Goal: Task Accomplishment & Management: Use online tool/utility

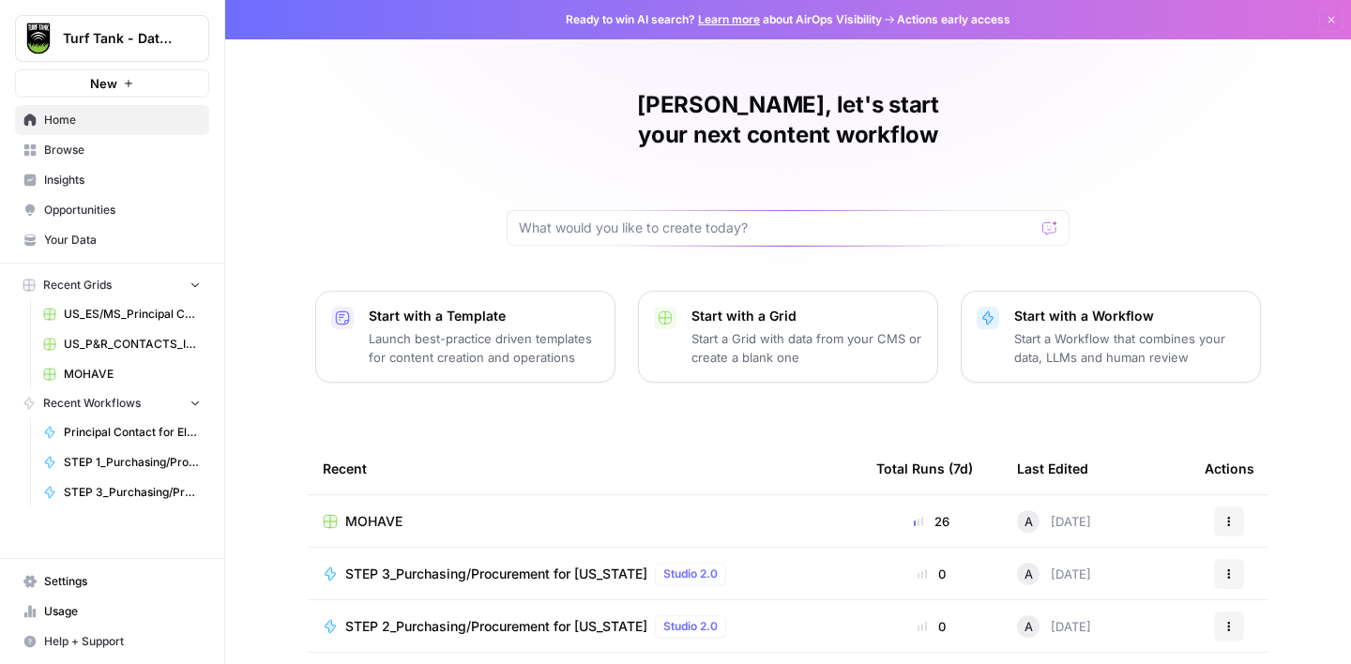
click at [65, 146] on span "Browse" at bounding box center [122, 150] width 157 height 17
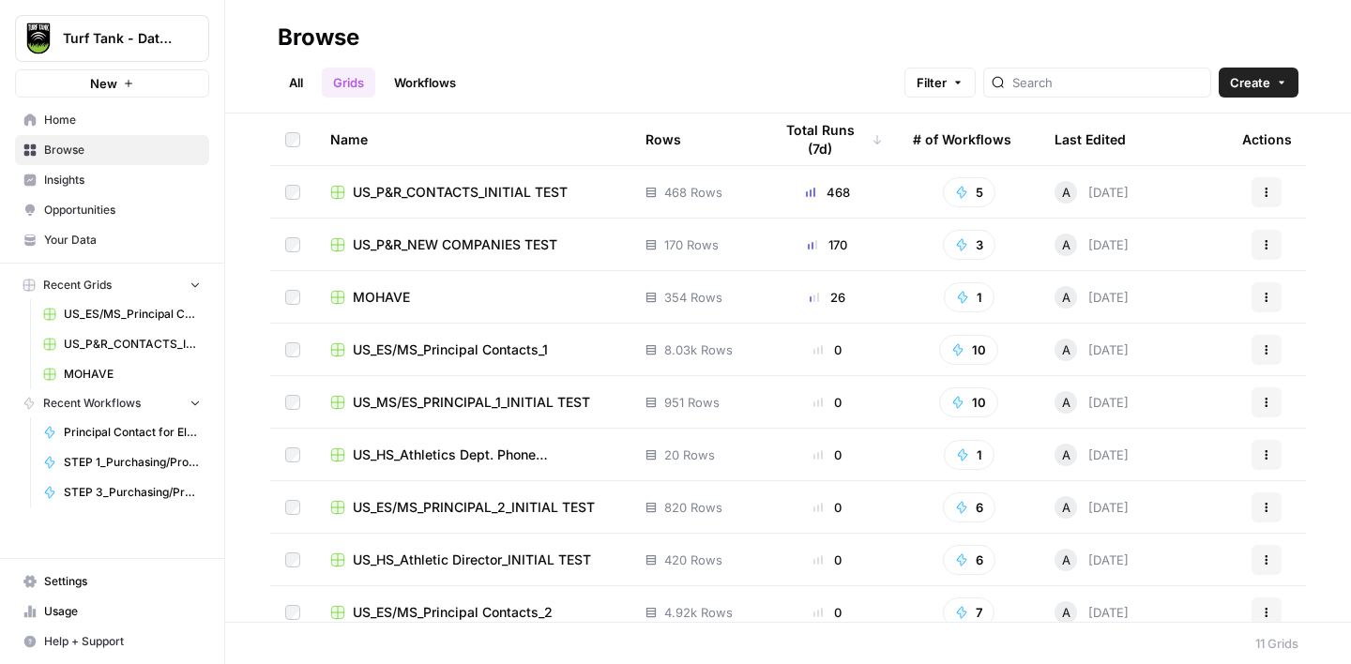
click at [1242, 89] on span "Create" at bounding box center [1250, 82] width 40 height 19
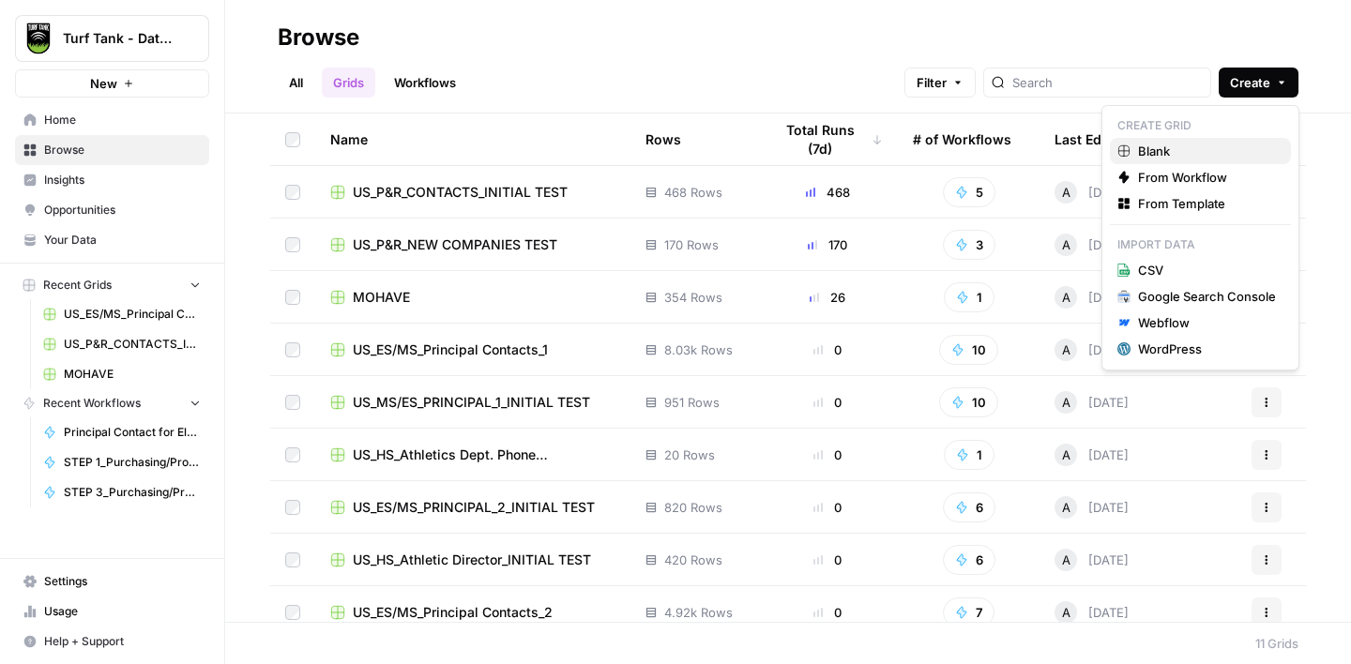
click at [1190, 160] on link "Blank" at bounding box center [1200, 151] width 181 height 26
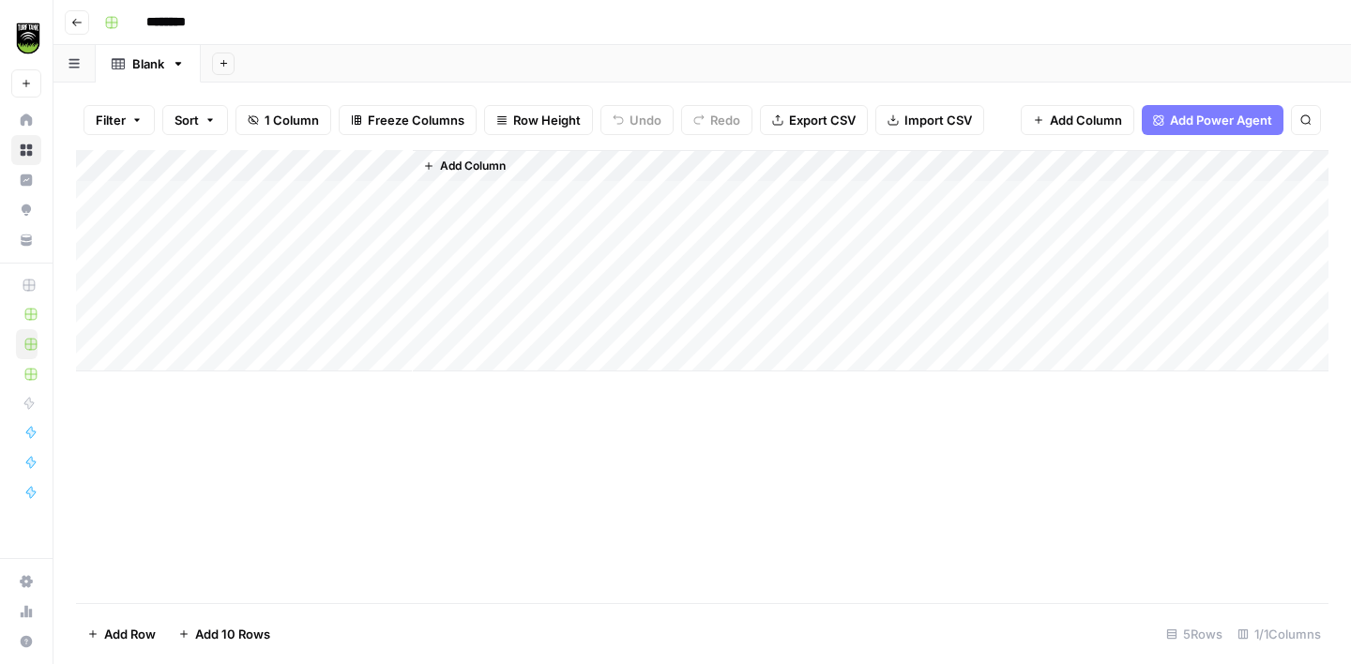
click at [172, 20] on input "********" at bounding box center [190, 23] width 105 height 30
type input "**********"
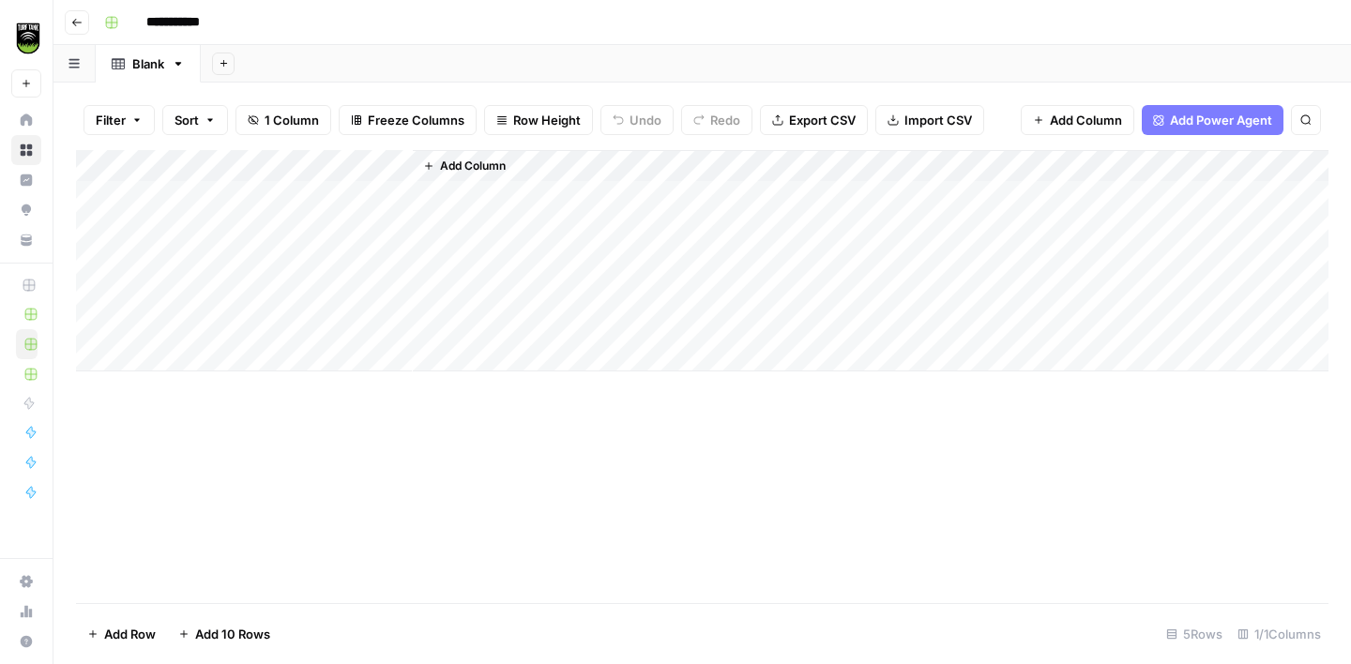
click at [314, 21] on div "**********" at bounding box center [714, 23] width 1235 height 30
click at [96, 196] on div "Add Column" at bounding box center [702, 260] width 1252 height 221
click at [98, 223] on div "Add Column" at bounding box center [702, 260] width 1252 height 221
click at [98, 259] on div "Add Column" at bounding box center [702, 260] width 1252 height 221
click at [98, 284] on div "Add Column" at bounding box center [702, 260] width 1252 height 221
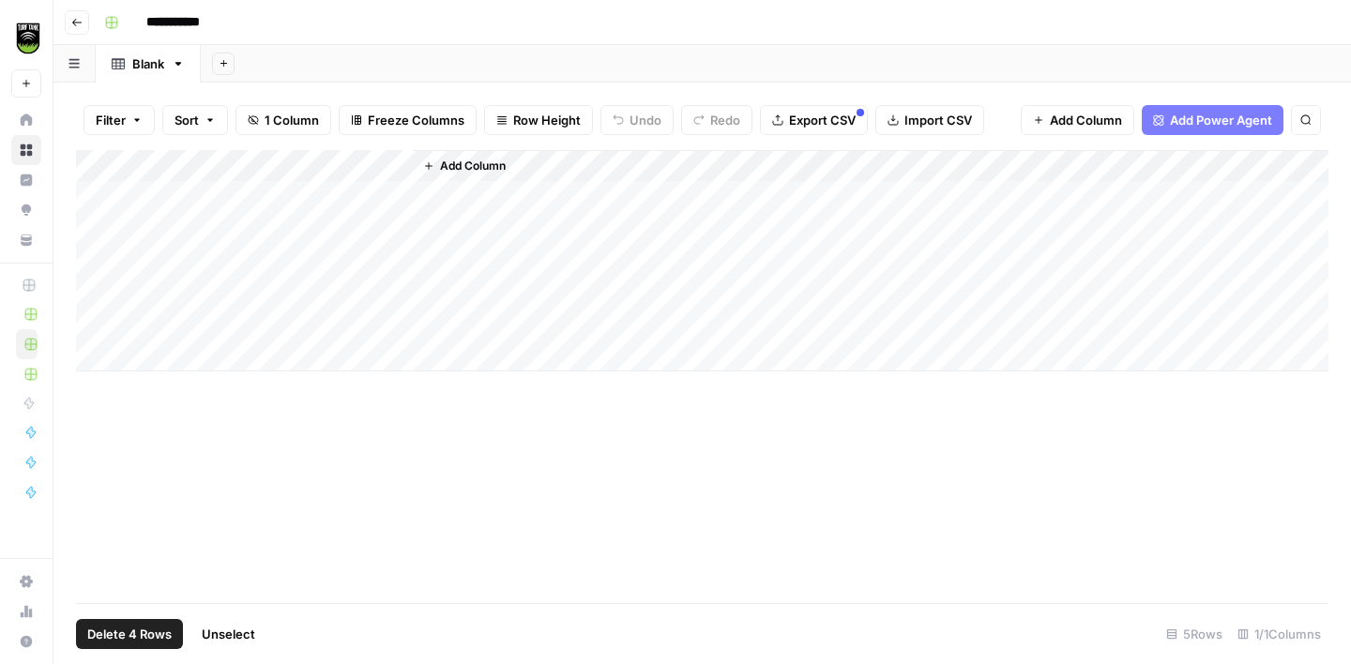
click at [98, 323] on div "Add Column" at bounding box center [702, 260] width 1252 height 221
click at [139, 624] on button "Delete 5 Rows" at bounding box center [129, 634] width 106 height 30
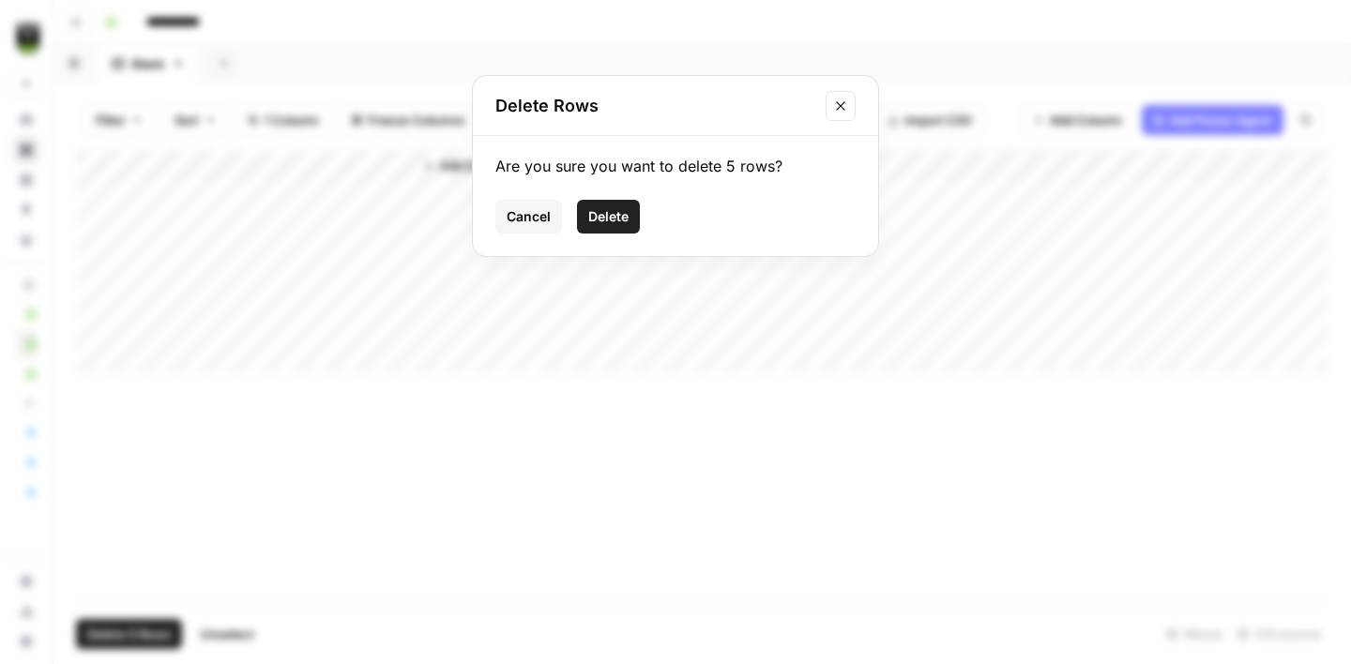
click at [603, 218] on span "Delete" at bounding box center [608, 216] width 40 height 19
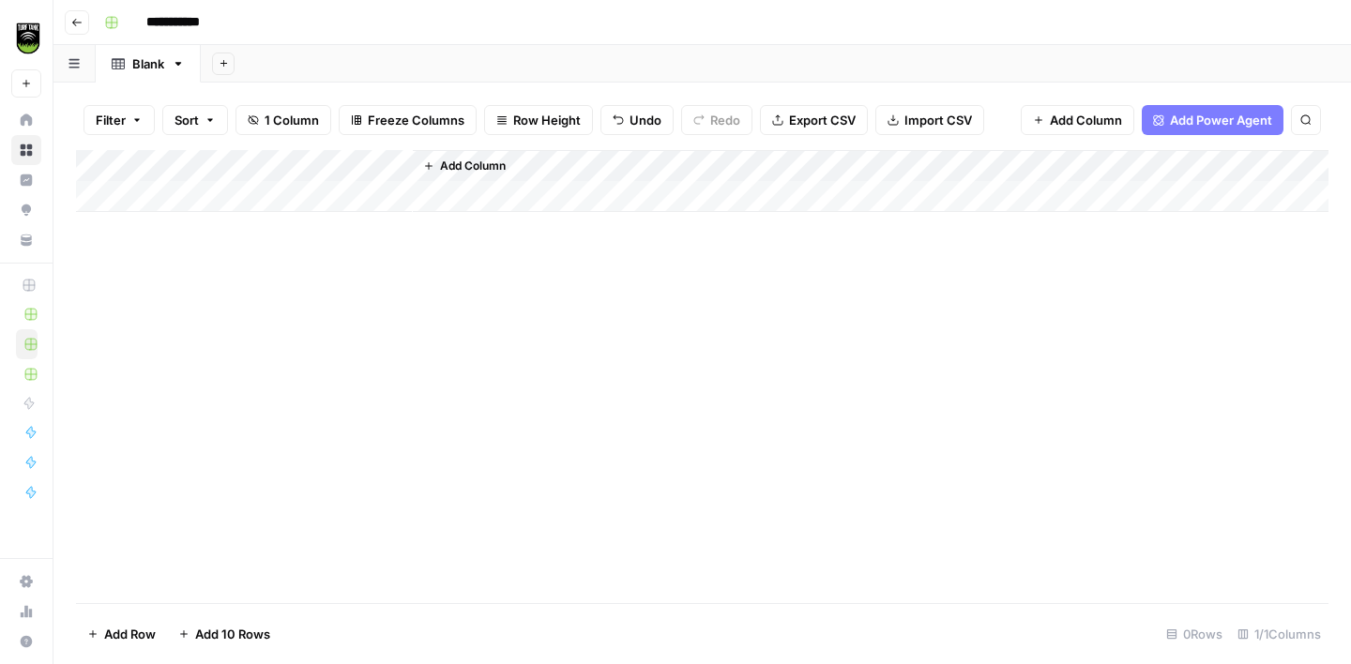
click at [399, 166] on div "Add Column" at bounding box center [702, 181] width 1252 height 62
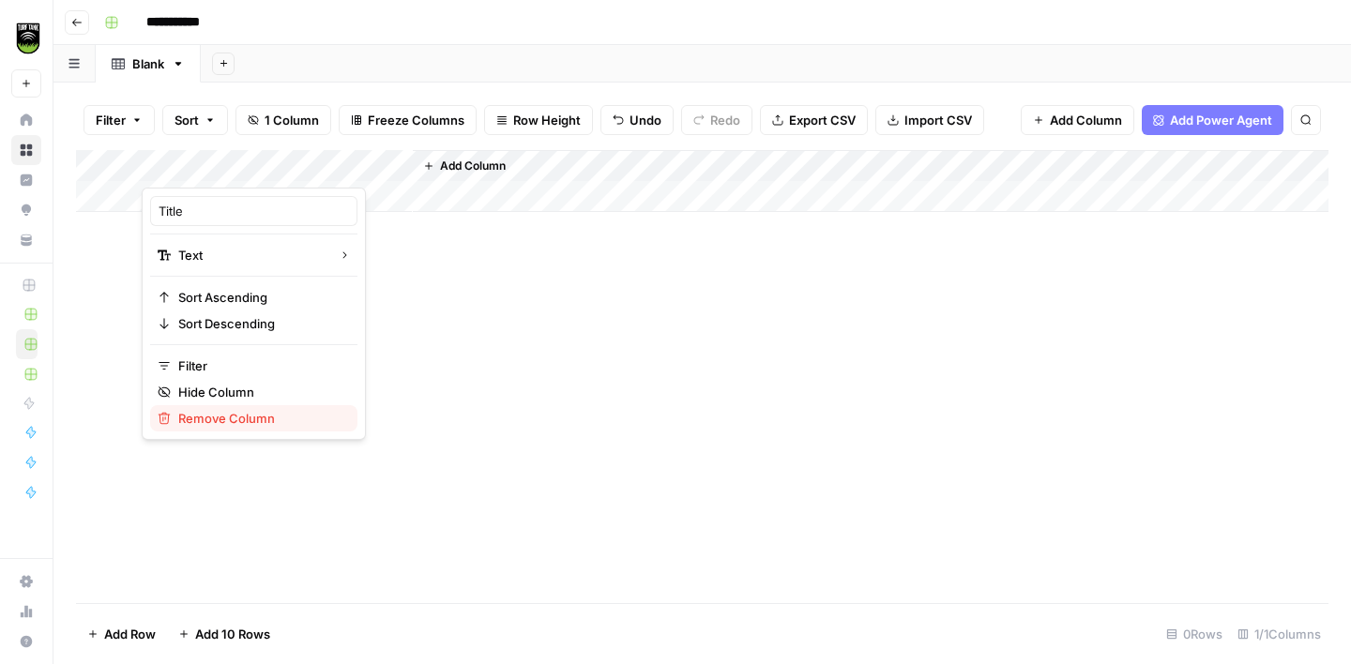
click at [204, 412] on span "Remove Column" at bounding box center [260, 418] width 164 height 19
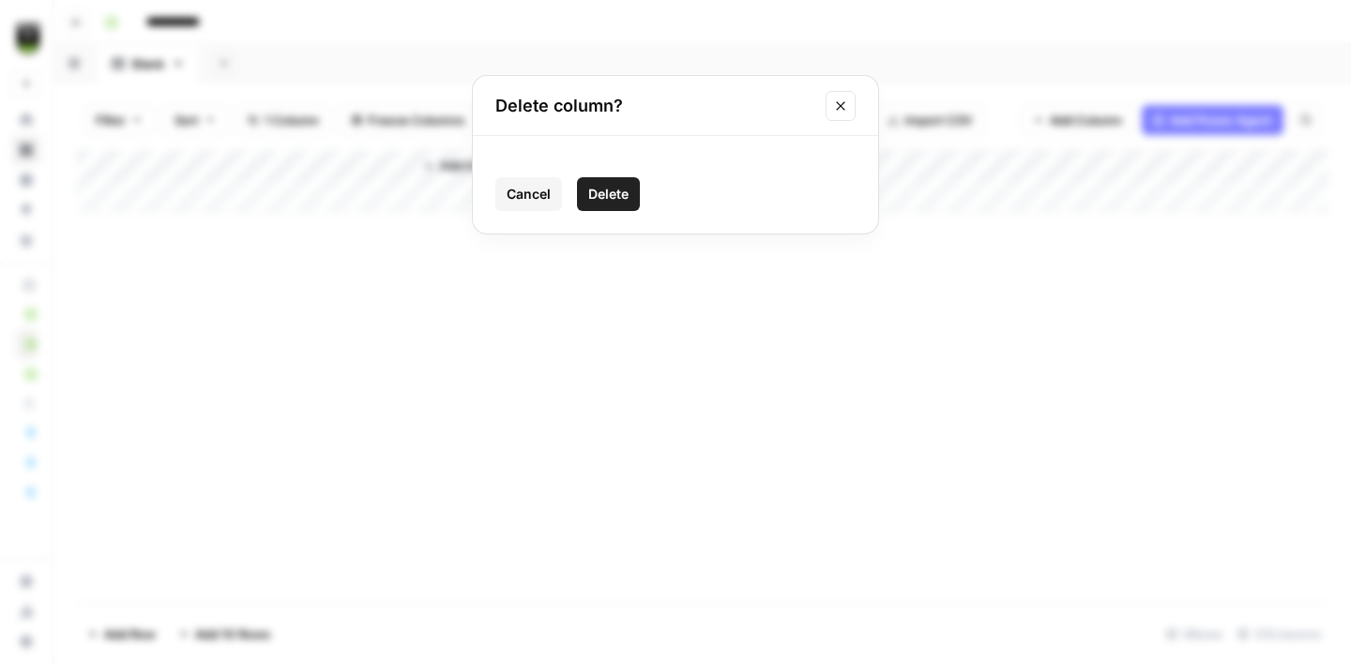
click at [610, 201] on span "Delete" at bounding box center [608, 194] width 40 height 19
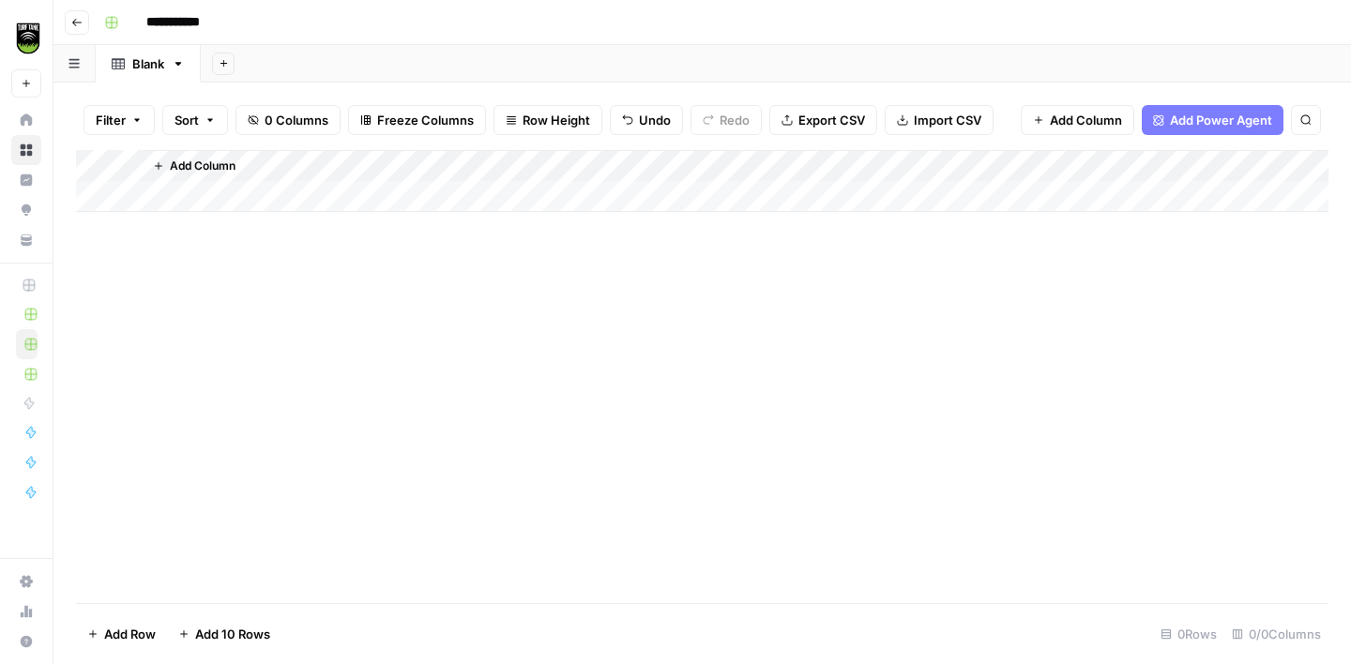
click at [937, 127] on span "Import CSV" at bounding box center [948, 120] width 68 height 19
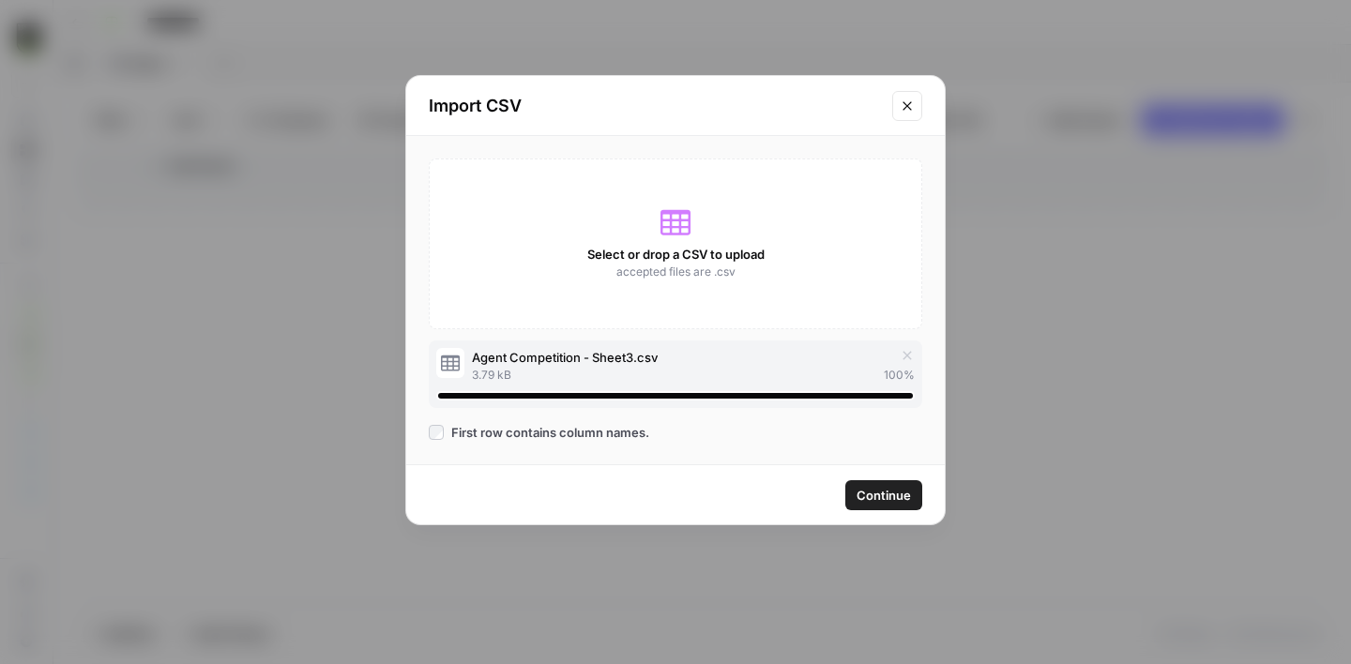
click at [898, 501] on span "Continue" at bounding box center [883, 495] width 54 height 19
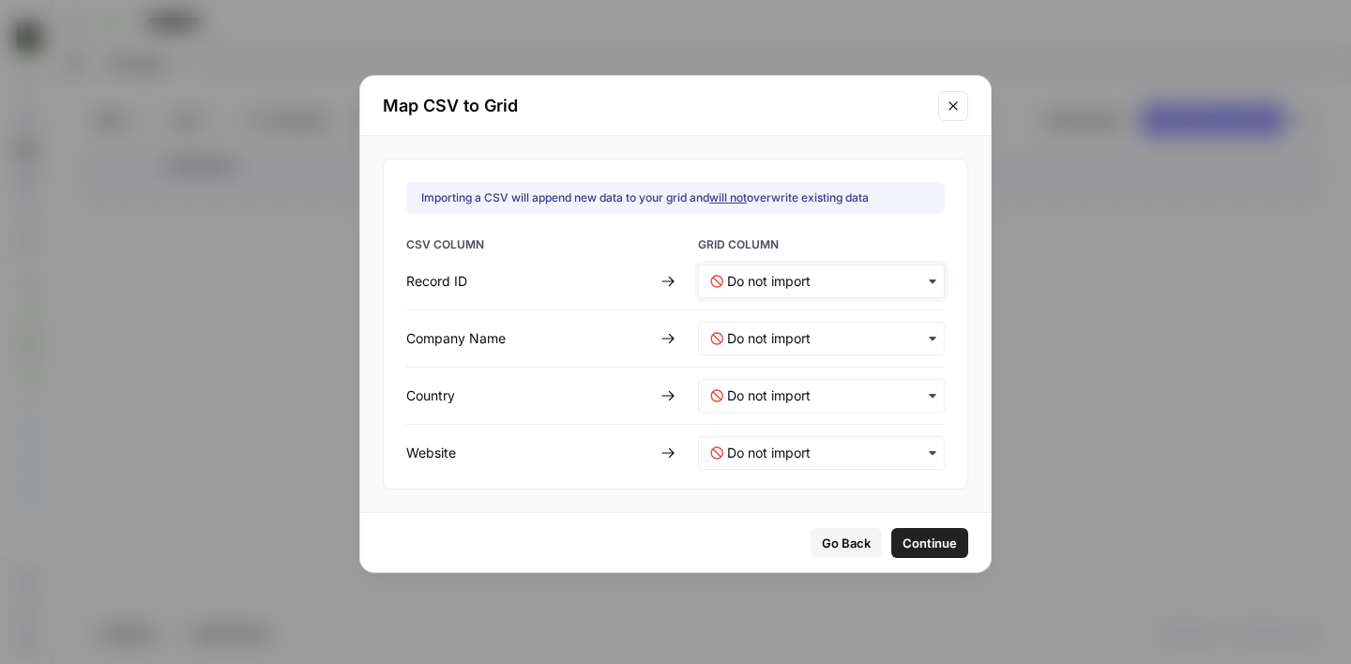
click at [771, 280] on ID-mapping "text" at bounding box center [829, 281] width 205 height 19
click at [765, 336] on span "Create new column" at bounding box center [774, 331] width 104 height 17
click at [763, 335] on Name-mapping "text" at bounding box center [829, 338] width 205 height 19
click at [764, 385] on span "Create new column" at bounding box center [774, 388] width 104 height 17
click at [766, 391] on input "text" at bounding box center [829, 395] width 205 height 19
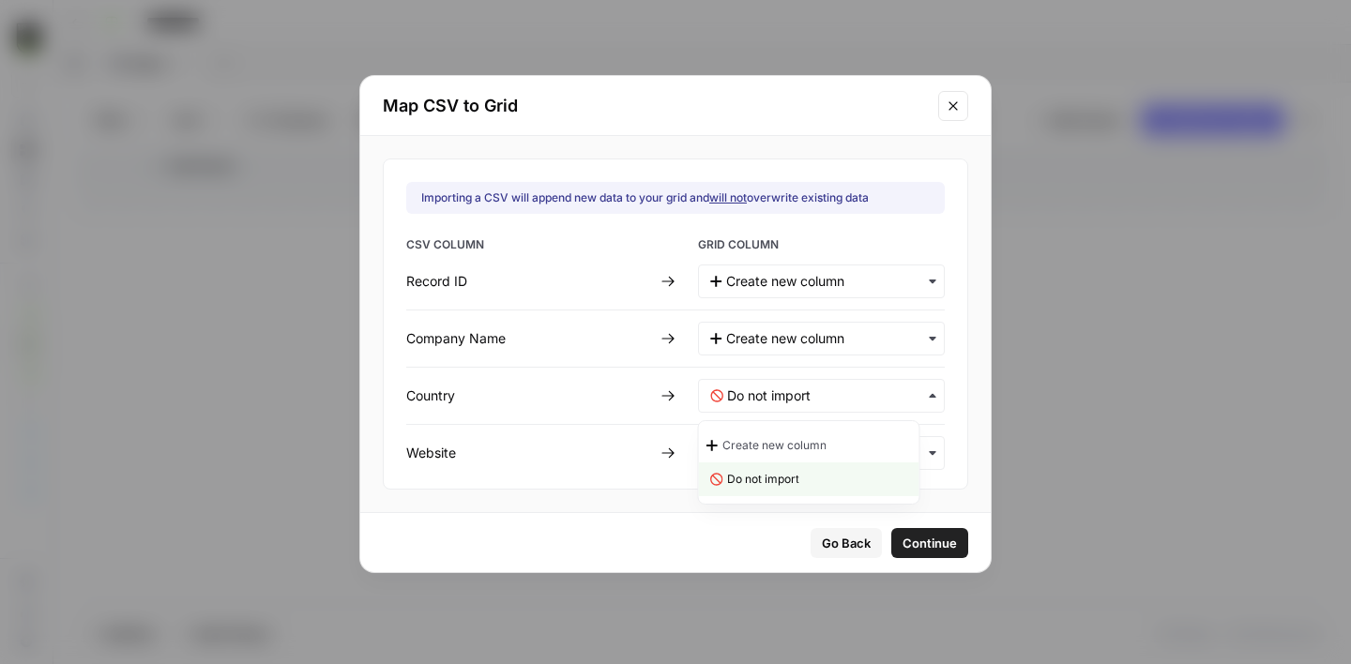
click at [769, 441] on span "Create new column" at bounding box center [774, 445] width 104 height 17
click at [769, 453] on input "text" at bounding box center [829, 453] width 205 height 19
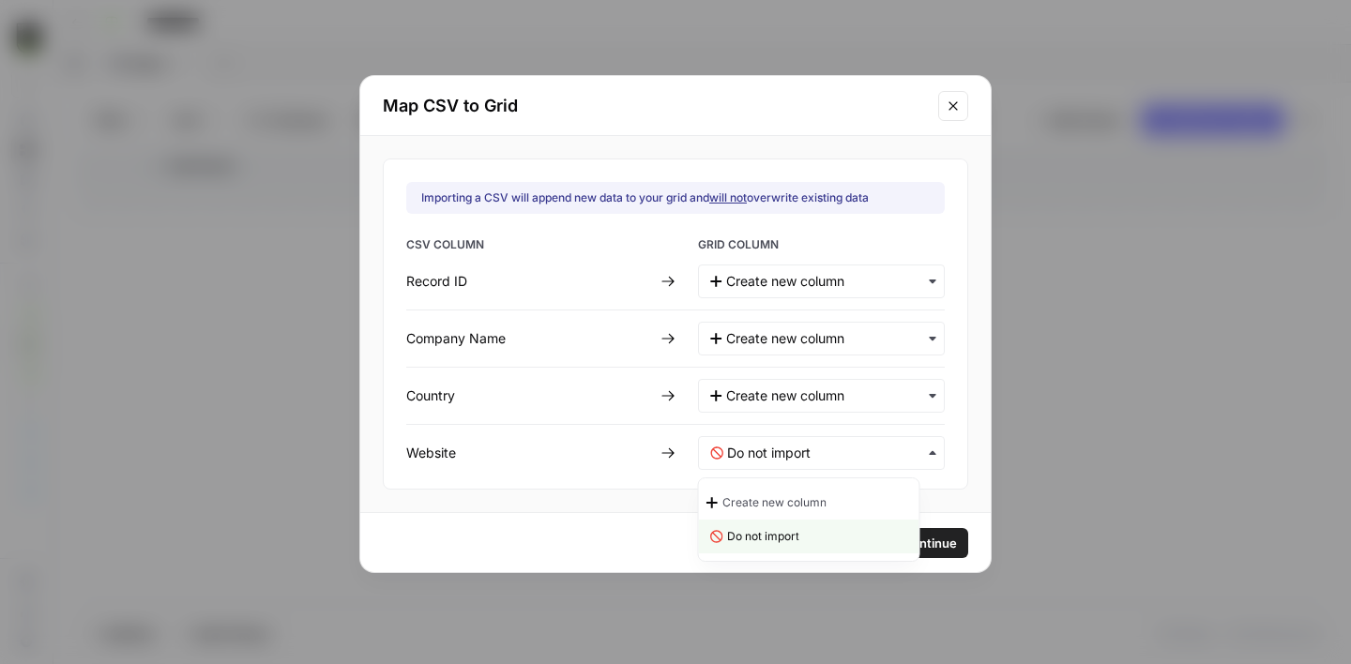
click at [766, 498] on span "Create new column" at bounding box center [774, 502] width 104 height 17
click at [913, 546] on span "Continue" at bounding box center [928, 543] width 54 height 19
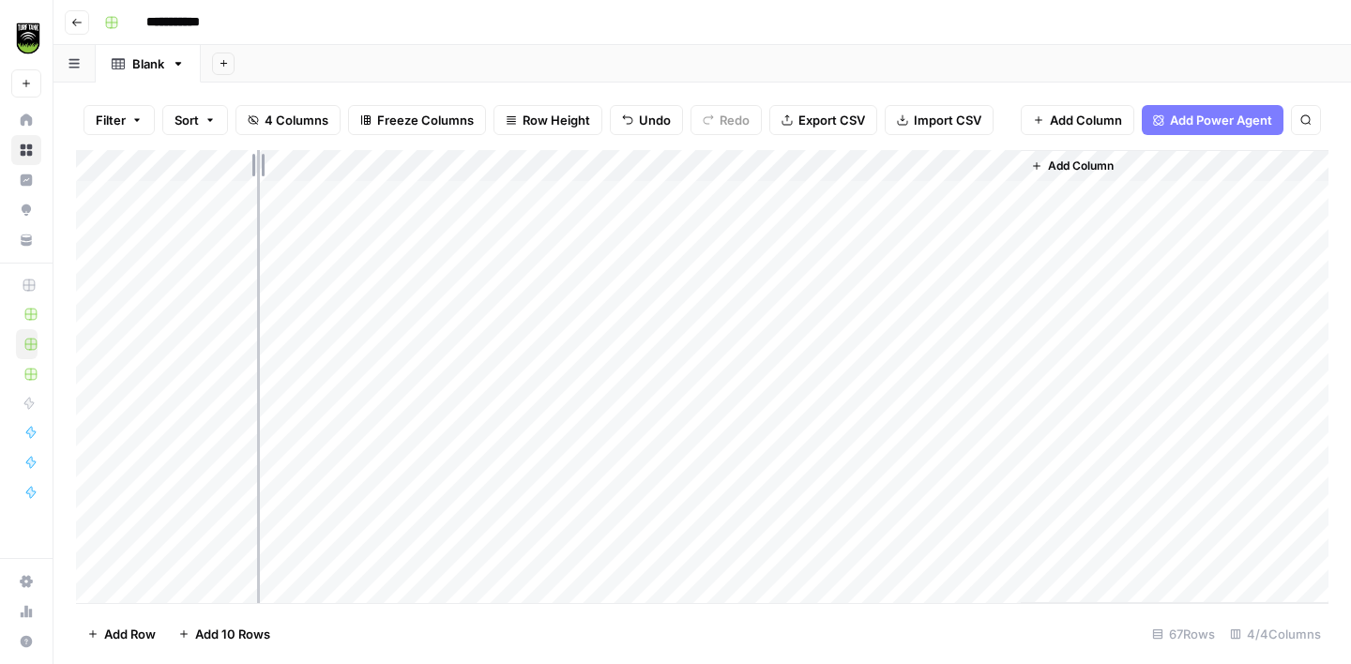
drag, startPoint x: 307, startPoint y: 158, endPoint x: 200, endPoint y: 151, distance: 107.1
click at [204, 151] on div "Add Column" at bounding box center [702, 376] width 1252 height 453
drag, startPoint x: 504, startPoint y: 164, endPoint x: 373, endPoint y: 166, distance: 130.4
click at [376, 166] on div "Add Column" at bounding box center [702, 376] width 1252 height 453
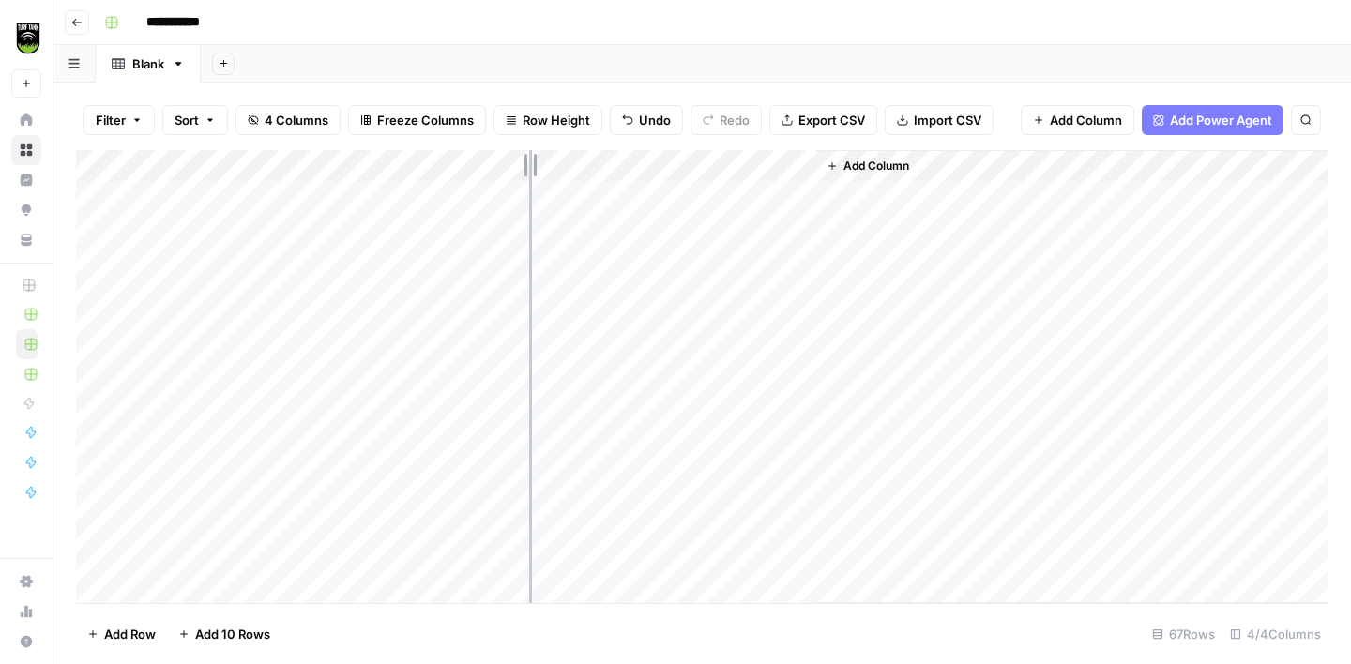
drag, startPoint x: 645, startPoint y: 163, endPoint x: 497, endPoint y: 169, distance: 148.3
click at [497, 169] on div "Add Column" at bounding box center [702, 376] width 1252 height 453
click at [726, 166] on span "Add Column" at bounding box center [727, 166] width 66 height 17
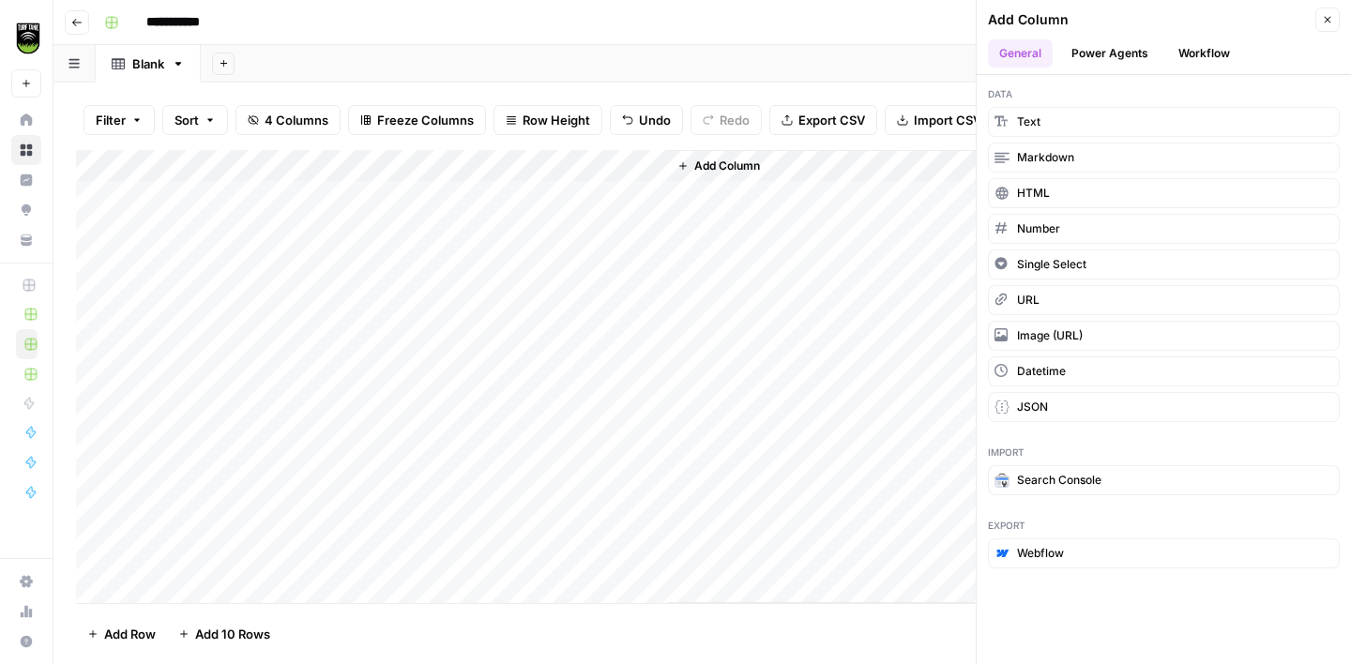
click at [1193, 51] on button "Workflow" at bounding box center [1204, 53] width 74 height 28
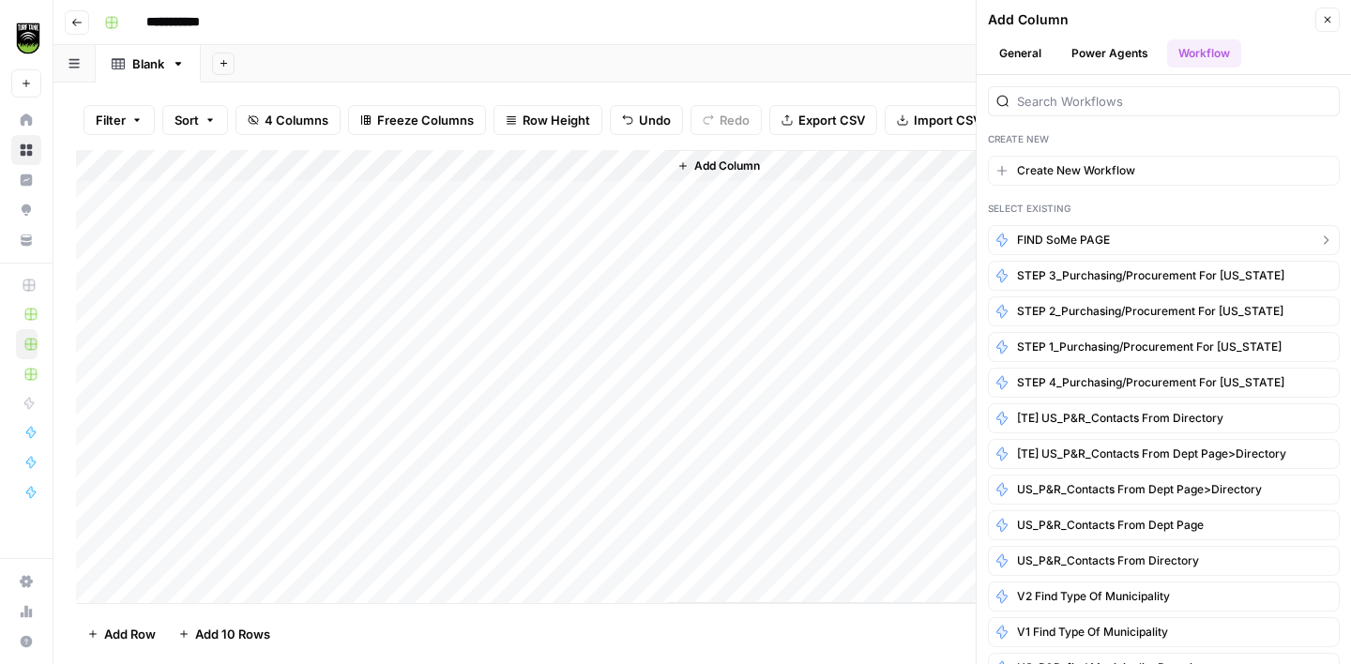
click at [1126, 238] on button "FIND SoMe PAGE" at bounding box center [1164, 240] width 352 height 30
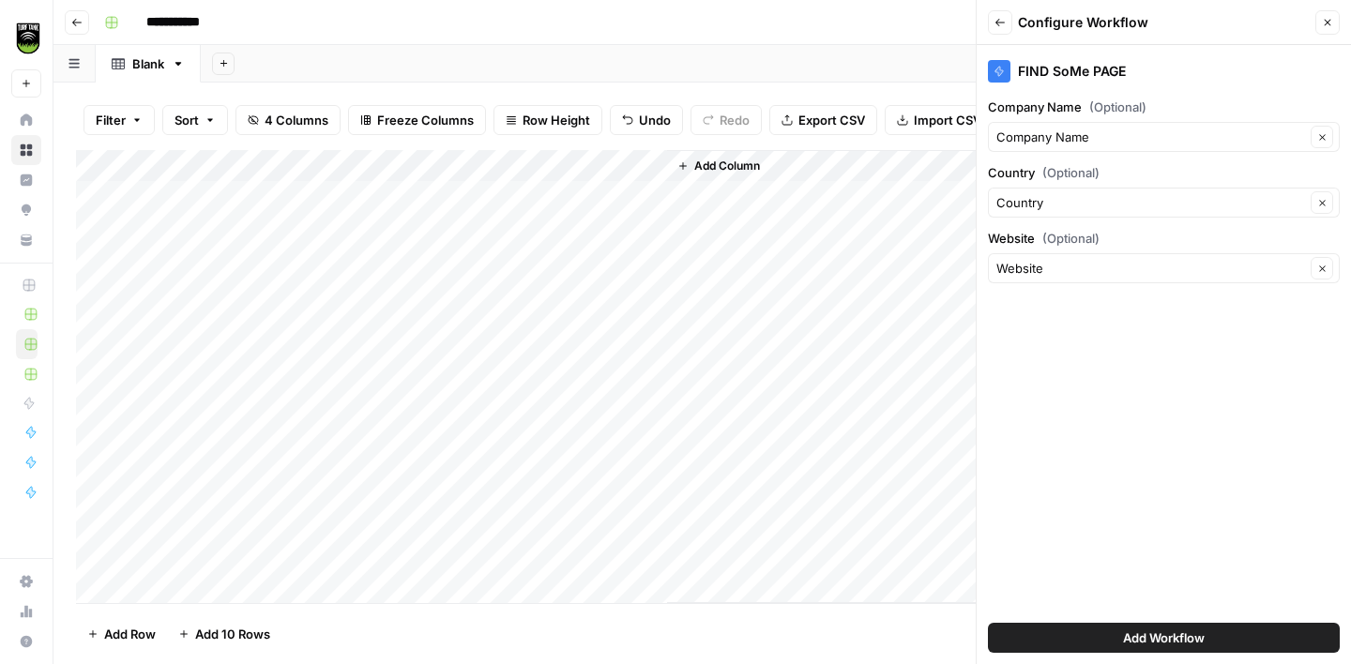
click at [1195, 637] on span "Add Workflow" at bounding box center [1164, 637] width 82 height 19
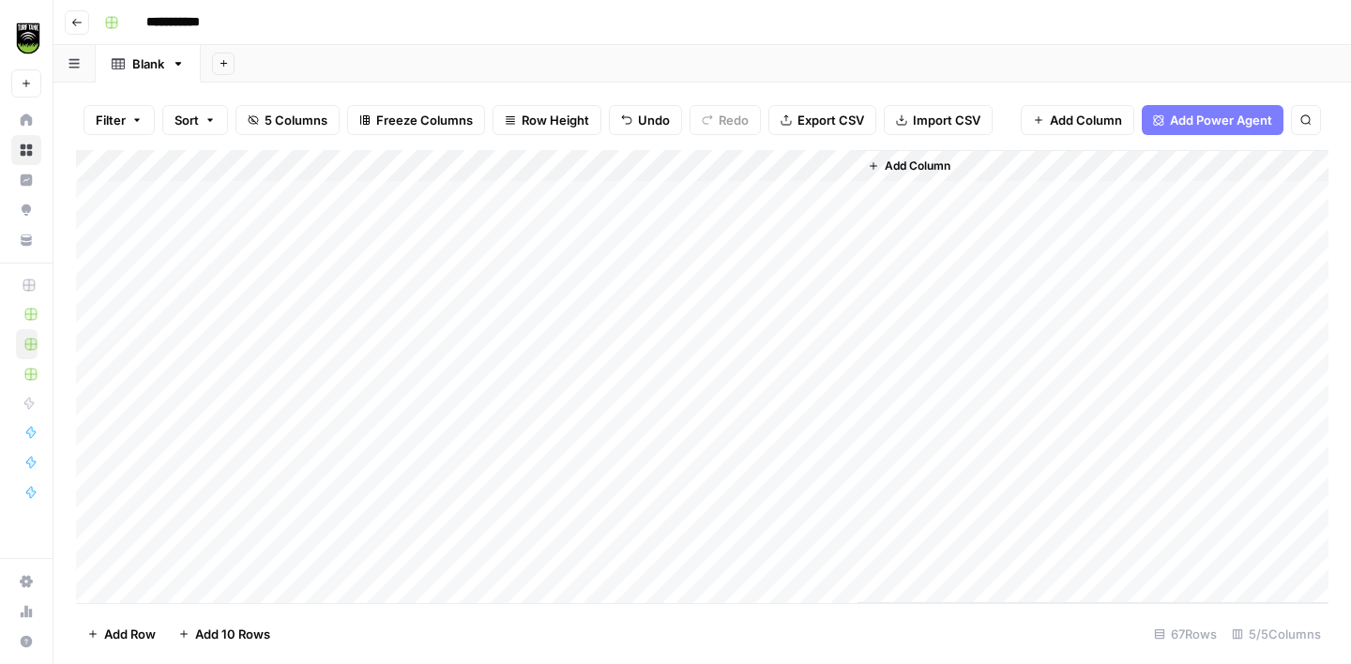
click at [848, 163] on div "Add Column" at bounding box center [702, 376] width 1252 height 453
click at [921, 214] on span "All Rows" at bounding box center [907, 209] width 118 height 19
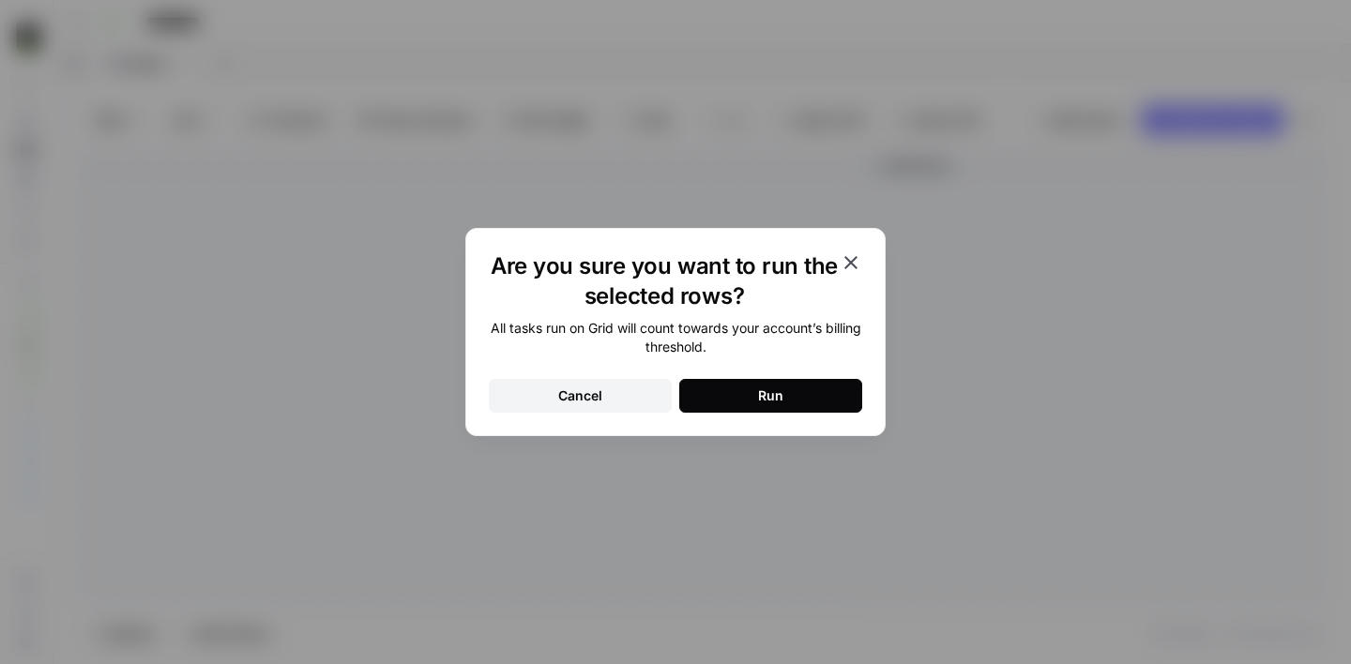
click at [787, 403] on button "Run" at bounding box center [770, 396] width 183 height 34
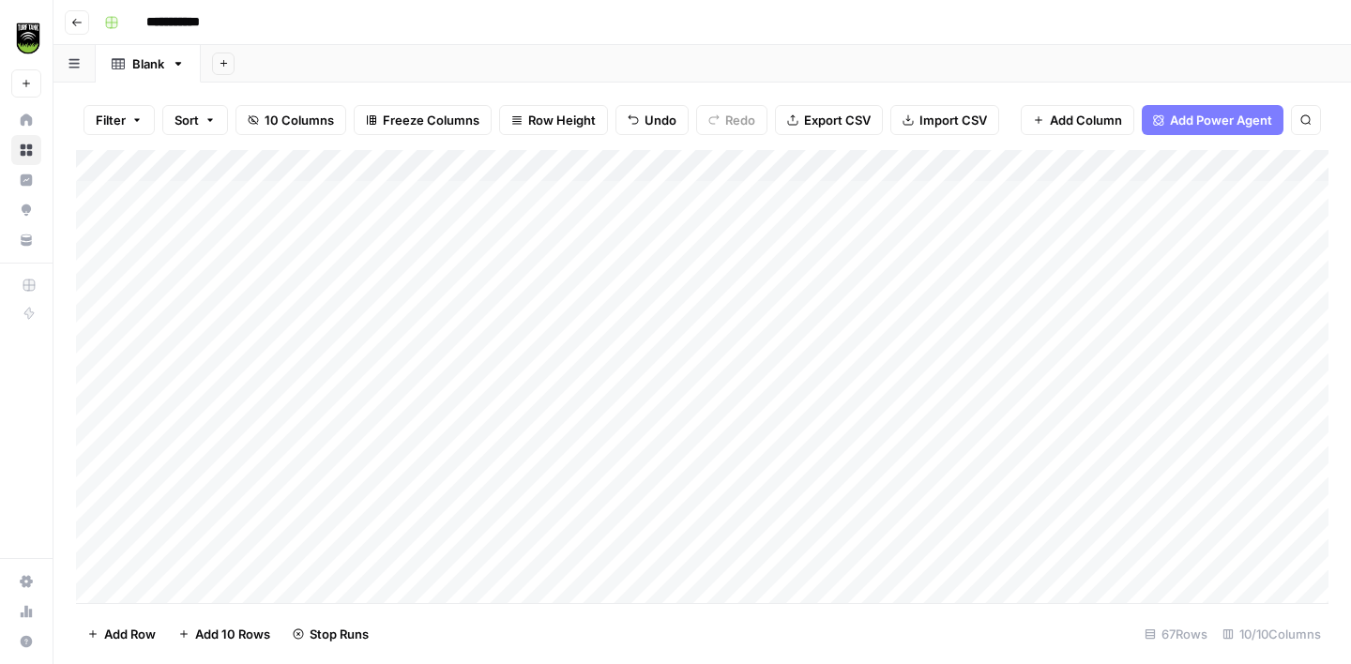
click at [815, 196] on div "Add Column" at bounding box center [702, 376] width 1252 height 453
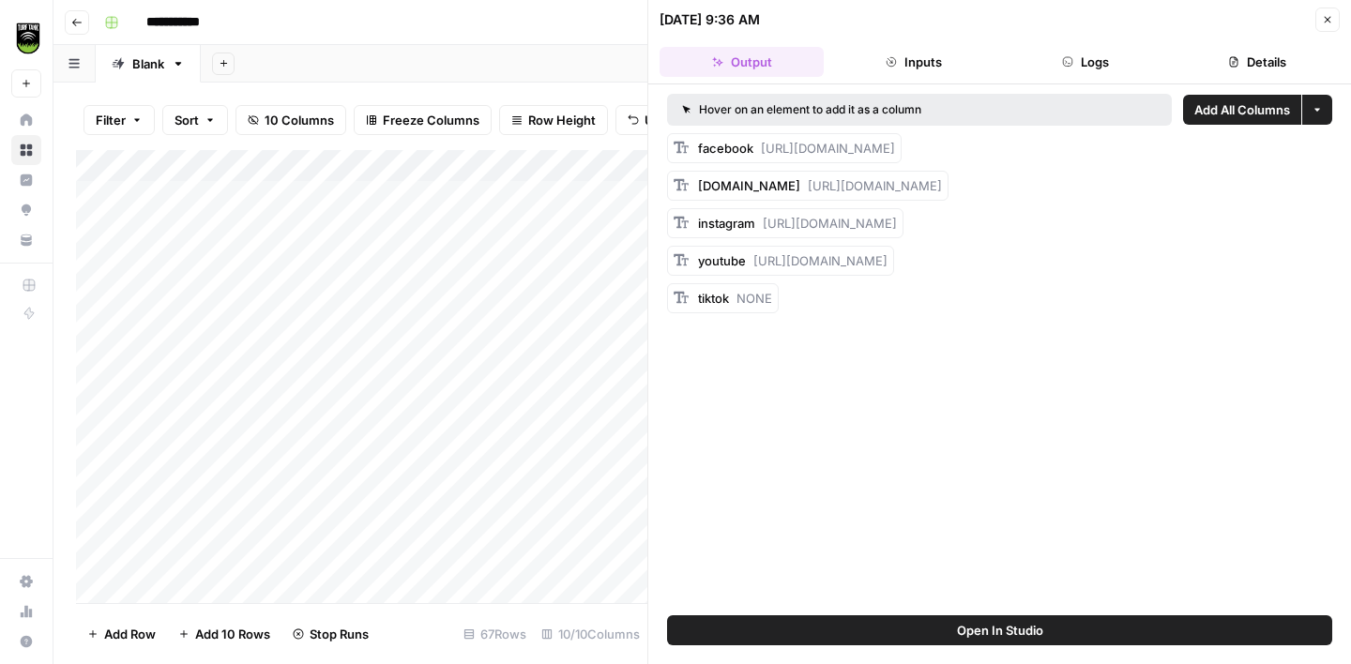
click at [1244, 54] on button "Details" at bounding box center [1257, 62] width 164 height 30
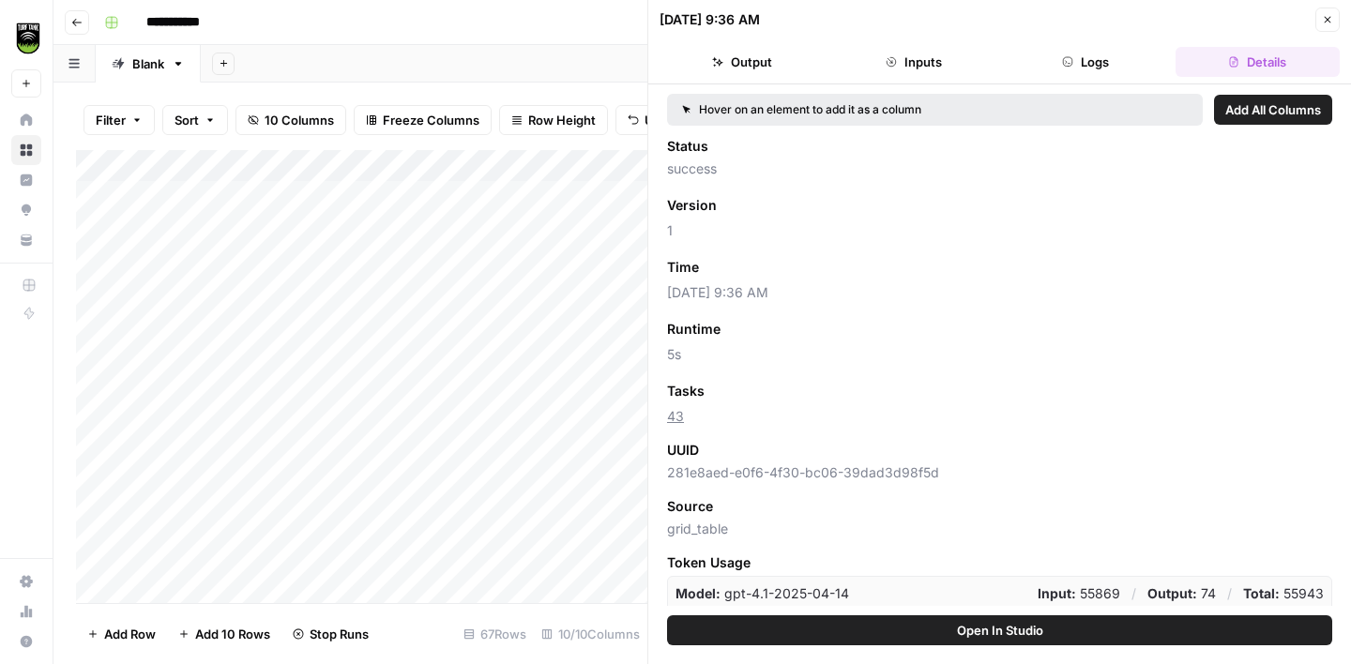
click at [773, 385] on span "Add as Column" at bounding box center [760, 391] width 82 height 17
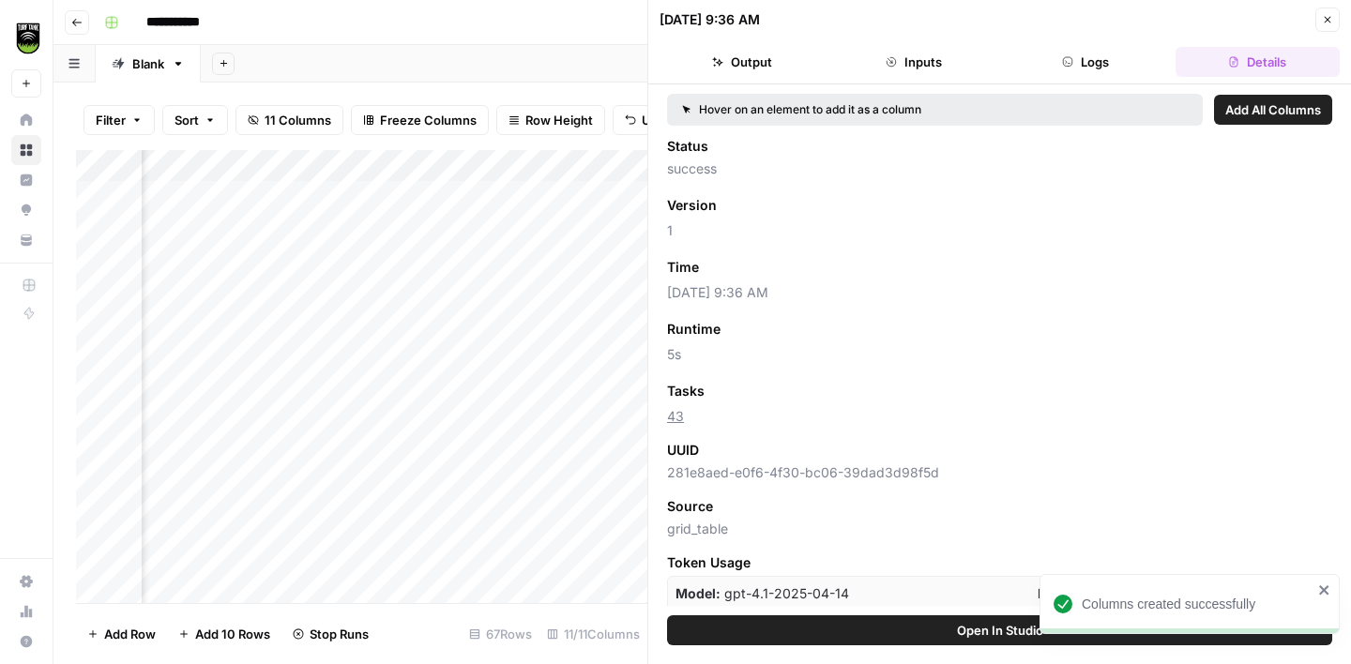
scroll to position [0, 520]
click at [1333, 18] on button "Close" at bounding box center [1327, 20] width 24 height 24
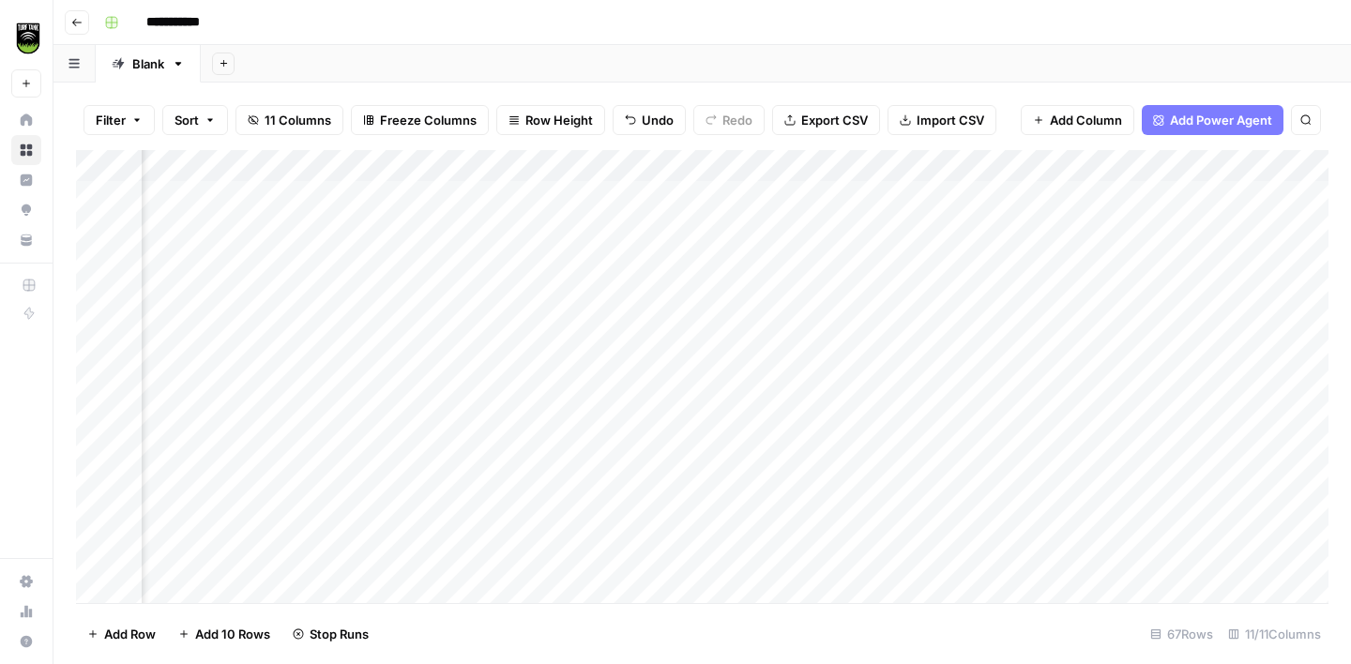
scroll to position [0, 520]
click at [295, 193] on div "Add Column" at bounding box center [702, 376] width 1252 height 453
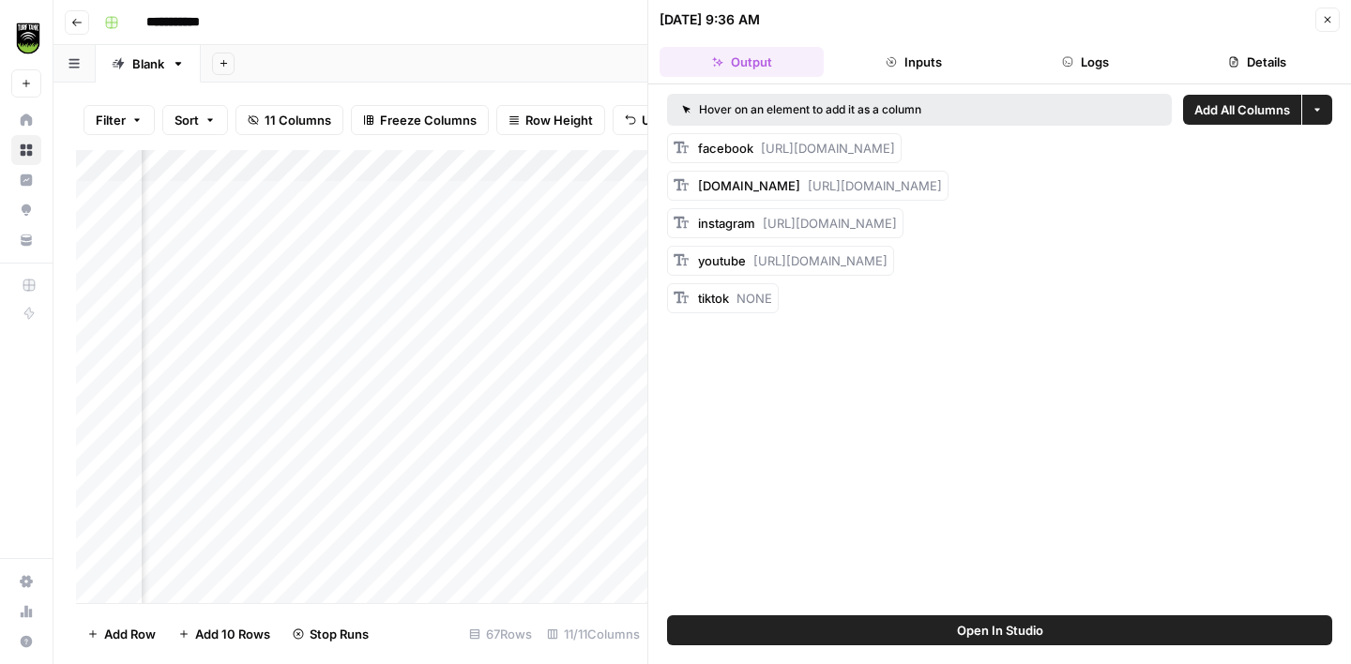
click at [1095, 59] on button "Logs" at bounding box center [1086, 62] width 164 height 30
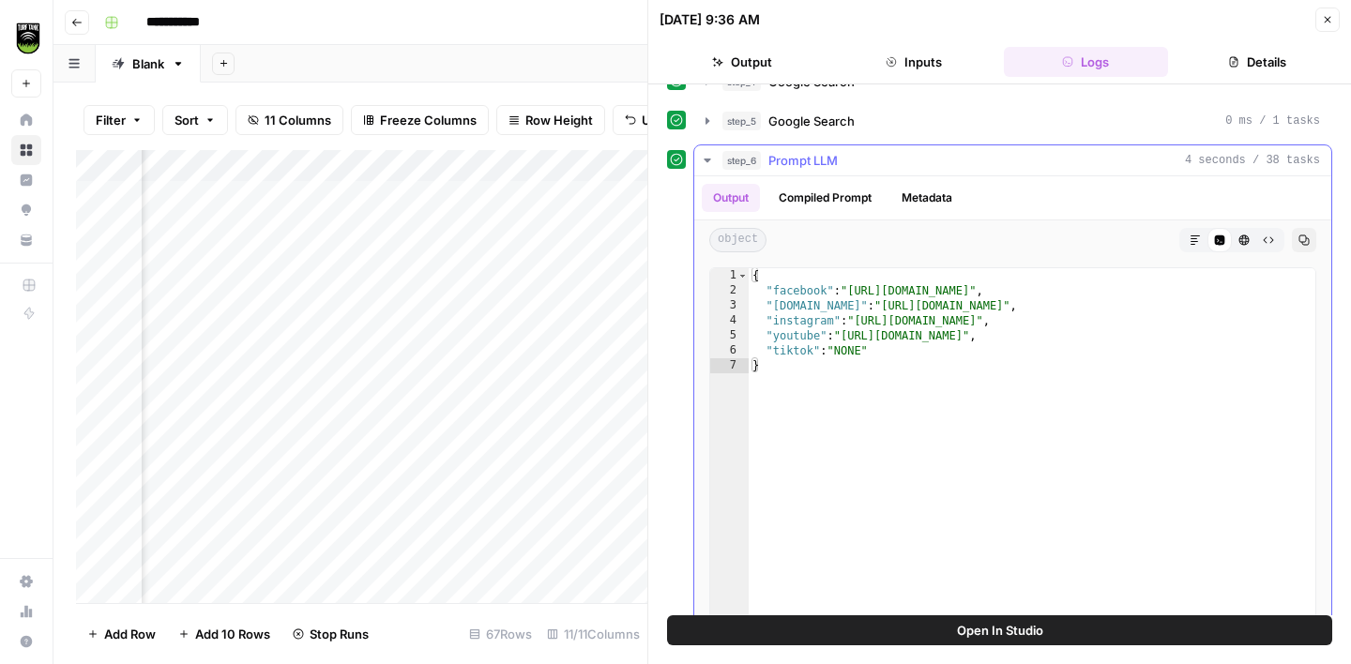
scroll to position [187, 0]
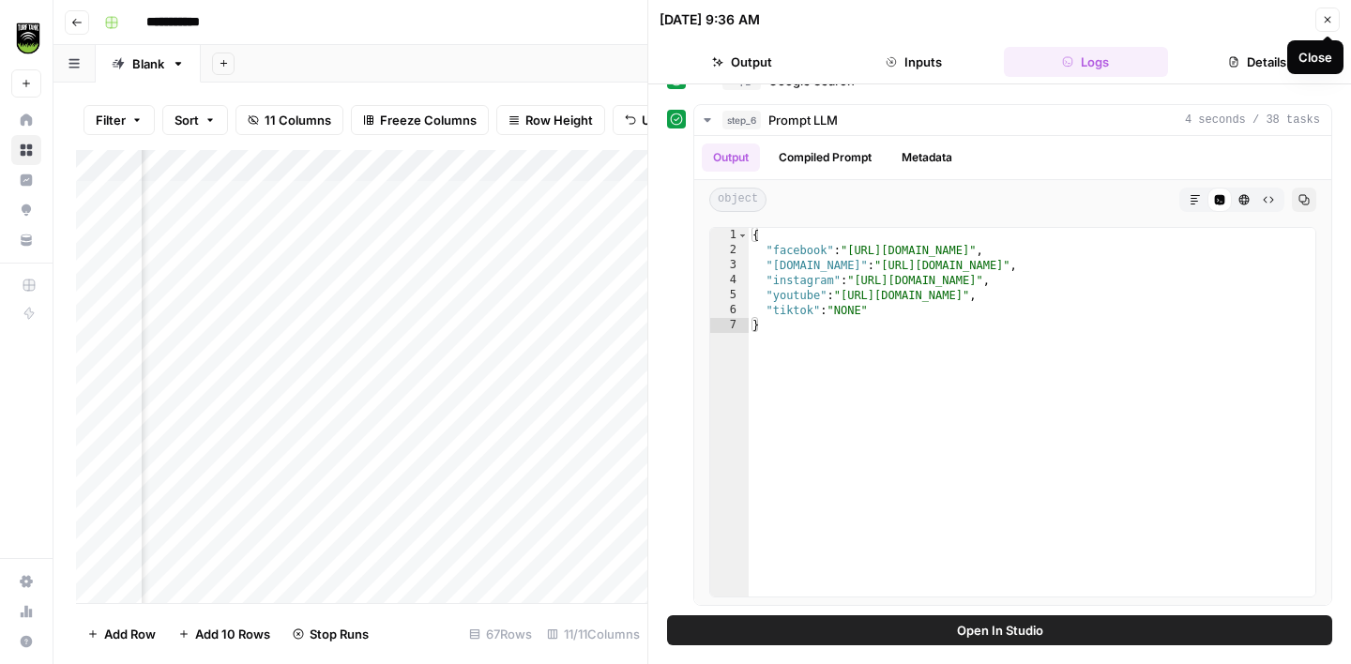
click at [1333, 26] on button "Close" at bounding box center [1327, 20] width 24 height 24
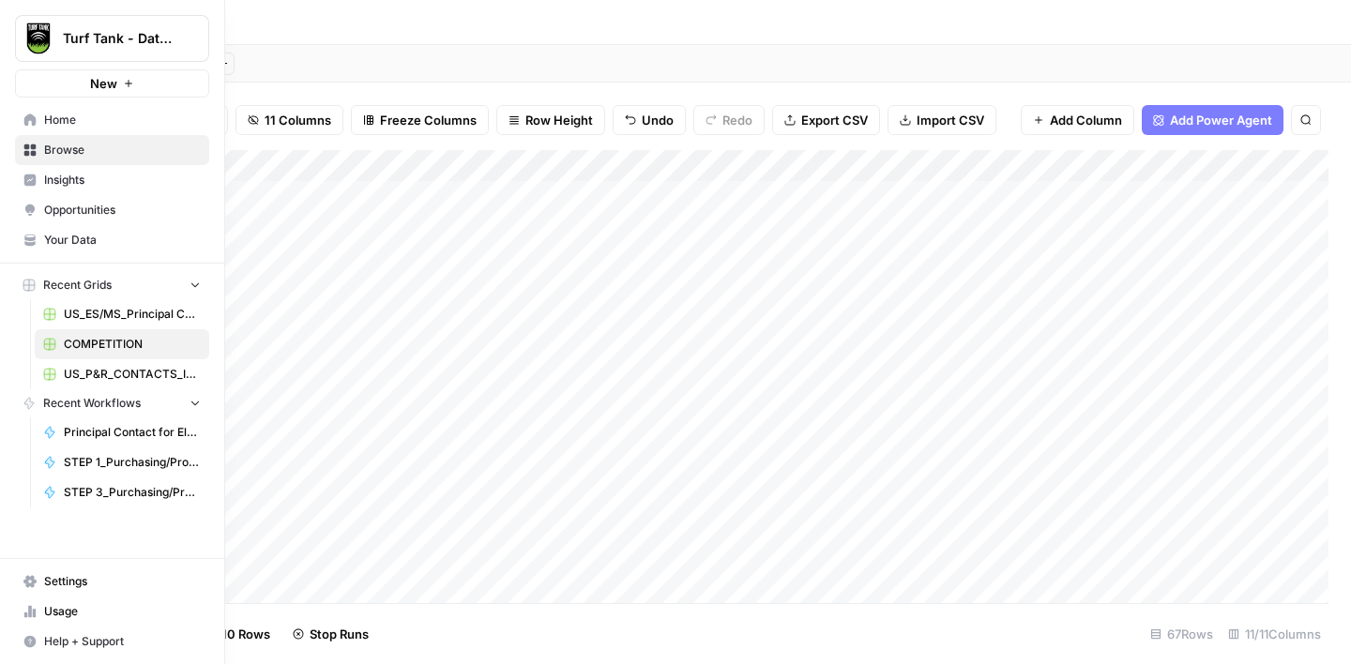
click at [62, 609] on span "Usage" at bounding box center [122, 611] width 157 height 17
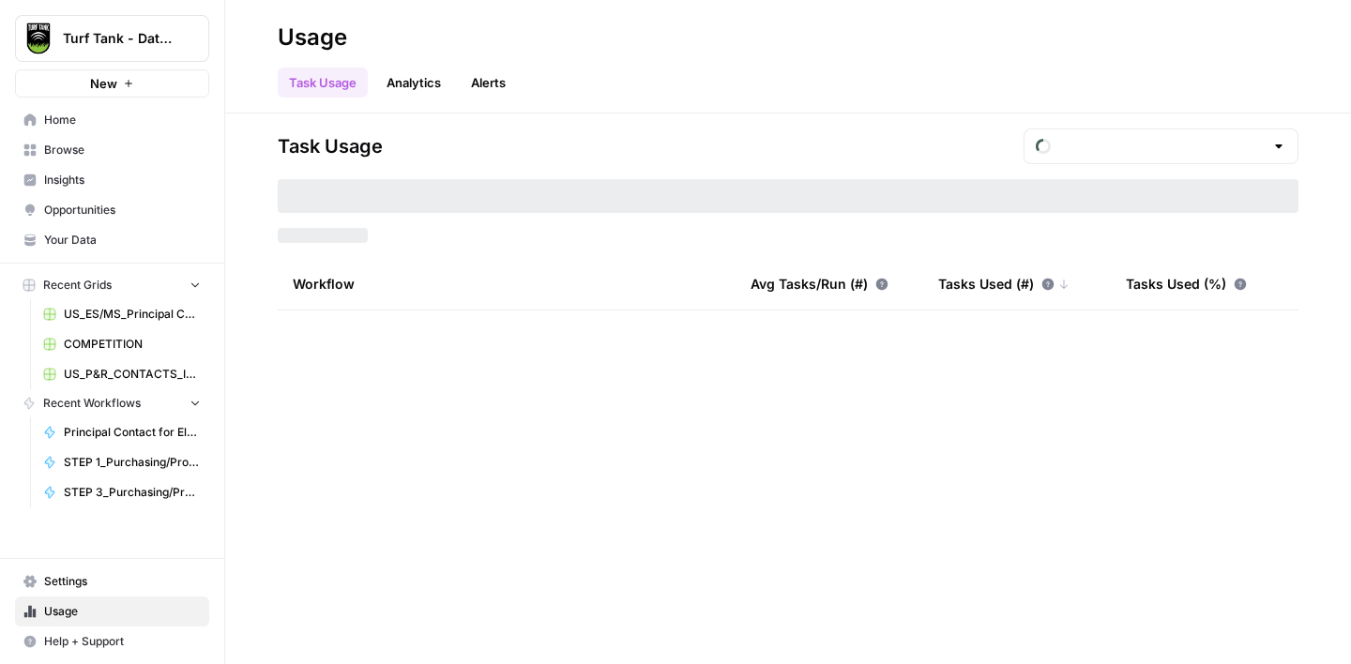
type input "September Tasks"
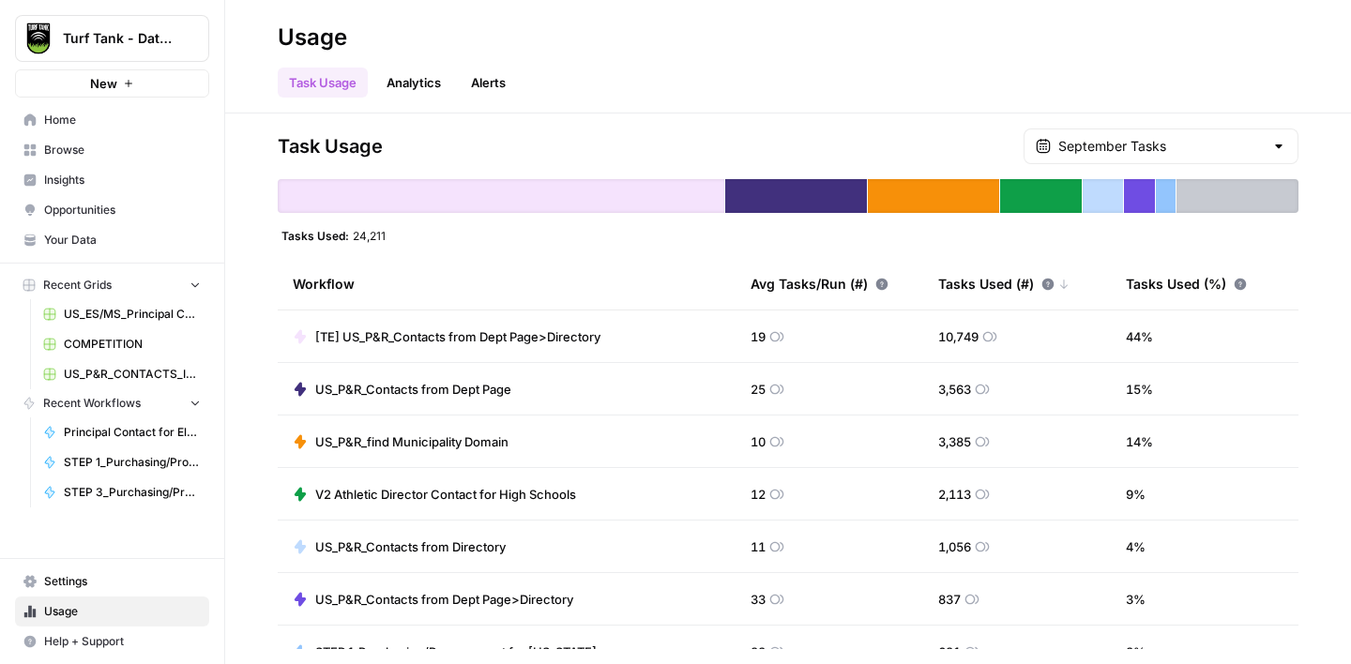
click at [102, 156] on span "Browse" at bounding box center [122, 150] width 157 height 17
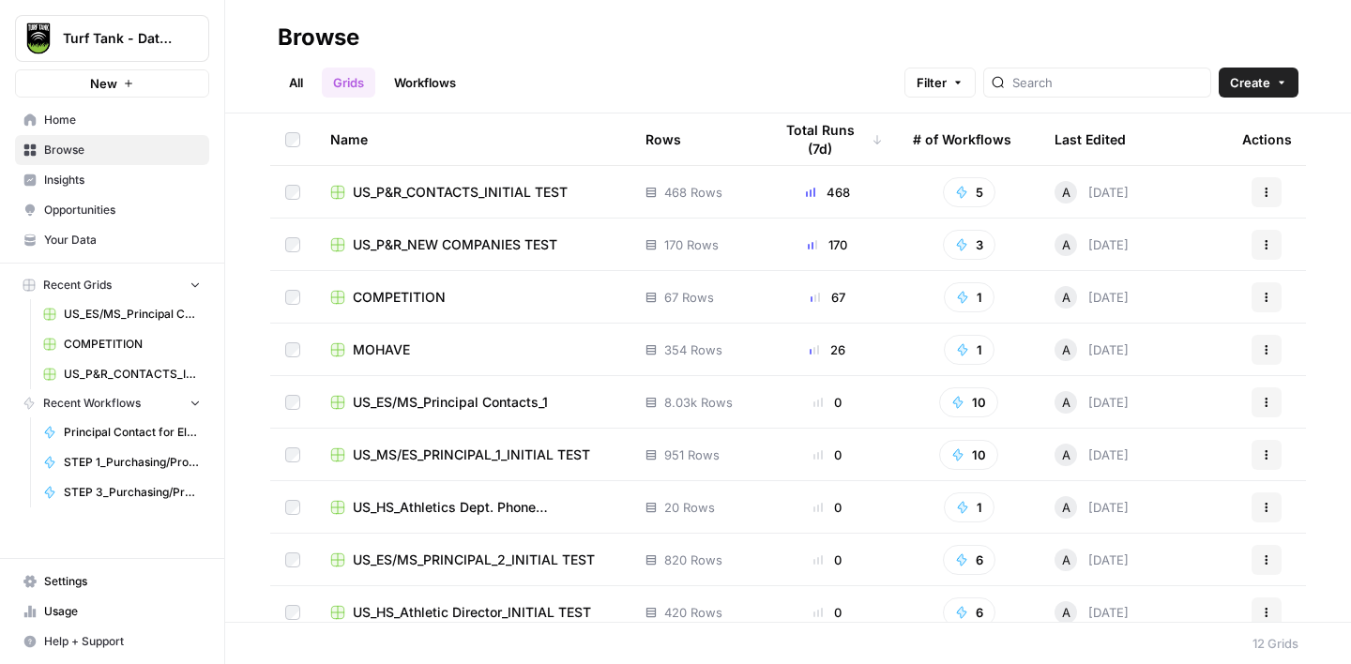
click at [474, 303] on div "COMPETITION" at bounding box center [472, 297] width 285 height 19
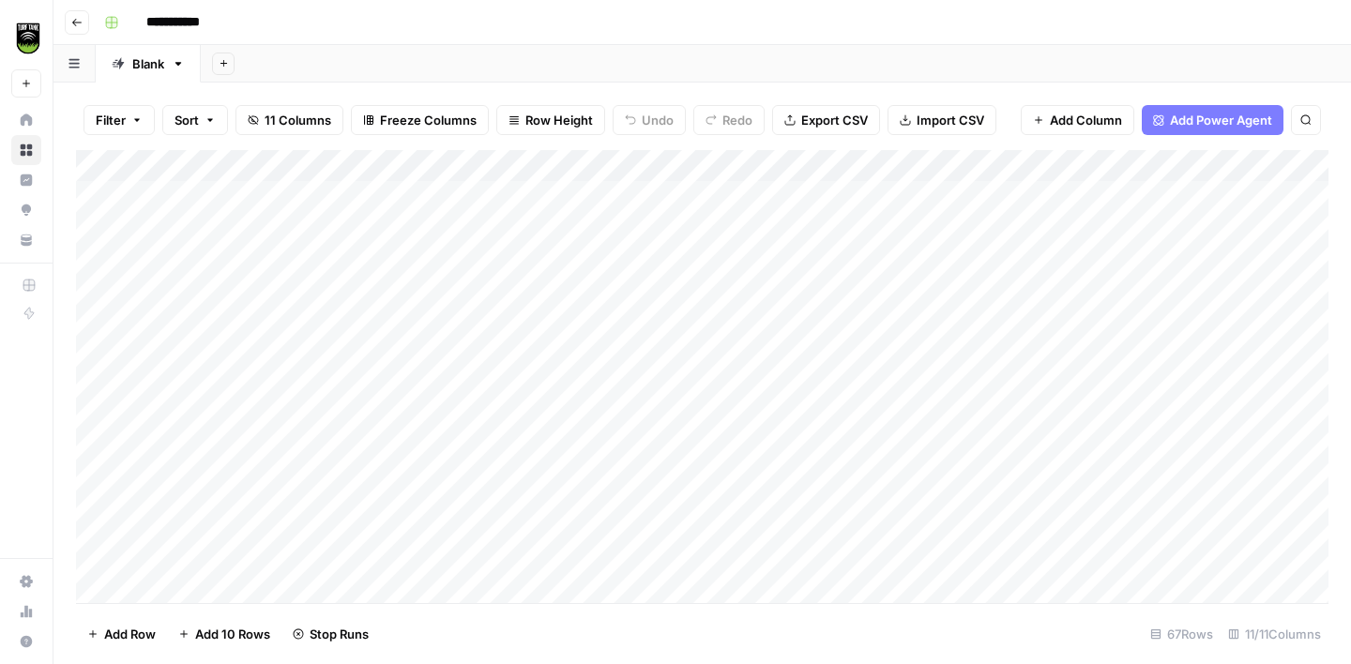
click at [143, 69] on div "Blank" at bounding box center [148, 63] width 32 height 19
click at [143, 69] on input "*****" at bounding box center [149, 64] width 35 height 24
type input "****"
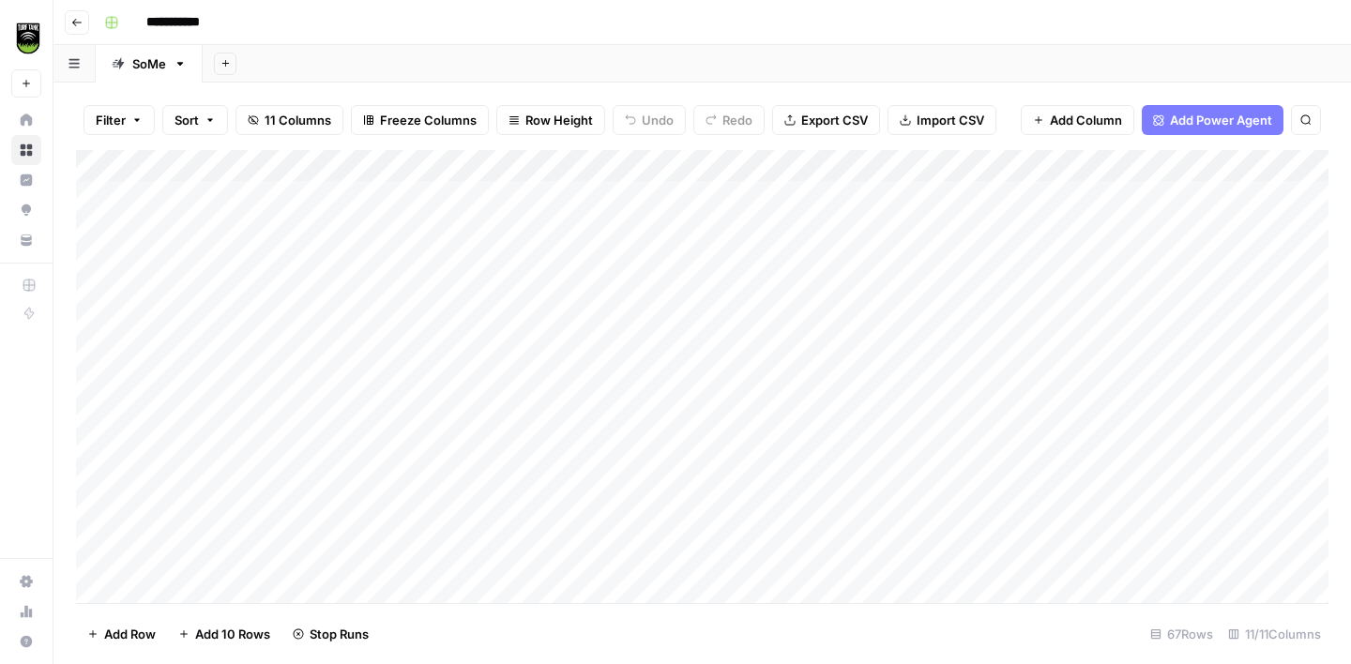
click at [343, 28] on div "**********" at bounding box center [714, 23] width 1235 height 30
click at [808, 119] on span "Export CSV" at bounding box center [834, 120] width 67 height 19
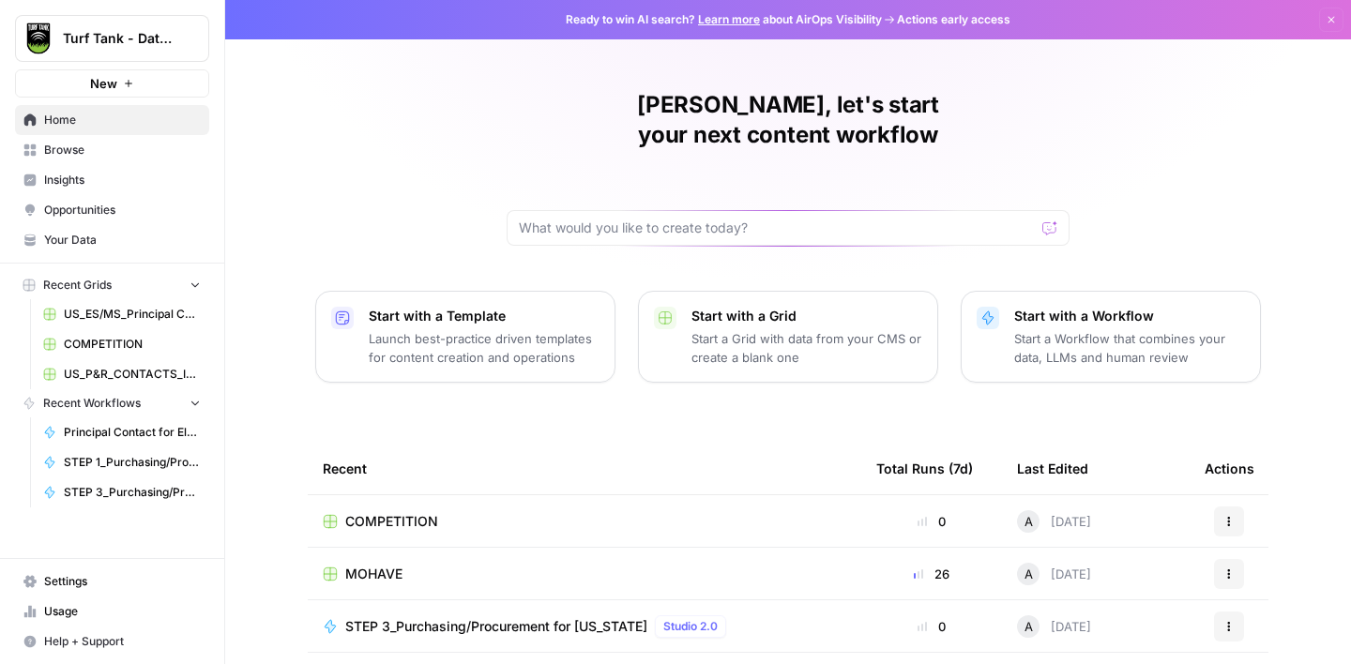
click at [70, 145] on span "Browse" at bounding box center [122, 150] width 157 height 17
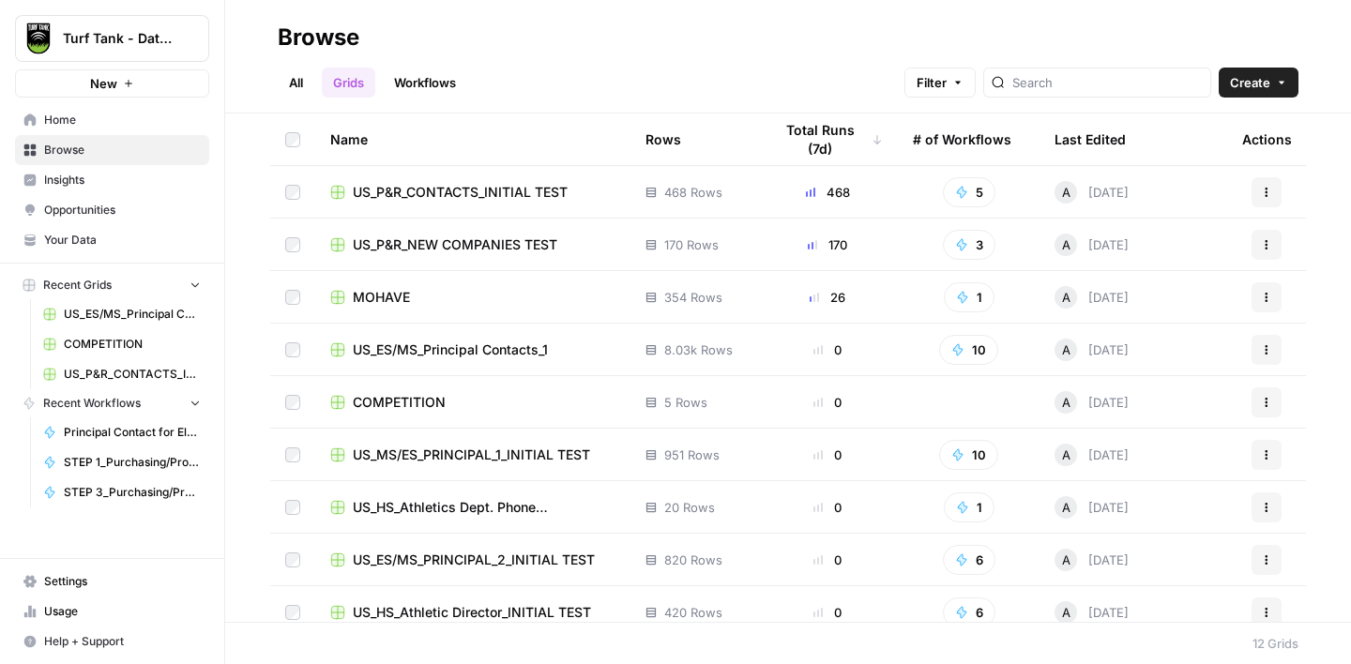
click at [430, 78] on link "Workflows" at bounding box center [425, 83] width 84 height 30
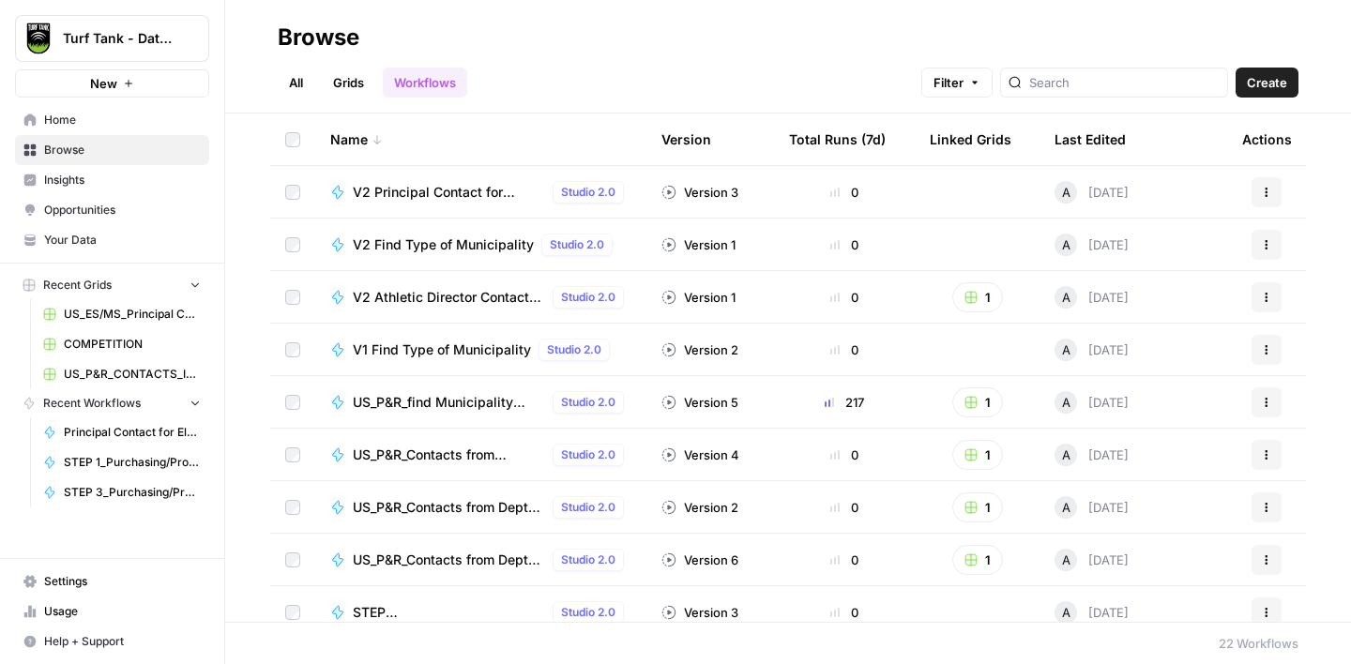
click at [1258, 92] on button "Create" at bounding box center [1266, 83] width 63 height 30
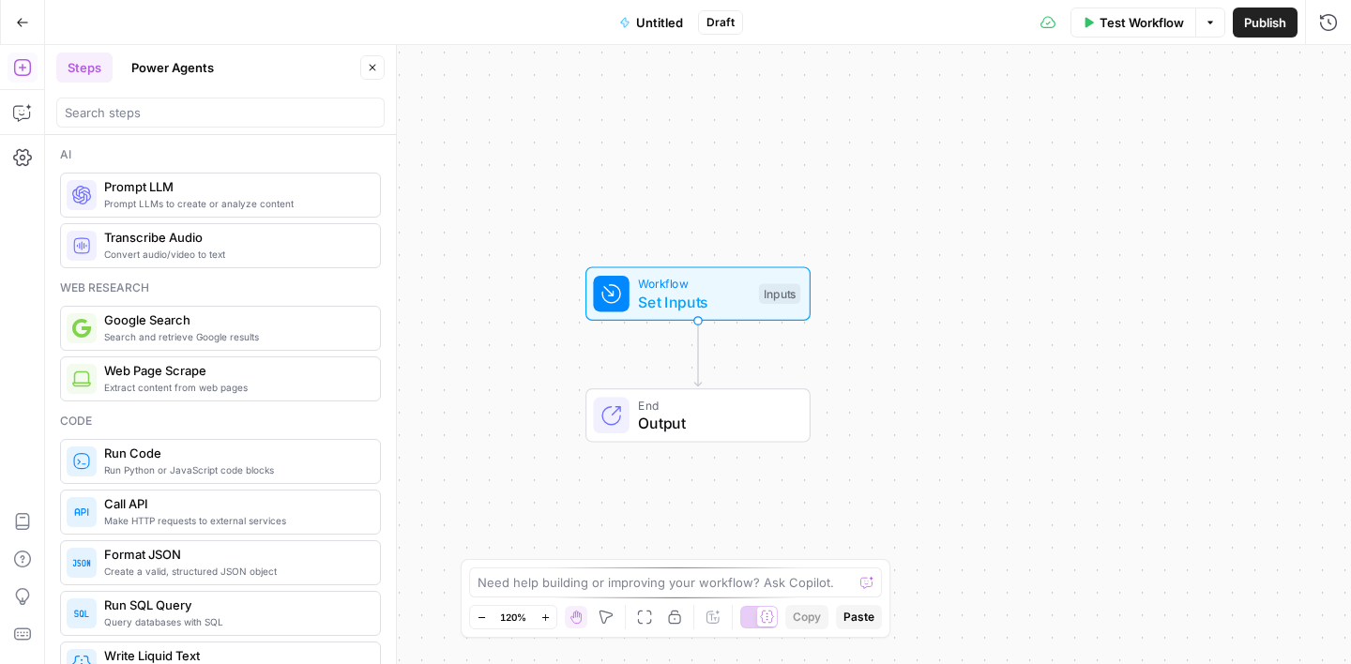
click at [663, 24] on span "Untitled" at bounding box center [659, 22] width 47 height 19
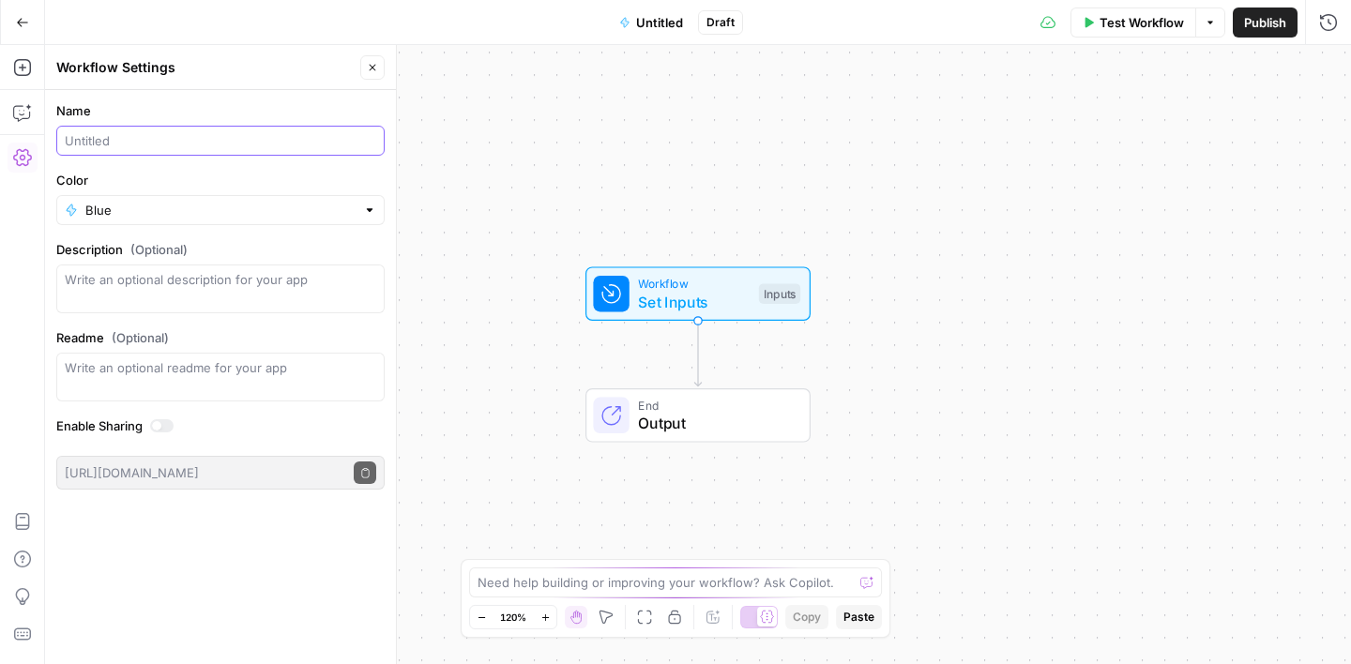
click at [108, 133] on input "Name" at bounding box center [220, 140] width 311 height 19
type input "FIND SoMe PAGE"
click at [188, 104] on label "Name" at bounding box center [220, 110] width 328 height 19
click at [188, 131] on input "FIND SoMe PAGE" at bounding box center [220, 140] width 311 height 19
click at [367, 70] on icon "button" at bounding box center [372, 67] width 11 height 11
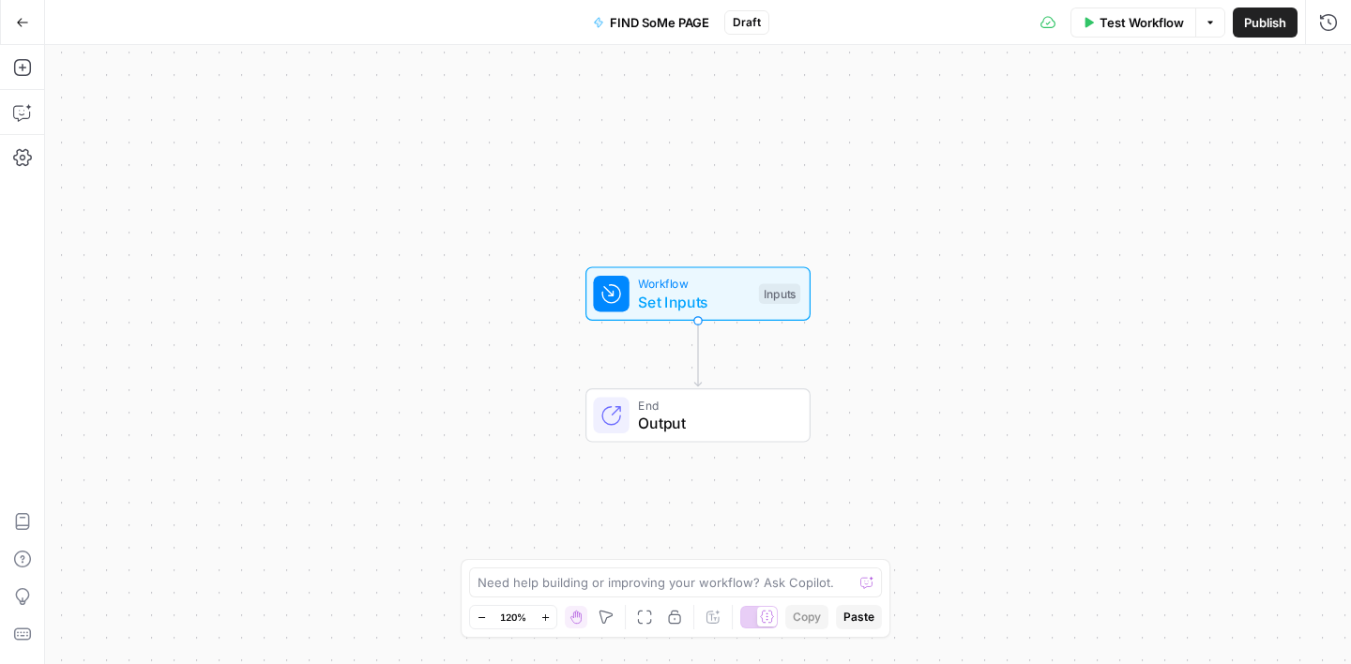
click at [466, 109] on div "Workflow Set Inputs Inputs End Output" at bounding box center [698, 354] width 1306 height 619
click at [670, 287] on span "Workflow" at bounding box center [694, 284] width 112 height 18
click at [1164, 128] on span "Add Field" at bounding box center [1139, 127] width 54 height 19
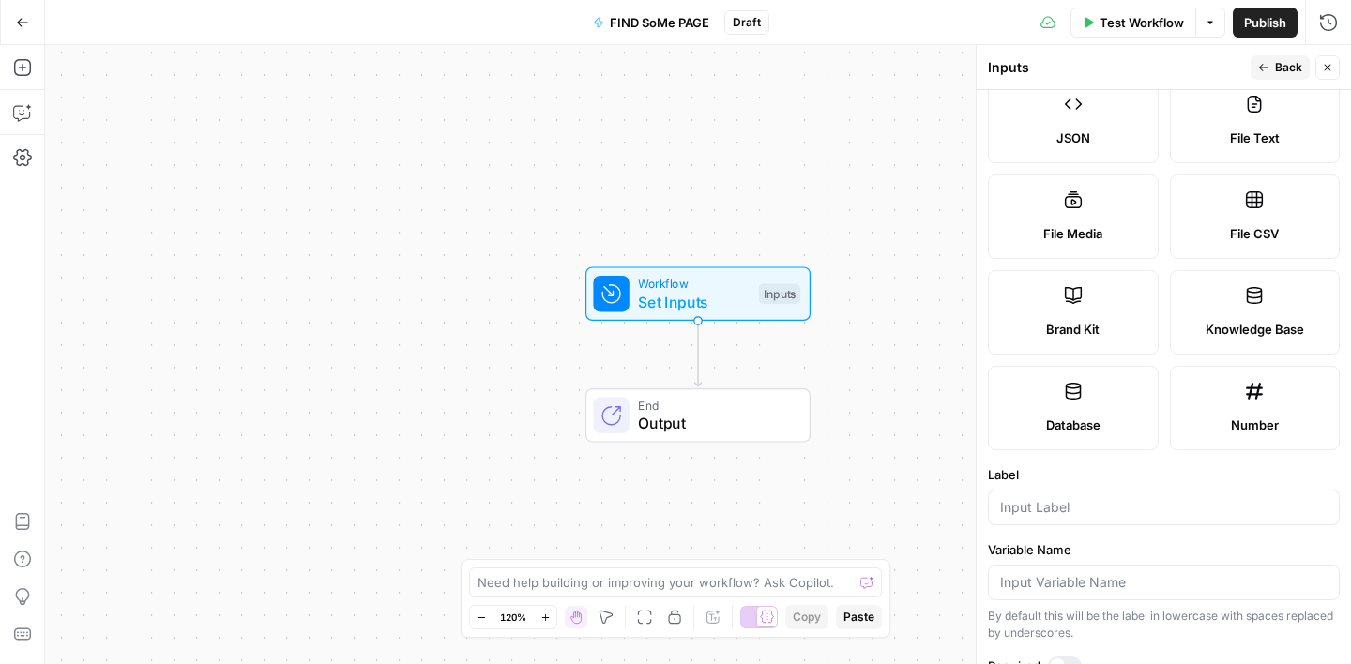
scroll to position [419, 0]
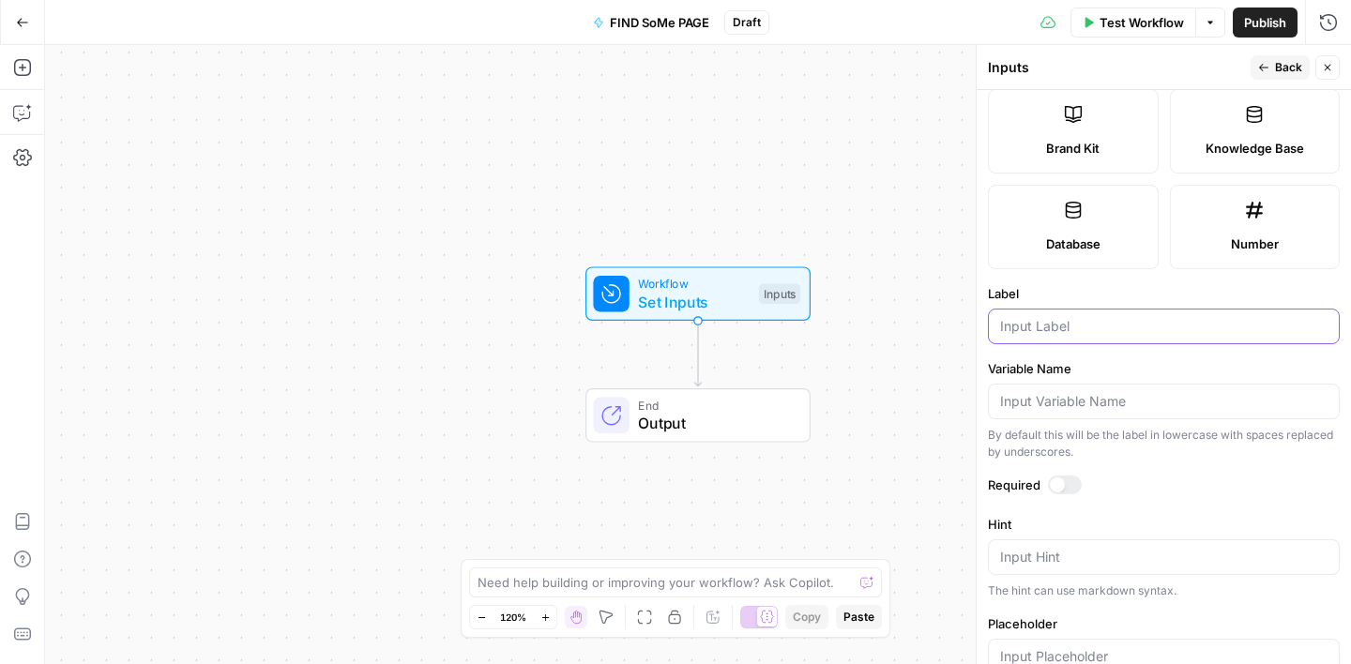
click at [1047, 330] on input "Label" at bounding box center [1163, 326] width 327 height 19
type input "Company Name"
click at [1087, 363] on label "Variable Name" at bounding box center [1164, 368] width 352 height 19
click at [1087, 392] on input "Variable Name" at bounding box center [1163, 401] width 327 height 19
click at [1292, 72] on span "Back" at bounding box center [1288, 67] width 27 height 17
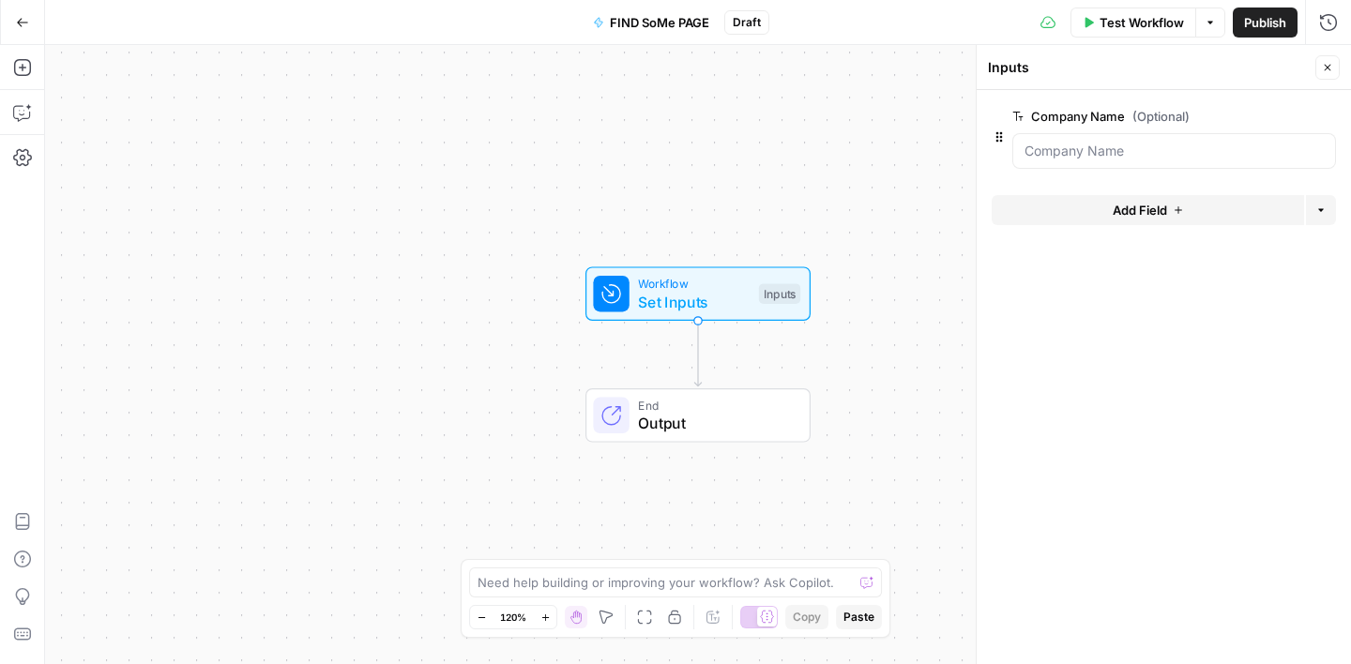
click at [1098, 211] on button "Add Field" at bounding box center [1147, 210] width 312 height 30
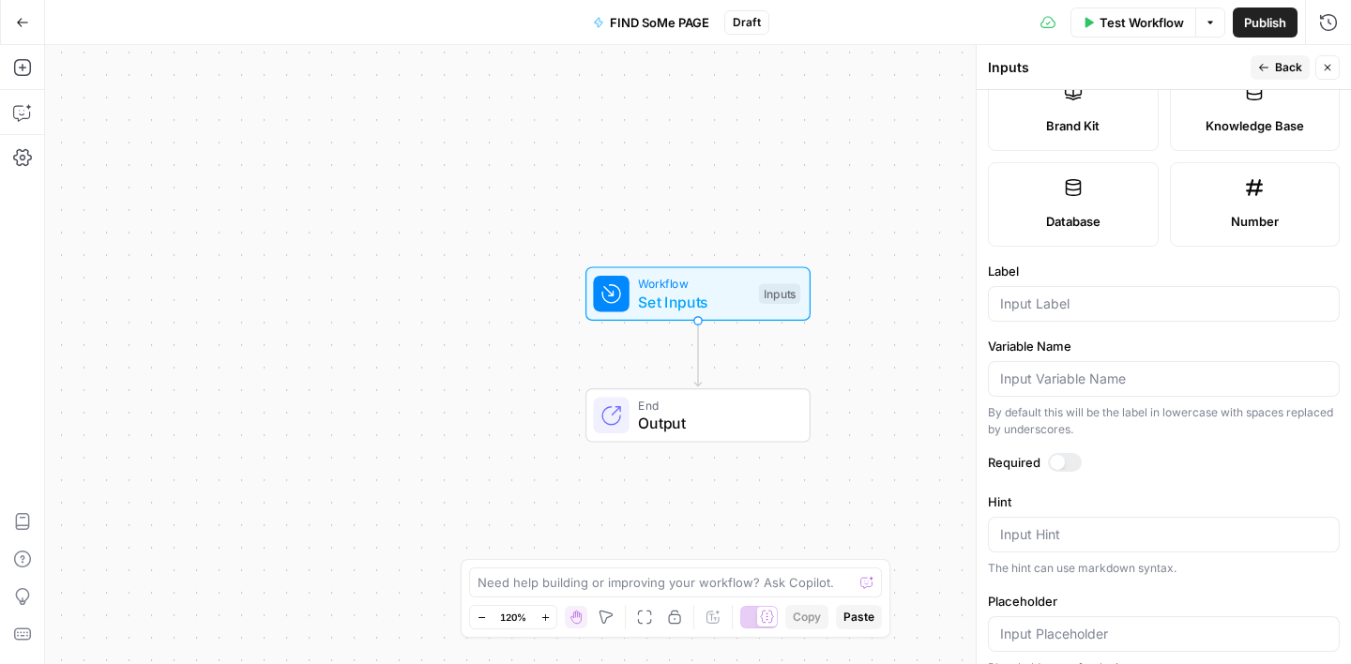
scroll to position [537, 0]
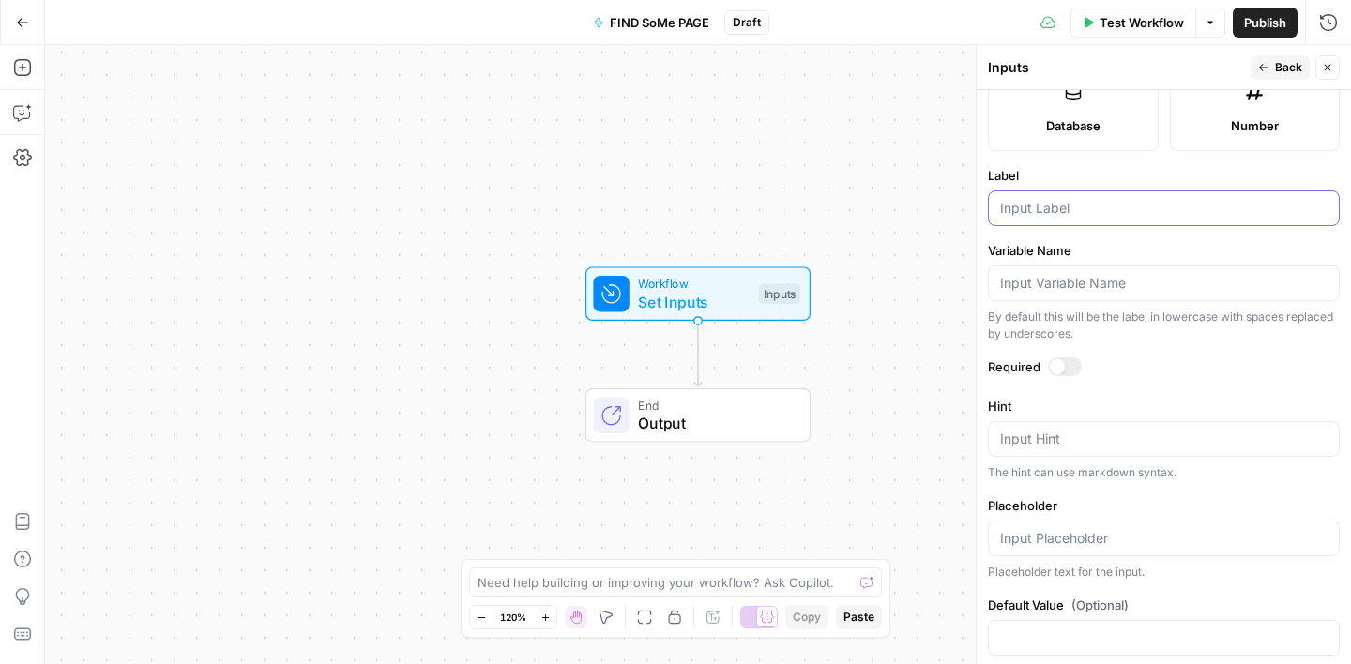
click at [1050, 214] on input "Label" at bounding box center [1163, 208] width 327 height 19
type input "Country"
click at [1101, 251] on label "Variable Name" at bounding box center [1164, 250] width 352 height 19
click at [1101, 274] on input "Variable Name" at bounding box center [1163, 283] width 327 height 19
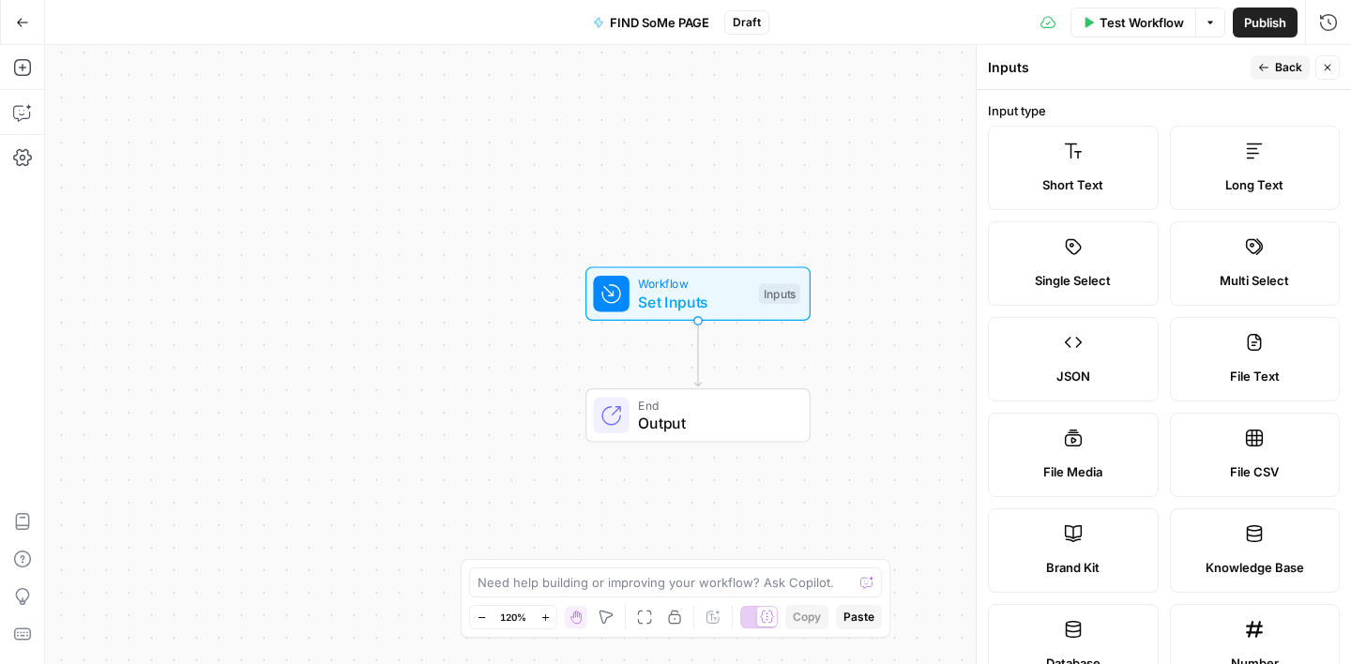
click at [1269, 66] on button "Back" at bounding box center [1279, 67] width 59 height 24
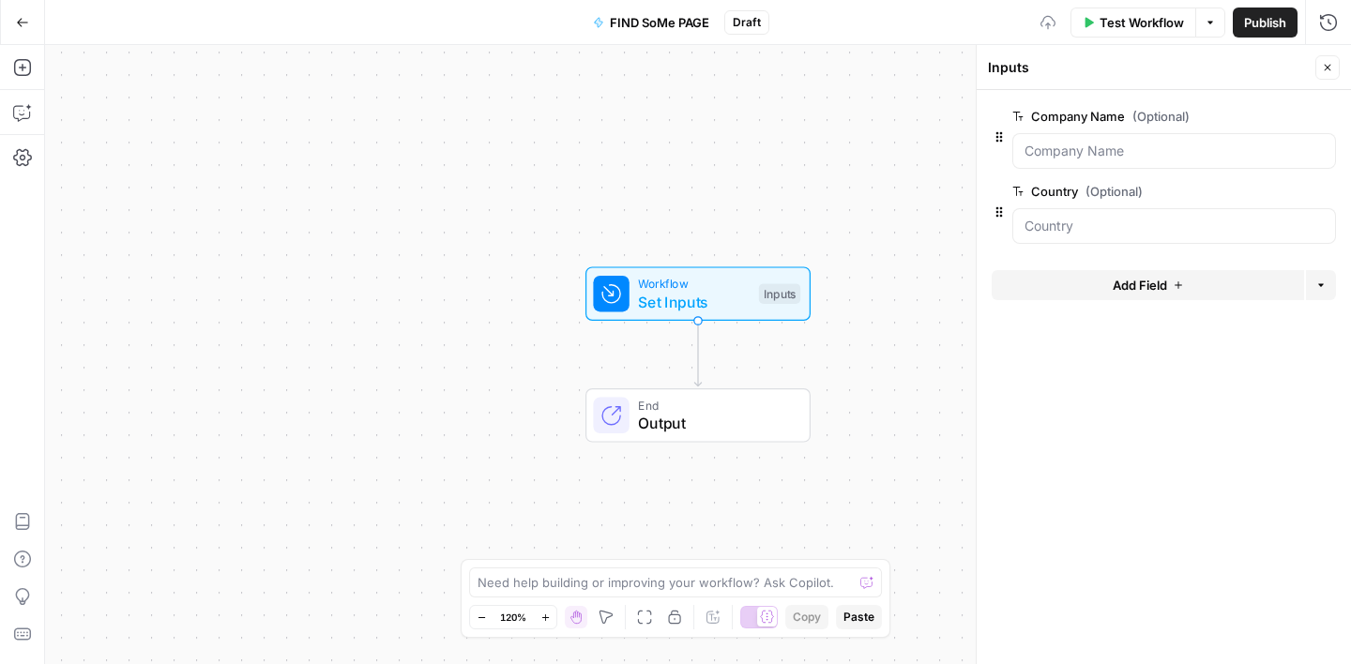
click at [1069, 292] on button "Add Field" at bounding box center [1147, 285] width 312 height 30
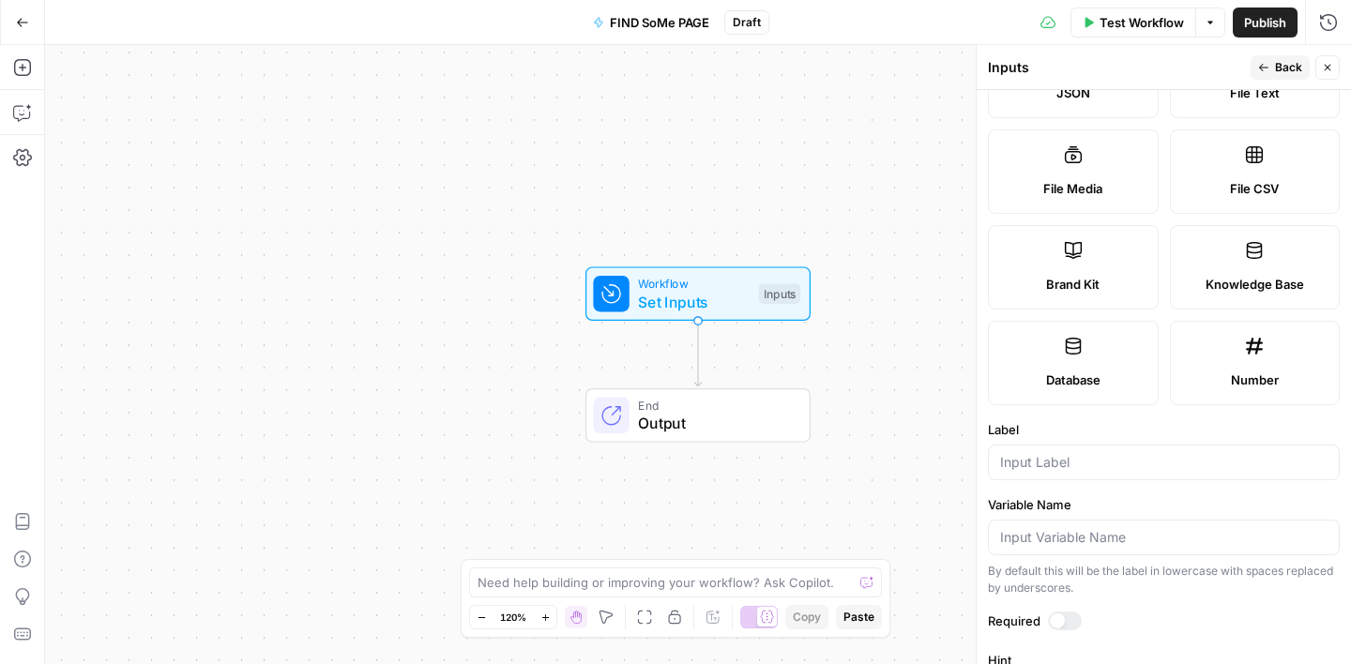
scroll to position [510, 0]
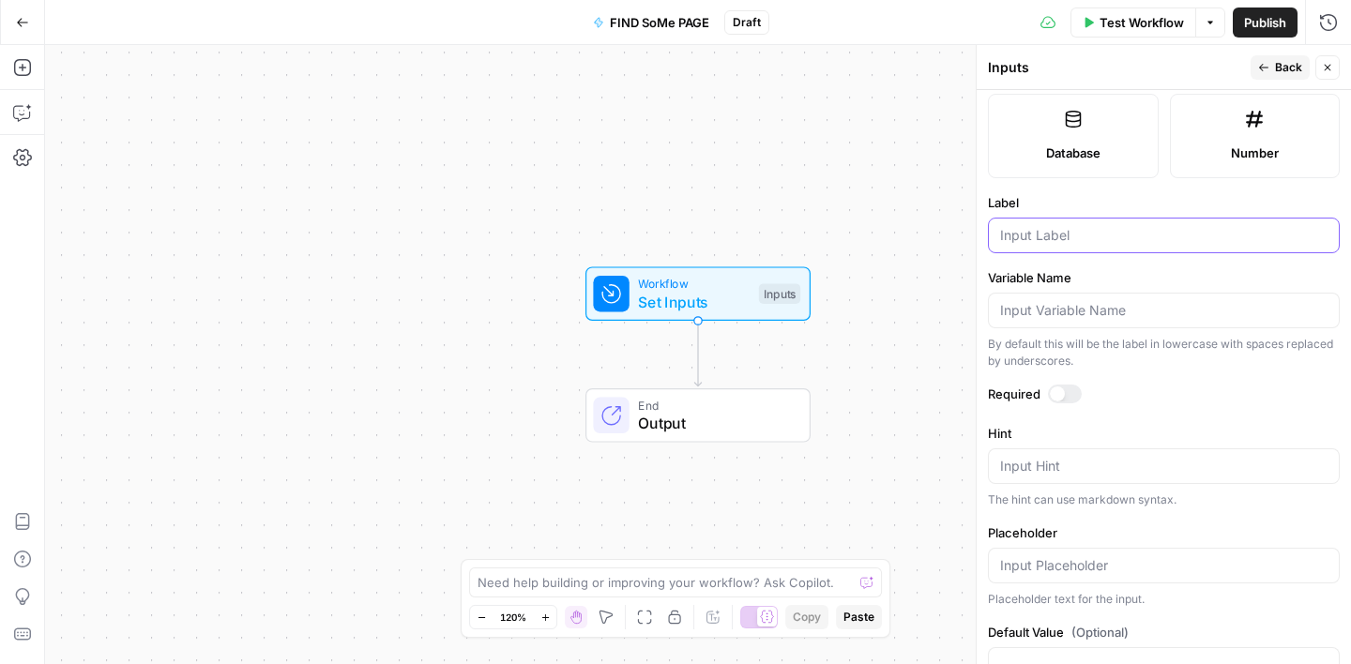
click at [1066, 234] on input "Label" at bounding box center [1163, 235] width 327 height 19
type input "Website"
click at [1114, 278] on label "Variable Name" at bounding box center [1164, 277] width 352 height 19
click at [1114, 301] on input "Variable Name" at bounding box center [1163, 310] width 327 height 19
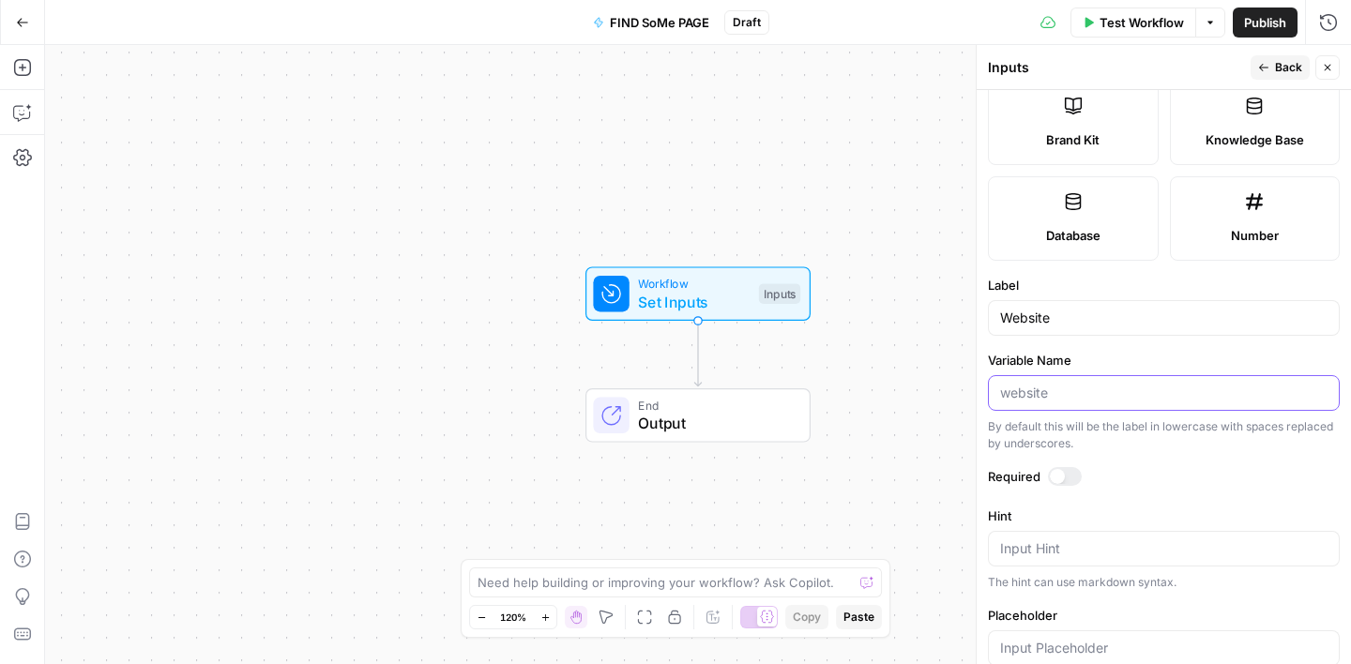
scroll to position [330, 0]
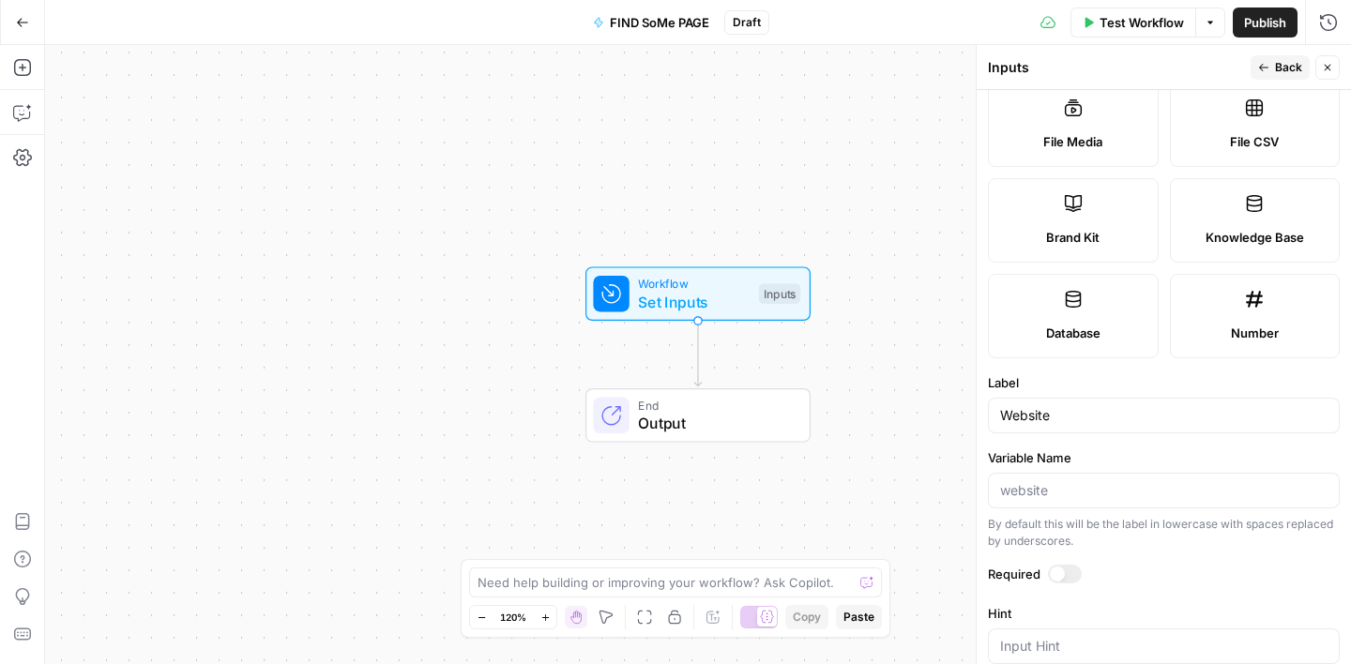
click at [1287, 61] on span "Back" at bounding box center [1288, 67] width 27 height 17
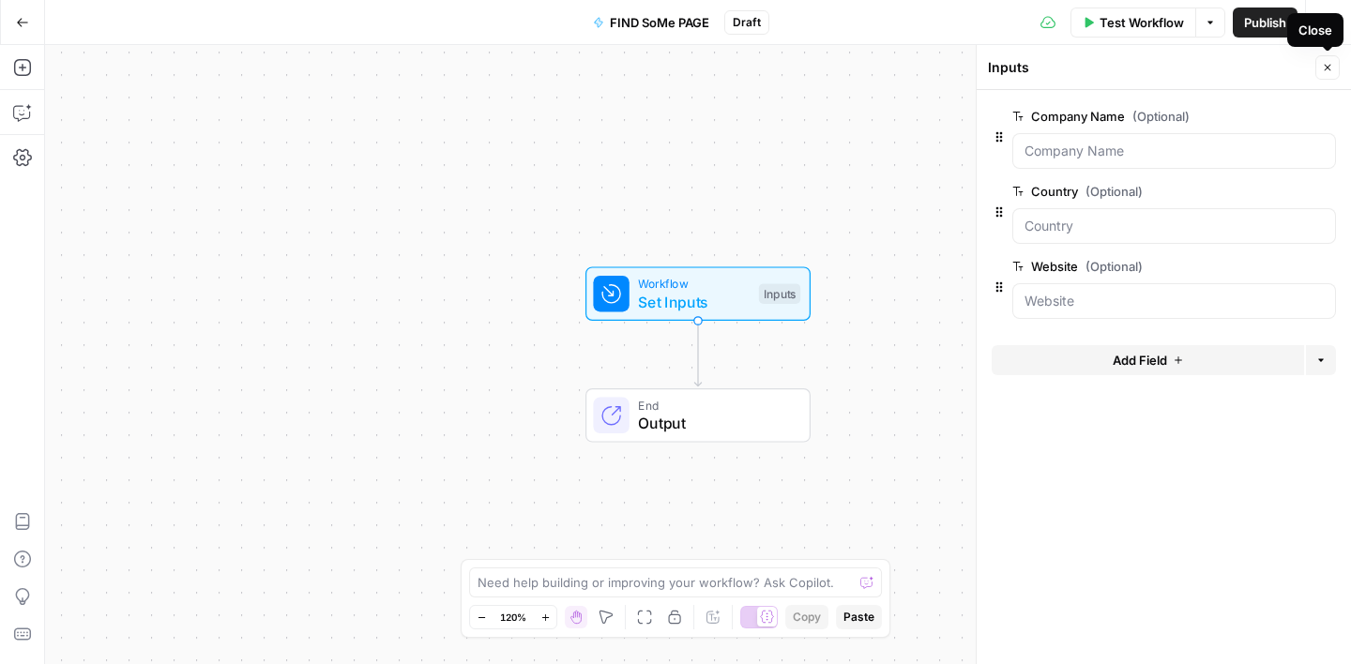
click at [1323, 74] on button "Close" at bounding box center [1327, 67] width 24 height 24
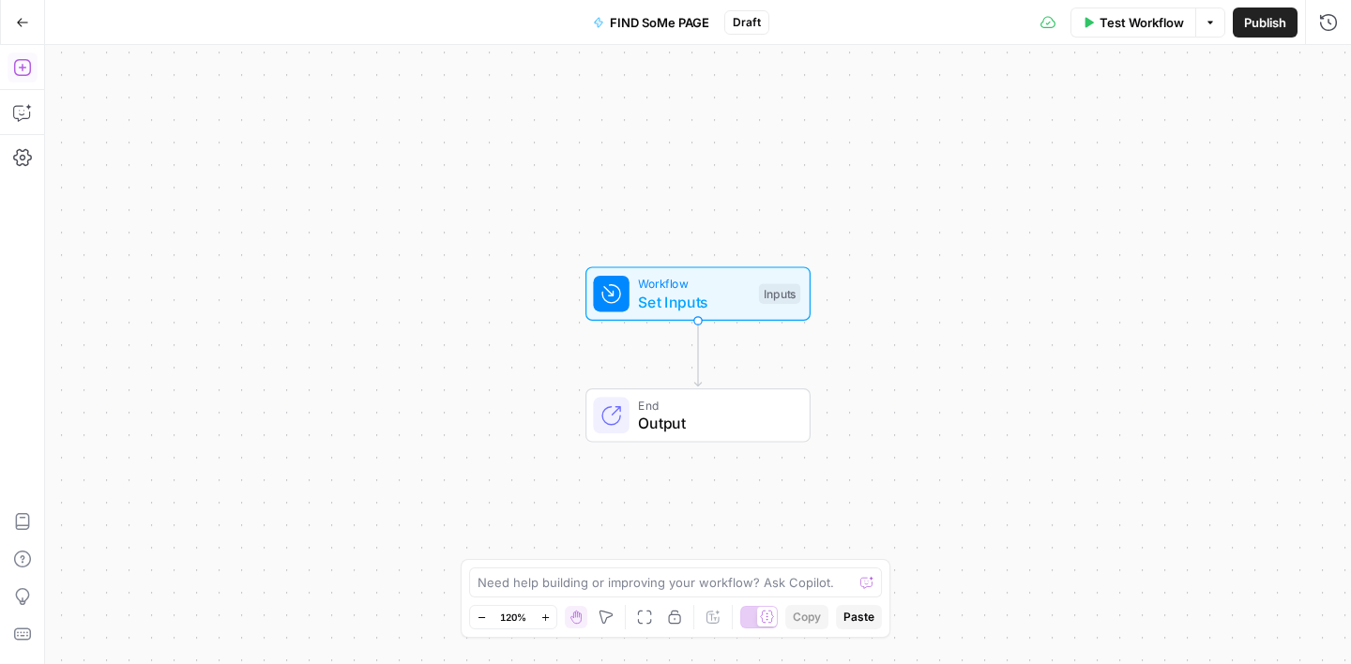
click at [27, 68] on icon "button" at bounding box center [22, 67] width 19 height 19
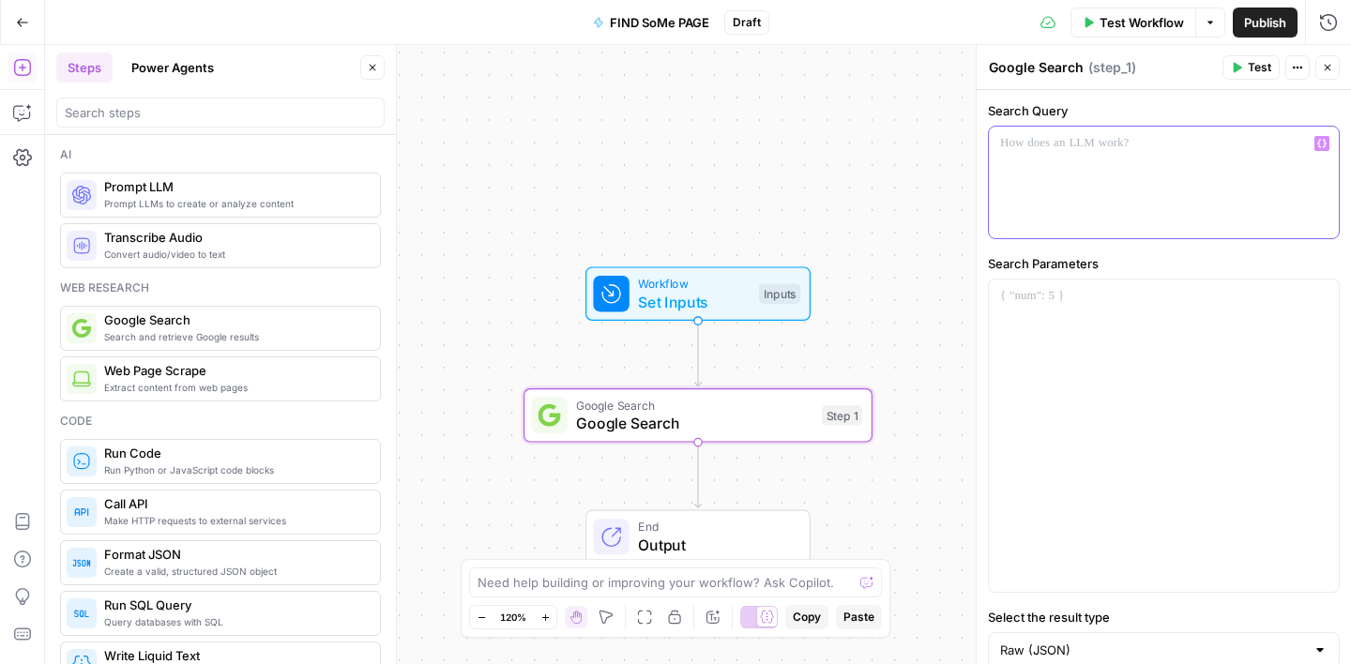
click at [1043, 159] on div at bounding box center [1164, 183] width 350 height 112
click at [1315, 150] on button "Variables Menu" at bounding box center [1321, 143] width 15 height 15
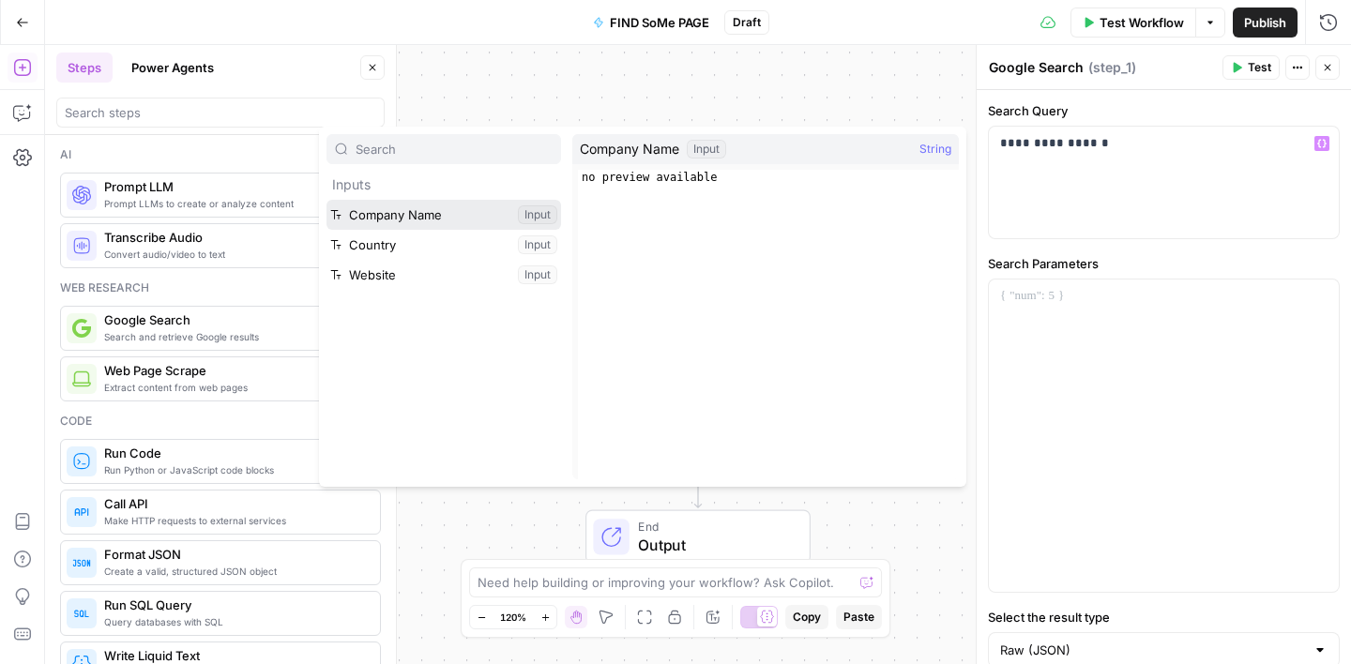
click at [440, 212] on button "Select variable Company Name" at bounding box center [443, 215] width 234 height 30
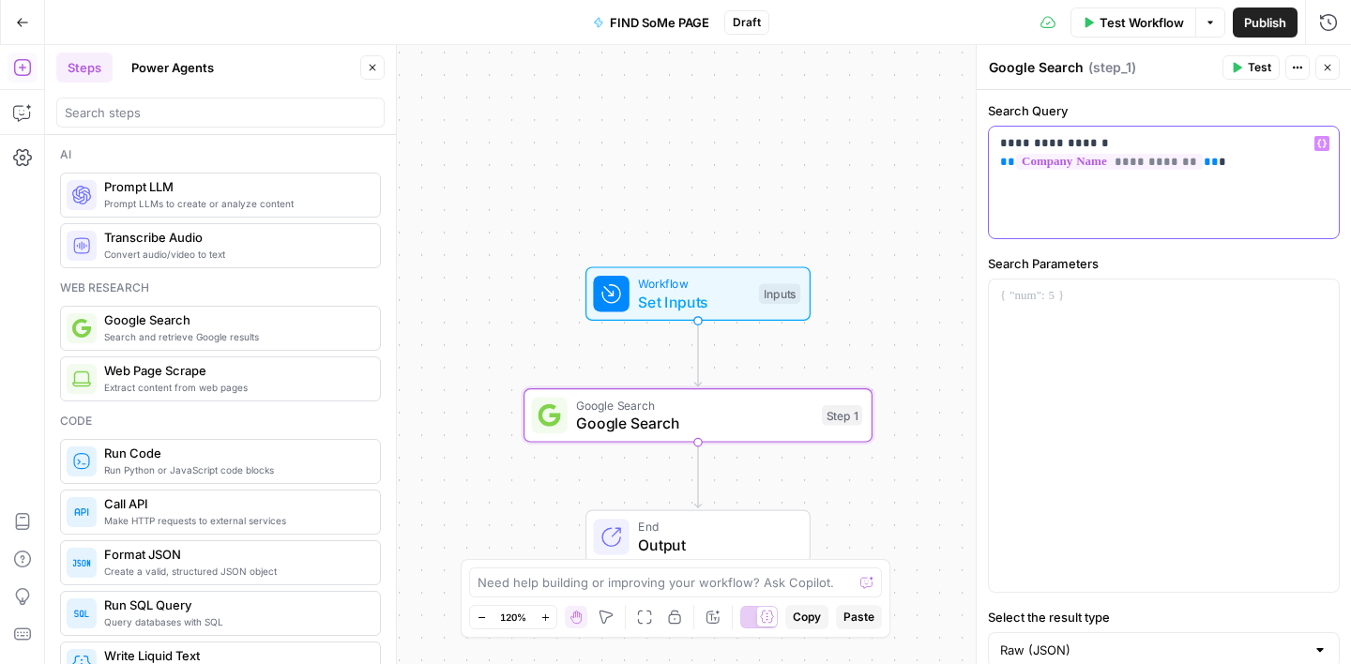
click at [1319, 142] on icon "button" at bounding box center [1321, 144] width 9 height 8
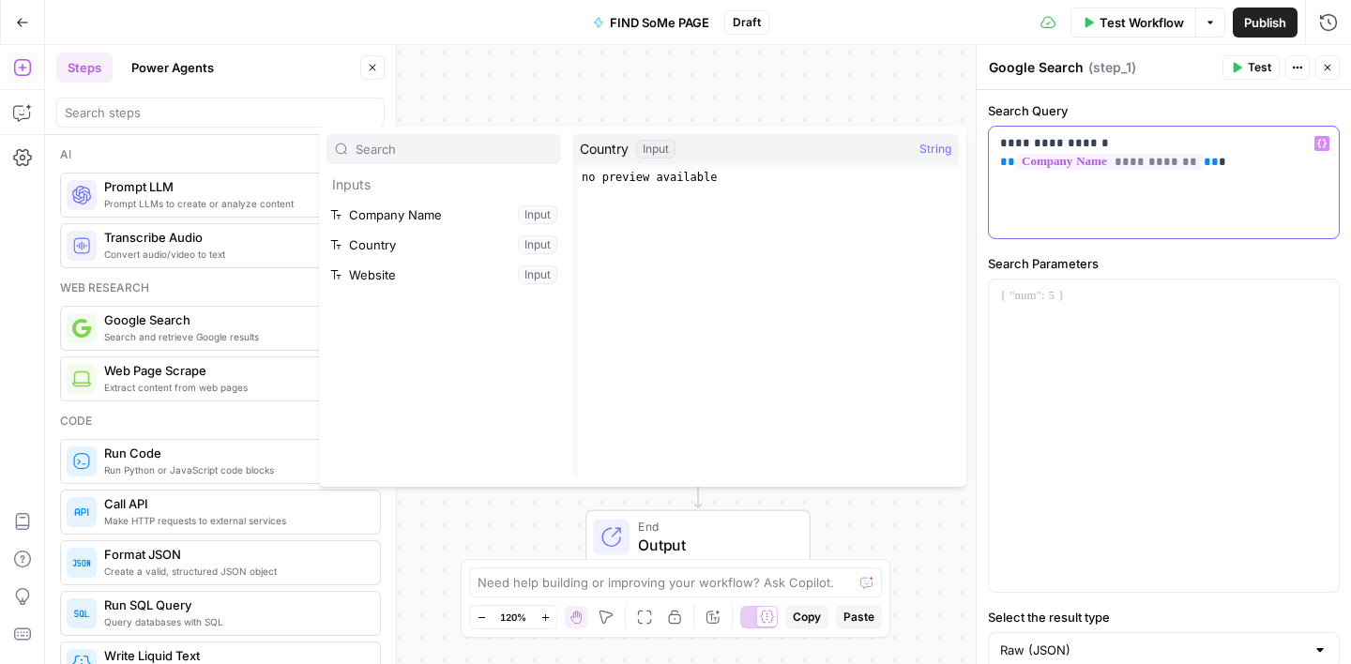
click at [1258, 171] on p "**********" at bounding box center [1163, 153] width 327 height 38
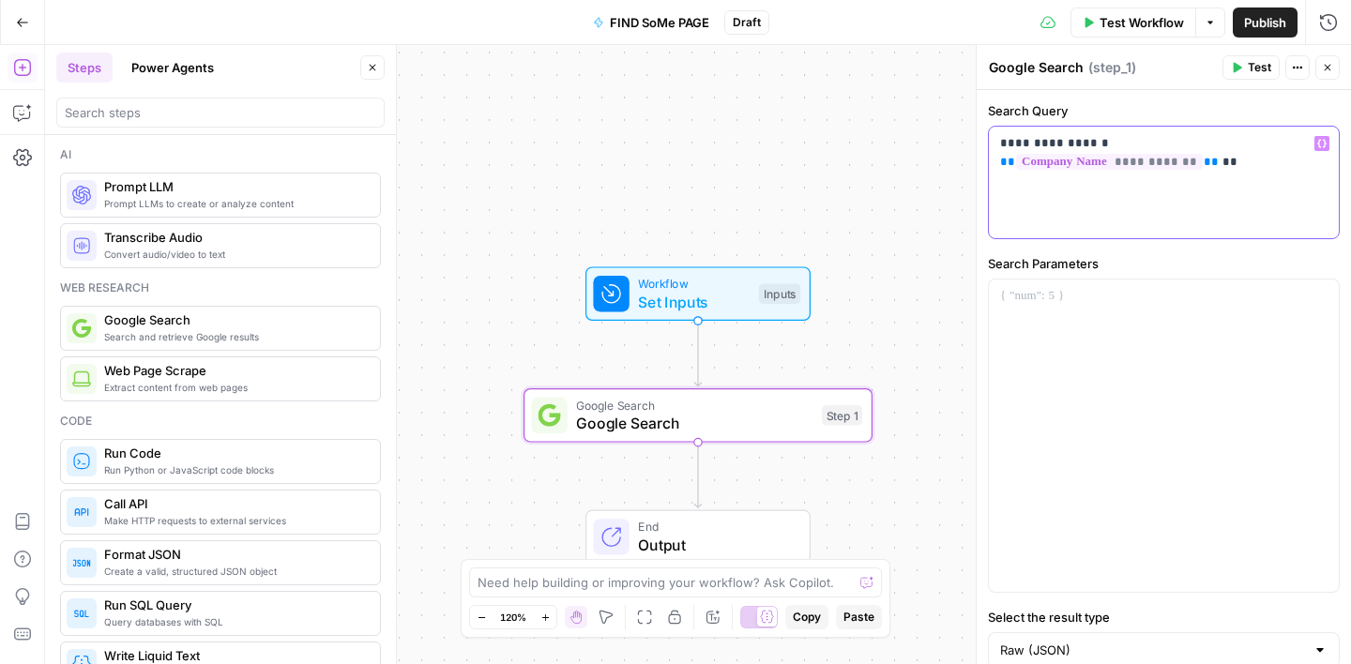
click at [1322, 143] on icon "button" at bounding box center [1321, 143] width 9 height 9
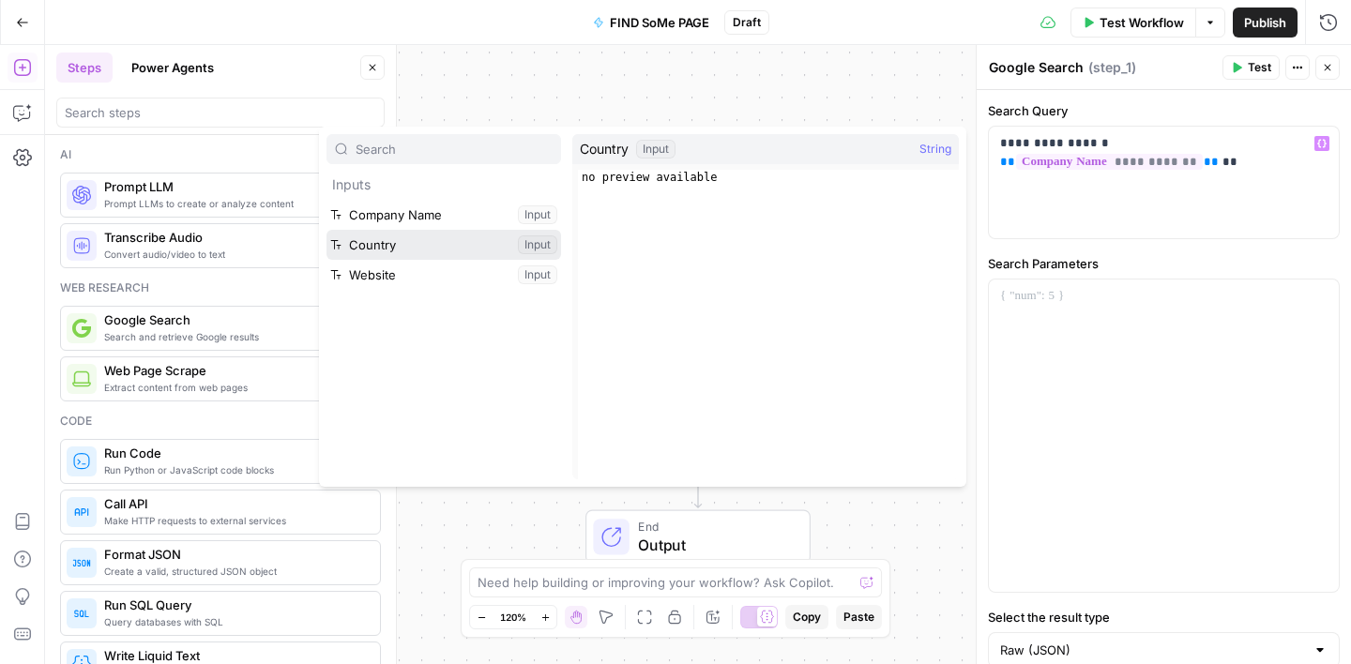
click at [429, 249] on button "Select variable Country" at bounding box center [443, 245] width 234 height 30
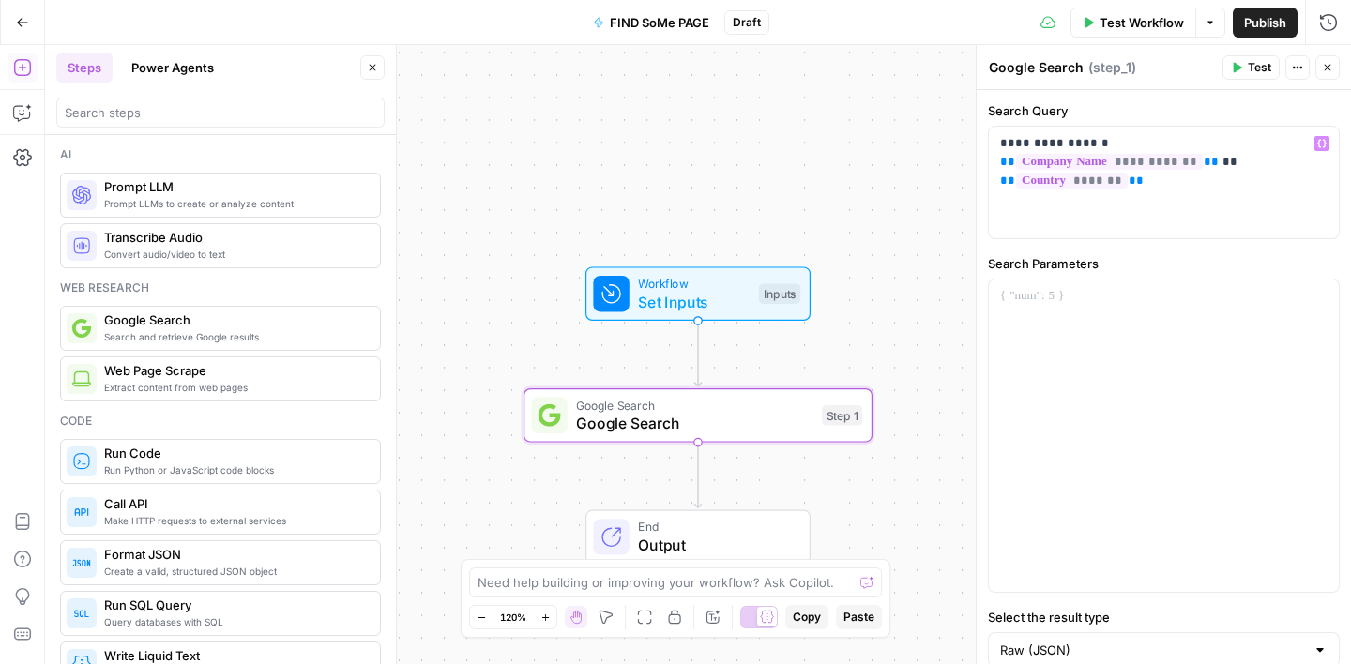
click at [1162, 261] on label "Search Parameters" at bounding box center [1164, 263] width 352 height 19
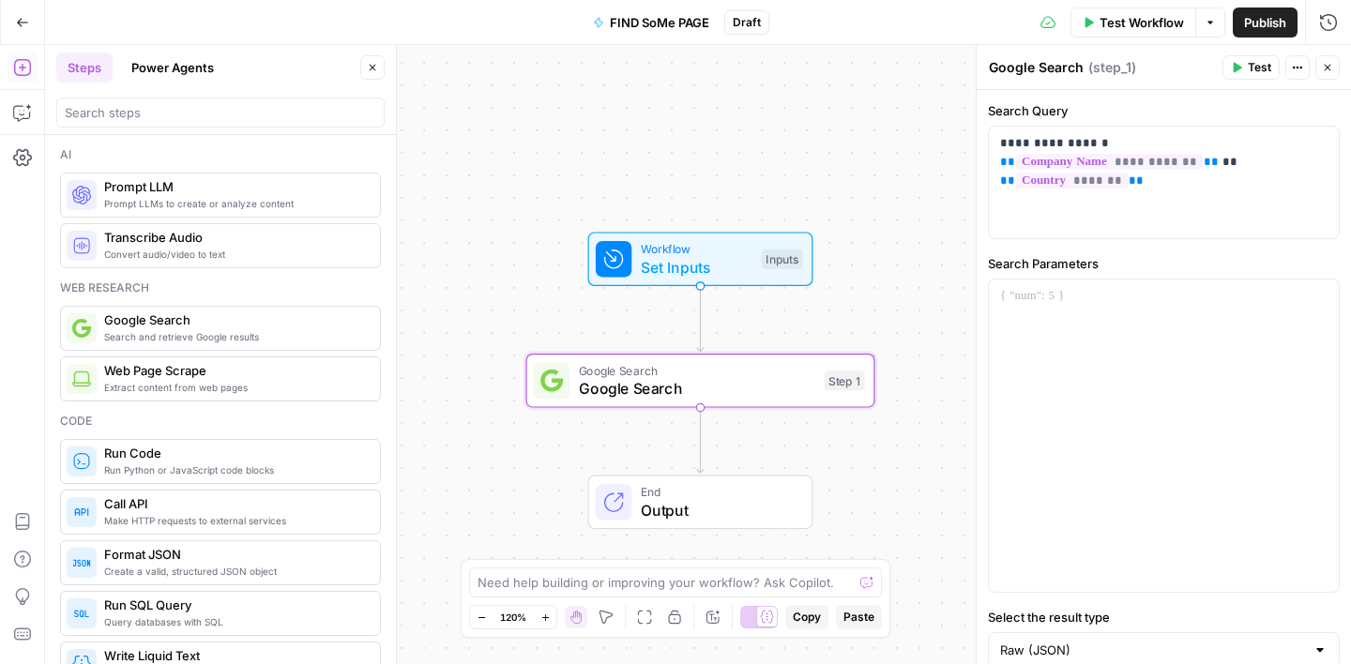
click at [370, 68] on icon "button" at bounding box center [372, 67] width 11 height 11
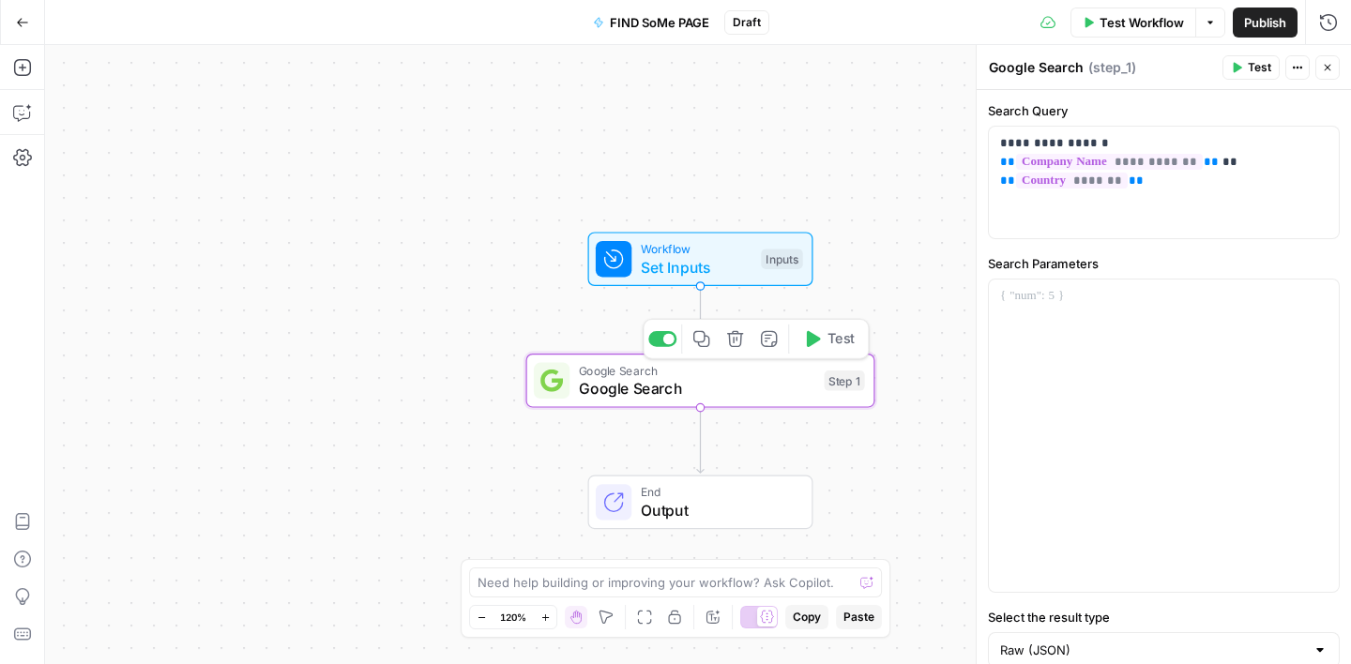
click at [706, 345] on icon "button" at bounding box center [701, 339] width 16 height 16
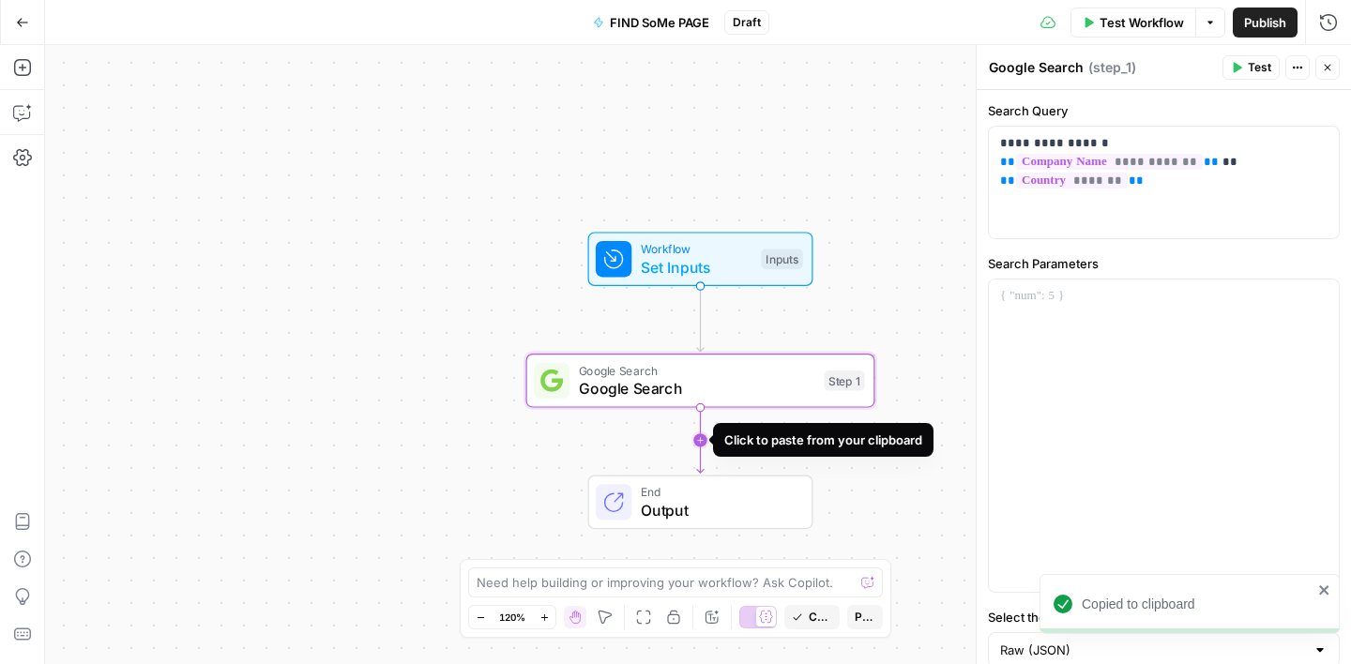
click at [698, 442] on icon "Edge from step_1 to end" at bounding box center [700, 441] width 7 height 66
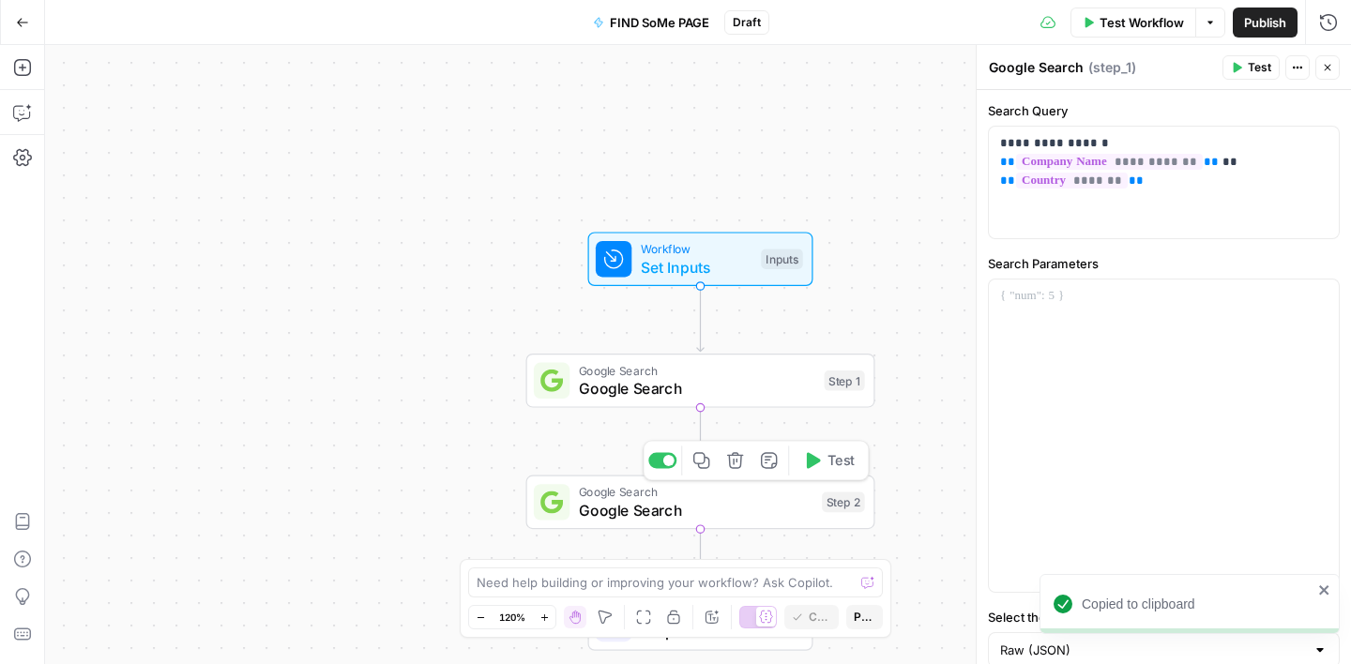
click at [731, 506] on span "Google Search" at bounding box center [696, 510] width 234 height 23
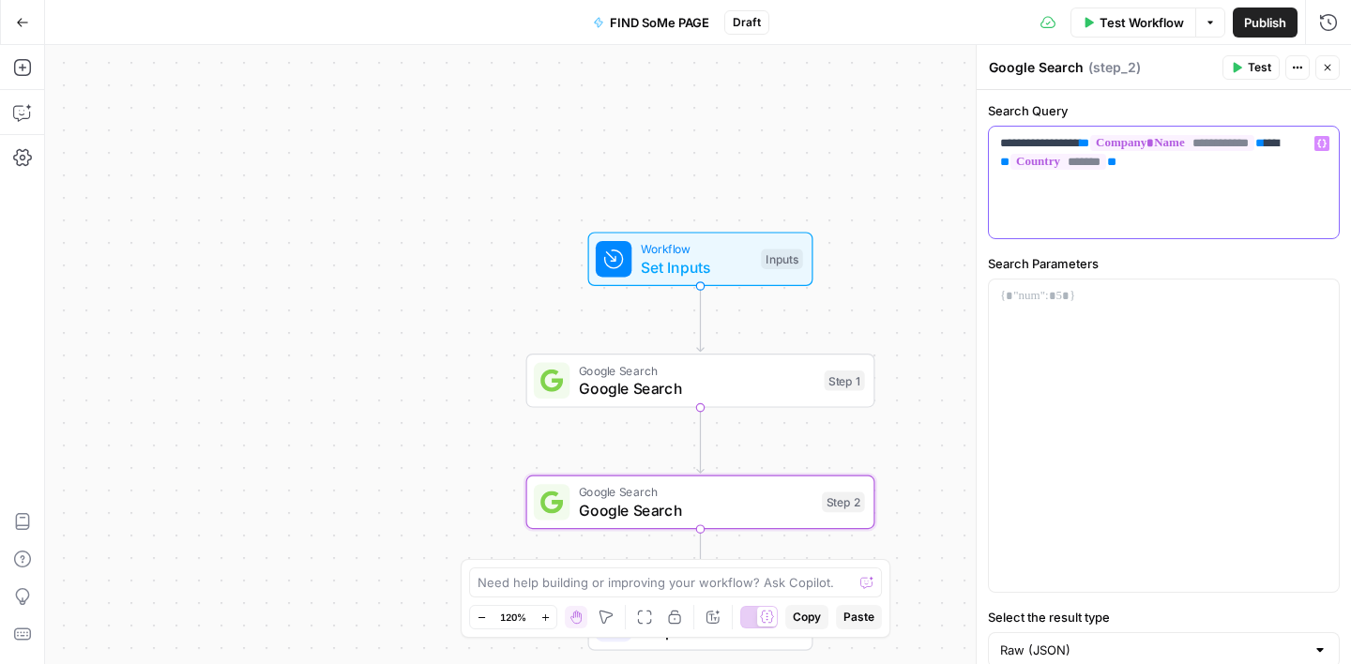
drag, startPoint x: 1055, startPoint y: 147, endPoint x: 970, endPoint y: 134, distance: 86.4
click at [975, 134] on div "**********" at bounding box center [1162, 354] width 375 height 619
click at [1156, 256] on label "Search Parameters" at bounding box center [1164, 263] width 352 height 19
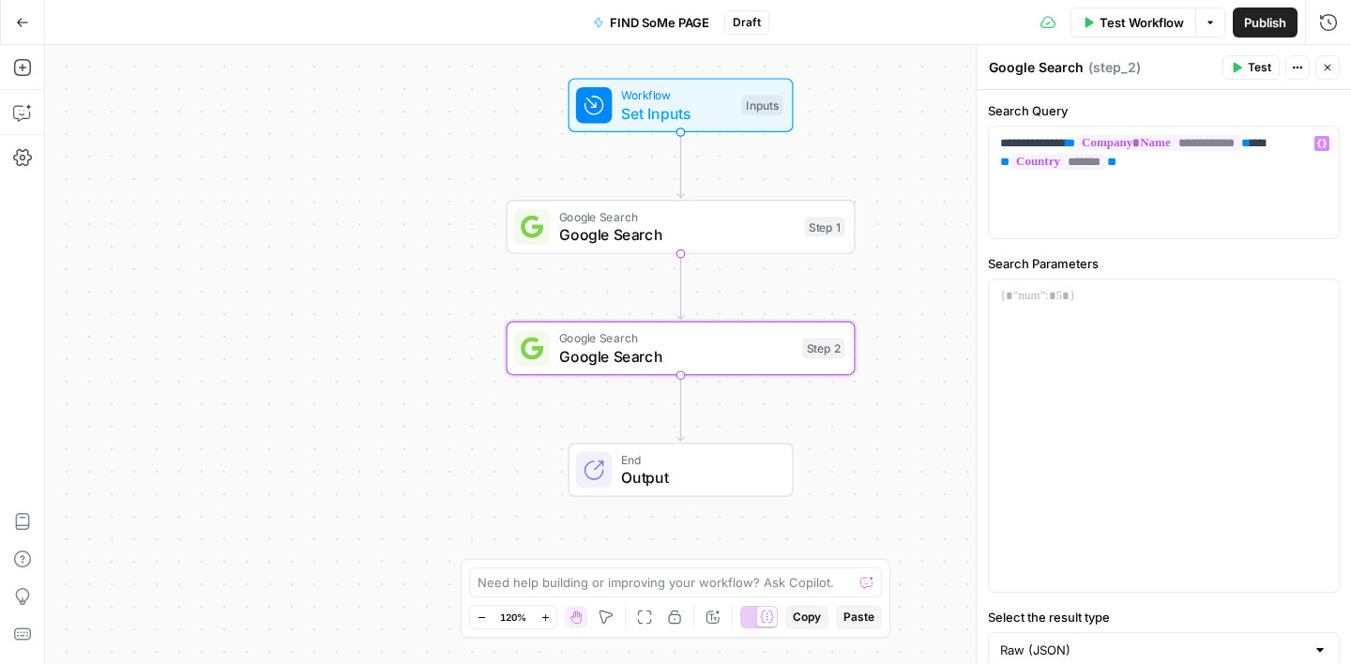
drag, startPoint x: 860, startPoint y: 203, endPoint x: 840, endPoint y: 49, distance: 155.1
click at [840, 49] on div "Workflow Set Inputs Inputs Google Search Google Search Step 1 Google Search Goo…" at bounding box center [698, 354] width 1306 height 619
click at [680, 314] on icon "button" at bounding box center [681, 306] width 16 height 16
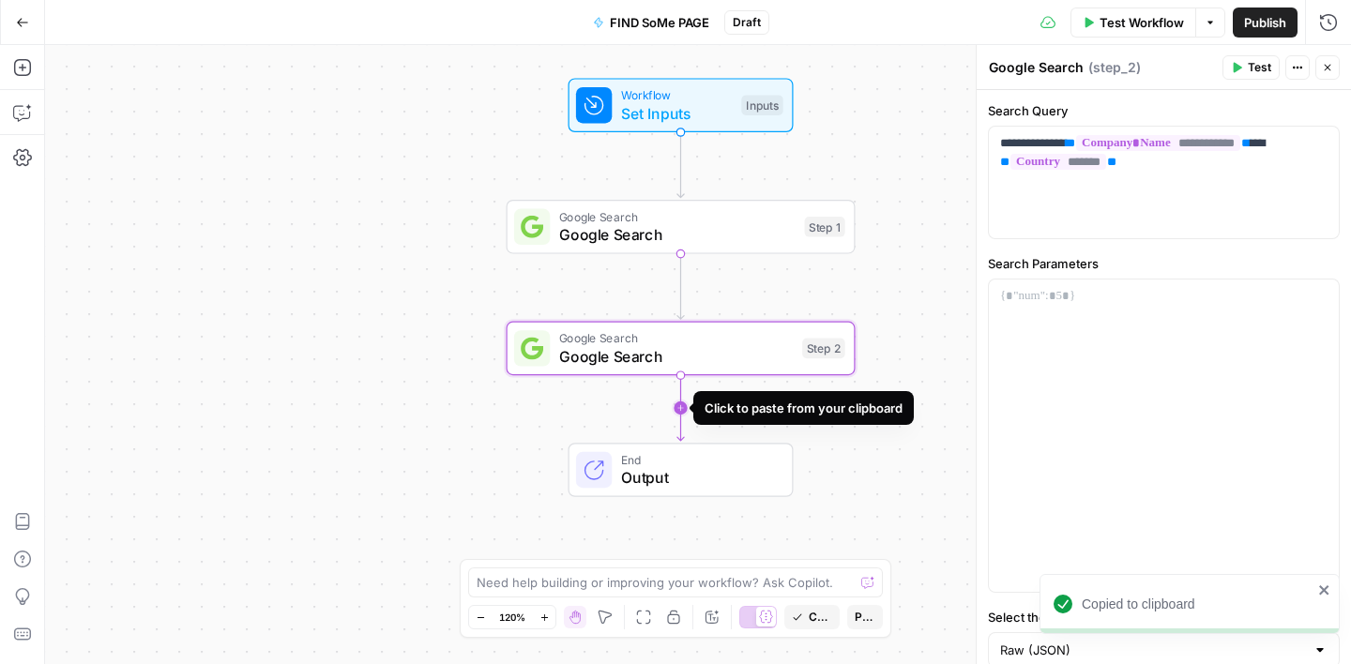
click at [683, 413] on icon "Edge from step_2 to end" at bounding box center [680, 408] width 7 height 66
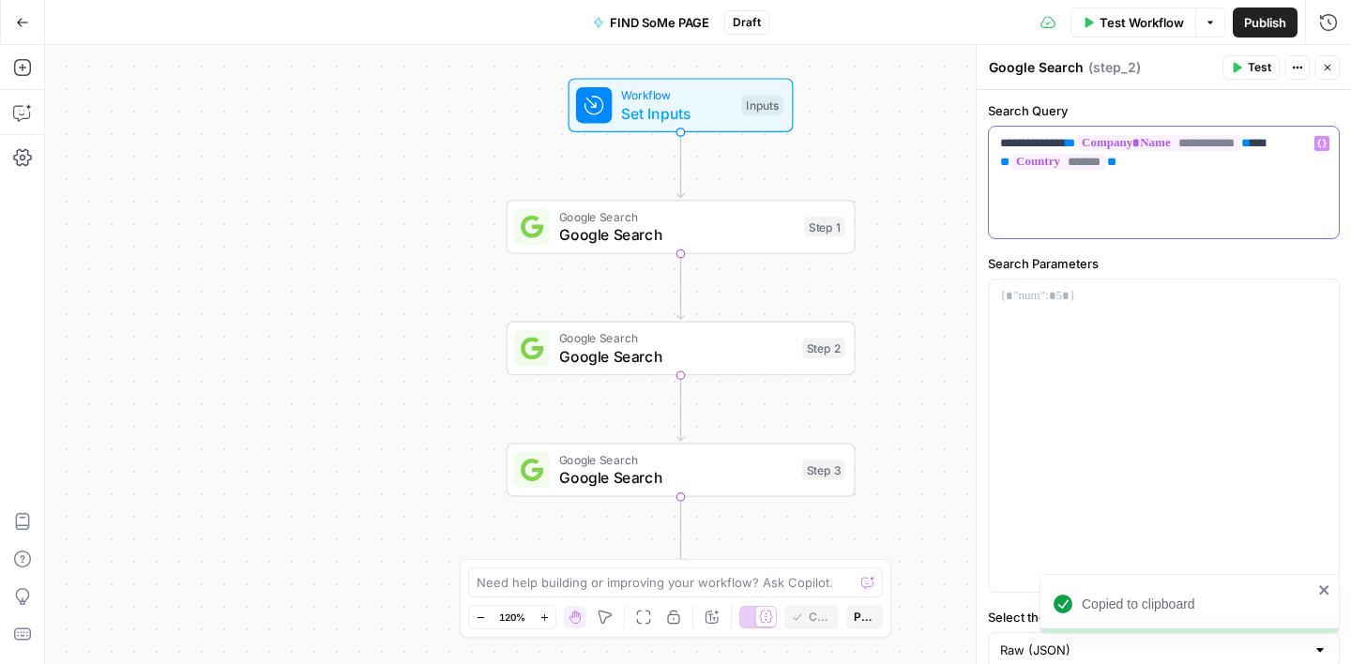
drag, startPoint x: 1034, startPoint y: 146, endPoint x: 971, endPoint y: 147, distance: 62.8
click at [975, 147] on div "**********" at bounding box center [1162, 354] width 375 height 619
click at [919, 330] on div "Workflow Set Inputs Inputs Google Search Google Search Step 1 Google Search Goo…" at bounding box center [698, 354] width 1306 height 619
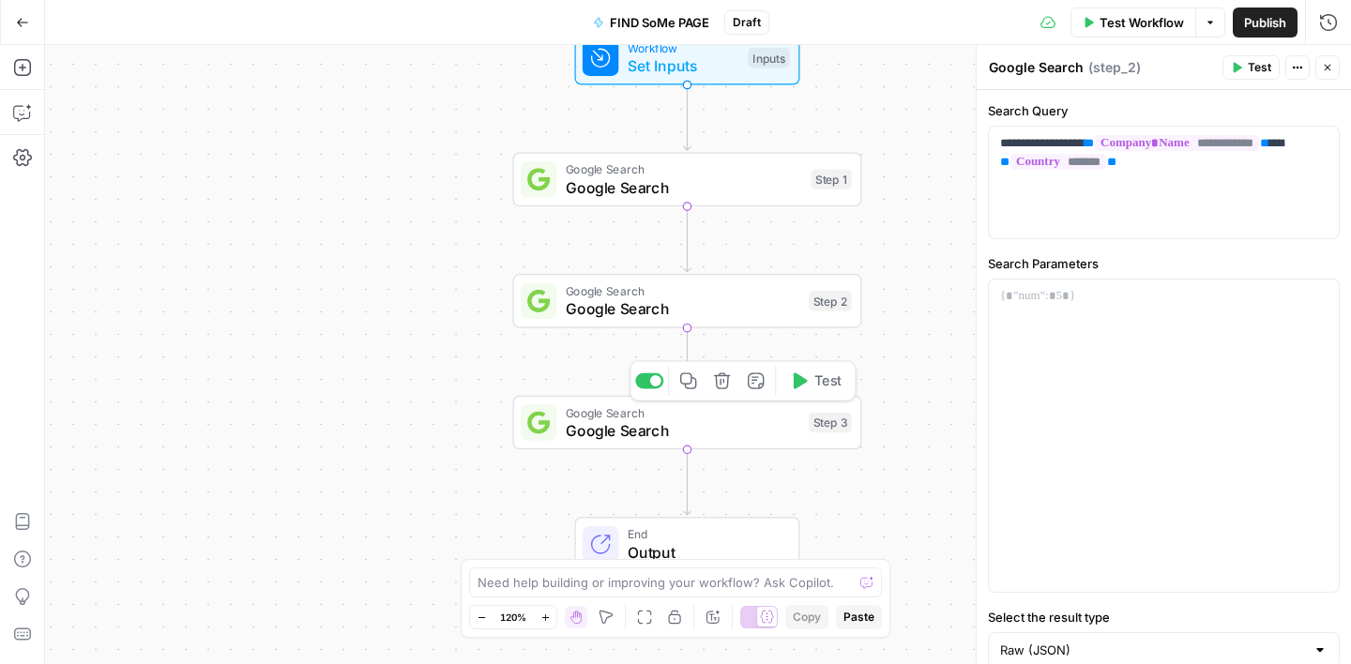
click at [691, 388] on icon "button" at bounding box center [688, 380] width 16 height 16
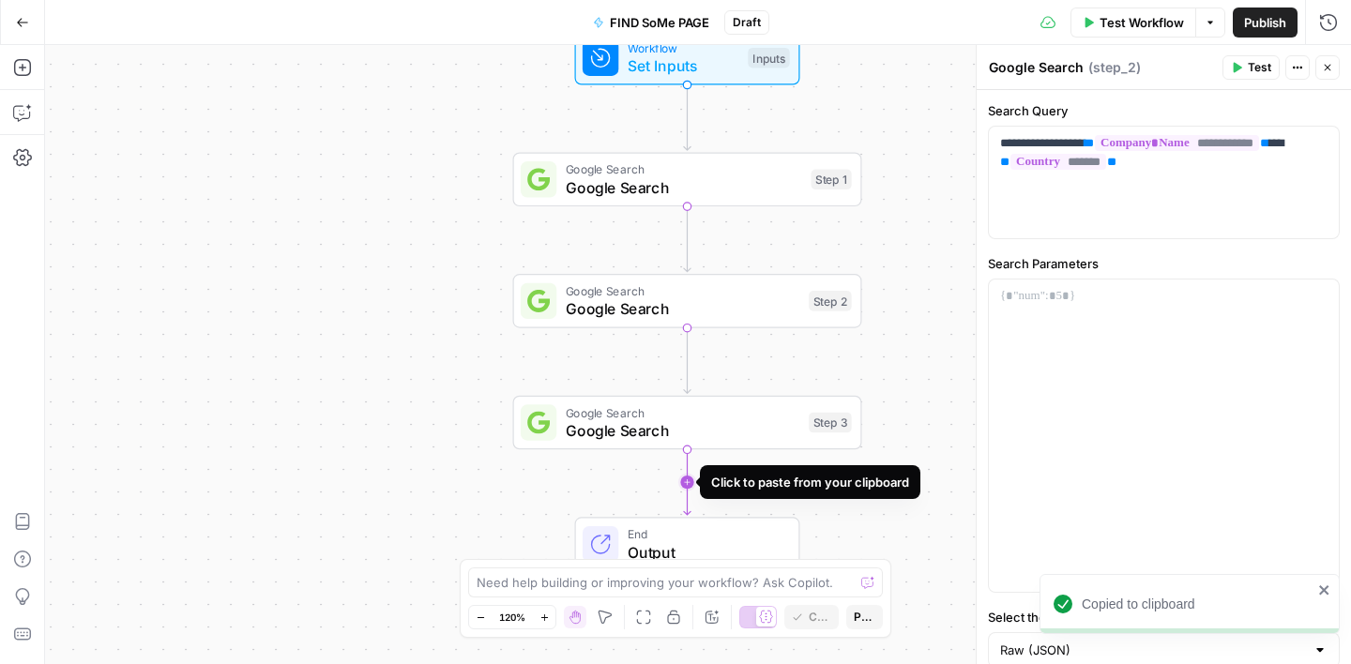
click at [688, 478] on icon "Edge from step_3 to end" at bounding box center [687, 482] width 7 height 66
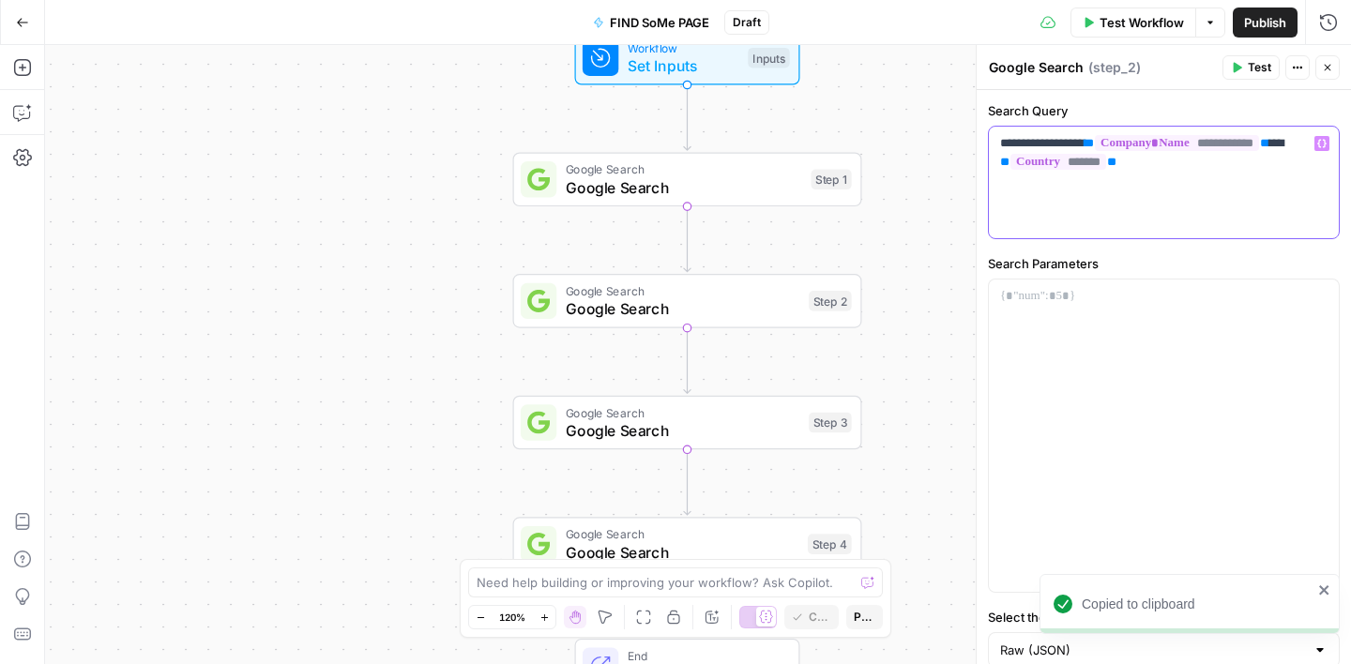
drag, startPoint x: 1086, startPoint y: 144, endPoint x: 987, endPoint y: 145, distance: 99.4
click at [987, 145] on div "**********" at bounding box center [1163, 407] width 374 height 634
click at [1151, 263] on label "Search Parameters" at bounding box center [1164, 263] width 352 height 19
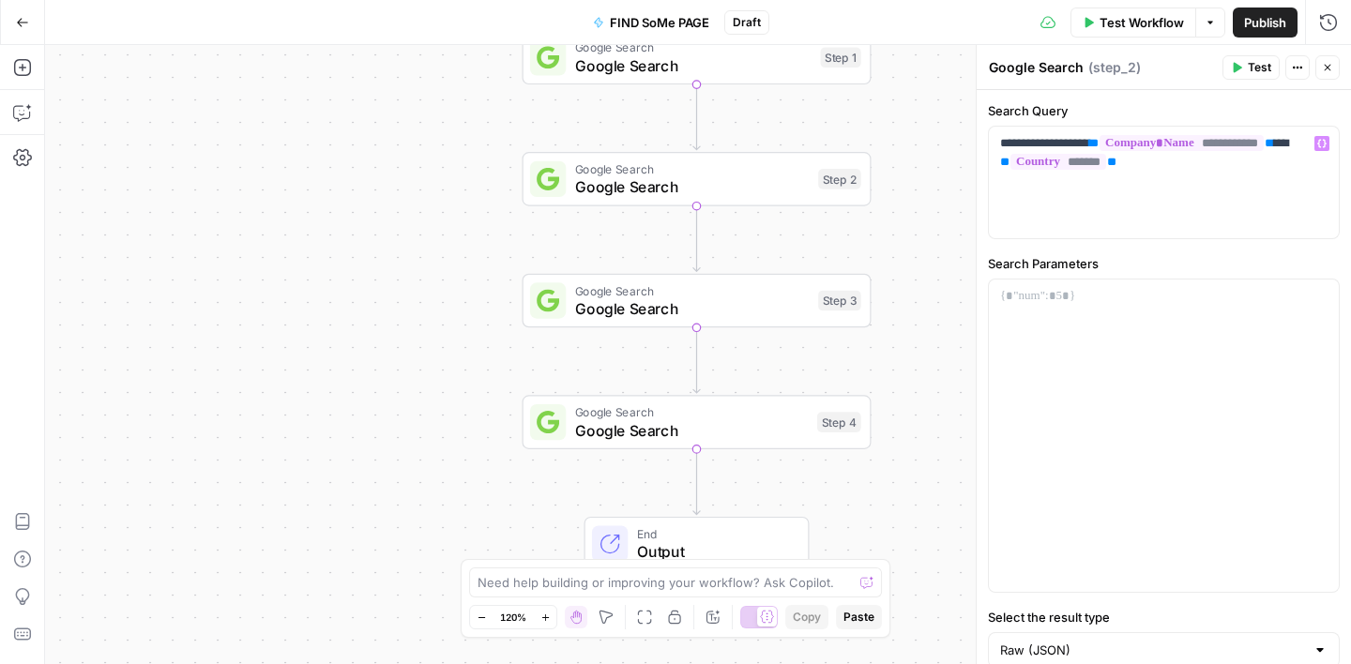
drag, startPoint x: 901, startPoint y: 401, endPoint x: 911, endPoint y: 280, distance: 122.3
click at [911, 280] on div "Workflow Set Inputs Inputs Google Search Google Search Step 1 Google Search Goo…" at bounding box center [698, 354] width 1306 height 619
click at [699, 380] on icon "button" at bounding box center [697, 380] width 16 height 16
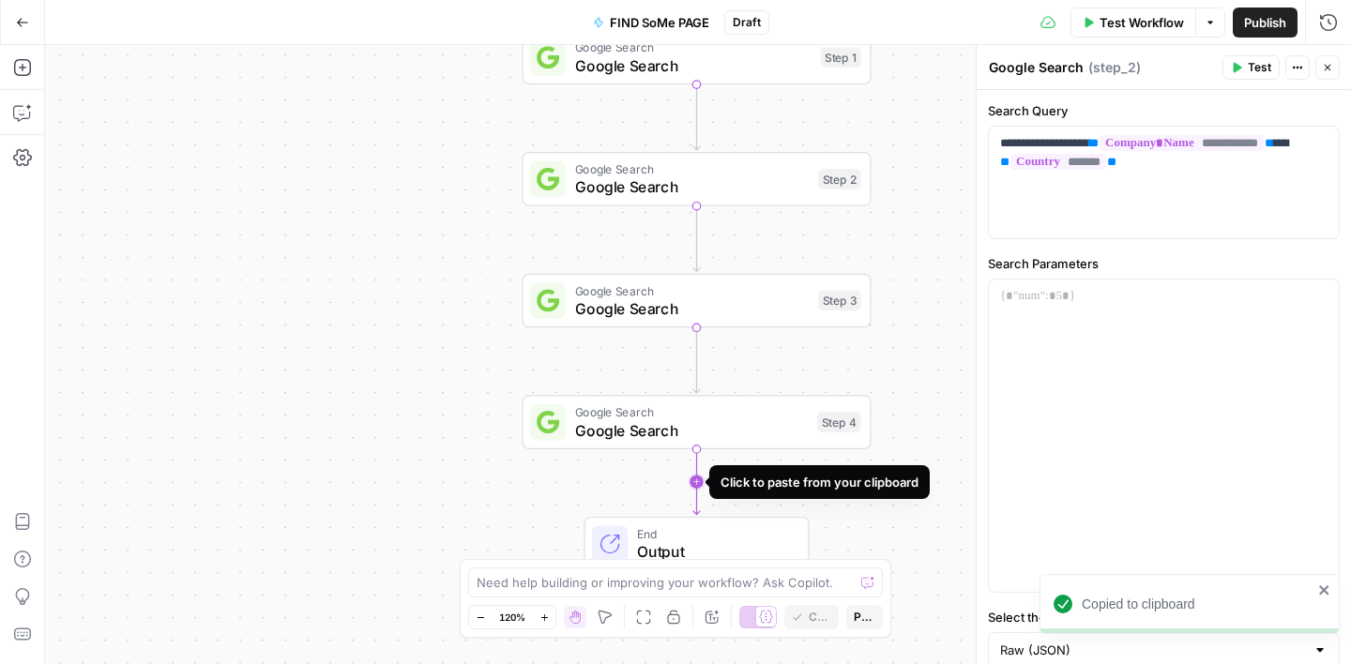
click at [699, 481] on icon "Edge from step_4 to end" at bounding box center [696, 482] width 7 height 66
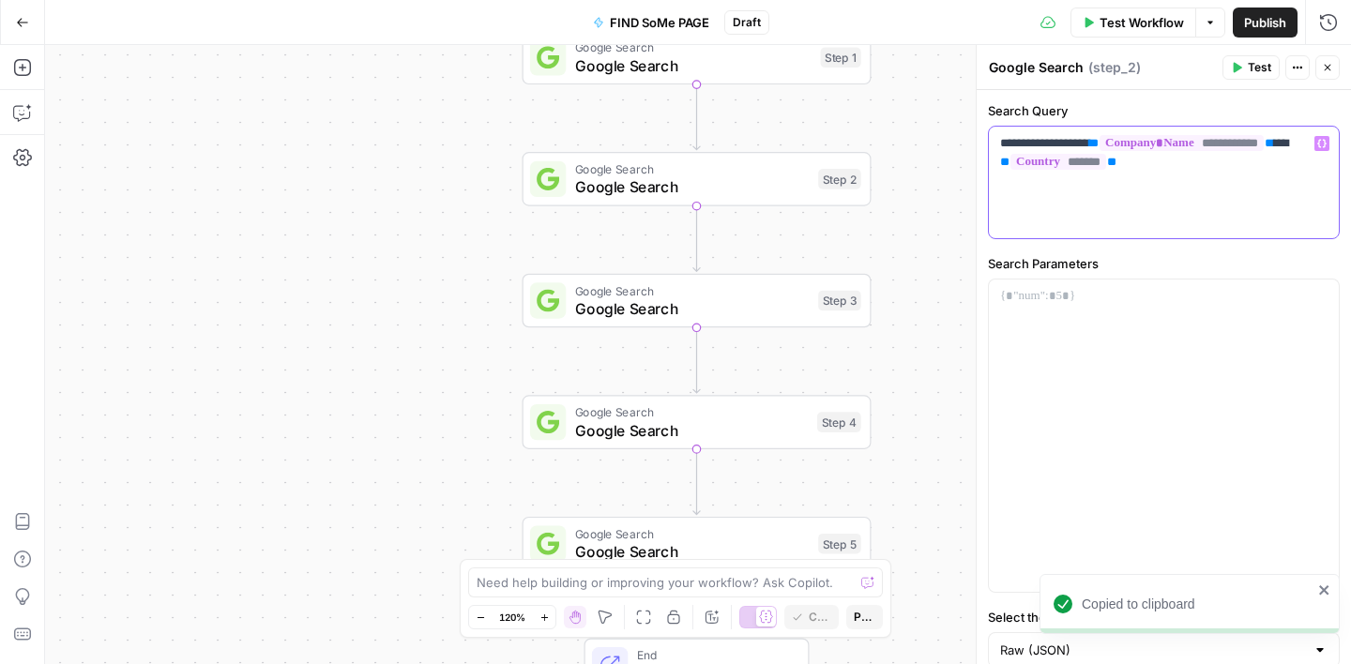
drag, startPoint x: 1095, startPoint y: 144, endPoint x: 992, endPoint y: 144, distance: 103.2
click at [992, 144] on div "**********" at bounding box center [1164, 183] width 350 height 112
click at [937, 329] on div "Workflow Set Inputs Inputs Google Search Google Search Step 1 Google Search Goo…" at bounding box center [698, 354] width 1306 height 619
click at [1331, 68] on icon "button" at bounding box center [1327, 67] width 11 height 11
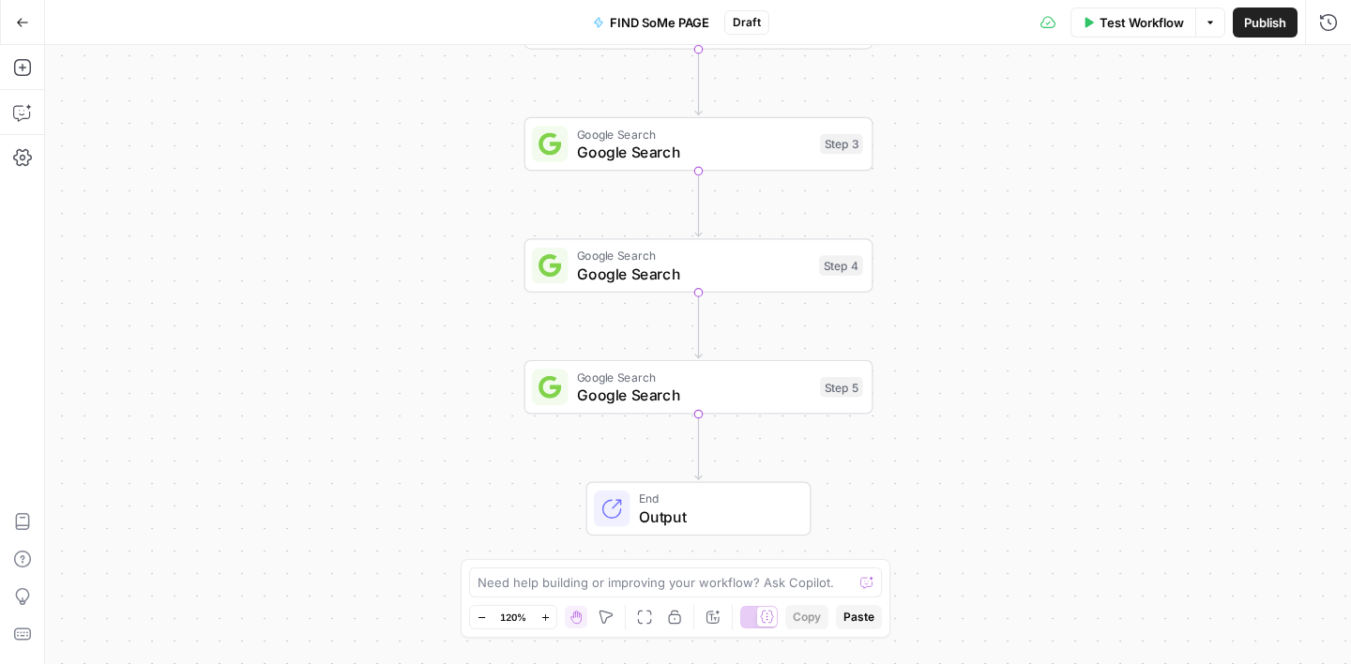
drag, startPoint x: 952, startPoint y: 452, endPoint x: 949, endPoint y: 215, distance: 237.3
click at [949, 216] on div "Workflow Set Inputs Inputs Google Search Google Search Step 1 Google Search Goo…" at bounding box center [698, 354] width 1306 height 619
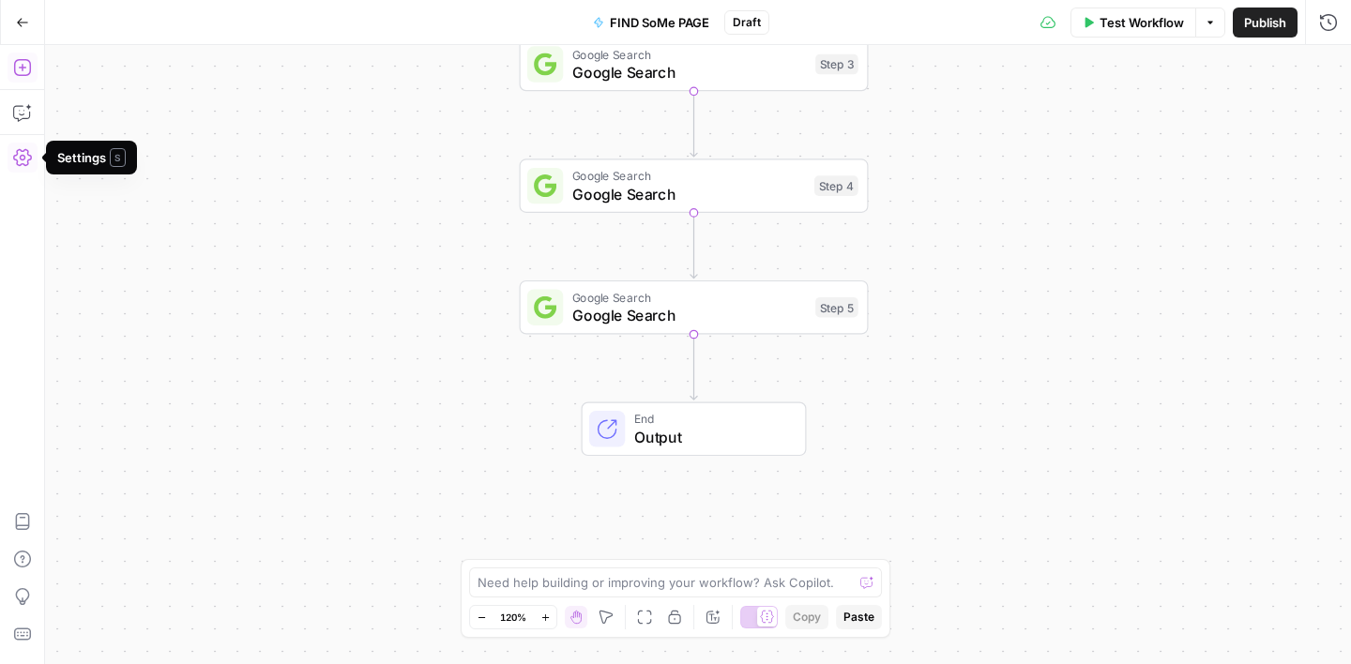
click at [21, 56] on button "Add Steps" at bounding box center [23, 68] width 30 height 30
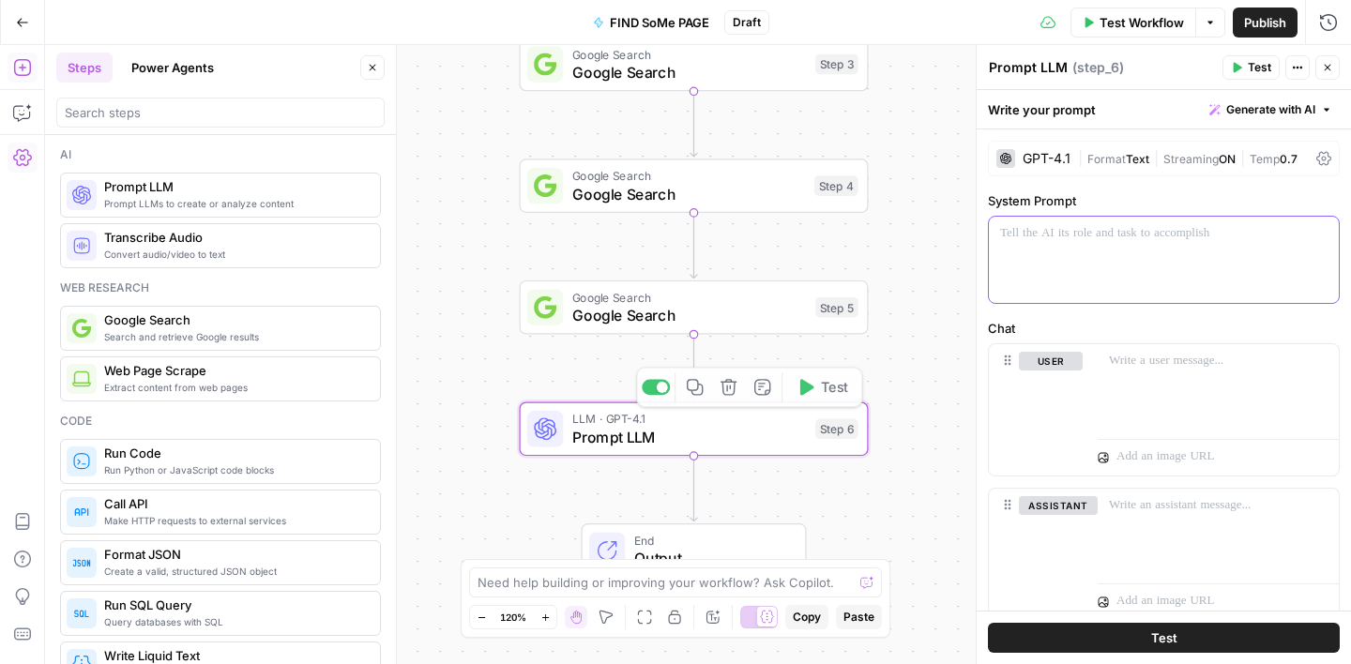
click at [1045, 239] on p at bounding box center [1163, 233] width 327 height 19
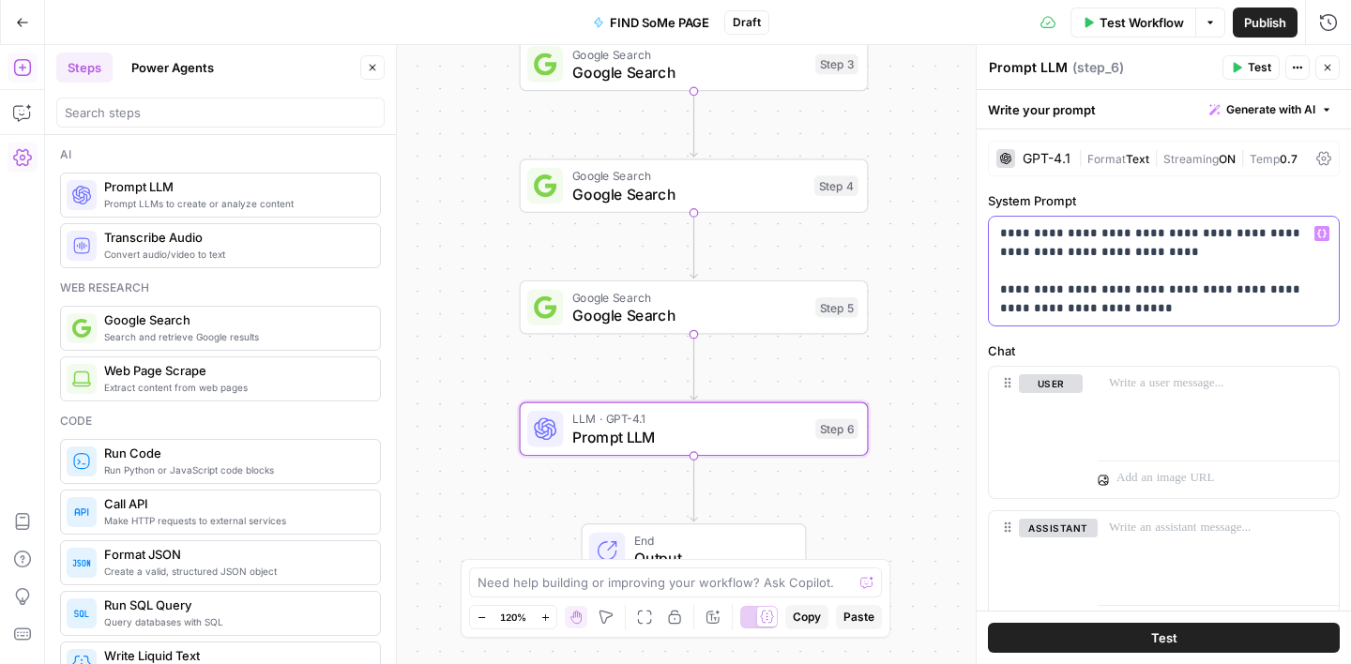
click at [1281, 234] on p "**********" at bounding box center [1163, 271] width 327 height 94
click at [1134, 310] on p "**********" at bounding box center [1163, 271] width 327 height 94
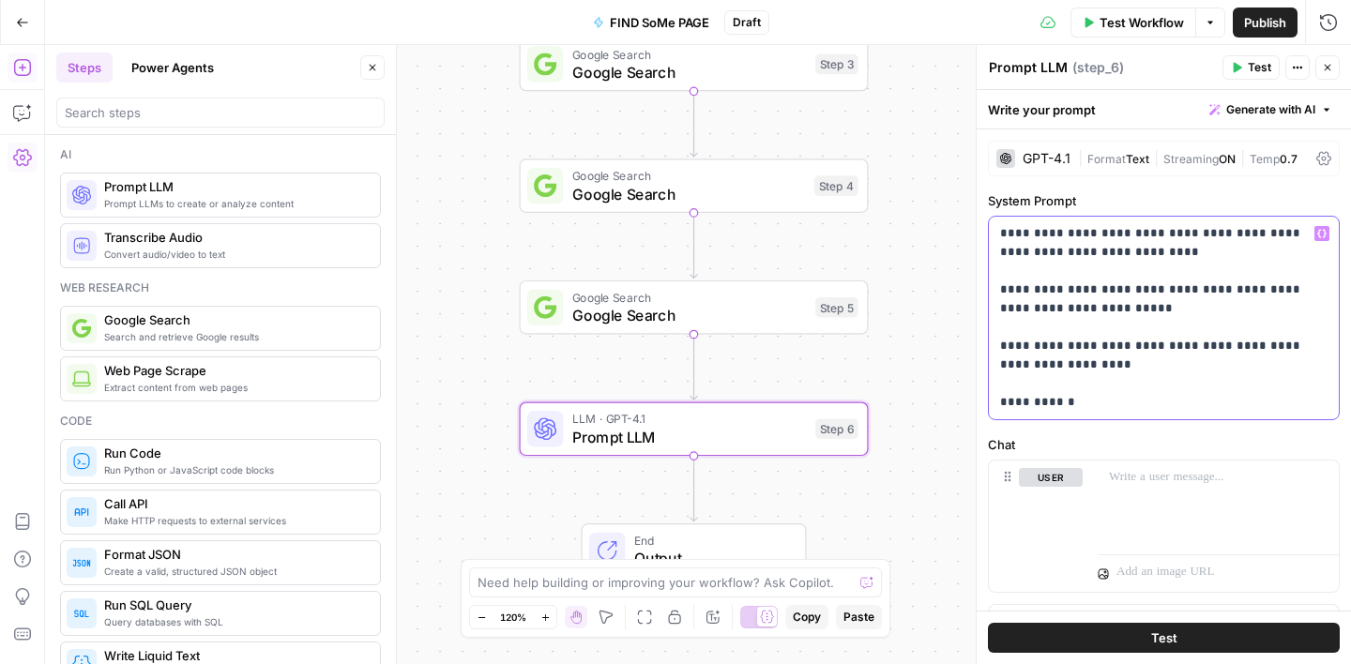
click at [1322, 236] on icon "button" at bounding box center [1321, 234] width 9 height 8
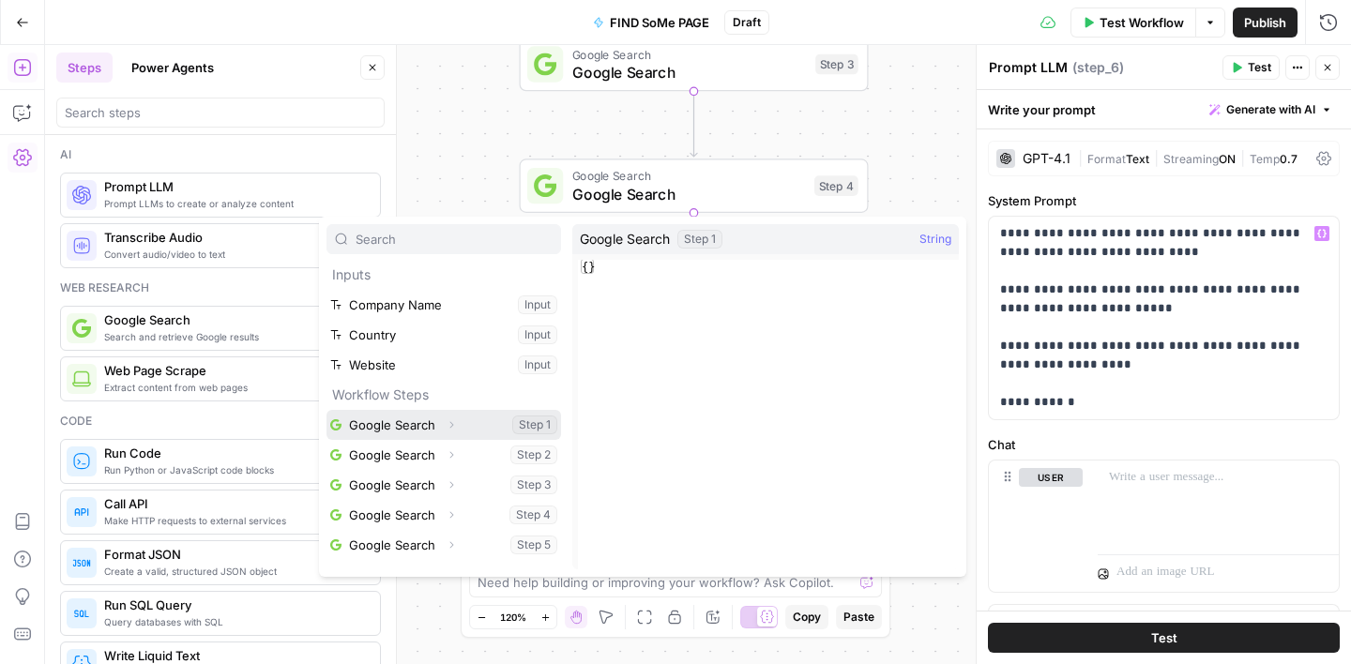
click at [410, 429] on button "Select variable Google Search" at bounding box center [443, 425] width 234 height 30
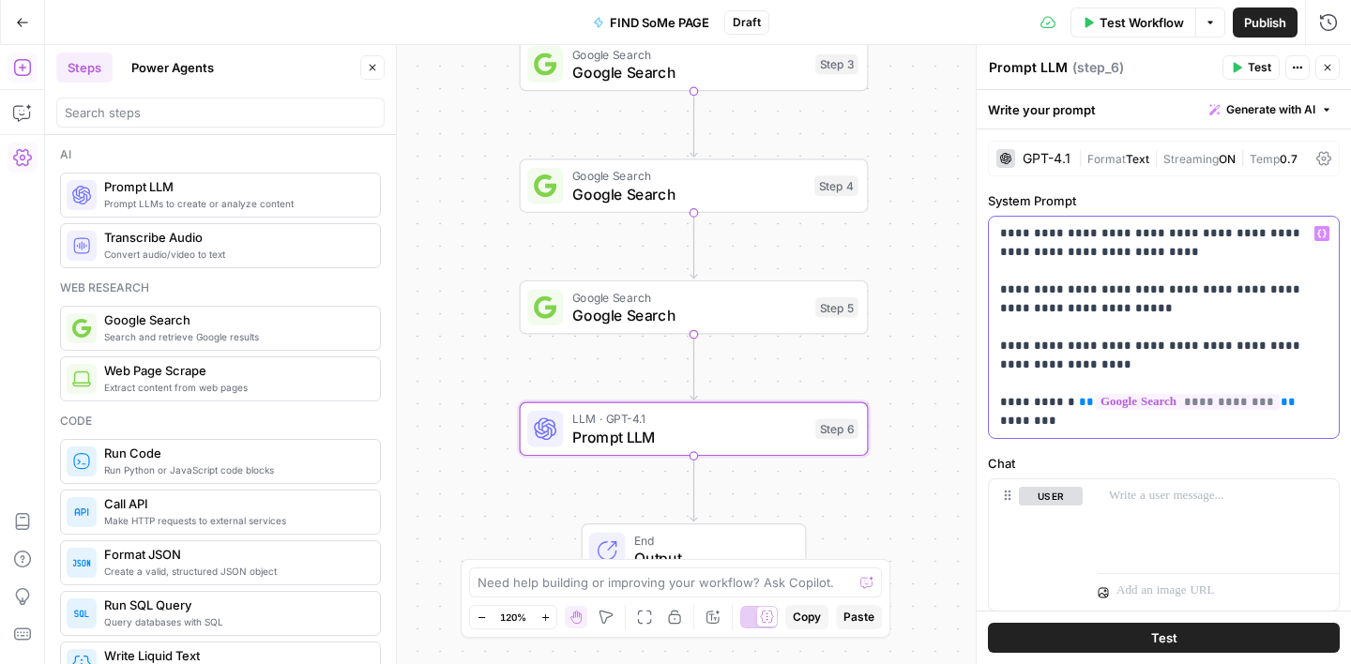
click at [1010, 399] on p "**********" at bounding box center [1163, 327] width 327 height 206
click at [1074, 407] on p "**********" at bounding box center [1163, 327] width 327 height 206
click at [1010, 422] on p "**********" at bounding box center [1163, 327] width 327 height 206
click at [1054, 425] on p "**********" at bounding box center [1163, 327] width 327 height 206
click at [1020, 419] on p "**********" at bounding box center [1163, 327] width 327 height 206
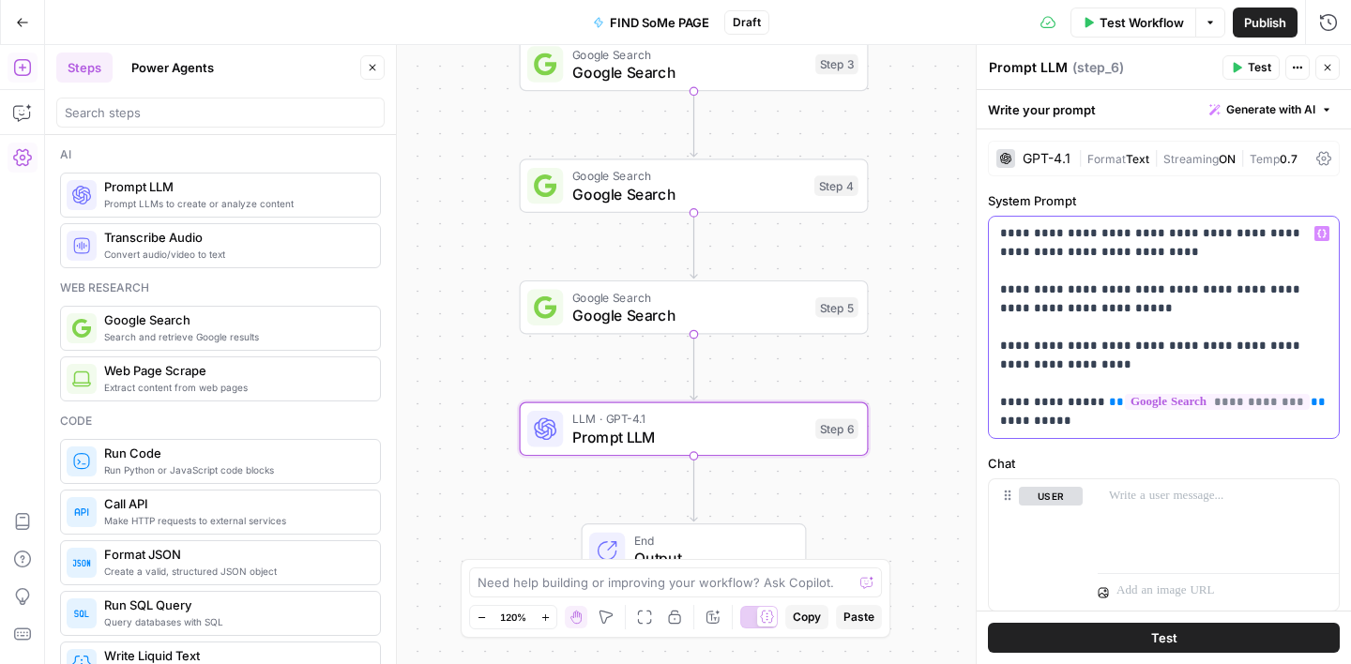
click at [1020, 398] on p "**********" at bounding box center [1163, 327] width 327 height 206
click at [1077, 395] on p "**********" at bounding box center [1163, 327] width 327 height 206
click at [1076, 422] on p "**********" at bounding box center [1163, 327] width 327 height 206
click at [1320, 230] on icon "button" at bounding box center [1321, 234] width 9 height 8
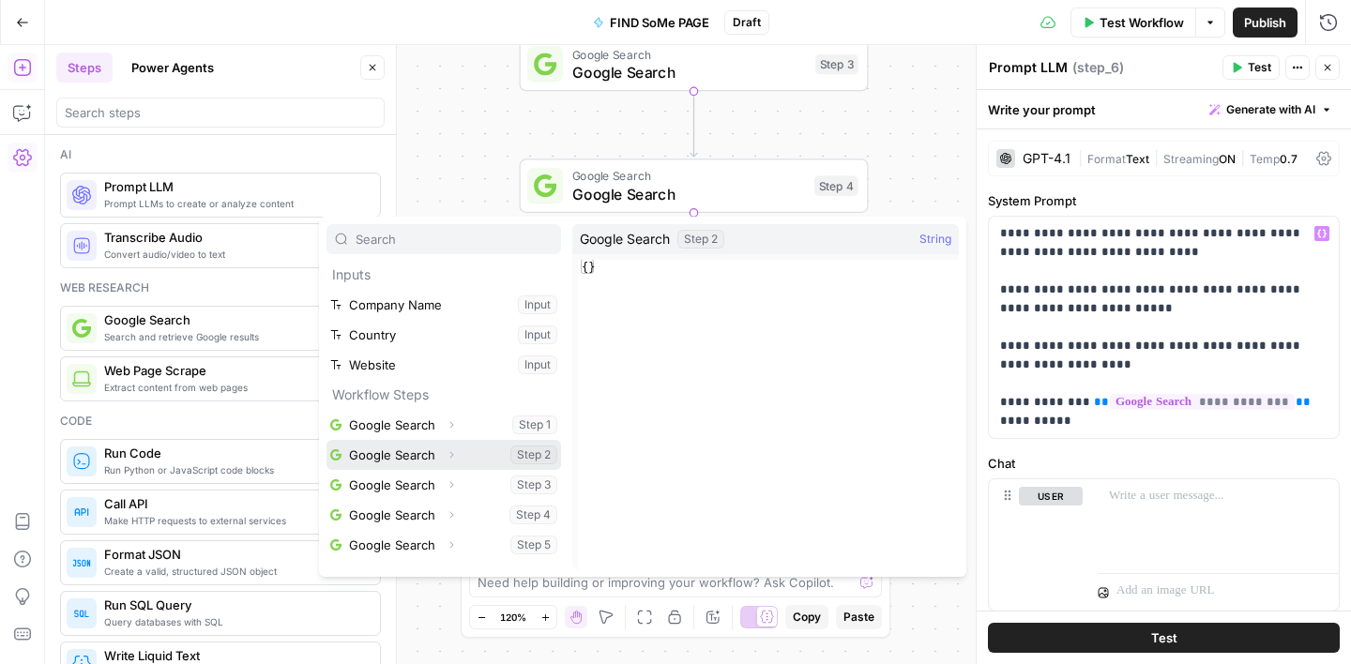
click at [430, 450] on button "Select variable Google Search" at bounding box center [443, 455] width 234 height 30
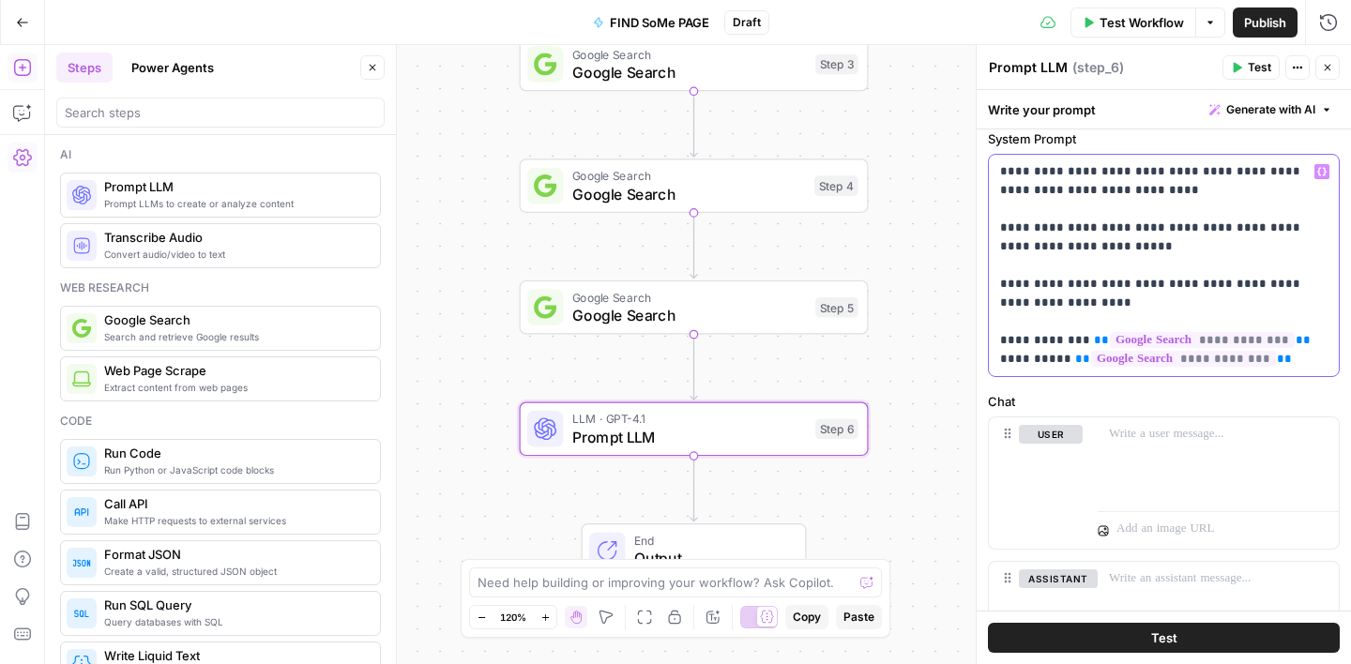
scroll to position [71, 0]
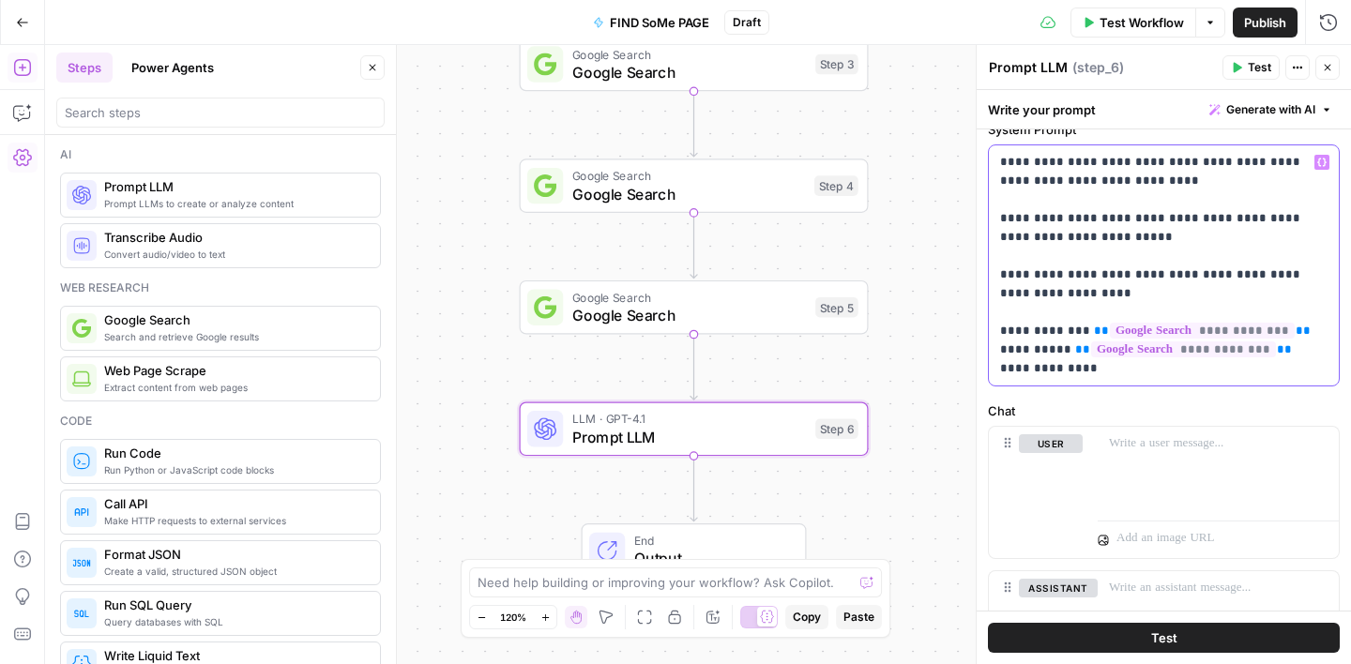
click at [1325, 163] on icon "button" at bounding box center [1321, 162] width 9 height 9
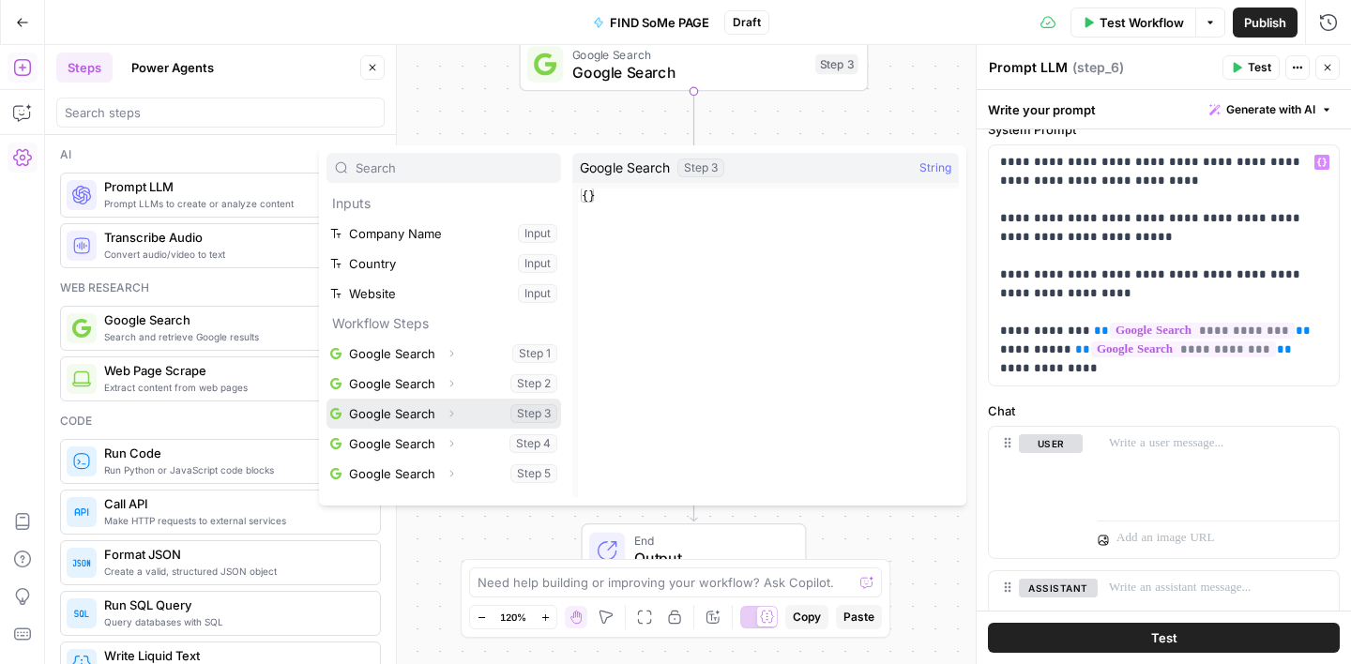
click at [426, 412] on button "Select variable Google Search" at bounding box center [443, 414] width 234 height 30
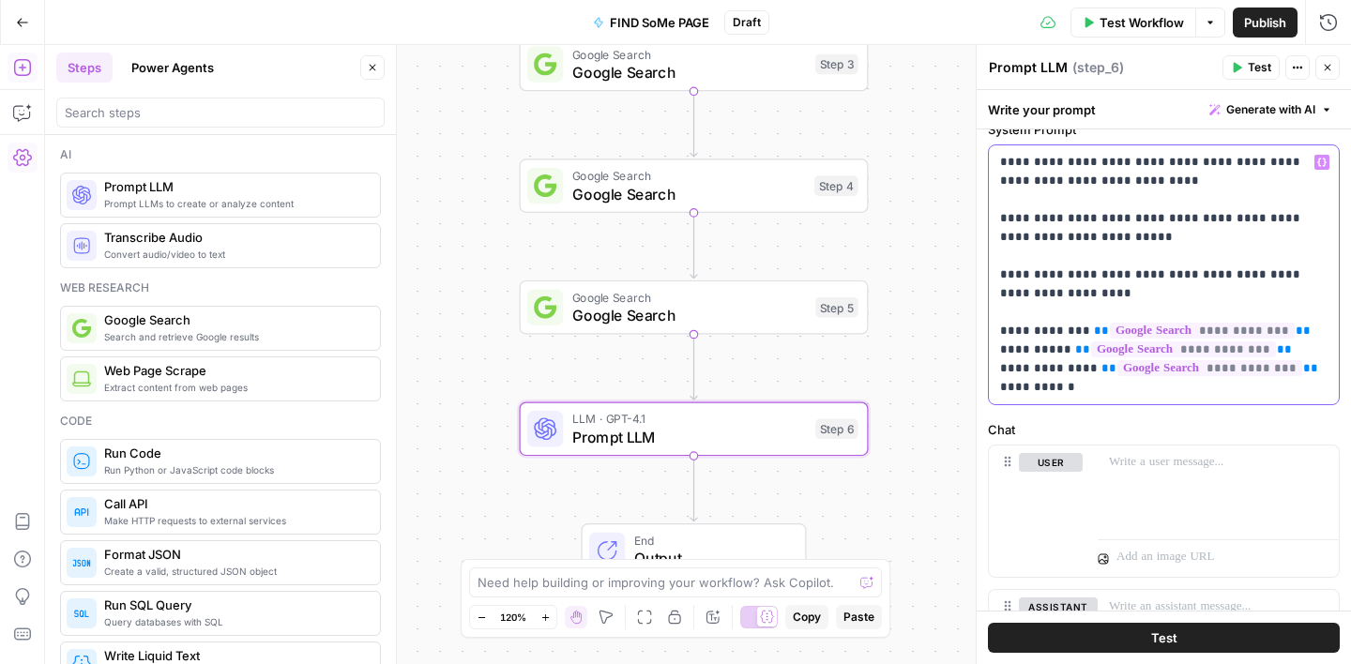
click at [1021, 391] on p "**********" at bounding box center [1163, 275] width 327 height 244
click at [1083, 388] on p "**********" at bounding box center [1163, 275] width 327 height 244
click at [1323, 161] on icon "button" at bounding box center [1321, 163] width 9 height 8
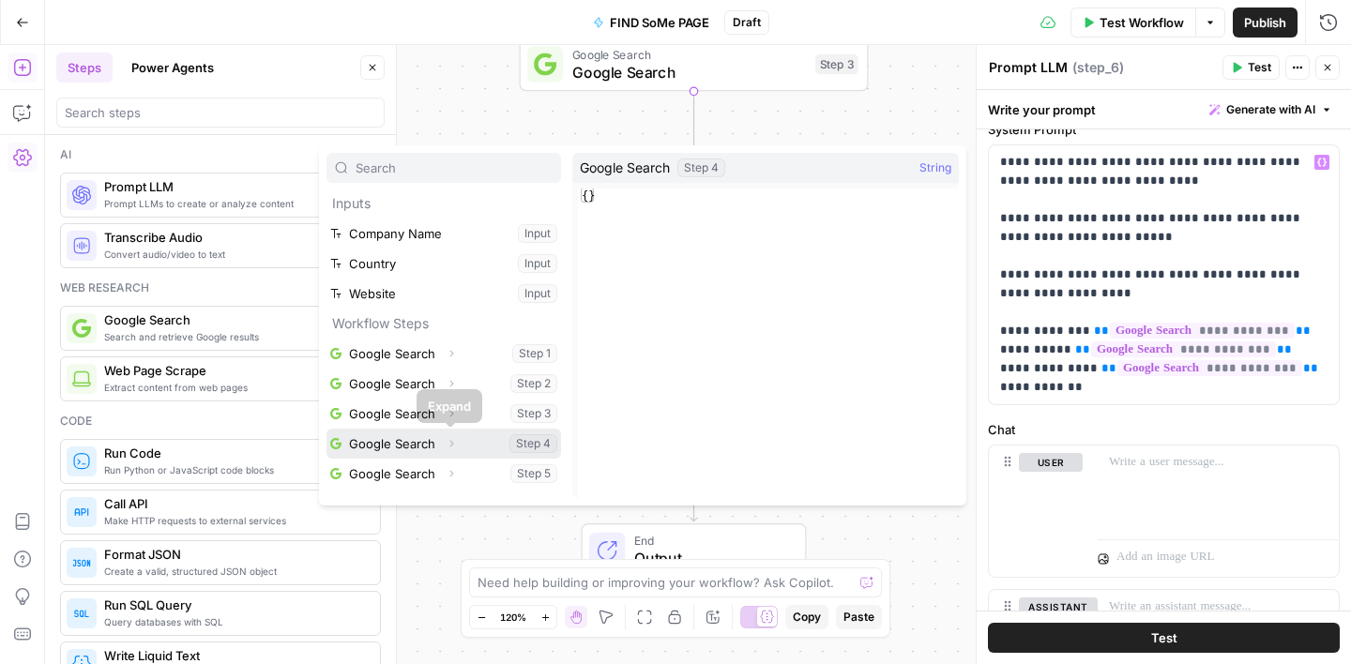
click at [403, 445] on button "Select variable Google Search" at bounding box center [443, 444] width 234 height 30
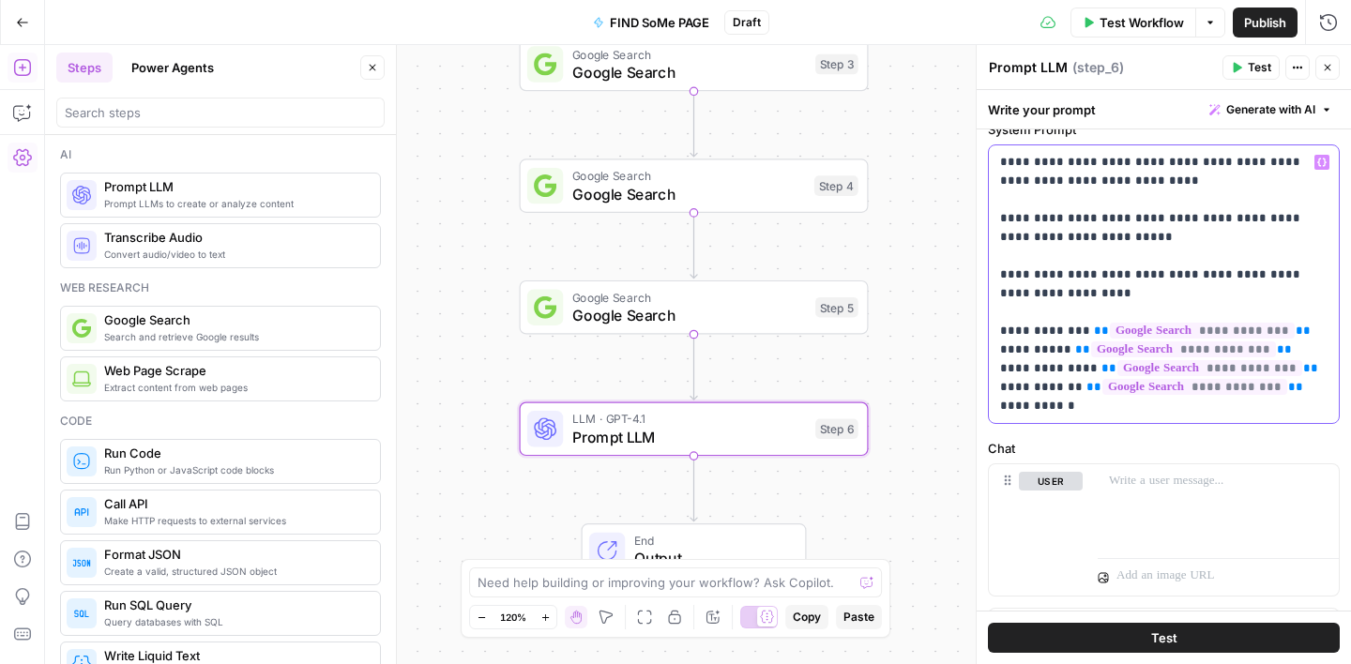
click at [1322, 166] on icon "button" at bounding box center [1321, 162] width 9 height 9
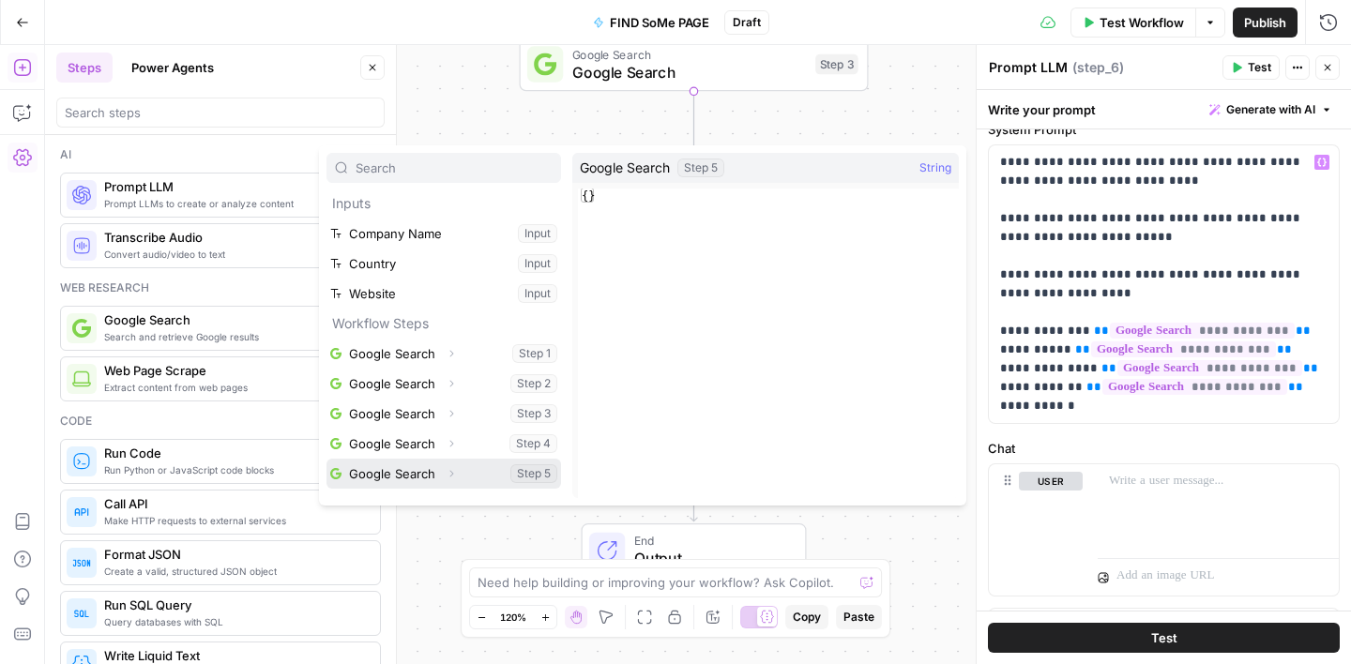
click at [401, 480] on button "Select variable Google Search" at bounding box center [443, 474] width 234 height 30
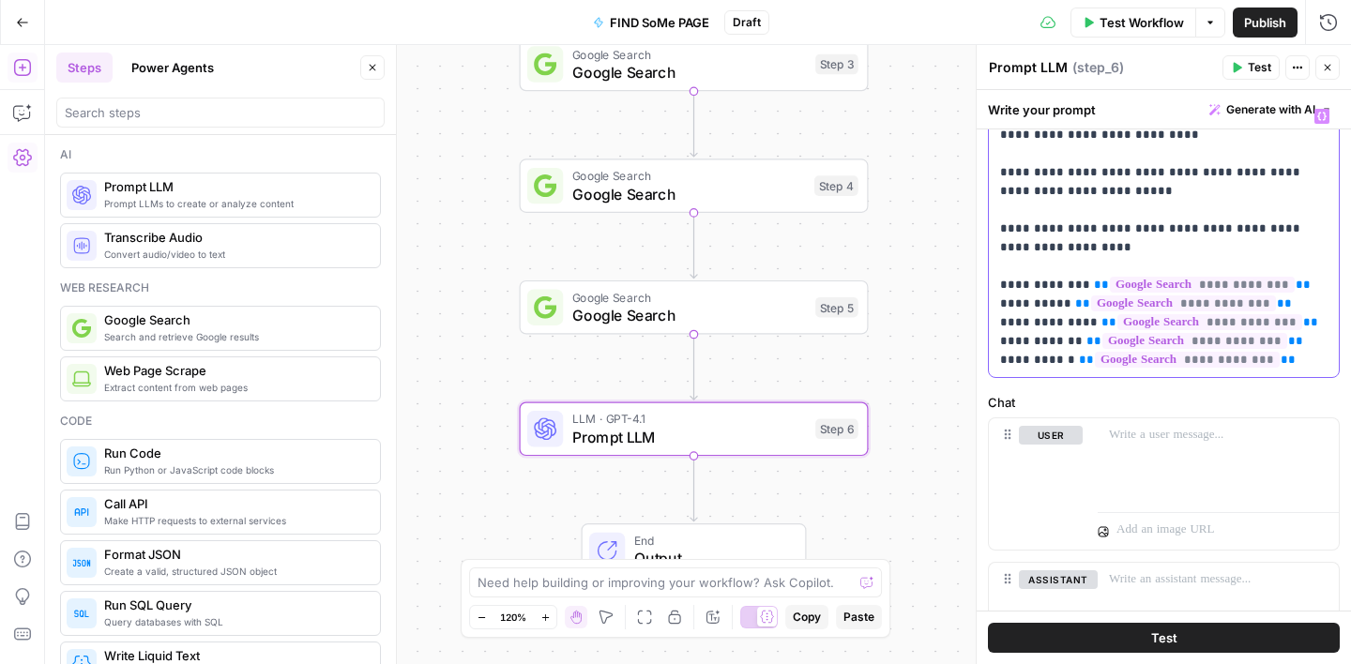
scroll to position [119, 0]
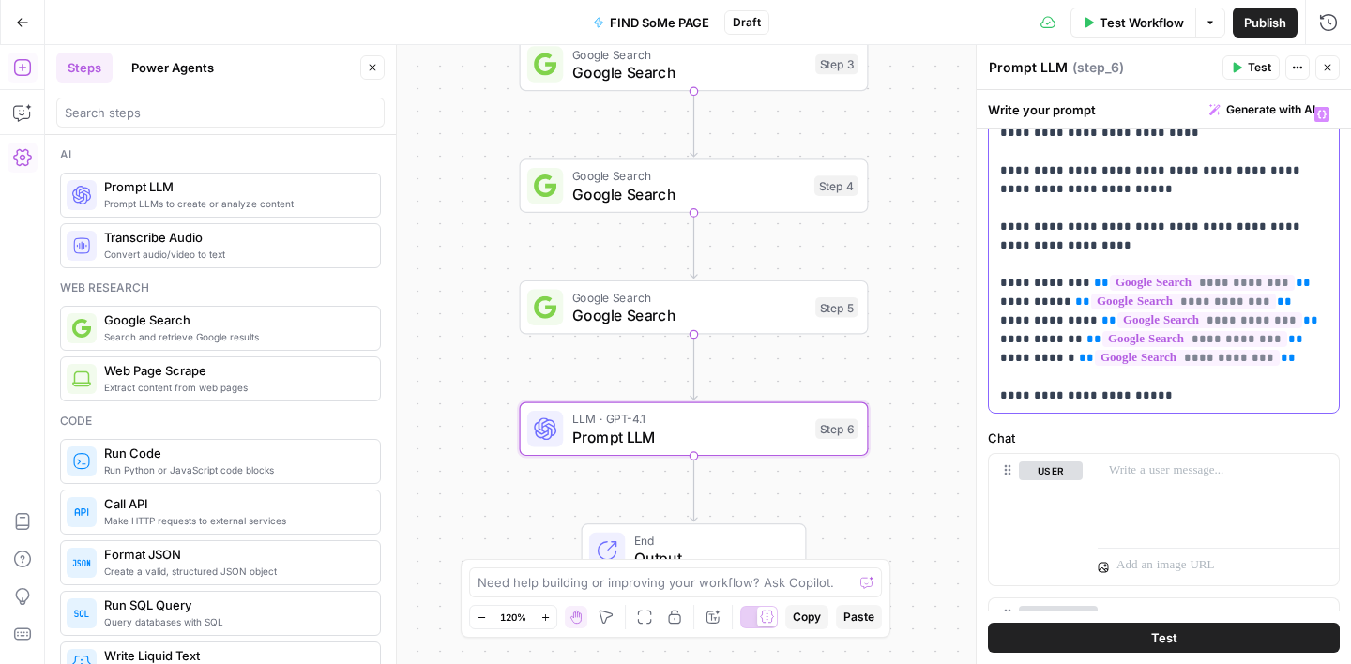
click at [1021, 300] on p "**********" at bounding box center [1163, 255] width 327 height 300
click at [1022, 281] on p "**********" at bounding box center [1163, 255] width 327 height 300
click at [1017, 316] on p "**********" at bounding box center [1163, 255] width 327 height 300
click at [1020, 337] on p "**********" at bounding box center [1163, 255] width 327 height 300
click at [1021, 358] on p "**********" at bounding box center [1163, 255] width 327 height 300
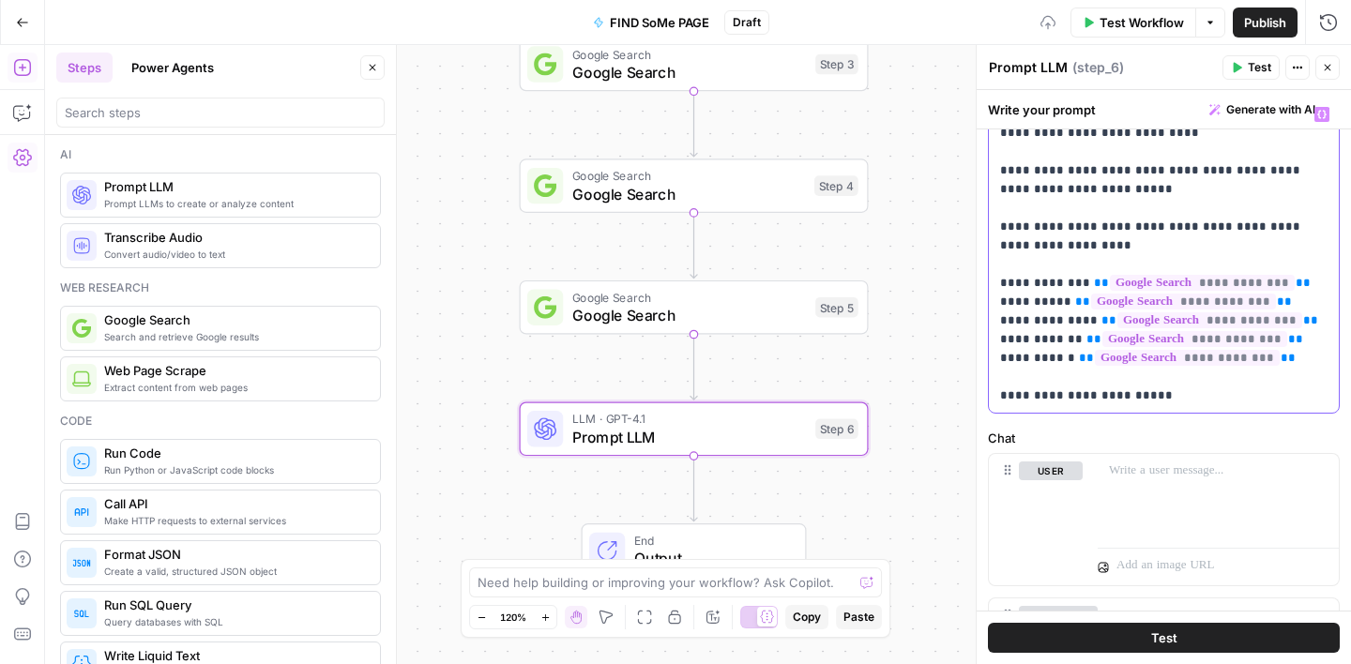
click at [1172, 397] on p "**********" at bounding box center [1163, 255] width 327 height 300
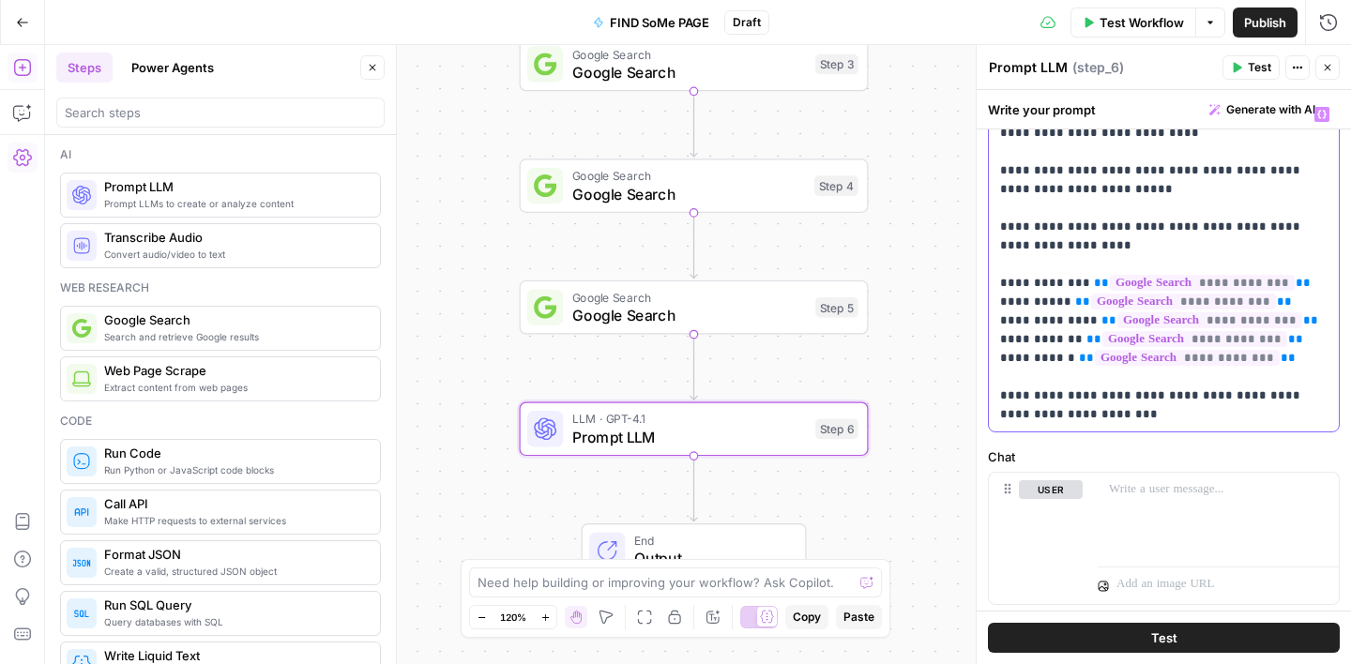
click at [1326, 115] on button "Variables Menu" at bounding box center [1321, 114] width 15 height 15
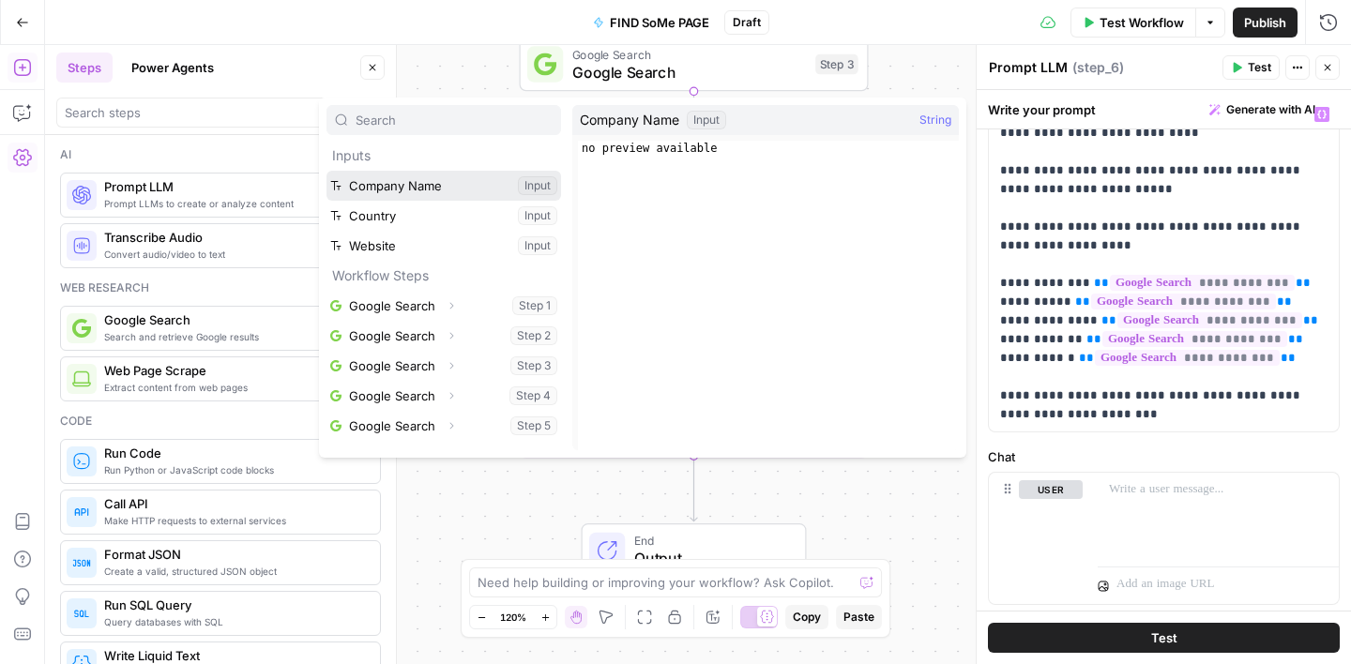
click at [433, 195] on button "Select variable Company Name" at bounding box center [443, 186] width 234 height 30
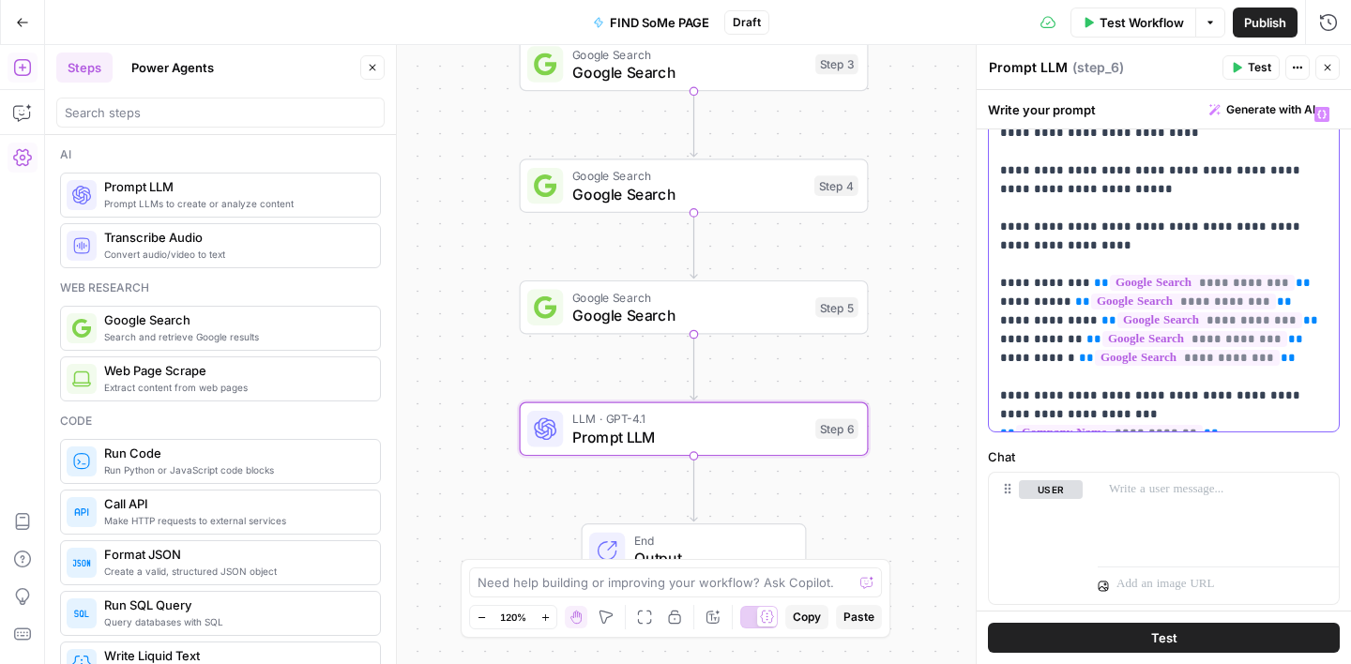
scroll to position [168, 0]
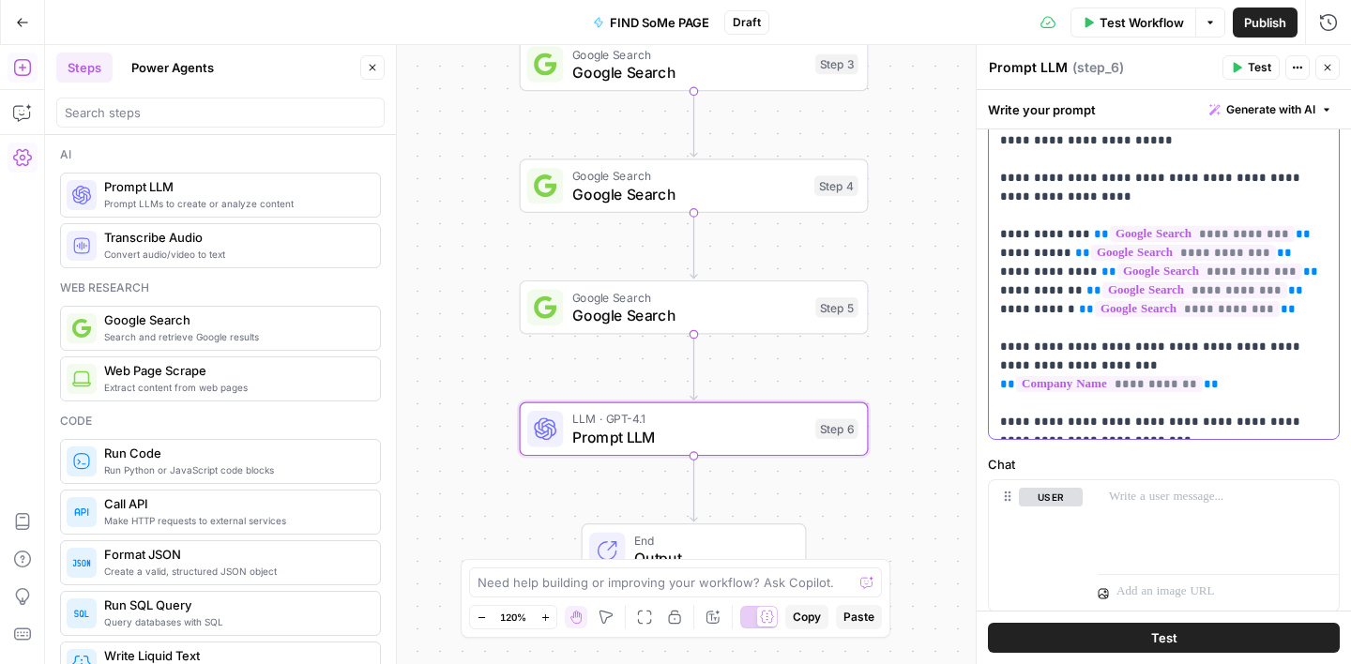
click at [1002, 427] on p "**********" at bounding box center [1163, 243] width 327 height 375
click at [1185, 416] on p "**********" at bounding box center [1163, 243] width 327 height 375
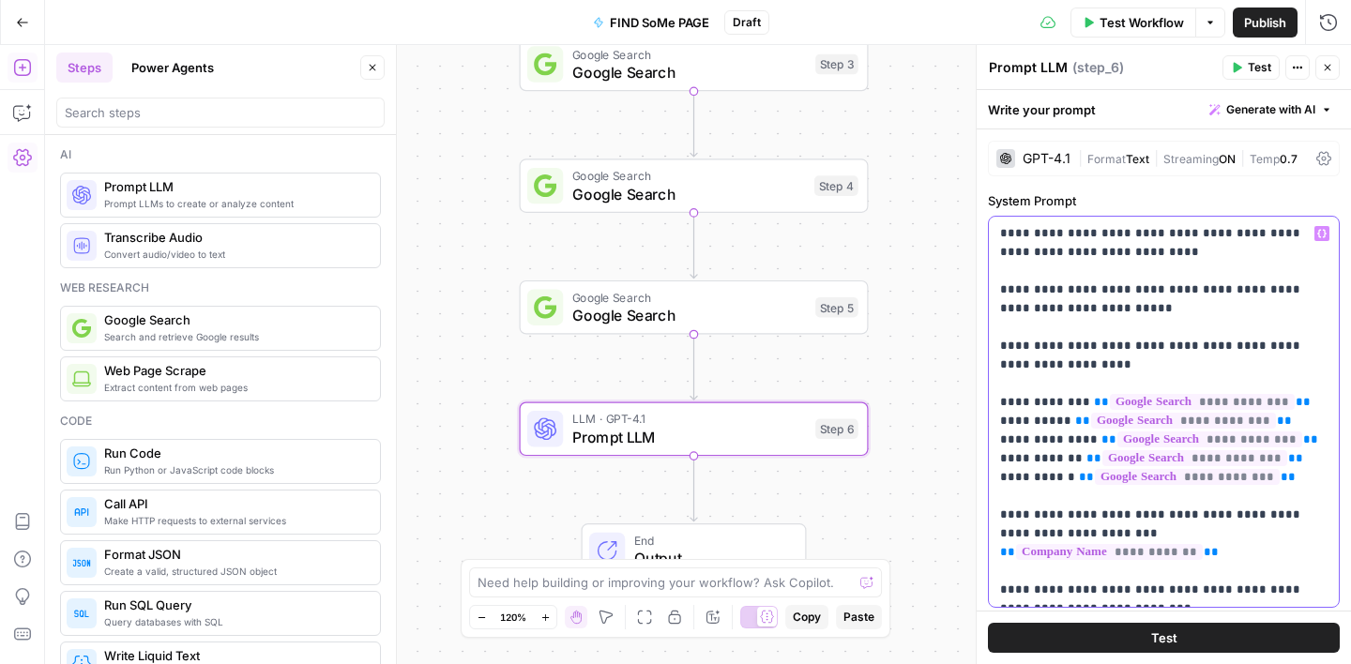
click at [1320, 231] on icon "button" at bounding box center [1321, 233] width 9 height 9
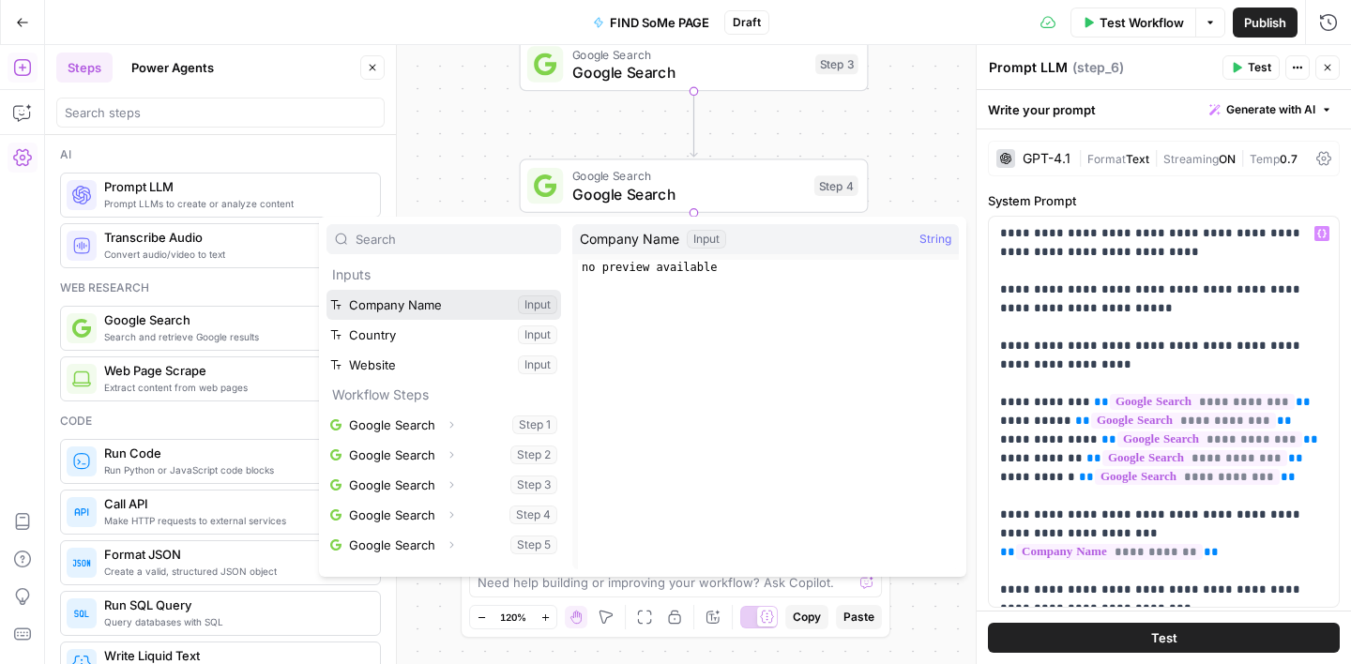
click at [426, 306] on button "Select variable Company Name" at bounding box center [443, 305] width 234 height 30
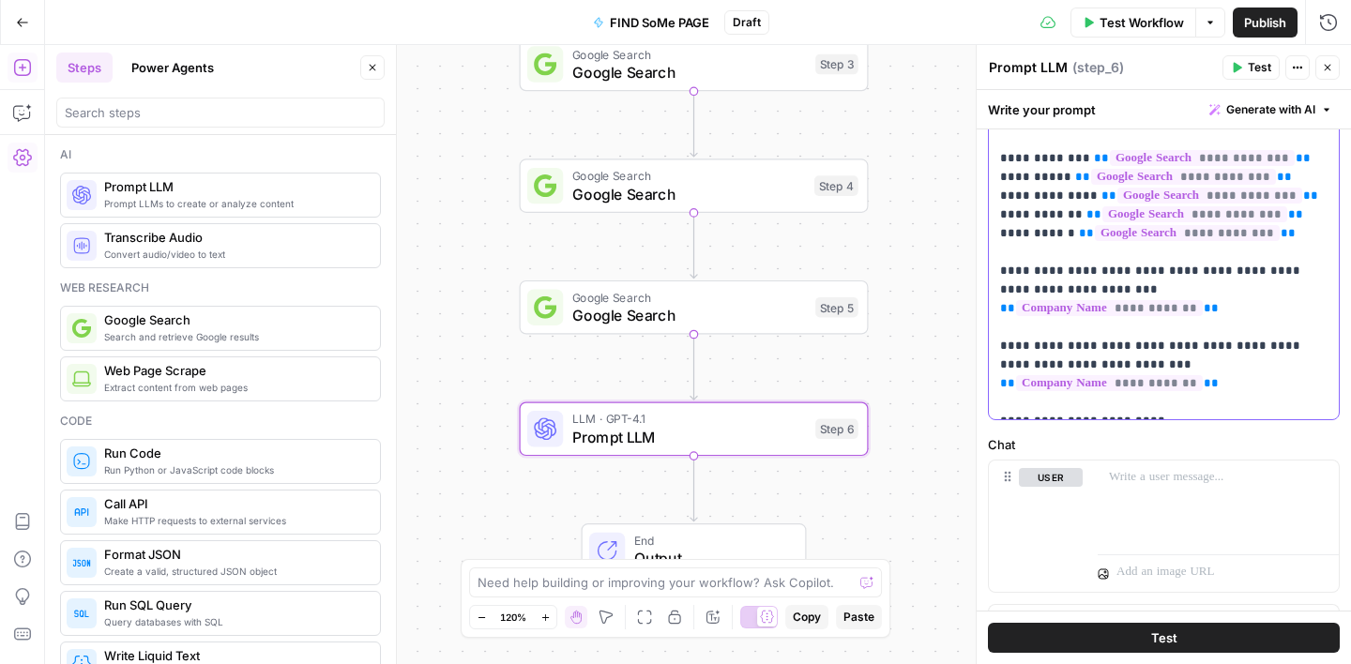
scroll to position [331, 0]
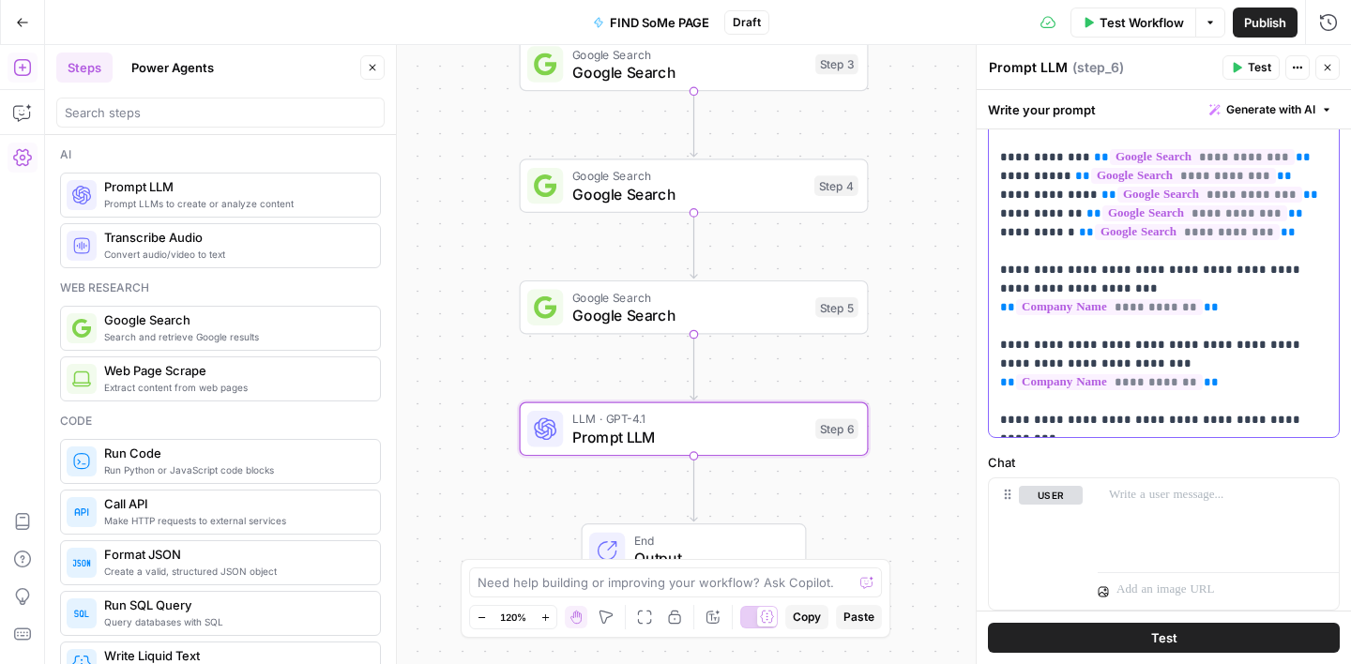
click at [1032, 418] on p "**********" at bounding box center [1163, 204] width 327 height 450
click at [1090, 416] on p "**********" at bounding box center [1163, 204] width 327 height 450
drag, startPoint x: 1009, startPoint y: 177, endPoint x: 1264, endPoint y: 237, distance: 262.1
click at [1264, 237] on p "**********" at bounding box center [1163, 204] width 327 height 450
copy p "**********"
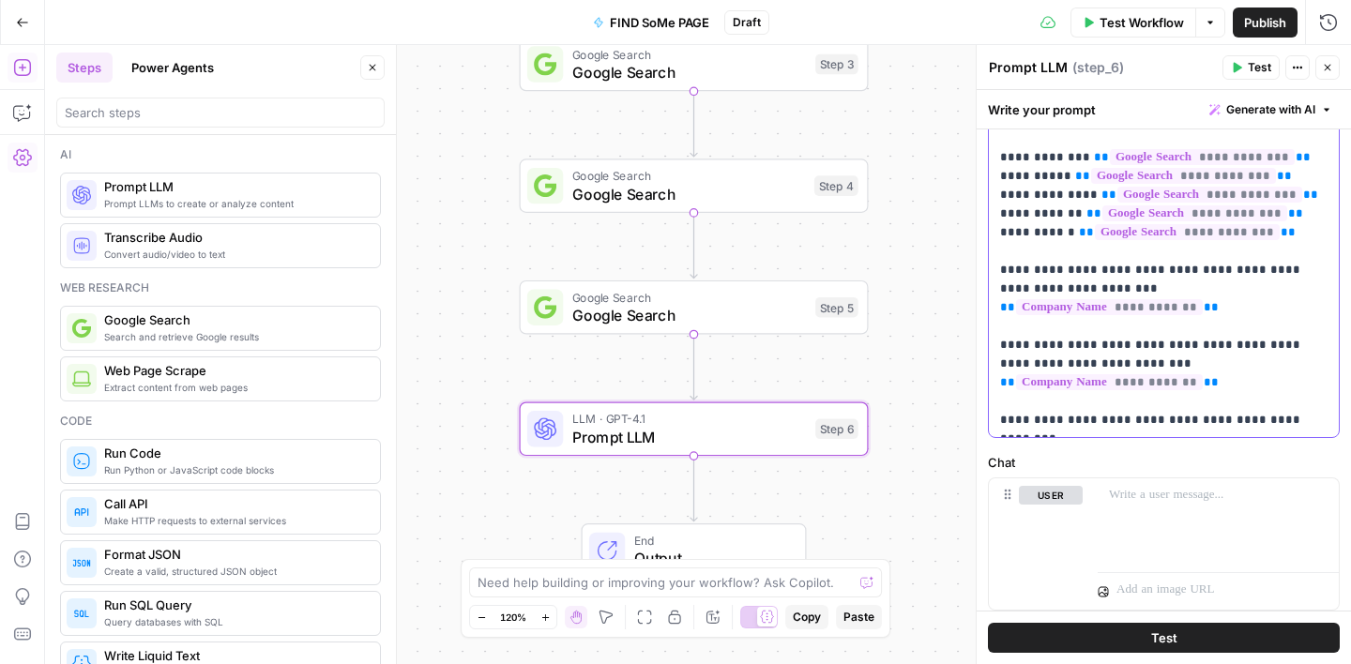
click at [1204, 429] on p "**********" at bounding box center [1163, 204] width 327 height 450
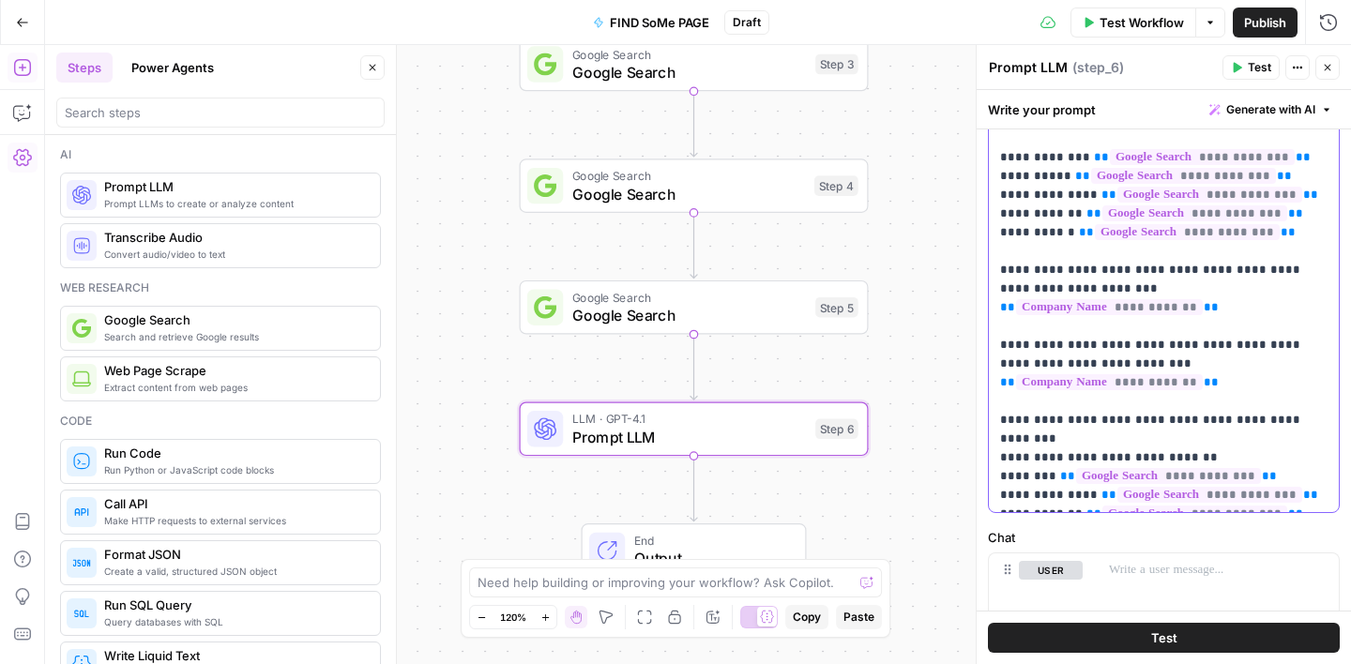
click at [1000, 417] on p "**********" at bounding box center [1163, 241] width 327 height 525
click at [996, 441] on div "**********" at bounding box center [1164, 242] width 350 height 540
drag, startPoint x: 1198, startPoint y: 420, endPoint x: 1081, endPoint y: 421, distance: 116.3
click at [1081, 421] on p "**********" at bounding box center [1163, 241] width 327 height 525
copy p "**********"
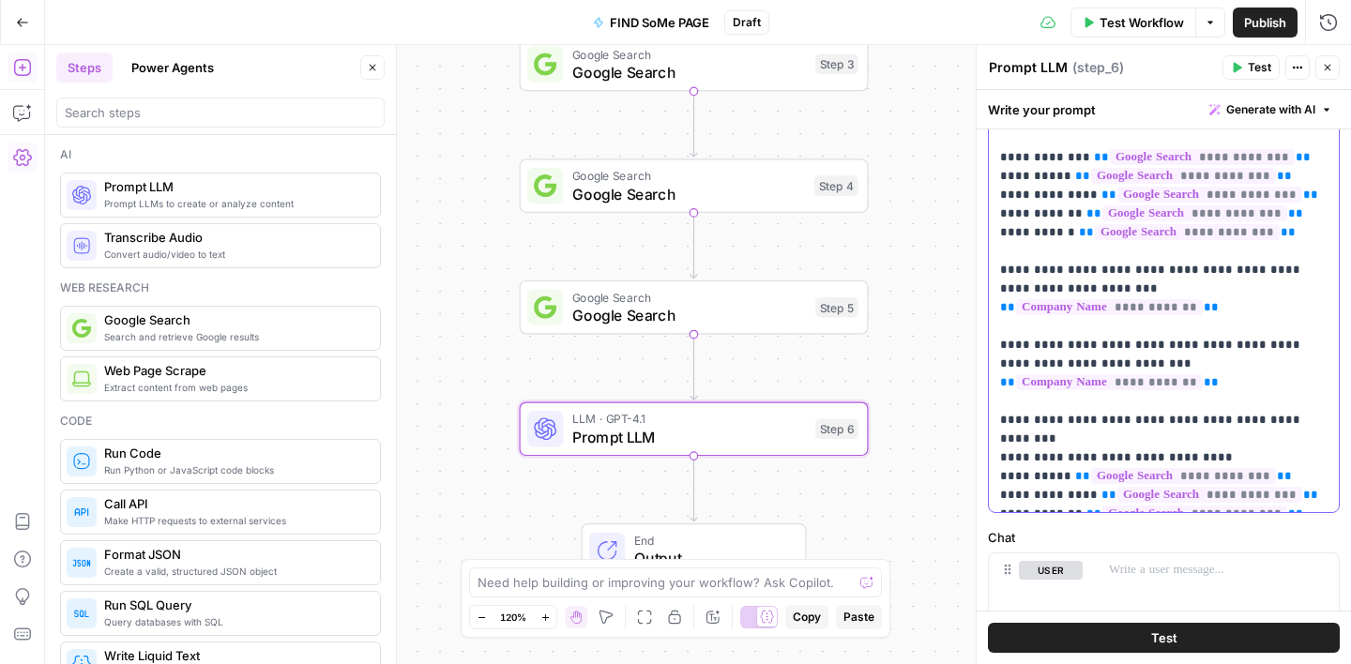
drag, startPoint x: 1280, startPoint y: 439, endPoint x: 1062, endPoint y: 441, distance: 218.5
click at [1063, 441] on p "**********" at bounding box center [1163, 241] width 327 height 525
drag, startPoint x: 1299, startPoint y: 458, endPoint x: 1085, endPoint y: 461, distance: 213.9
click at [1085, 461] on p "**********" at bounding box center [1163, 241] width 327 height 525
drag, startPoint x: 1296, startPoint y: 478, endPoint x: 1075, endPoint y: 477, distance: 221.4
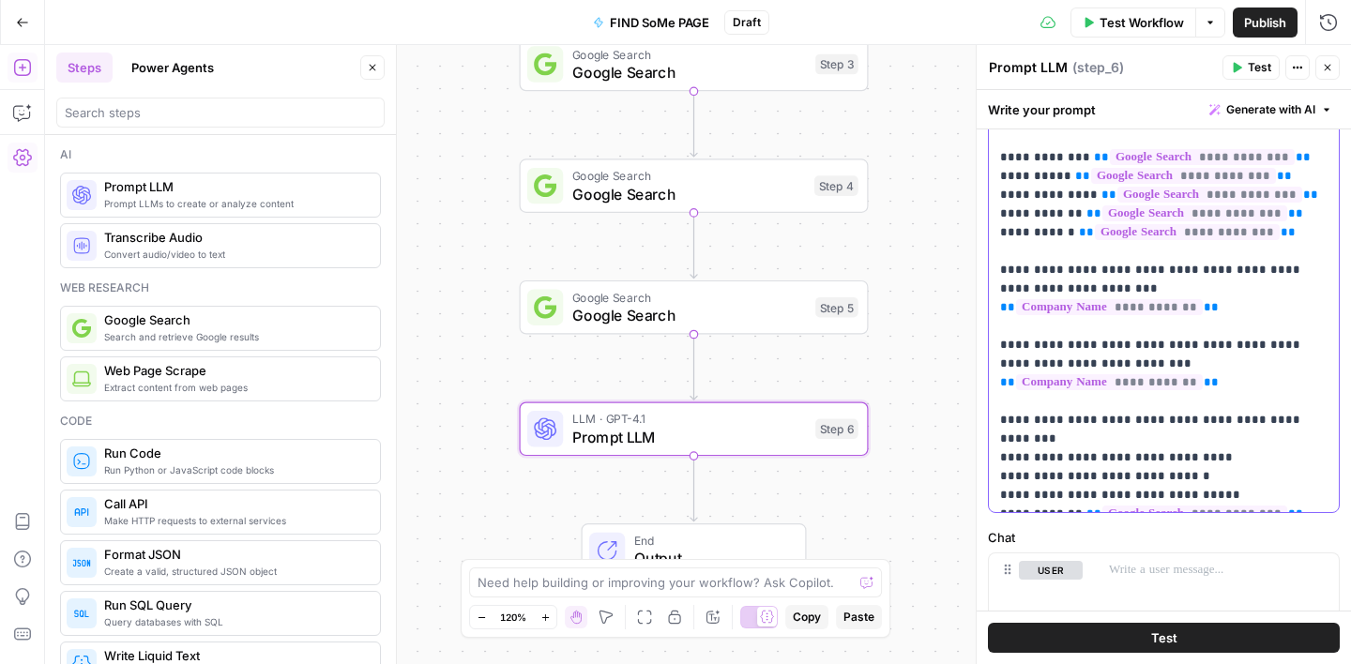
click at [1075, 477] on p "**********" at bounding box center [1163, 241] width 327 height 525
drag, startPoint x: 1277, startPoint y: 494, endPoint x: 1057, endPoint y: 501, distance: 219.6
click at [1057, 501] on p "**********" at bounding box center [1163, 241] width 327 height 525
click at [1215, 492] on p "**********" at bounding box center [1163, 241] width 327 height 525
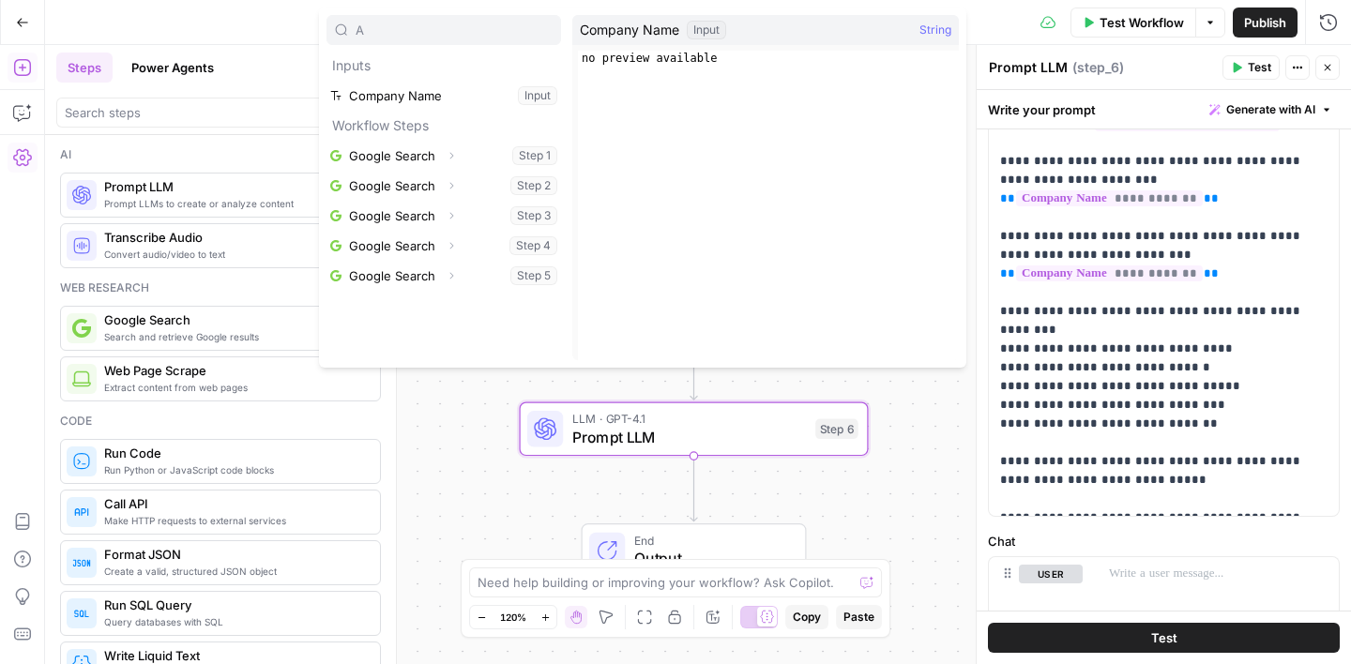
scroll to position [442, 0]
type input "A"
click at [1118, 500] on p "**********" at bounding box center [1163, 188] width 327 height 638
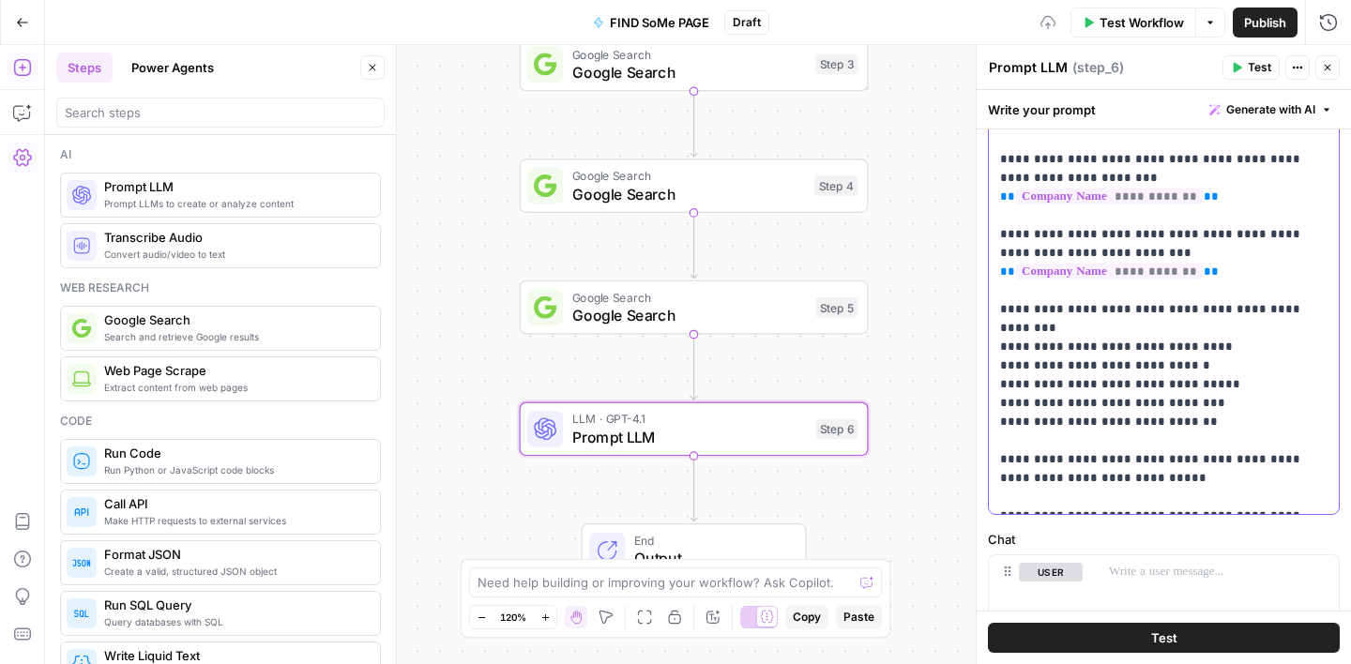
click at [1177, 500] on p "**********" at bounding box center [1163, 188] width 327 height 638
click at [1124, 495] on p "**********" at bounding box center [1163, 188] width 327 height 638
click at [1184, 491] on p "**********" at bounding box center [1163, 188] width 327 height 638
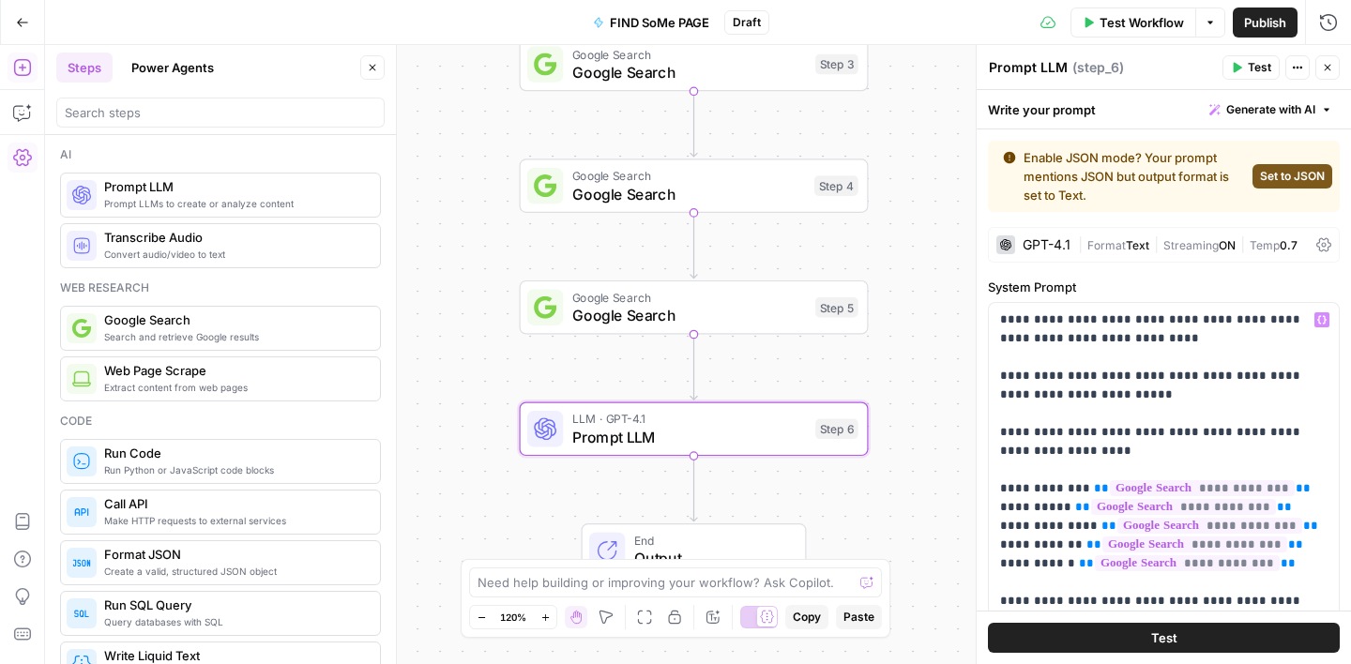
click at [1291, 172] on span "Set to JSON" at bounding box center [1292, 176] width 65 height 17
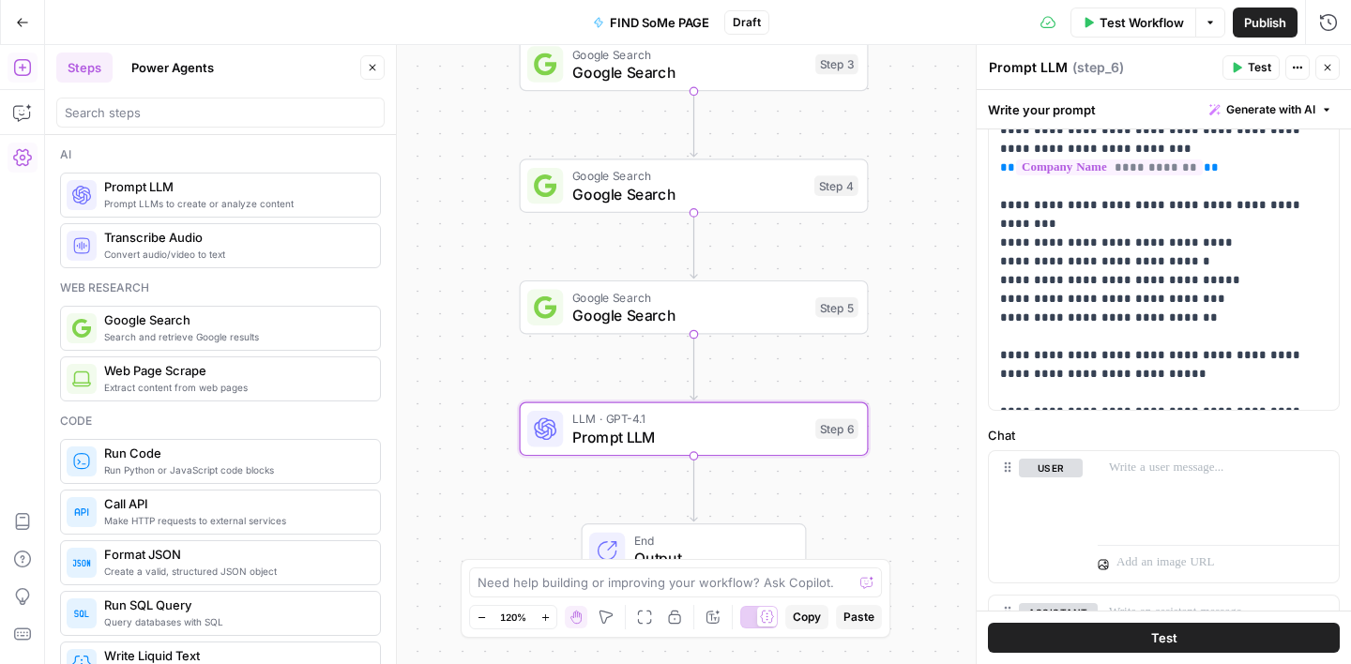
scroll to position [499, 0]
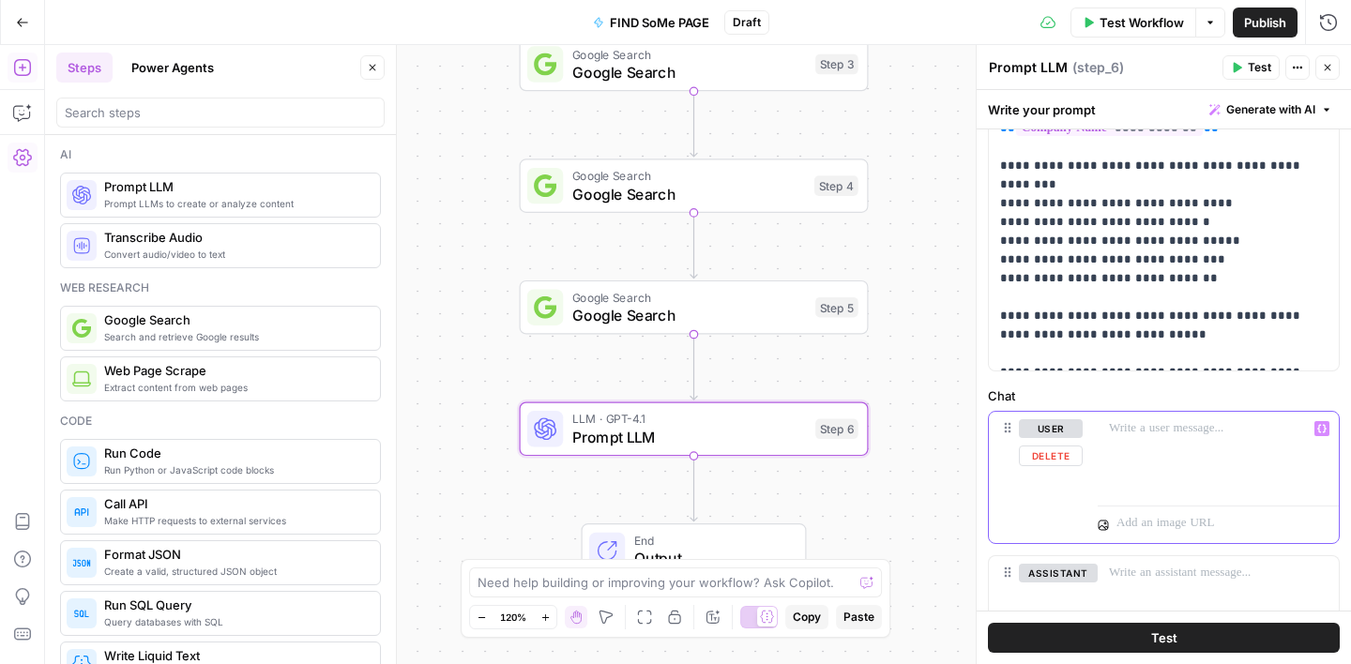
click at [1135, 431] on p at bounding box center [1218, 428] width 219 height 19
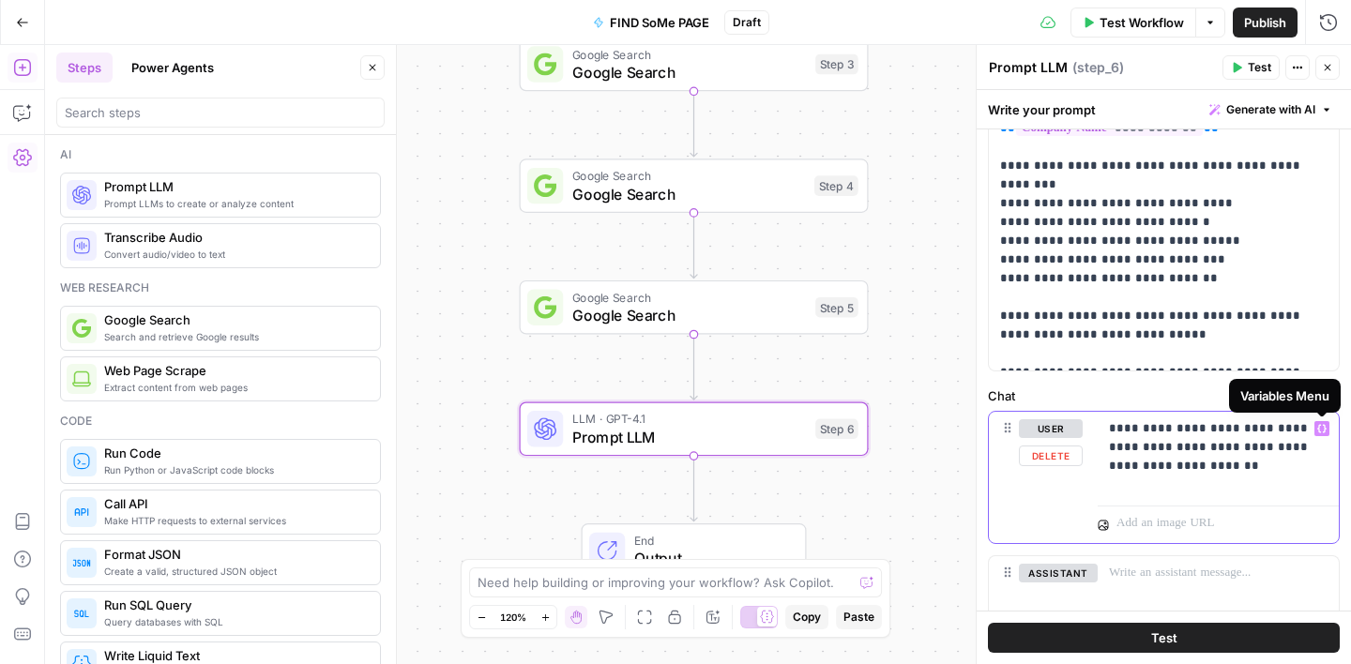
click at [1322, 428] on icon "button" at bounding box center [1321, 428] width 9 height 9
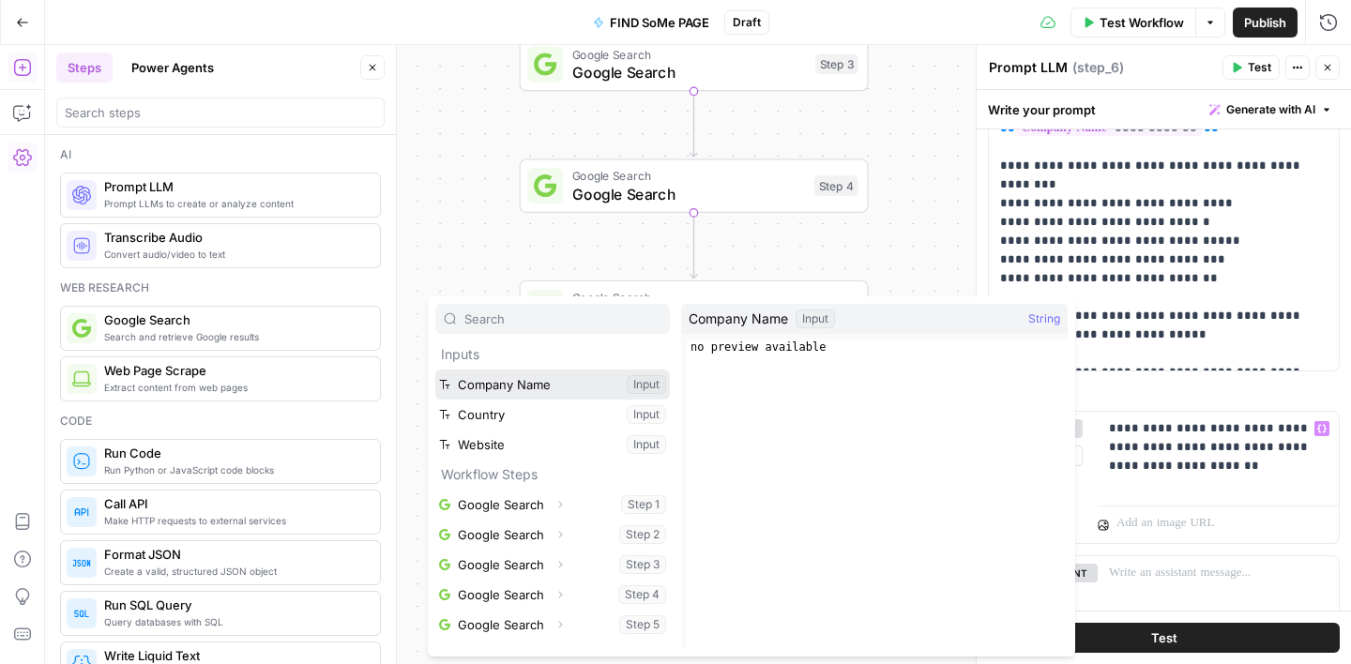
click at [543, 391] on button "Select variable Company Name" at bounding box center [552, 385] width 234 height 30
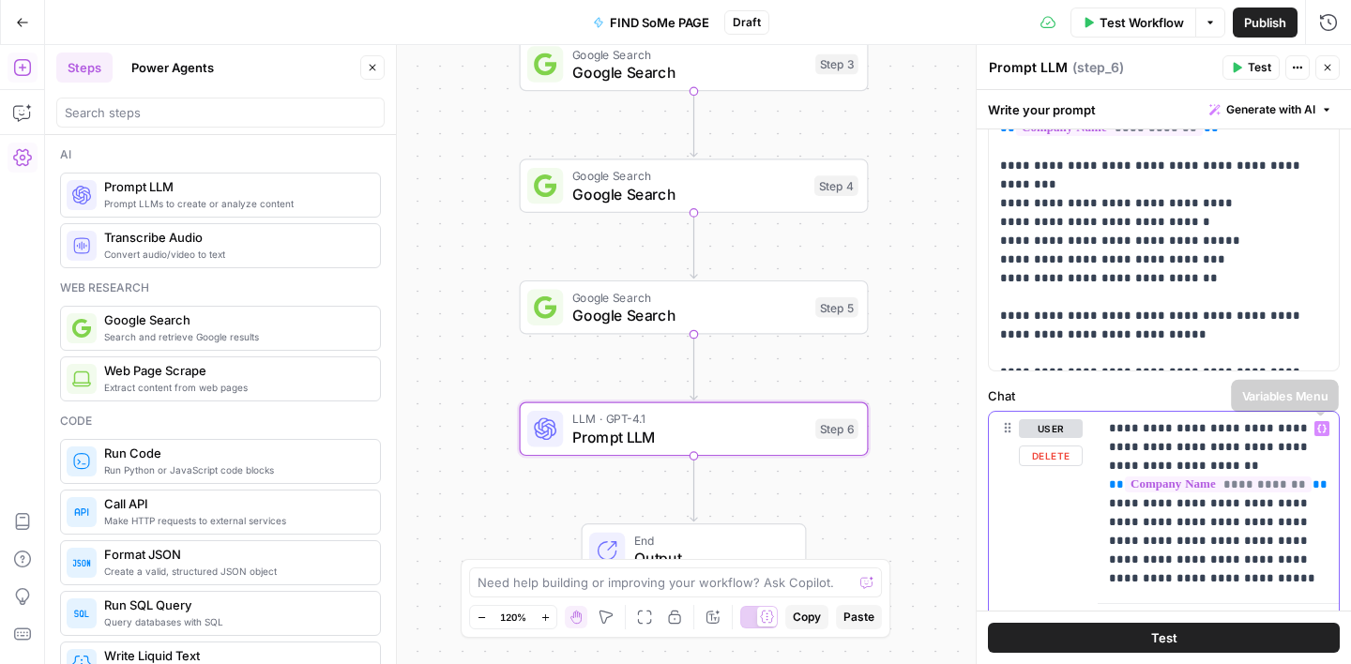
click at [1322, 431] on icon "button" at bounding box center [1321, 428] width 9 height 9
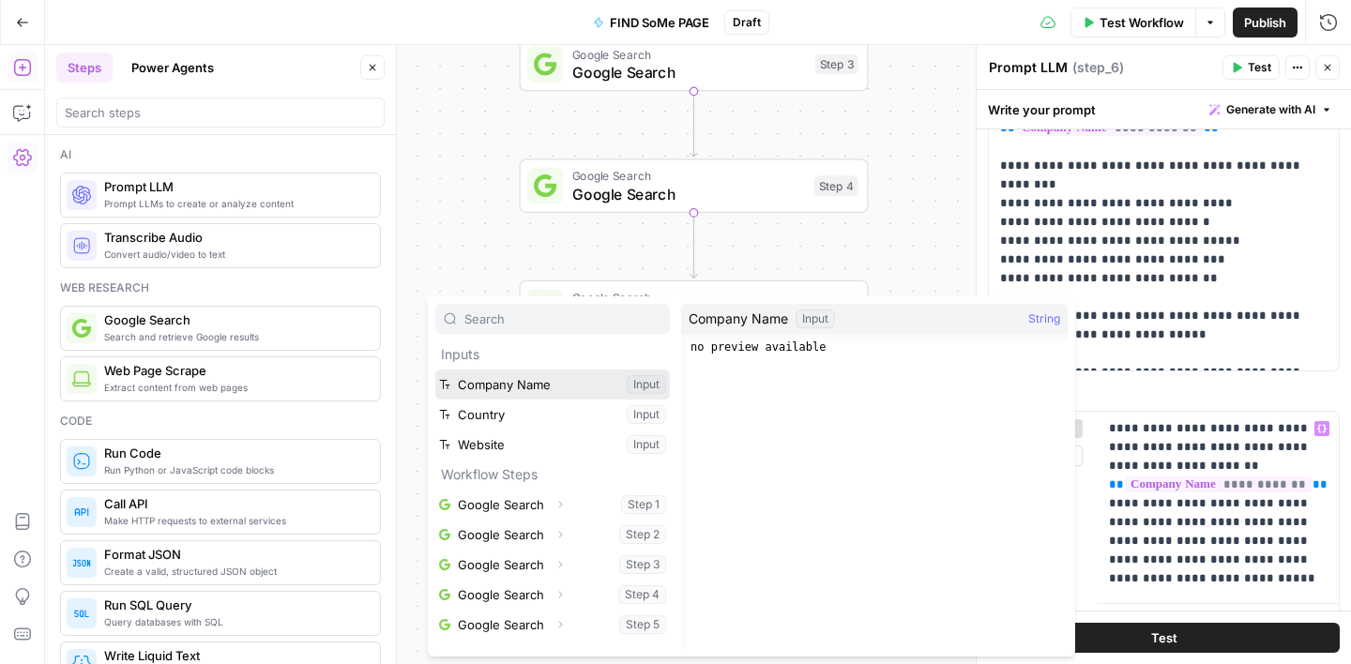
click at [522, 383] on button "Select variable Company Name" at bounding box center [552, 385] width 234 height 30
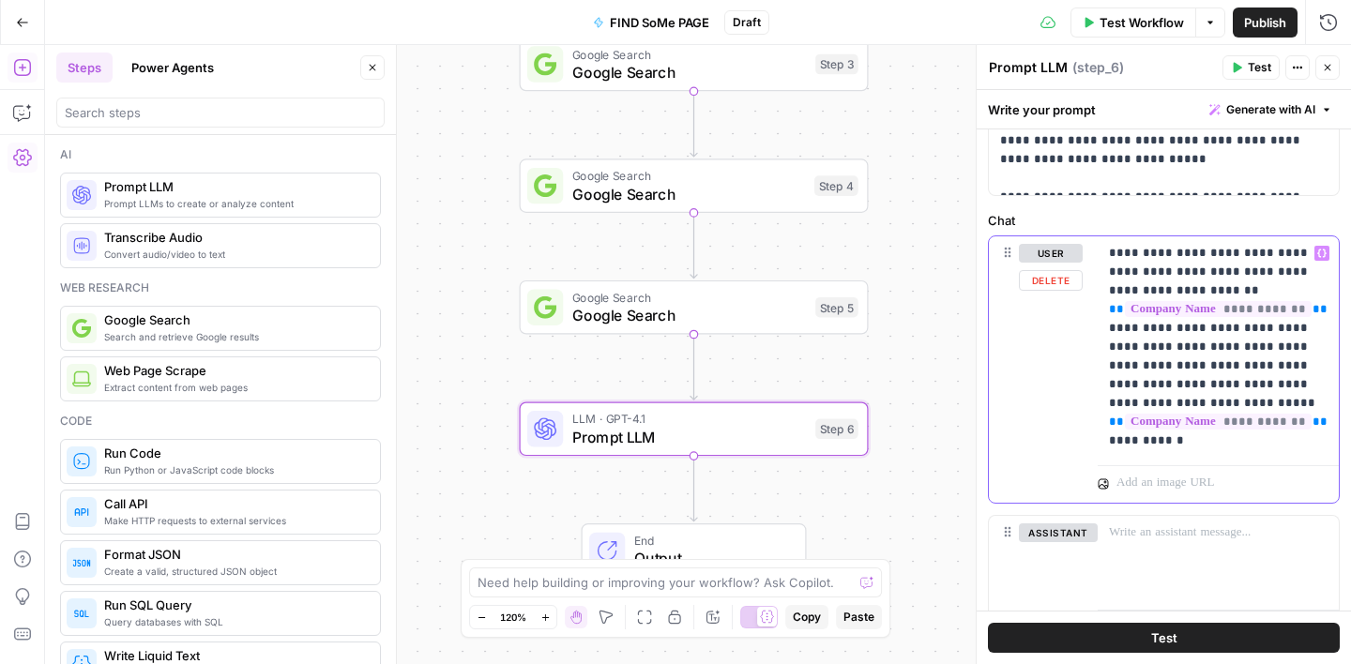
scroll to position [766, 0]
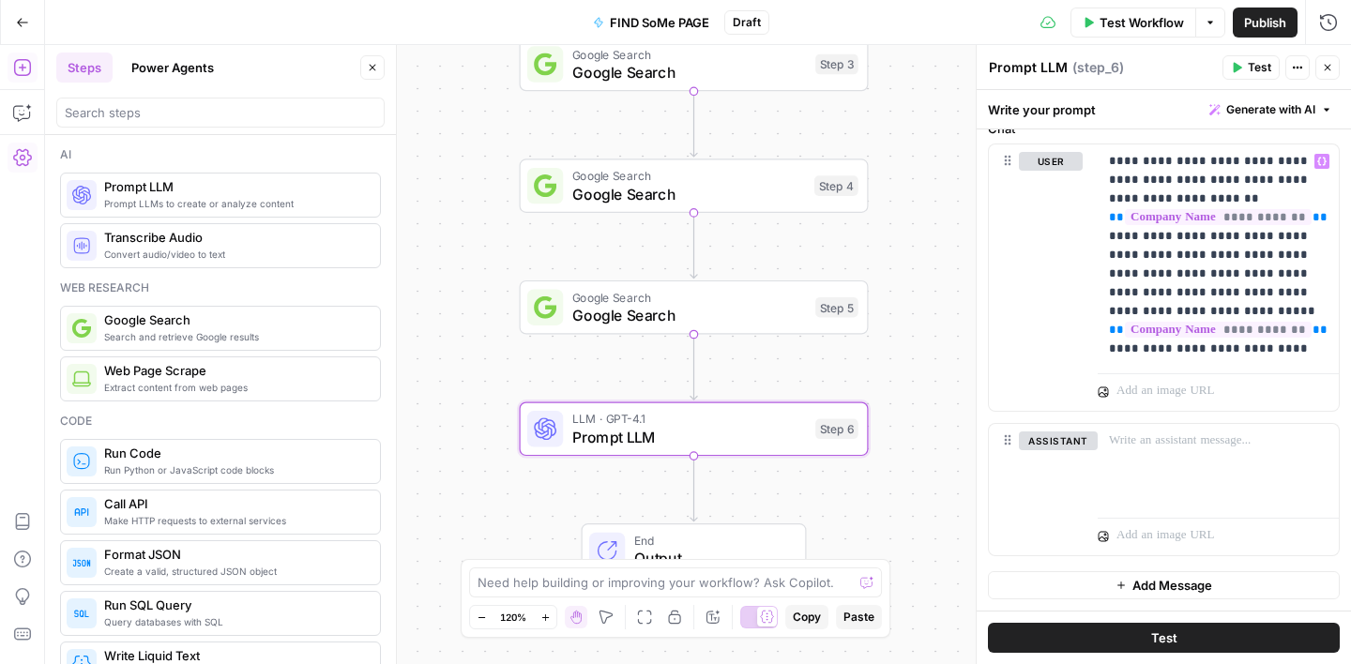
click at [1330, 72] on icon "button" at bounding box center [1327, 67] width 11 height 11
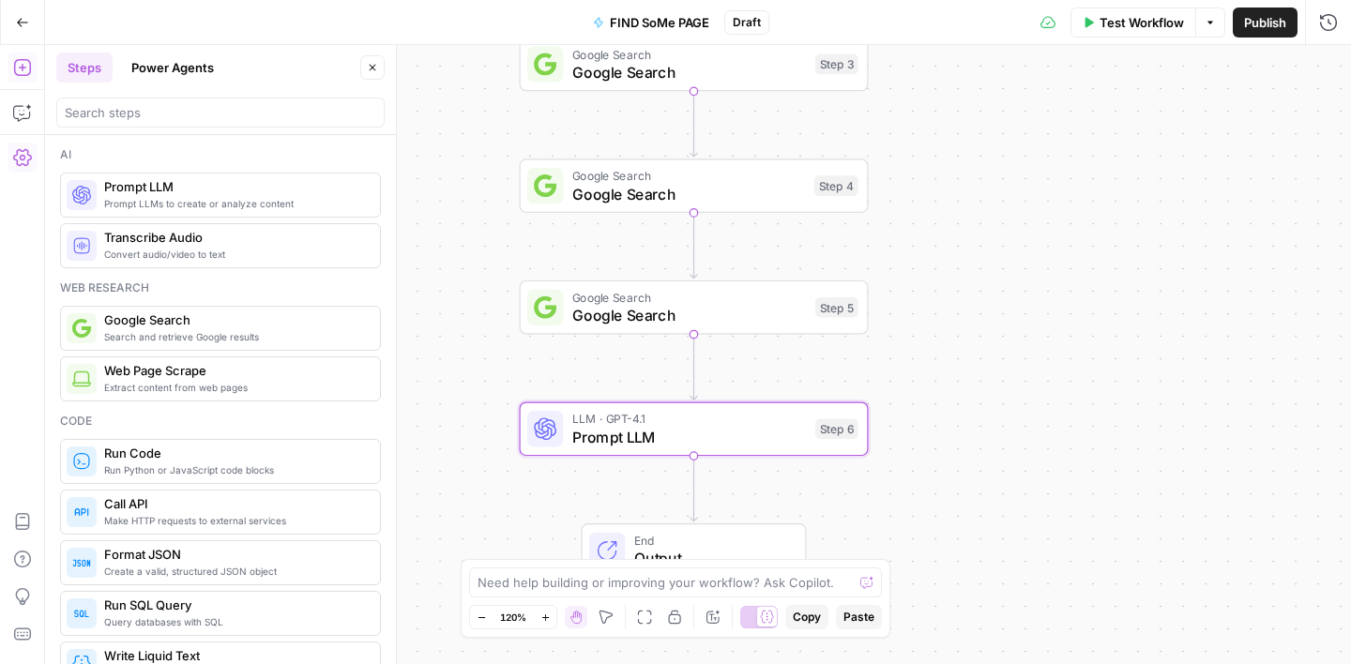
click at [1143, 25] on span "Test Workflow" at bounding box center [1141, 22] width 84 height 19
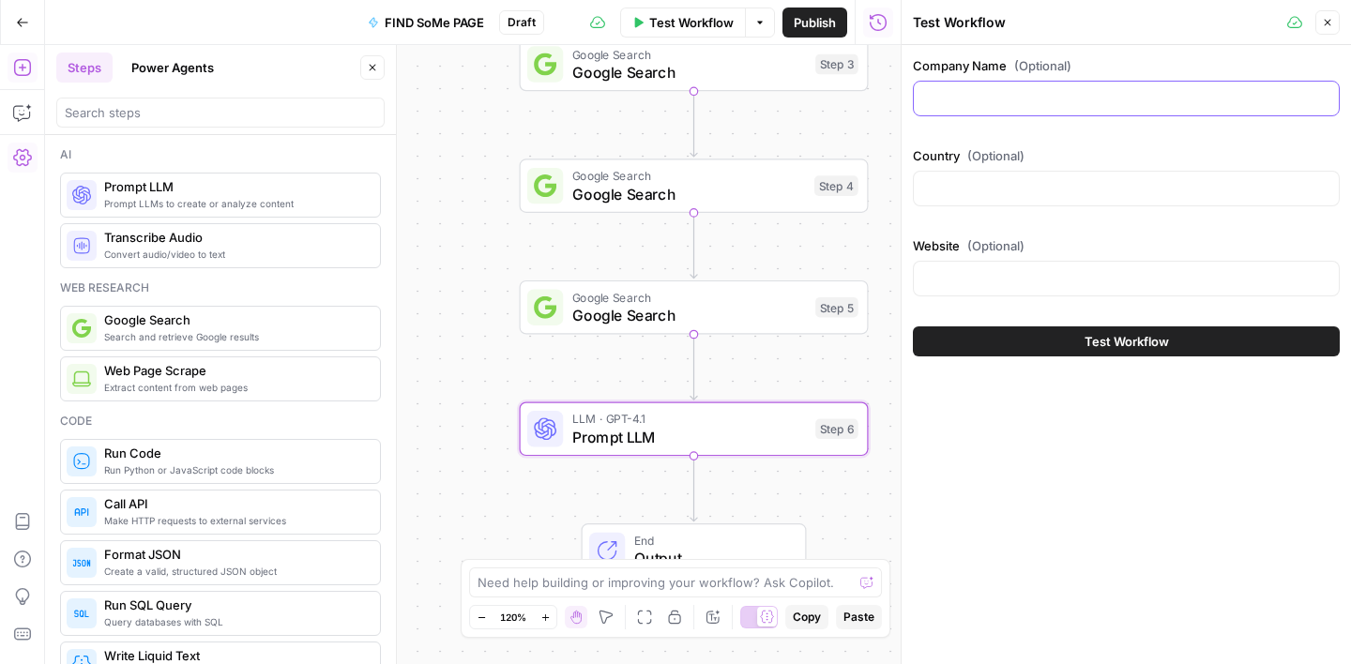
click at [1038, 89] on input "Company Name (Optional)" at bounding box center [1126, 98] width 402 height 19
paste input "Graze Mowing United States"
click at [1029, 98] on input "Graze Mowing United States" at bounding box center [1126, 98] width 402 height 19
type input "Graze Mowing"
click at [1127, 178] on div at bounding box center [1126, 189] width 427 height 36
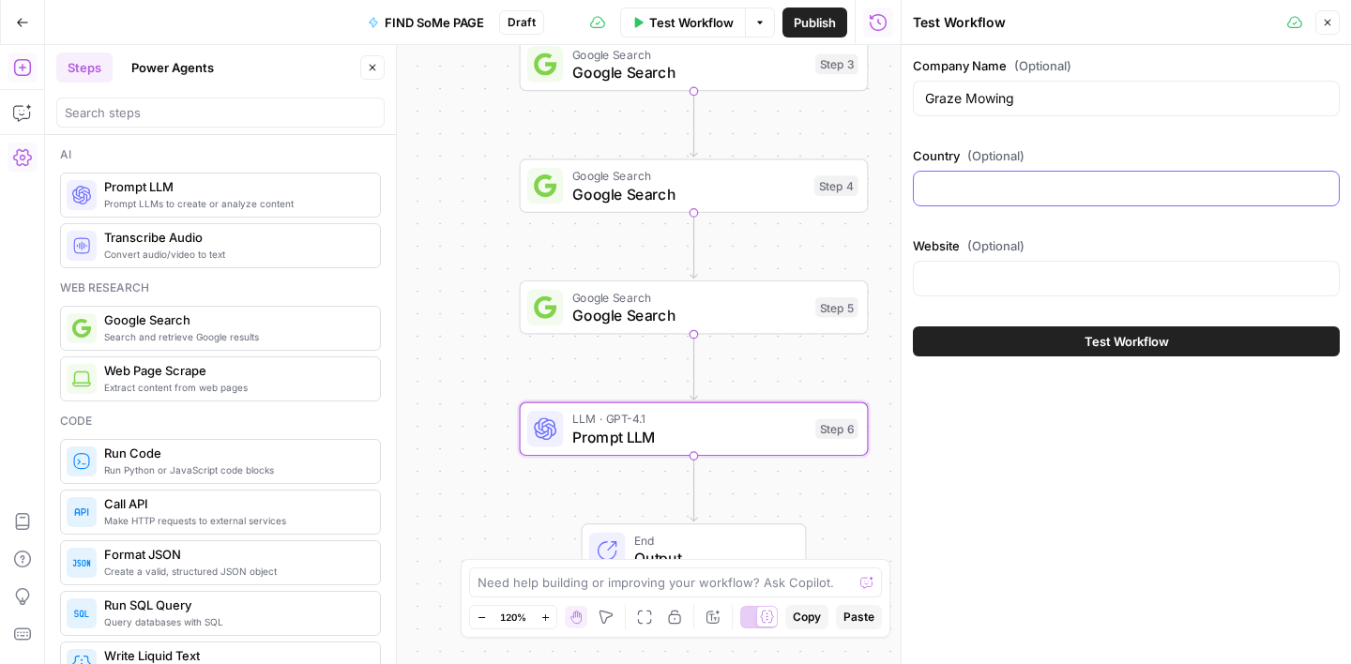
paste input "United States"
type input "United States"
click at [1115, 329] on button "Test Workflow" at bounding box center [1126, 341] width 427 height 30
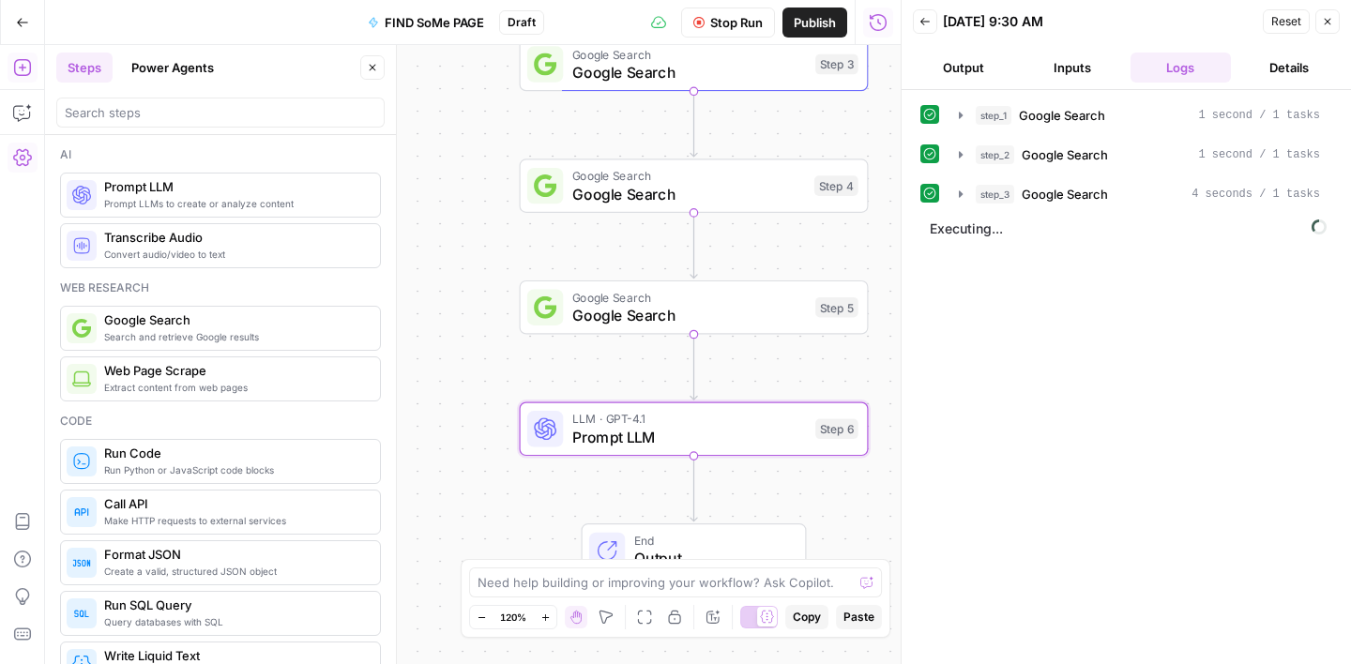
click at [372, 68] on icon "button" at bounding box center [372, 67] width 11 height 11
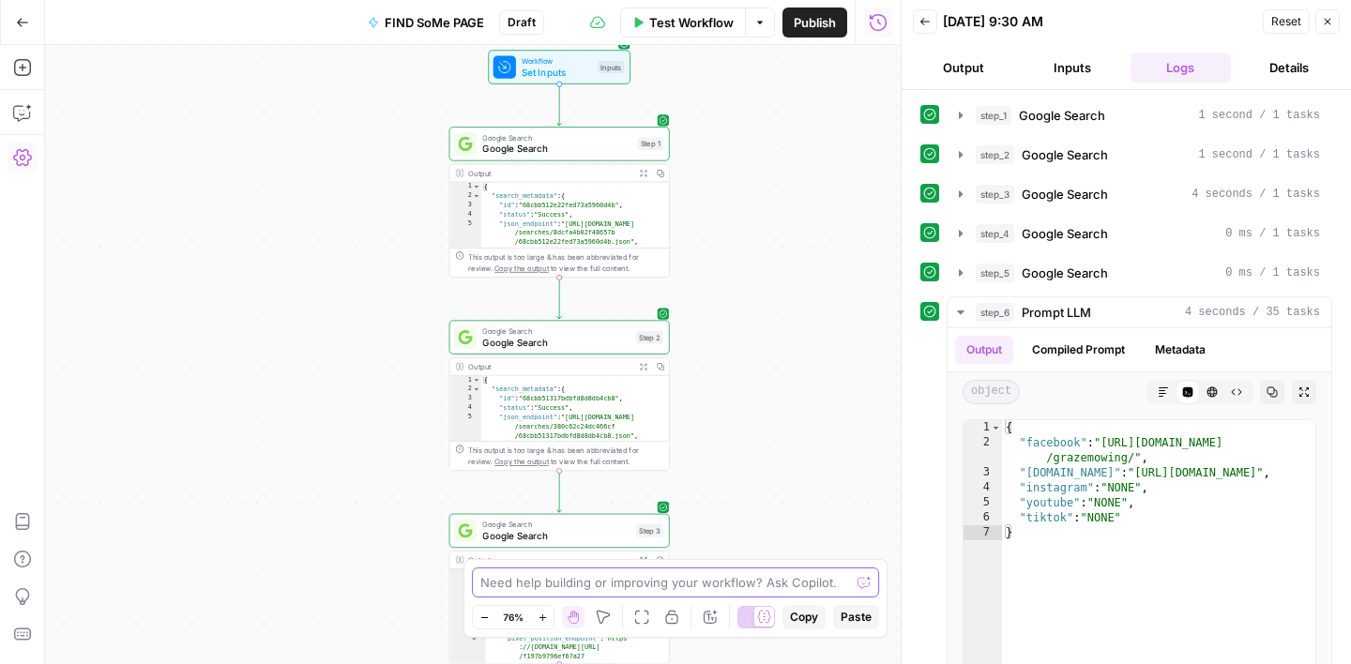
drag, startPoint x: 777, startPoint y: 197, endPoint x: 750, endPoint y: 593, distance: 396.7
click at [750, 593] on body "Turf Tank - Data Team New Home Browse Insights Opportunities Your Data Recent G…" at bounding box center [675, 332] width 1351 height 664
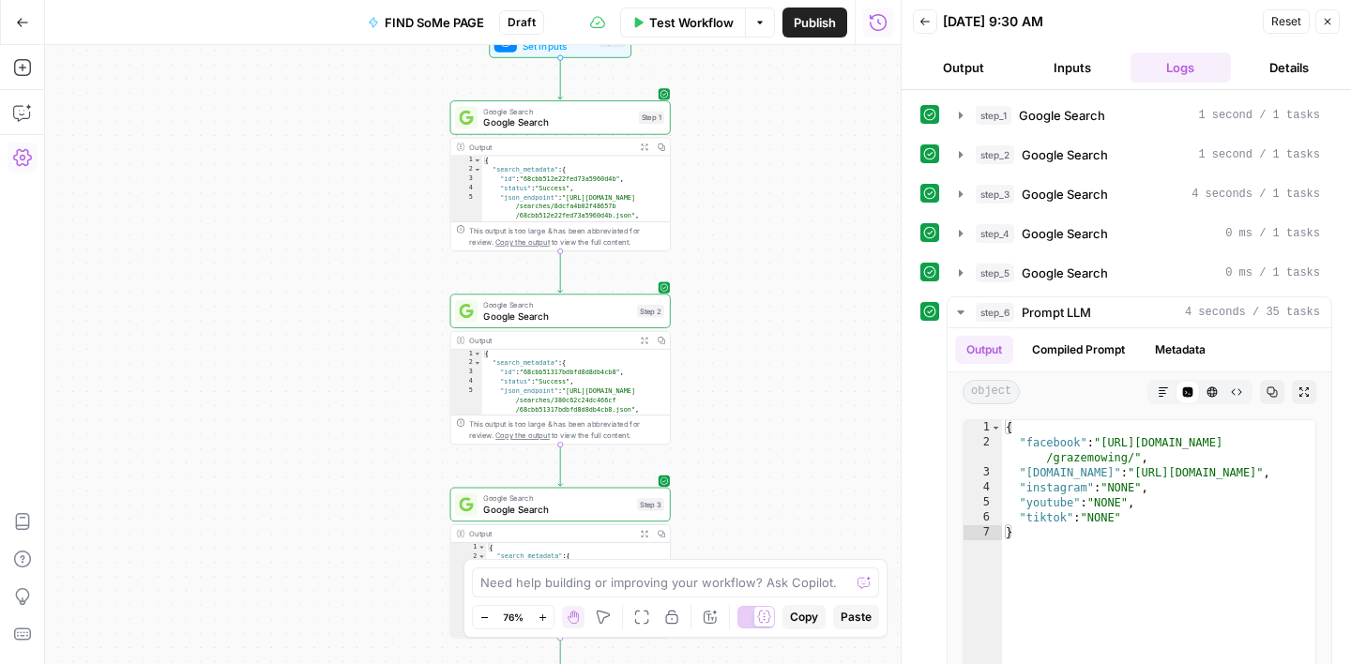
drag, startPoint x: 782, startPoint y: 425, endPoint x: 790, endPoint y: 220, distance: 204.6
click at [790, 220] on div "Workflow Set Inputs Inputs Google Search Google Search Step 1 Output Expand Out…" at bounding box center [472, 354] width 855 height 619
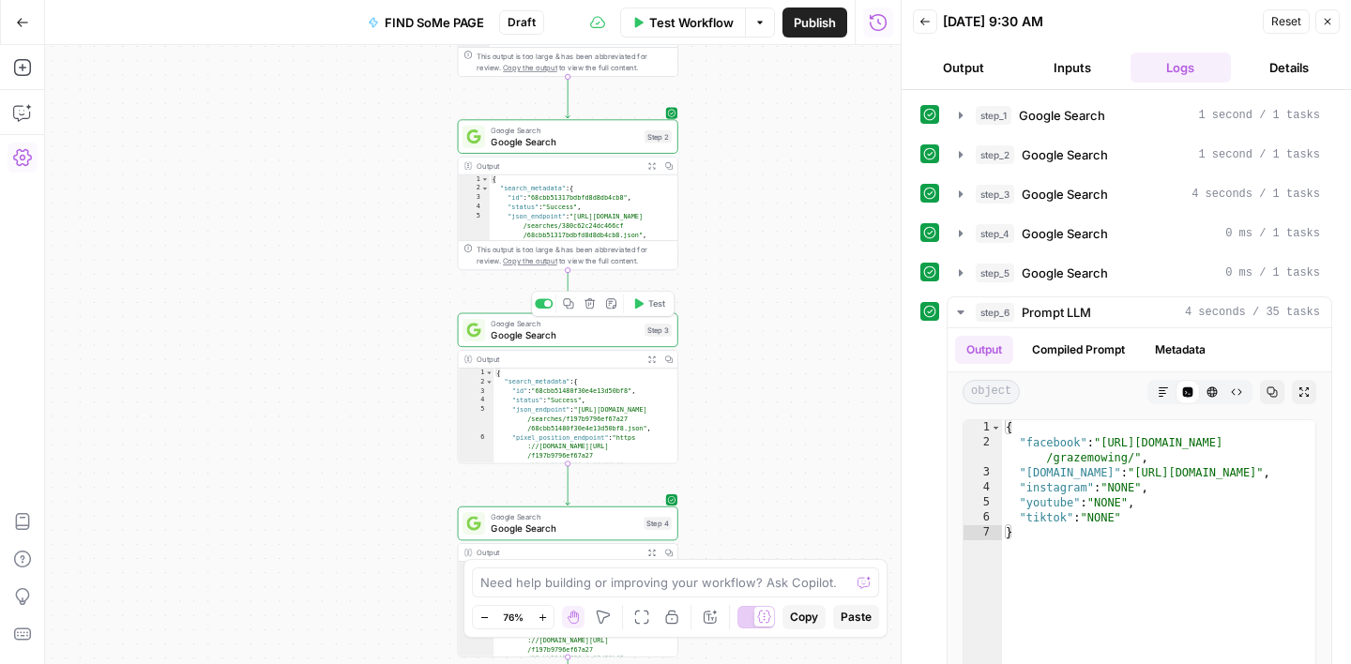
click at [575, 334] on span "Google Search" at bounding box center [565, 335] width 148 height 14
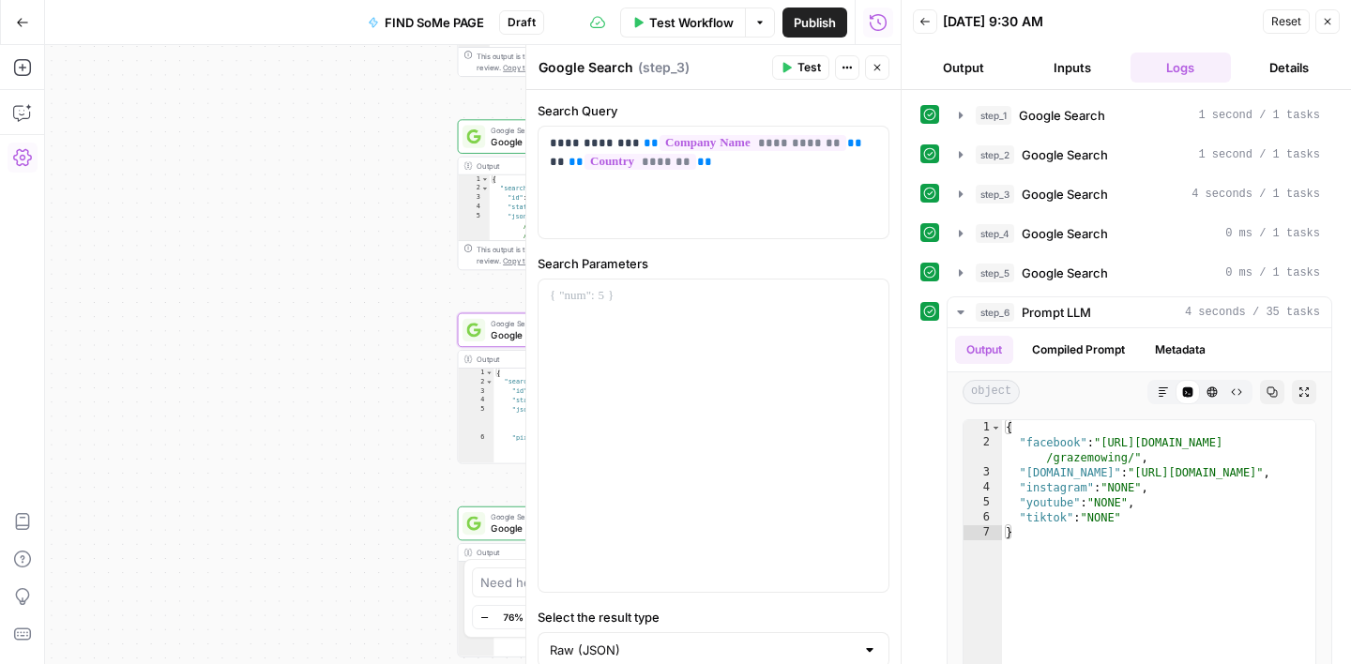
click at [319, 323] on div "Workflow Set Inputs Inputs Google Search Google Search Step 1 Output Expand Out…" at bounding box center [472, 354] width 855 height 619
click at [875, 70] on icon "button" at bounding box center [876, 67] width 11 height 11
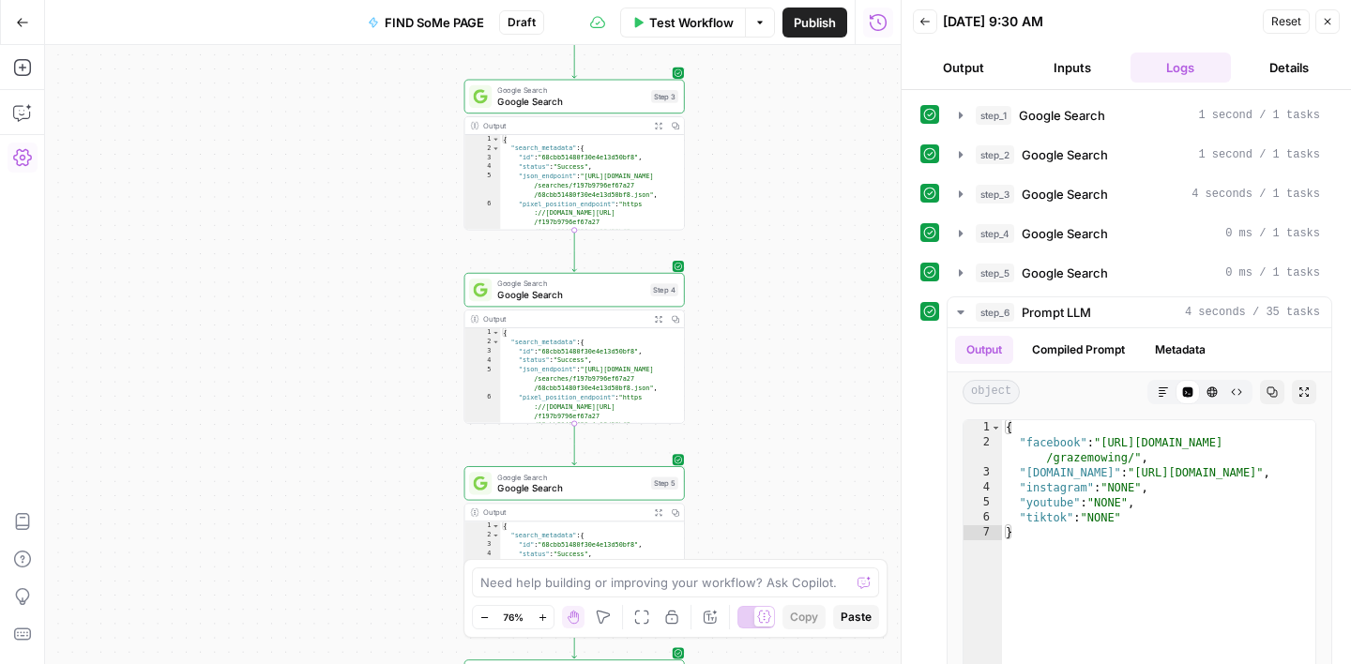
drag, startPoint x: 754, startPoint y: 370, endPoint x: 761, endPoint y: 136, distance: 233.6
click at [761, 136] on div "Workflow Set Inputs Inputs Google Search Google Search Step 1 Output Expand Out…" at bounding box center [472, 354] width 855 height 619
click at [1331, 17] on icon "button" at bounding box center [1327, 21] width 11 height 11
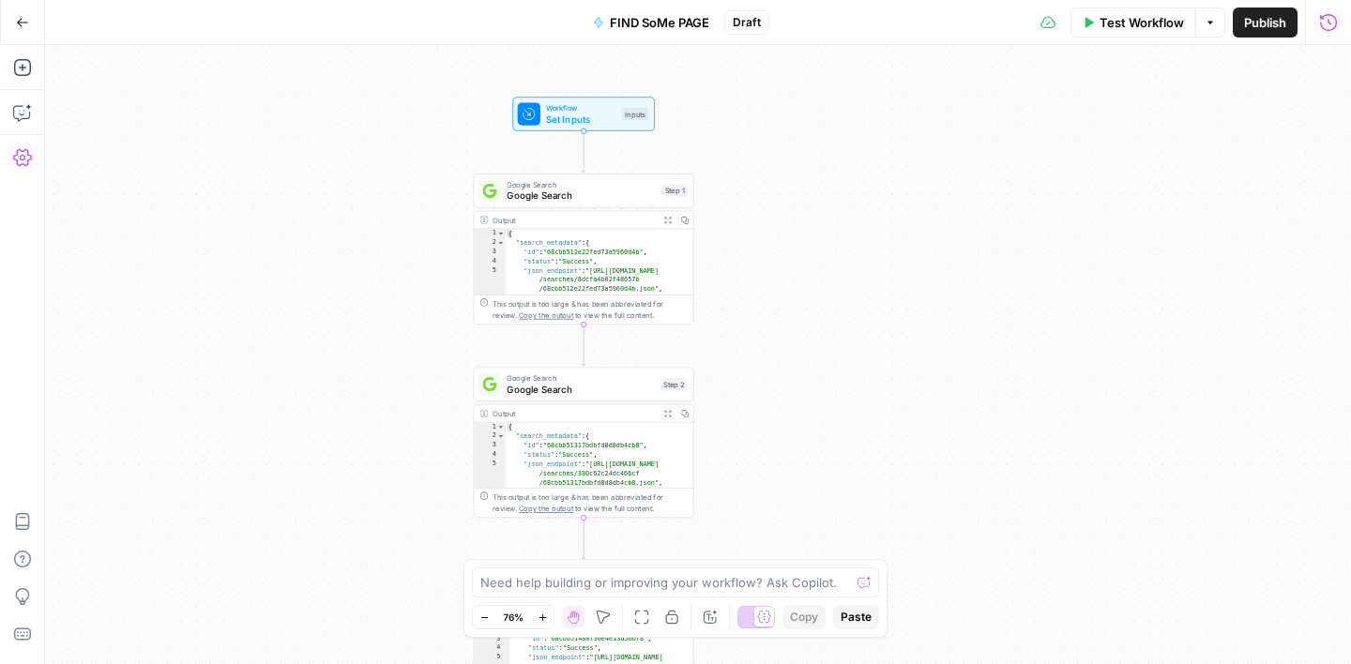
drag, startPoint x: 816, startPoint y: 122, endPoint x: 825, endPoint y: 603, distance: 481.2
click at [825, 603] on body "Turf Tank - Data Team New Home Browse Insights Opportunities Your Data Recent G…" at bounding box center [675, 332] width 1351 height 664
click at [607, 200] on span "Google Search" at bounding box center [580, 196] width 149 height 14
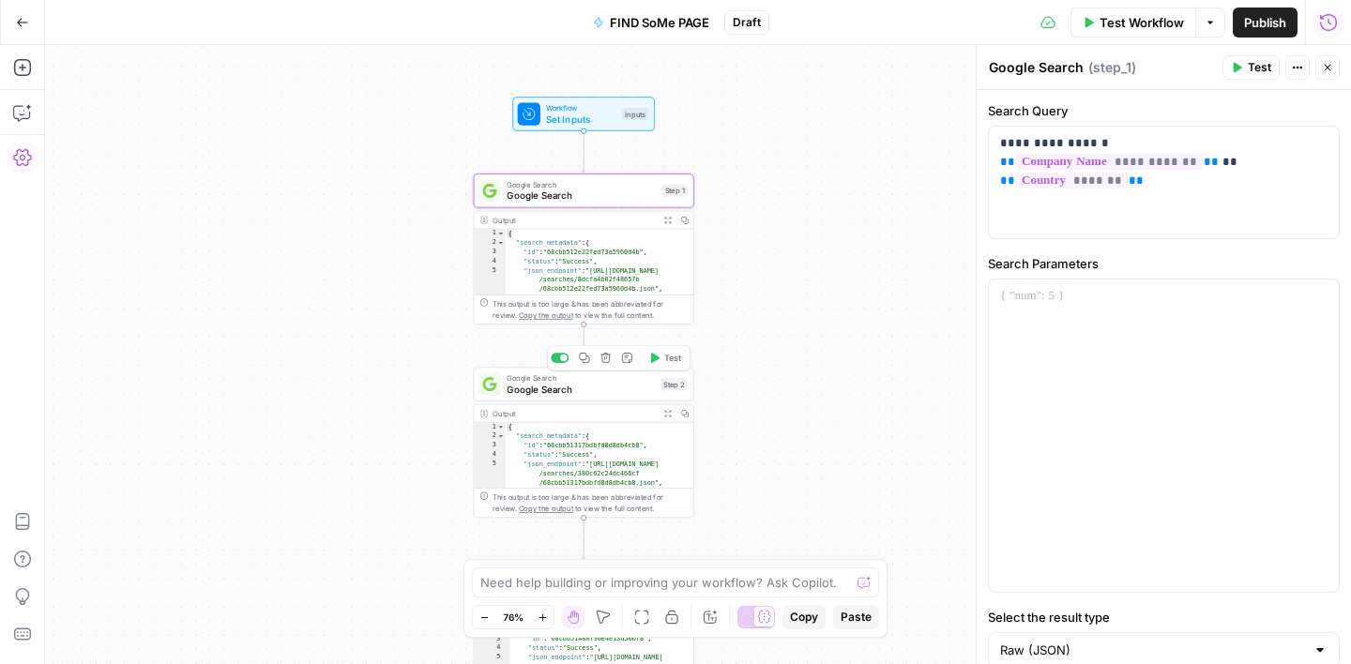
click at [603, 379] on span "Google Search" at bounding box center [580, 377] width 148 height 11
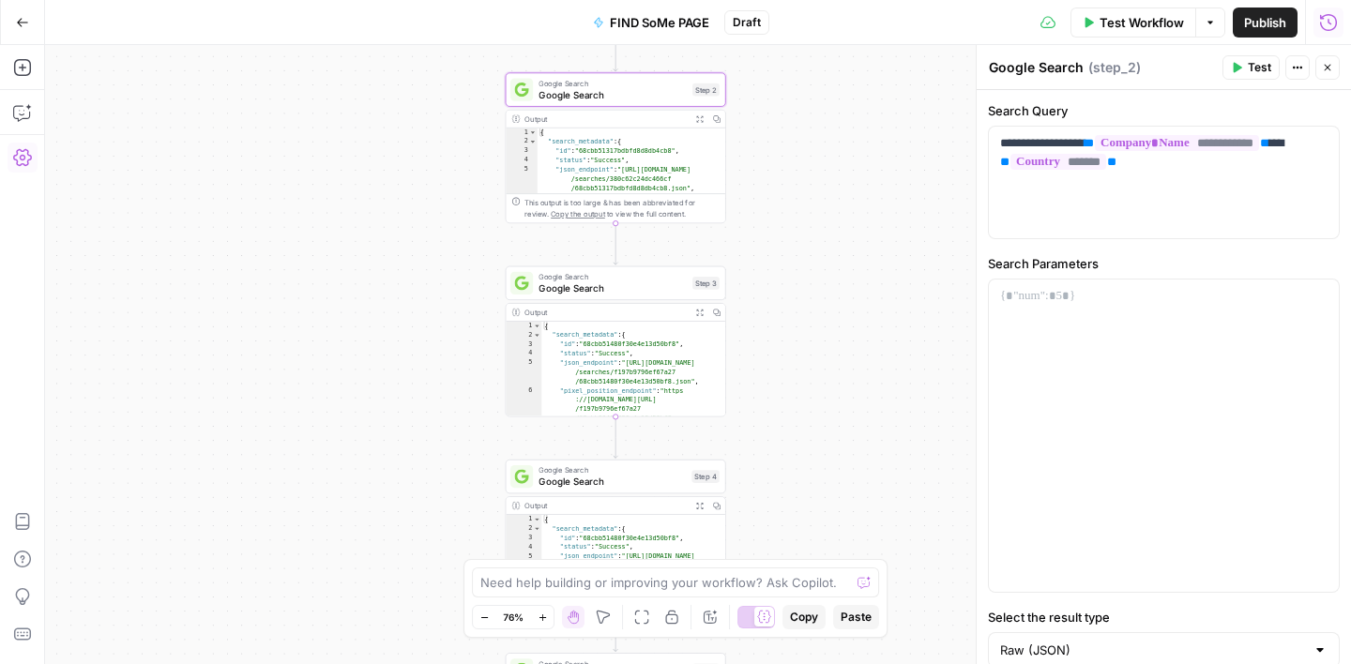
drag, startPoint x: 779, startPoint y: 374, endPoint x: 817, endPoint y: -38, distance: 414.4
click at [817, 0] on html "Turf Tank - Data Team New Home Browse Insights Opportunities Your Data Recent G…" at bounding box center [675, 332] width 1351 height 664
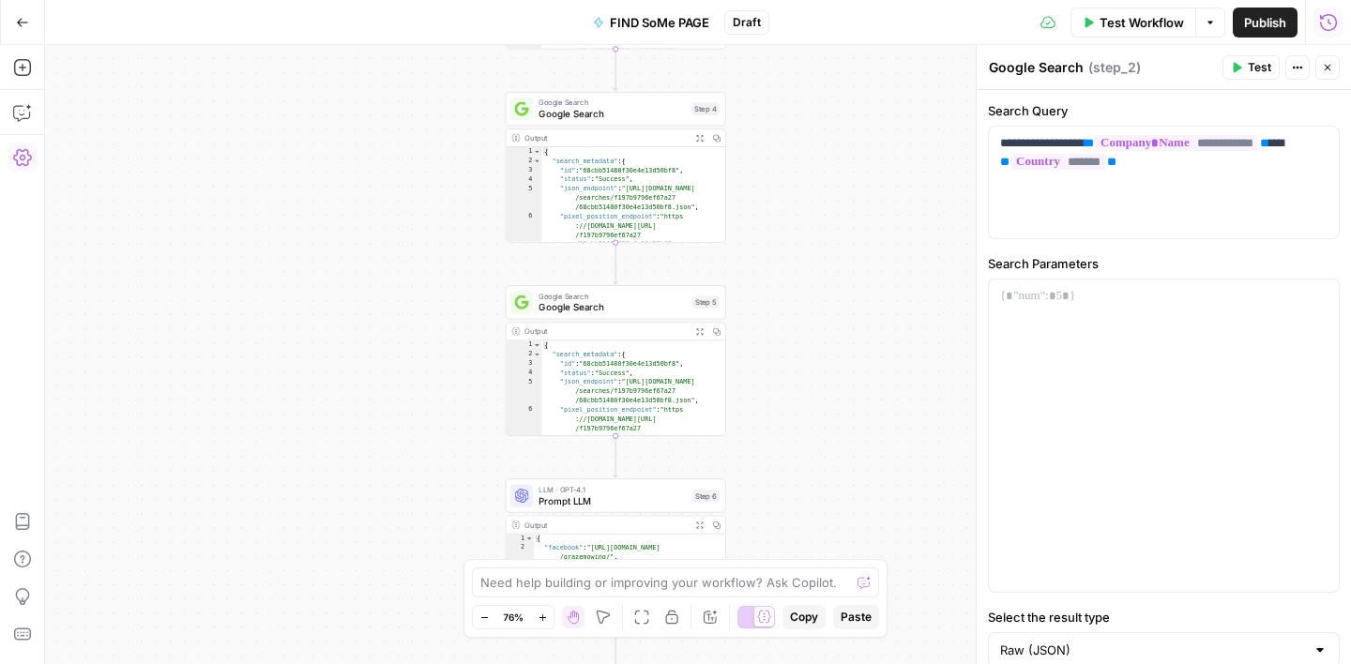
drag, startPoint x: 856, startPoint y: 370, endPoint x: 851, endPoint y: 120, distance: 249.6
click at [851, 120] on div "Workflow Set Inputs Inputs Google Search Google Search Step 1 Output Expand Out…" at bounding box center [698, 354] width 1306 height 619
click at [627, 500] on span "Prompt LLM" at bounding box center [612, 500] width 148 height 14
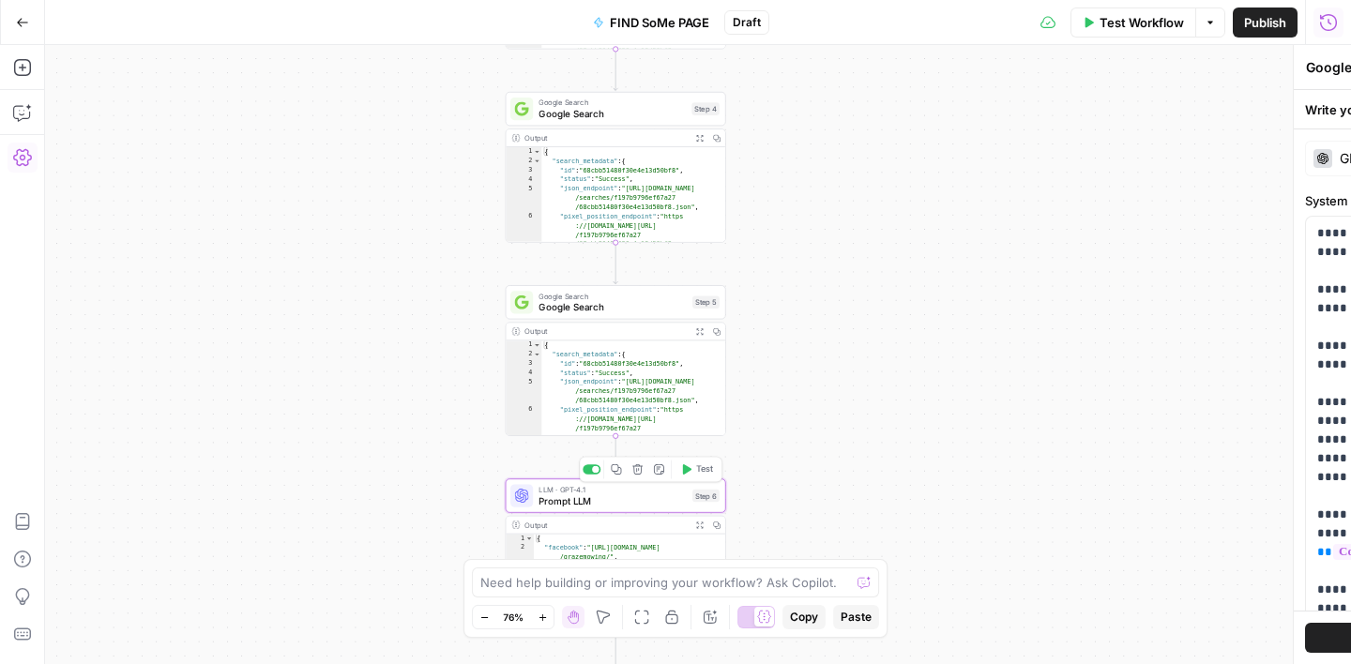
type textarea "Prompt LLM"
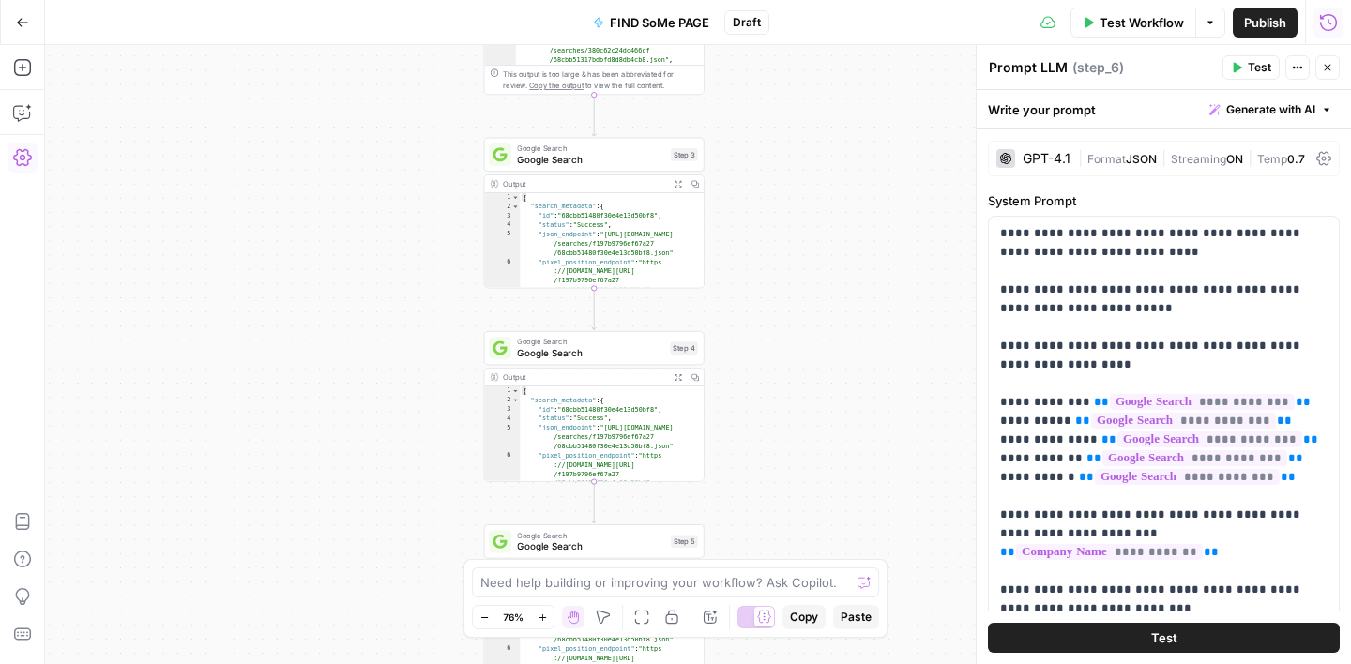
drag, startPoint x: 823, startPoint y: 218, endPoint x: 801, endPoint y: 457, distance: 240.1
click at [801, 457] on div "Workflow Set Inputs Inputs Google Search Google Search Step 1 Output Expand Out…" at bounding box center [698, 354] width 1306 height 619
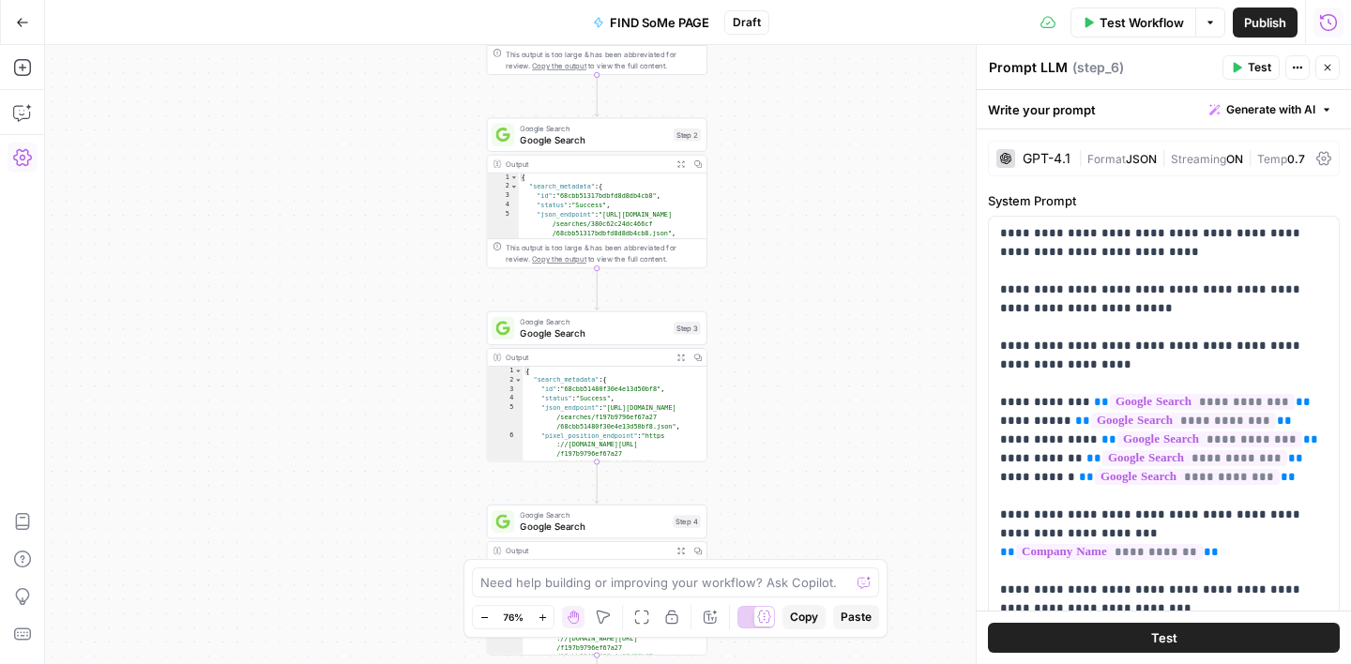
drag, startPoint x: 808, startPoint y: 204, endPoint x: 811, endPoint y: 467, distance: 263.6
click at [811, 467] on div "Workflow Set Inputs Inputs Google Search Google Search Step 1 Output Expand Out…" at bounding box center [698, 354] width 1306 height 619
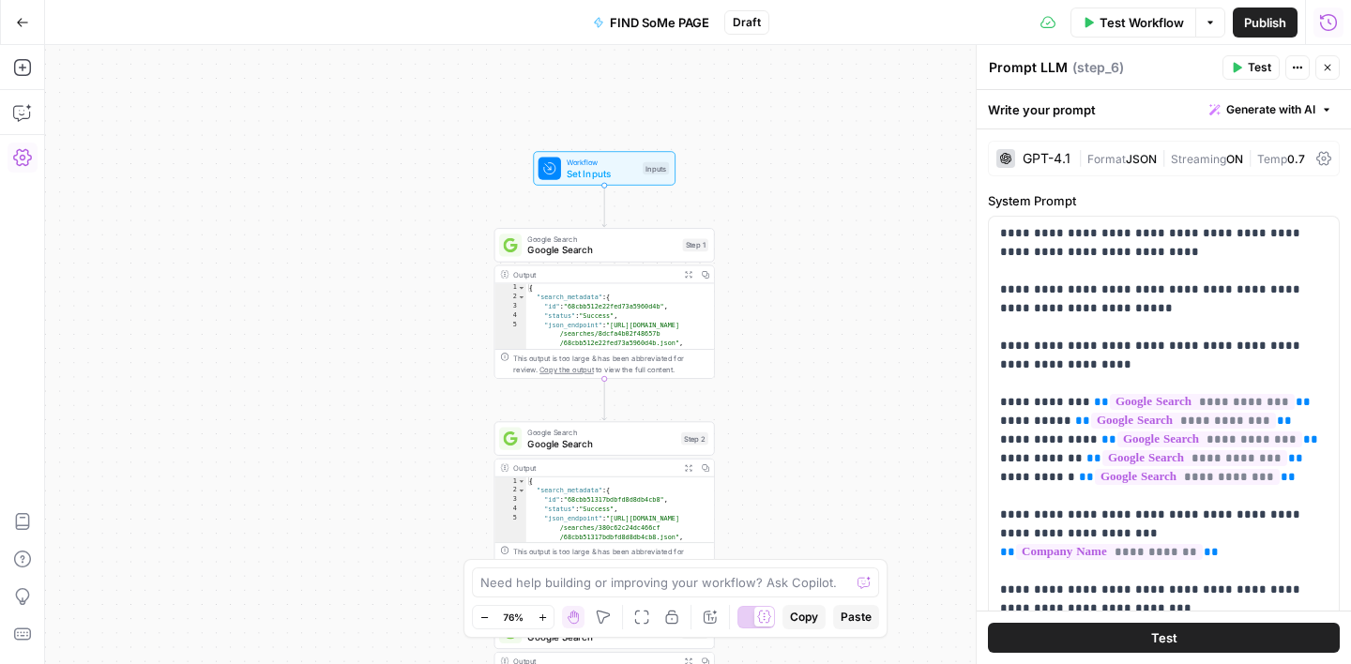
drag, startPoint x: 816, startPoint y: 333, endPoint x: 823, endPoint y: 545, distance: 212.1
click at [823, 545] on div "Workflow Set Inputs Inputs Google Search Google Search Step 1 Output Expand Out…" at bounding box center [698, 354] width 1306 height 619
click at [636, 248] on span "Google Search" at bounding box center [601, 248] width 149 height 14
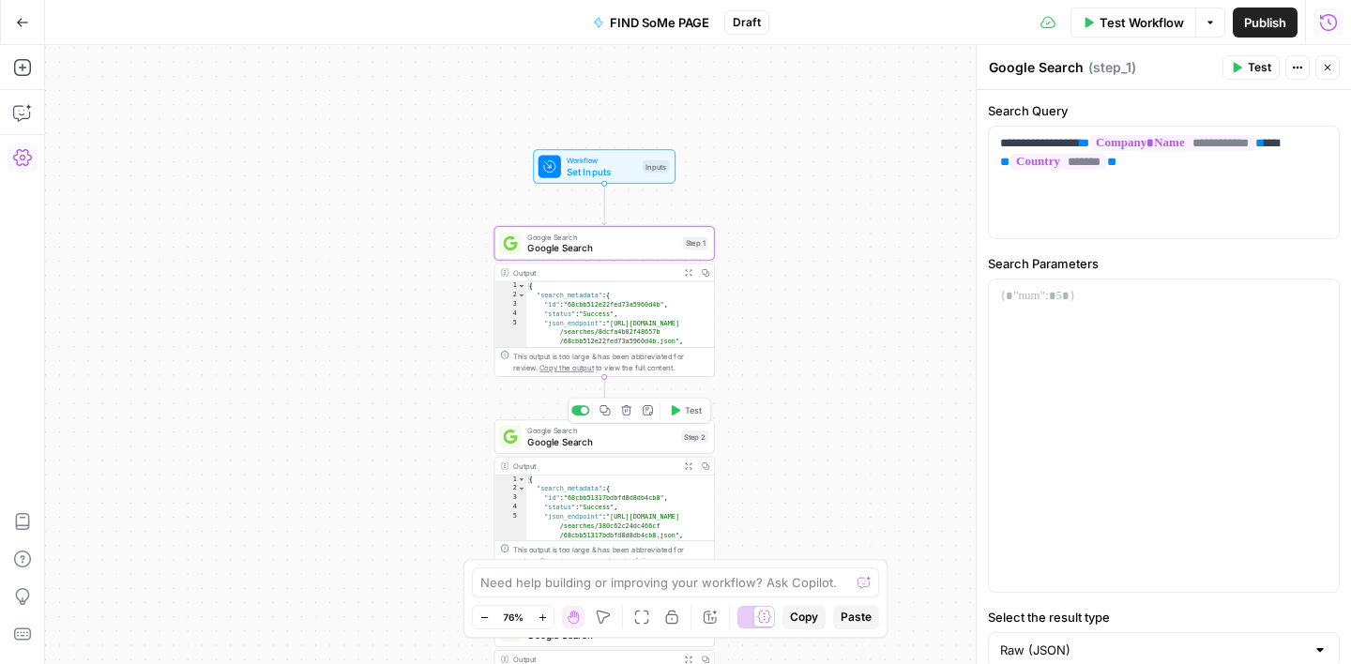
click at [634, 448] on div "Google Search Google Search Step 2 Copy step Delete step Add Note Test" at bounding box center [604, 436] width 220 height 34
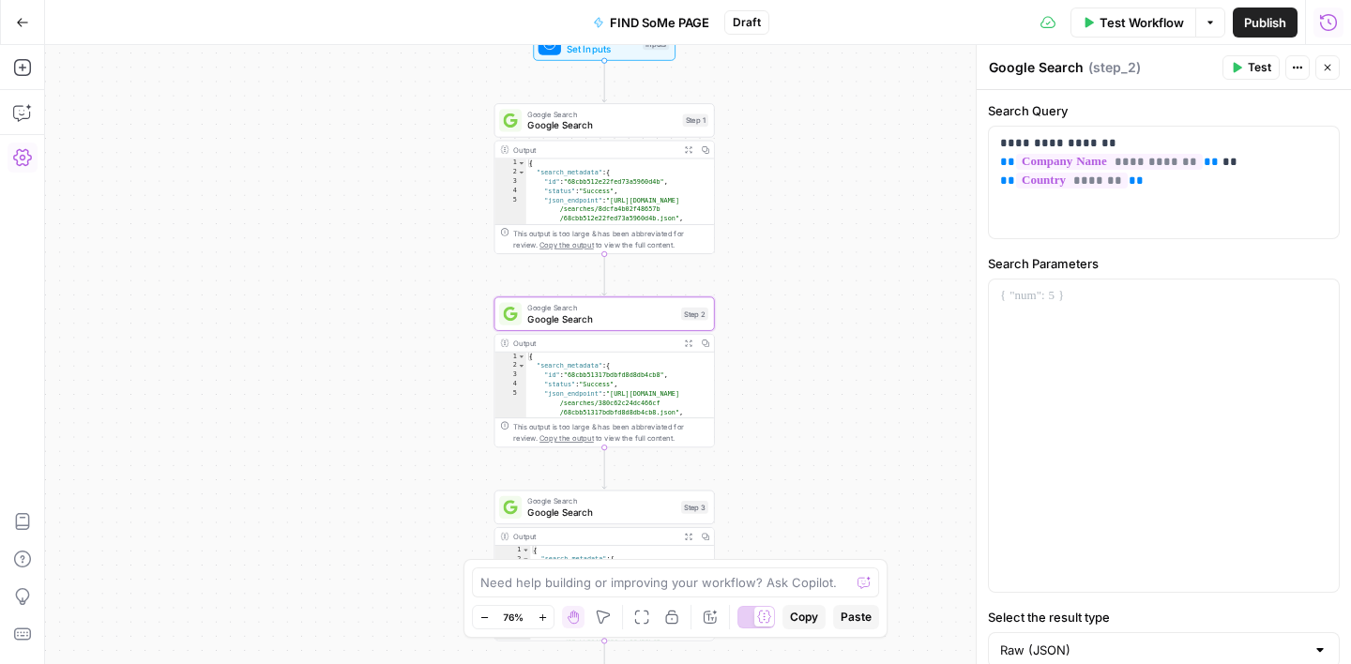
drag, startPoint x: 814, startPoint y: 438, endPoint x: 810, endPoint y: 143, distance: 295.5
click at [810, 143] on div "Workflow Set Inputs Inputs Google Search Google Search Step 1 Output Expand Out…" at bounding box center [698, 354] width 1306 height 619
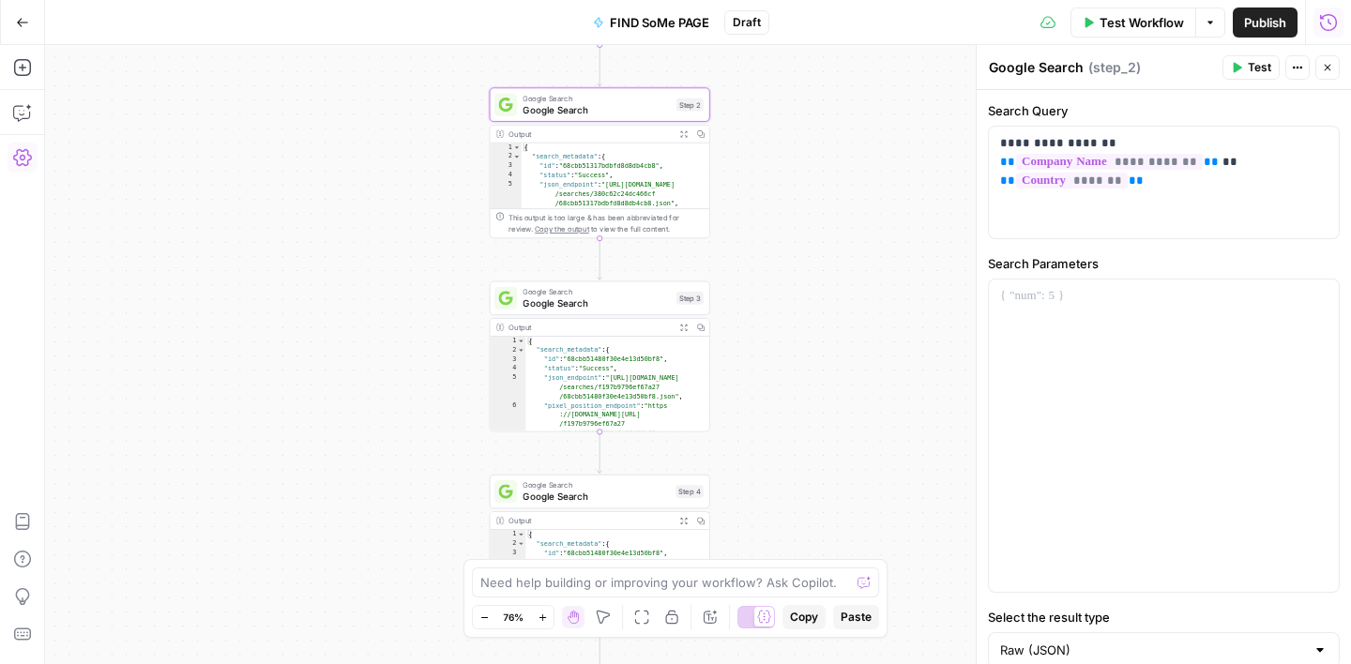
drag, startPoint x: 829, startPoint y: 354, endPoint x: 825, endPoint y: 158, distance: 196.1
click at [825, 159] on div "Workflow Set Inputs Inputs Google Search Google Search Step 1 Output Expand Out…" at bounding box center [698, 354] width 1306 height 619
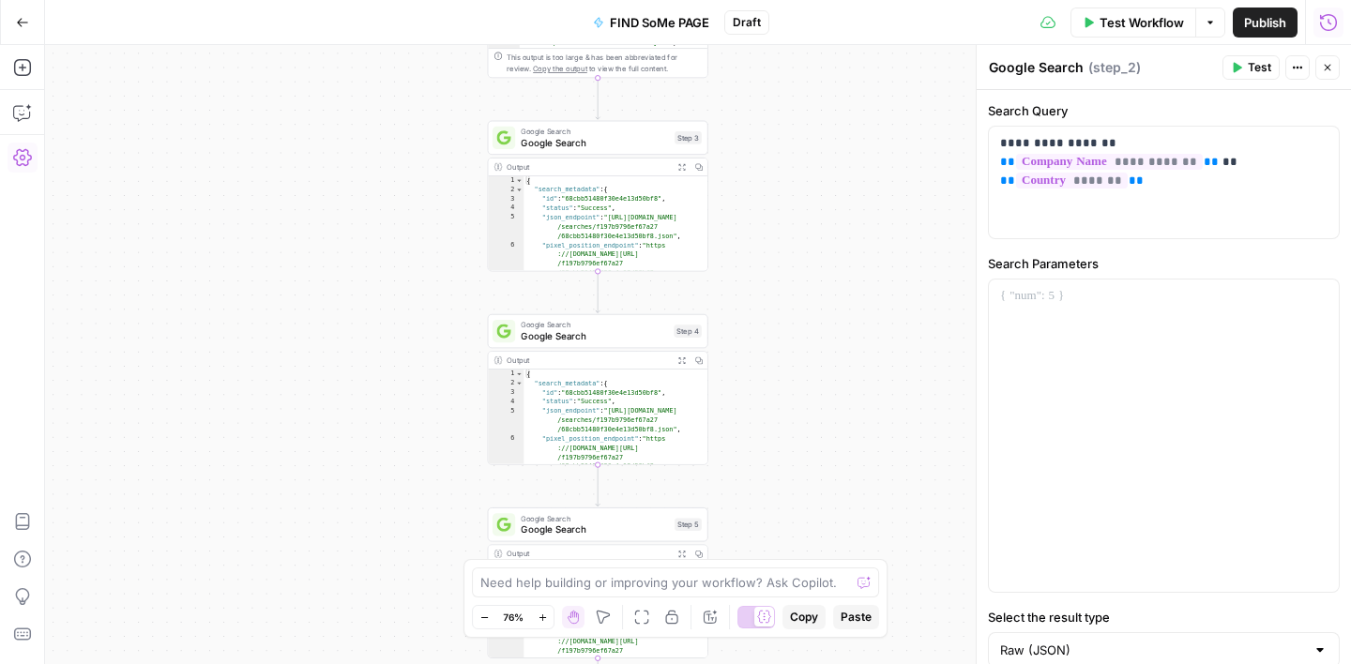
drag, startPoint x: 810, startPoint y: 399, endPoint x: 803, endPoint y: 152, distance: 246.8
click at [804, 153] on div "Workflow Set Inputs Inputs Google Search Google Search Step 1 Output Expand Out…" at bounding box center [698, 354] width 1306 height 619
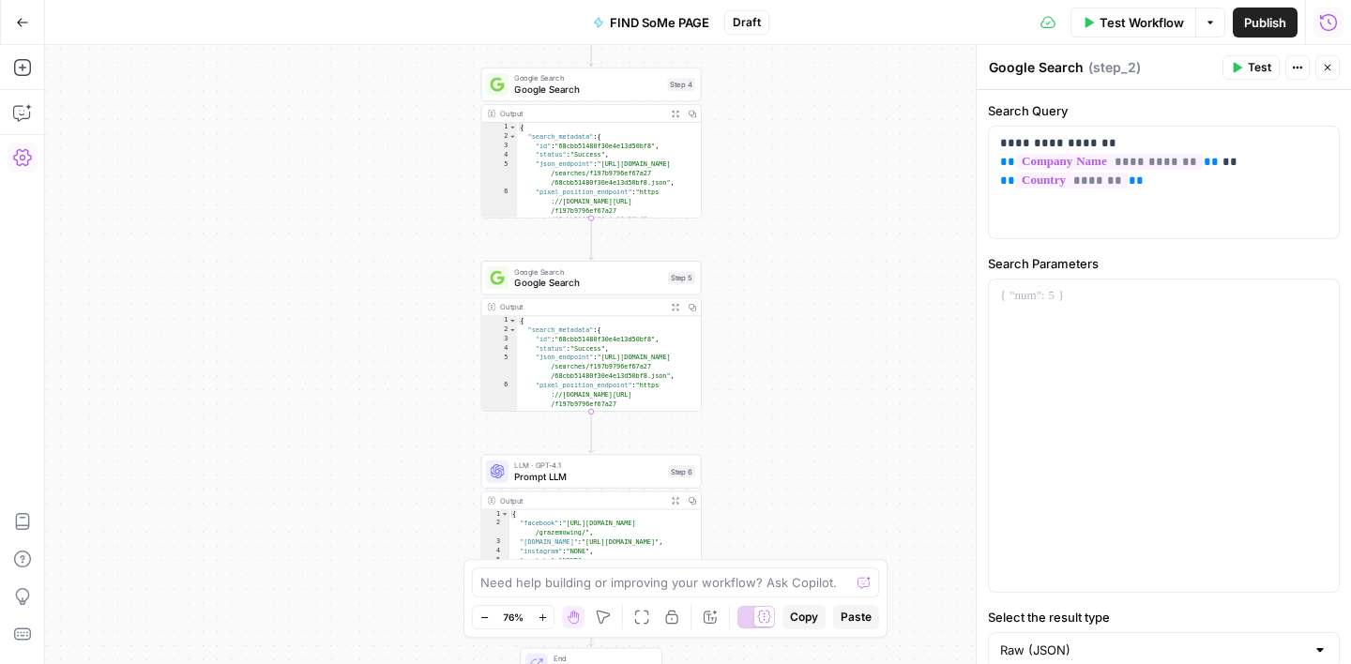
drag, startPoint x: 797, startPoint y: 352, endPoint x: 797, endPoint y: 202, distance: 150.1
click at [797, 202] on div "Workflow Set Inputs Inputs Google Search Google Search Step 1 Output Expand Out…" at bounding box center [698, 354] width 1306 height 619
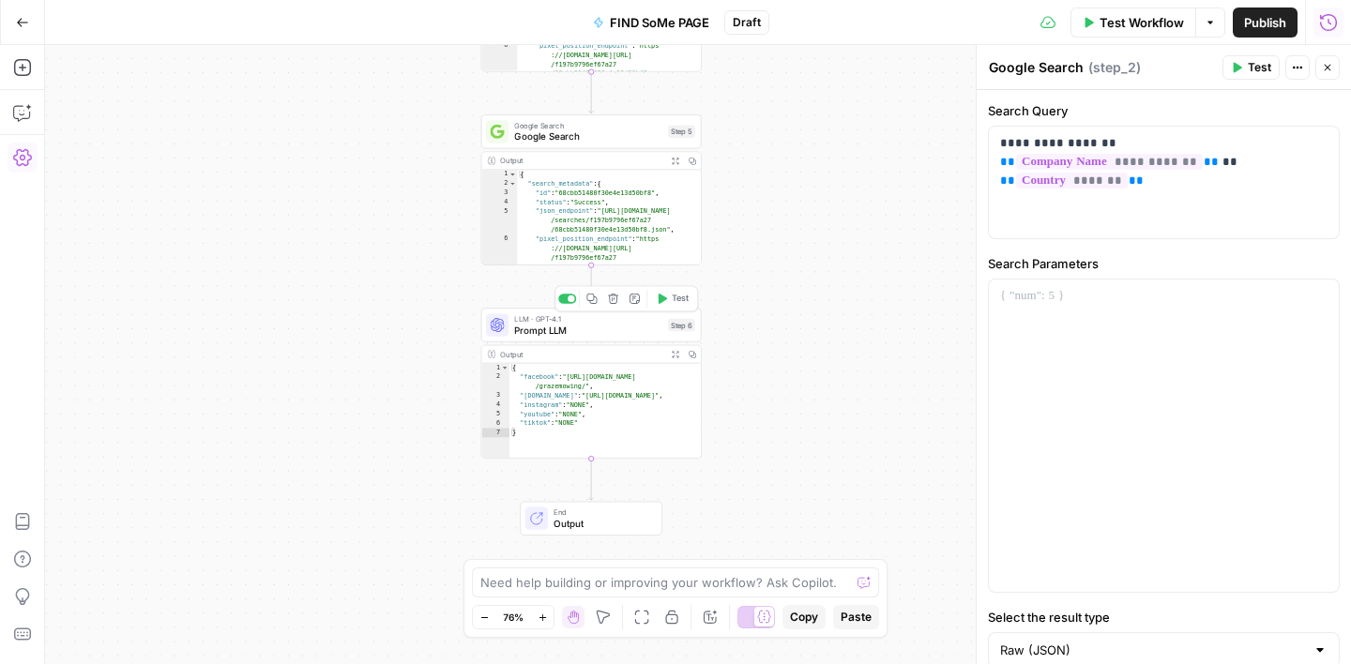
click at [588, 328] on span "Prompt LLM" at bounding box center [588, 330] width 148 height 14
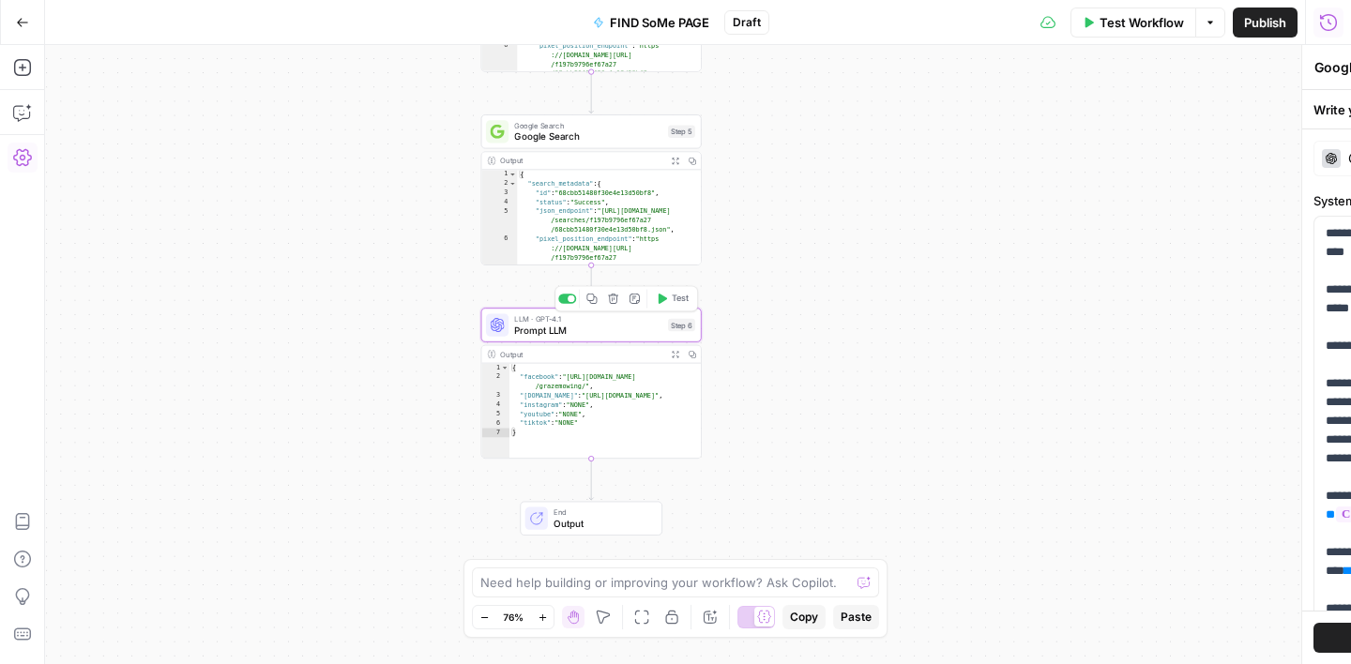
type textarea "Prompt LLM"
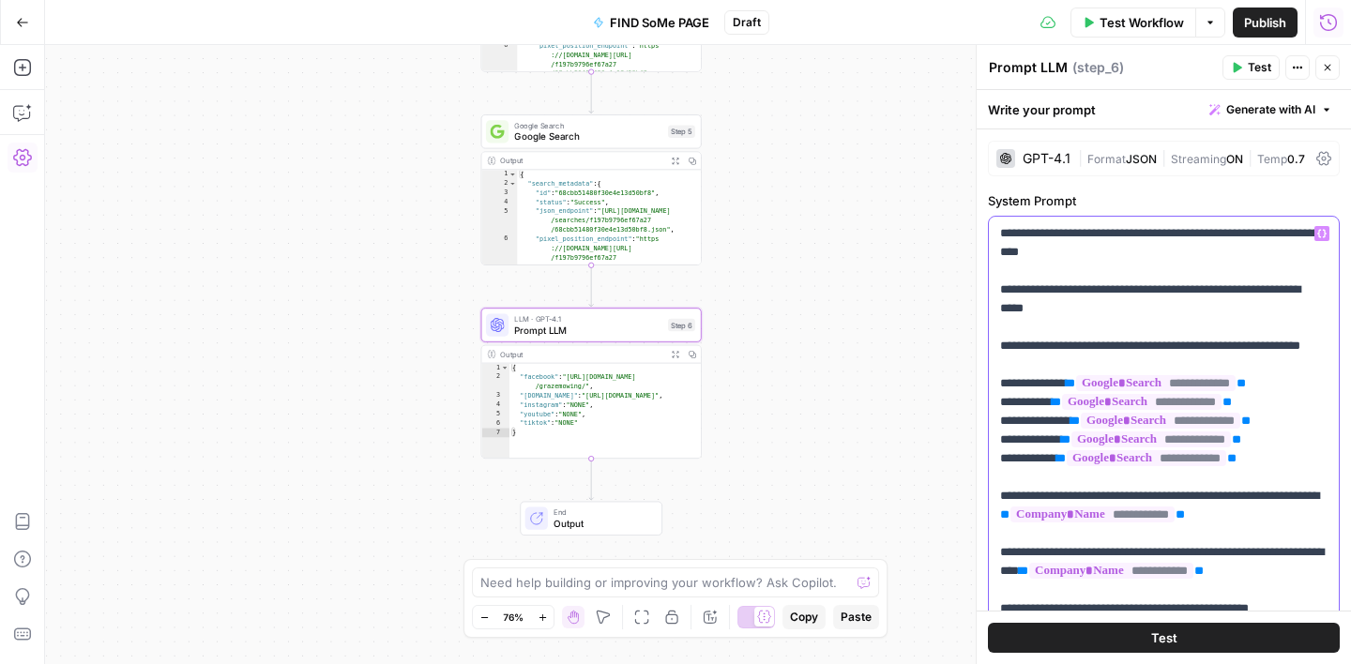
click at [1048, 422] on p "**********" at bounding box center [1163, 543] width 327 height 638
click at [838, 347] on div "Workflow Set Inputs Inputs Google Search Google Search Step 1 Output Expand Out…" at bounding box center [698, 354] width 1306 height 619
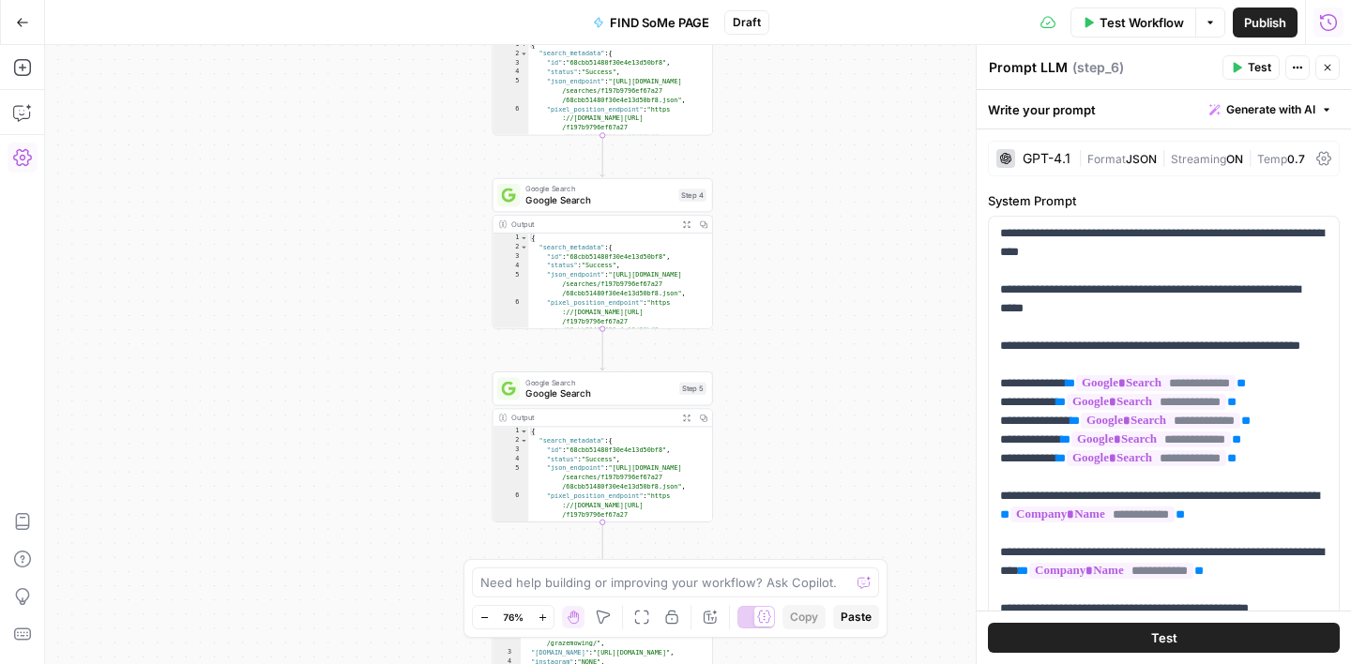
drag, startPoint x: 780, startPoint y: 293, endPoint x: 792, endPoint y: 550, distance: 257.2
click at [792, 550] on div "Workflow Set Inputs Inputs Google Search Google Search Step 1 Output Expand Out…" at bounding box center [698, 354] width 1306 height 619
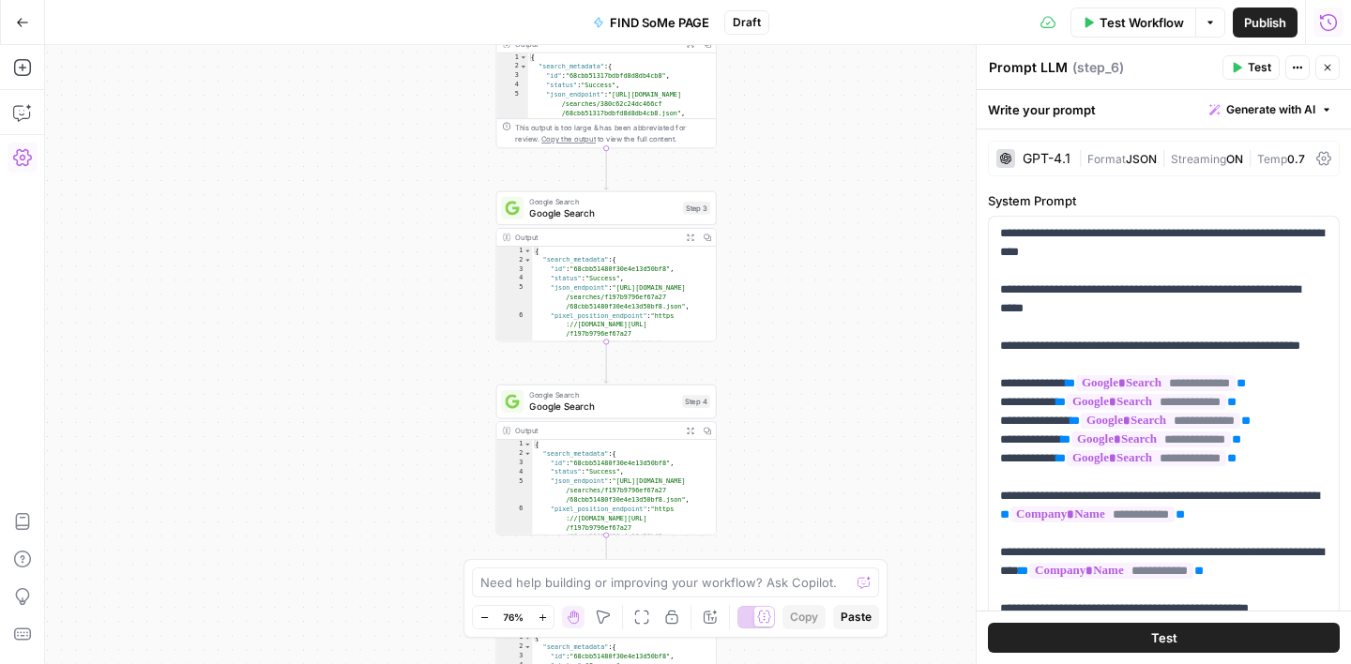
drag, startPoint x: 794, startPoint y: 288, endPoint x: 799, endPoint y: 492, distance: 204.5
click at [799, 493] on div "Workflow Set Inputs Inputs Google Search Google Search Step 1 Output Expand Out…" at bounding box center [698, 354] width 1306 height 619
click at [616, 208] on span "Google Search" at bounding box center [604, 212] width 148 height 14
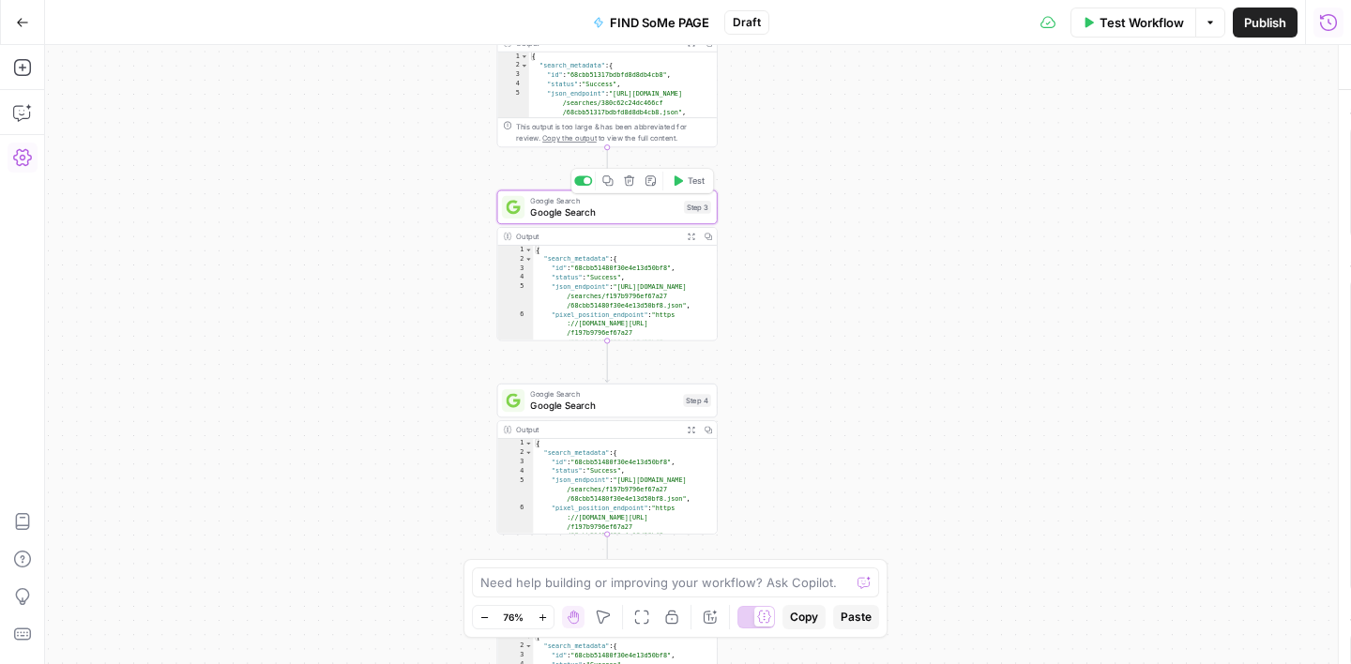
type textarea "Google Search"
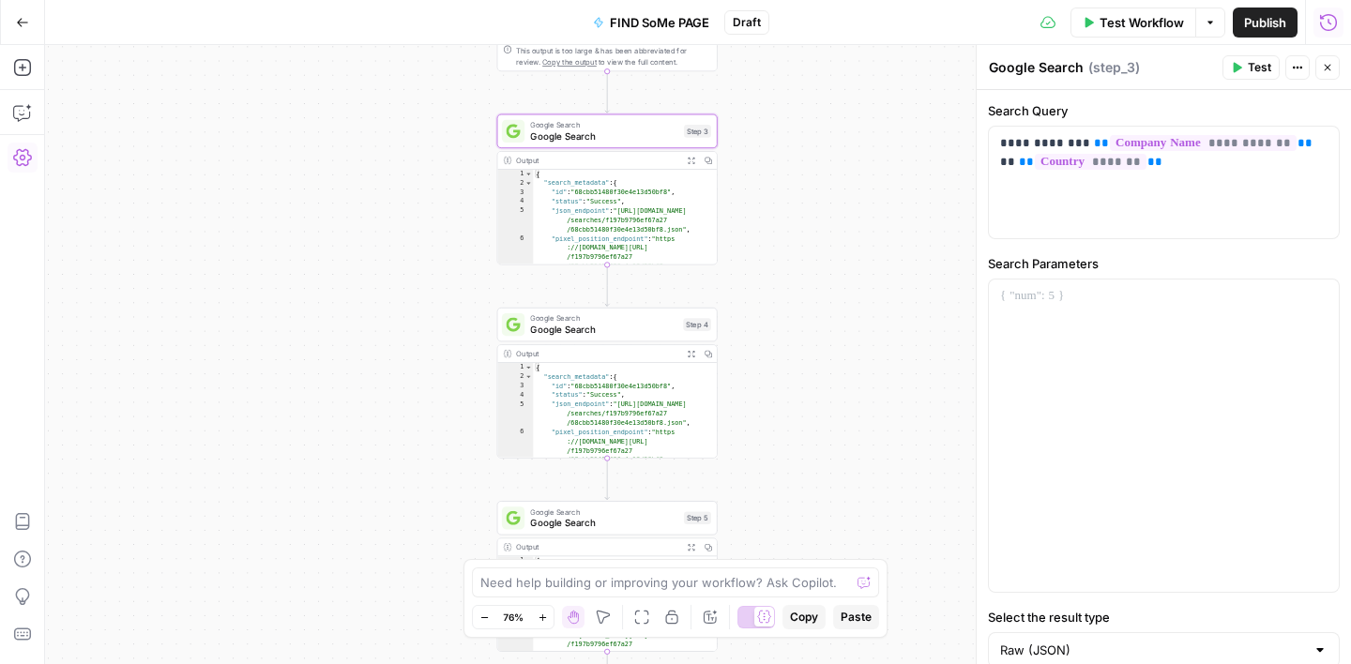
drag, startPoint x: 784, startPoint y: 426, endPoint x: 797, endPoint y: 199, distance: 227.4
click at [797, 203] on div "Workflow Set Inputs Inputs Google Search Google Search Step 1 Output Expand Out…" at bounding box center [698, 354] width 1306 height 619
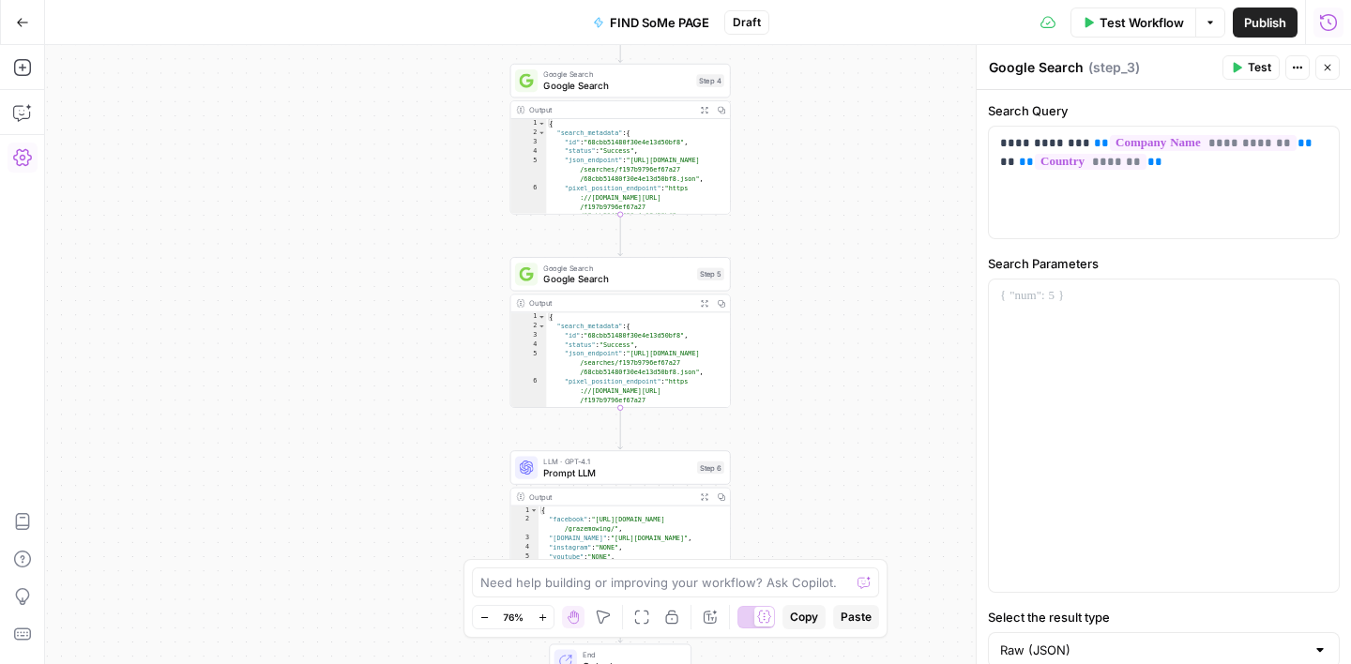
drag, startPoint x: 797, startPoint y: 355, endPoint x: 796, endPoint y: 119, distance: 236.4
click at [796, 119] on div "Workflow Set Inputs Inputs Google Search Google Search Step 1 Output Expand Out…" at bounding box center [698, 354] width 1306 height 619
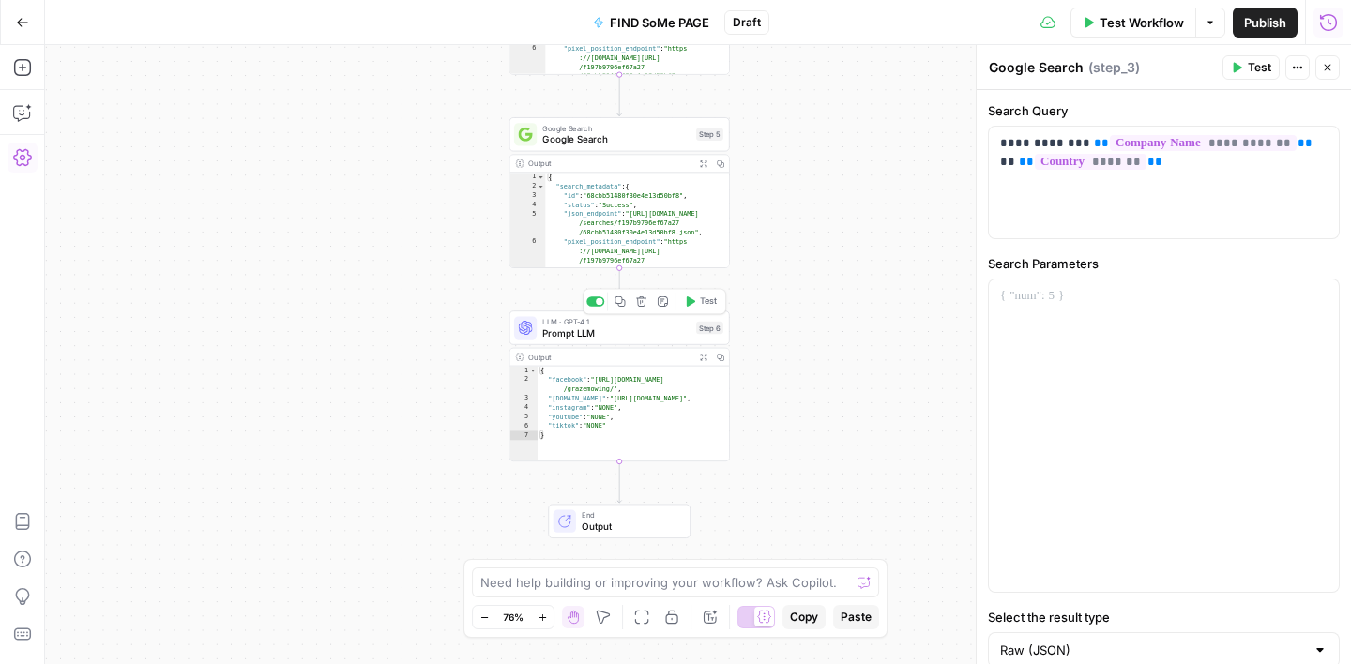
click at [646, 336] on span "Prompt LLM" at bounding box center [616, 332] width 148 height 14
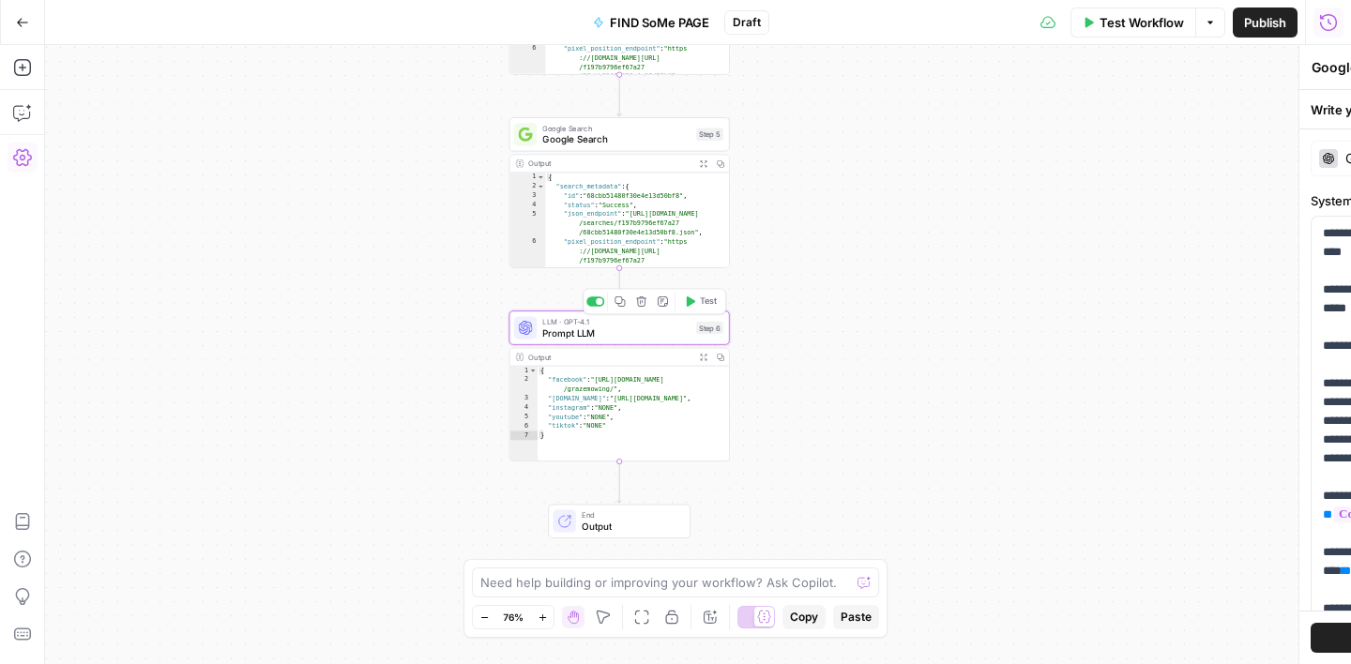
type textarea "Prompt LLM"
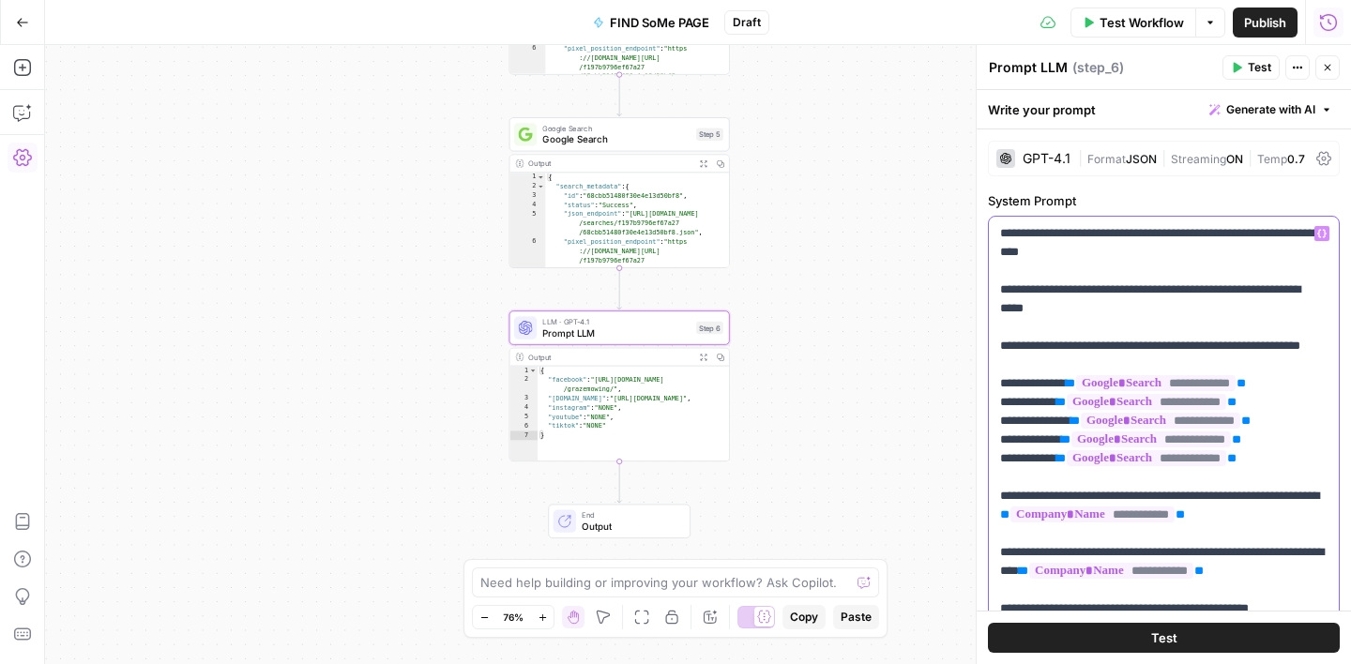
click at [1069, 442] on p "**********" at bounding box center [1163, 543] width 327 height 638
click at [810, 426] on div "Workflow Set Inputs Inputs Google Search Google Search Step 1 Output Expand Out…" at bounding box center [698, 354] width 1306 height 619
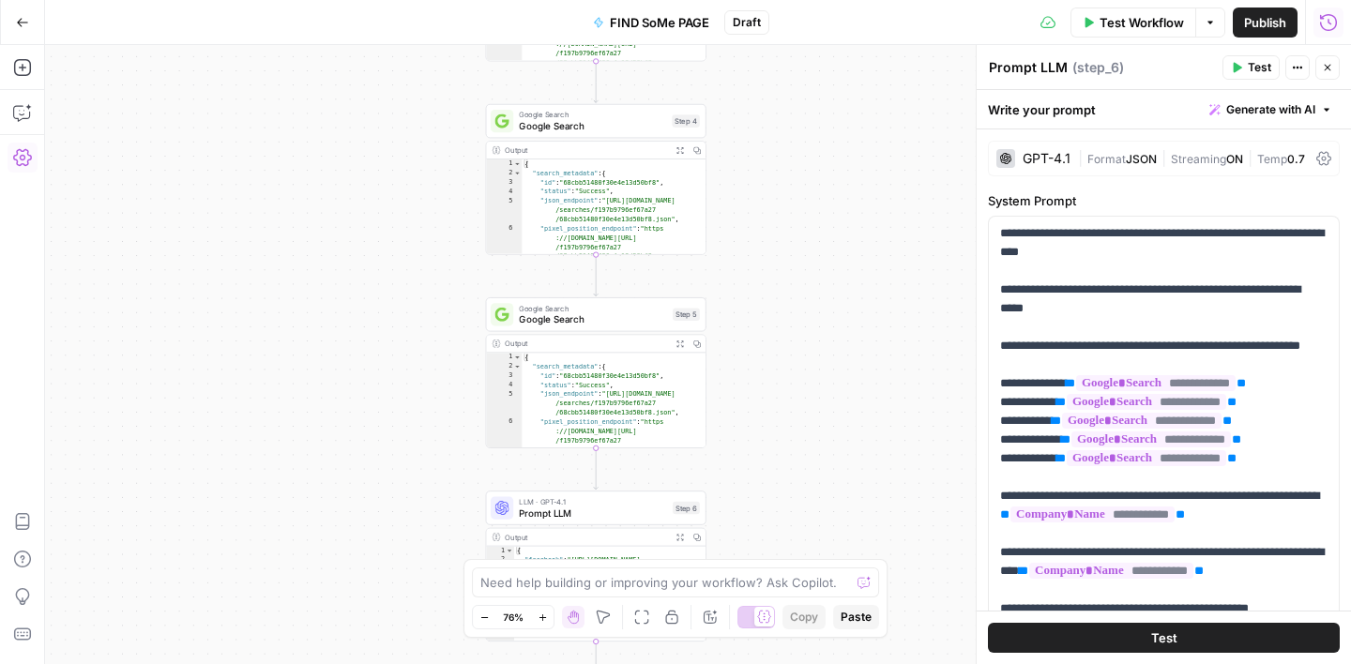
drag, startPoint x: 816, startPoint y: 218, endPoint x: 791, endPoint y: 400, distance: 184.6
click at [792, 400] on div "Workflow Set Inputs Inputs Google Search Google Search Step 1 Output Expand Out…" at bounding box center [698, 354] width 1306 height 619
drag, startPoint x: 803, startPoint y: 212, endPoint x: 805, endPoint y: 255, distance: 43.2
click at [803, 236] on div "Workflow Set Inputs Inputs Google Search Google Search Step 1 Output Expand Out…" at bounding box center [698, 354] width 1306 height 619
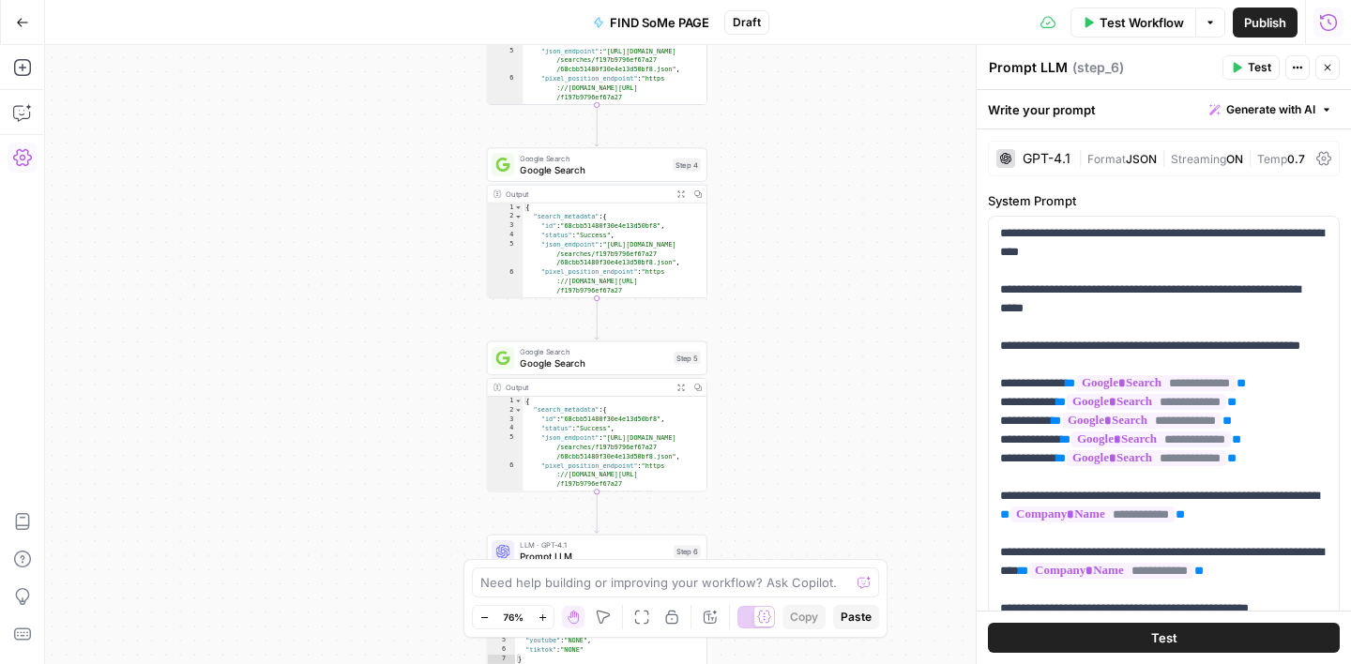
click at [603, 165] on span "Google Search" at bounding box center [593, 169] width 147 height 14
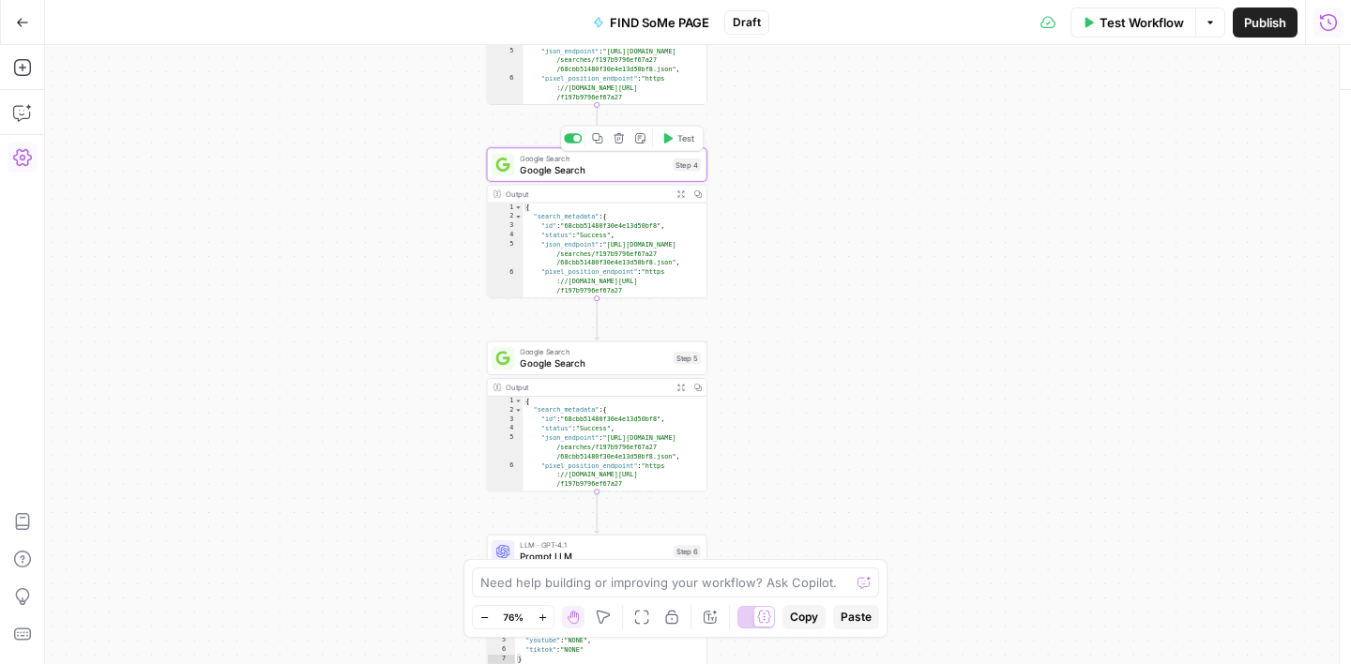
type textarea "Google Search"
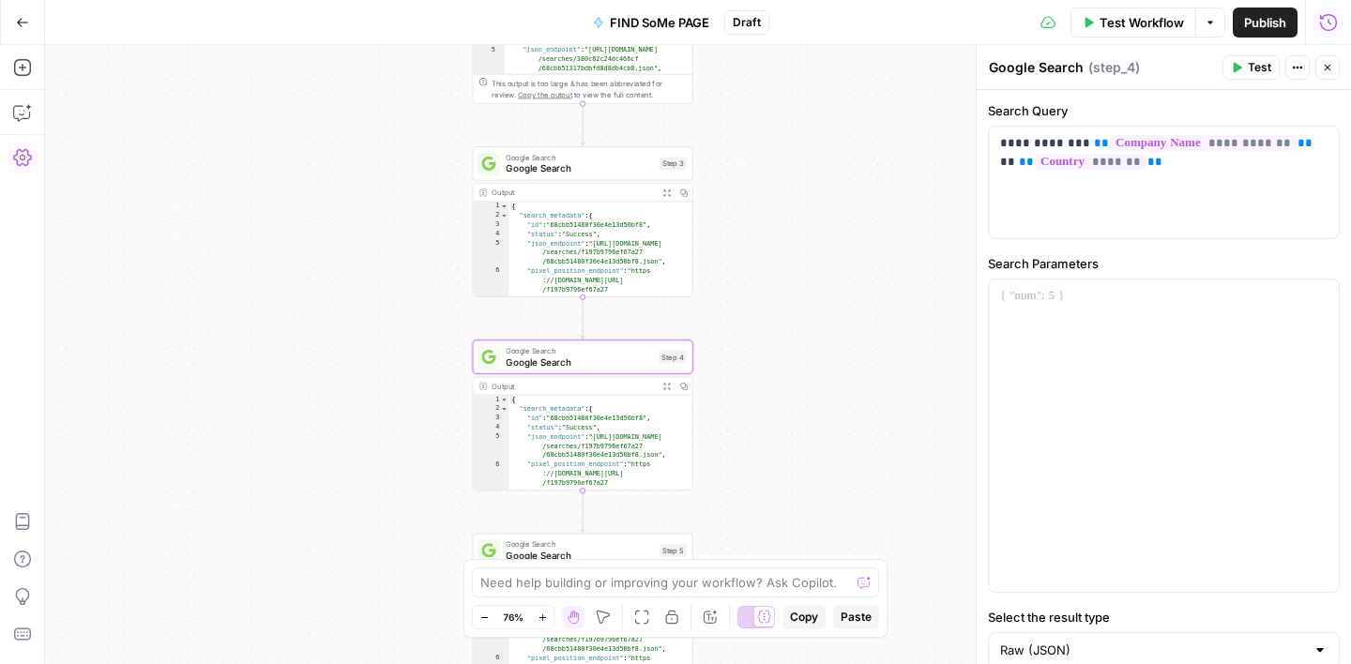
drag, startPoint x: 792, startPoint y: 210, endPoint x: 777, endPoint y: 434, distance: 224.7
click at [777, 433] on div "Workflow Set Inputs Inputs Google Search Google Search Step 1 Output Expand Out…" at bounding box center [698, 354] width 1306 height 619
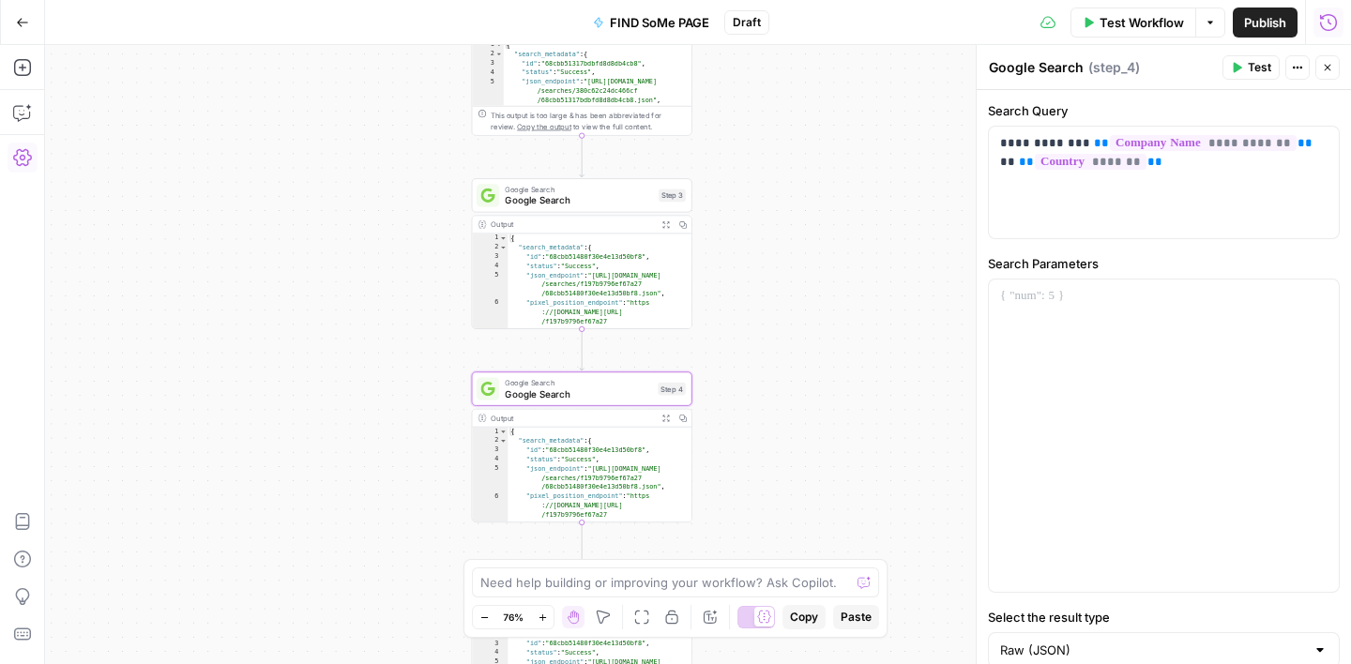
click at [593, 195] on span "Google Search" at bounding box center [579, 200] width 148 height 14
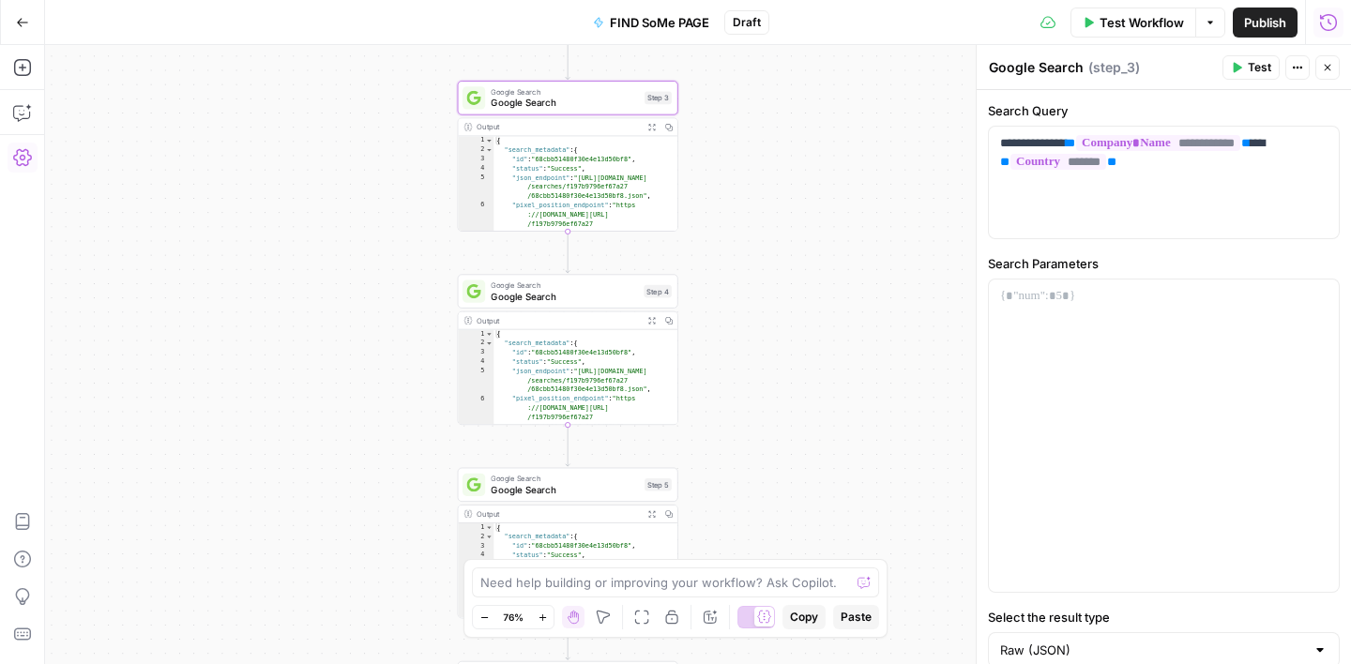
drag, startPoint x: 803, startPoint y: 188, endPoint x: 789, endPoint y: 90, distance: 98.6
click at [789, 90] on div "Workflow Set Inputs Inputs Google Search Google Search Step 1 Output Expand Out…" at bounding box center [698, 354] width 1306 height 619
click at [612, 295] on span "Google Search" at bounding box center [564, 296] width 147 height 14
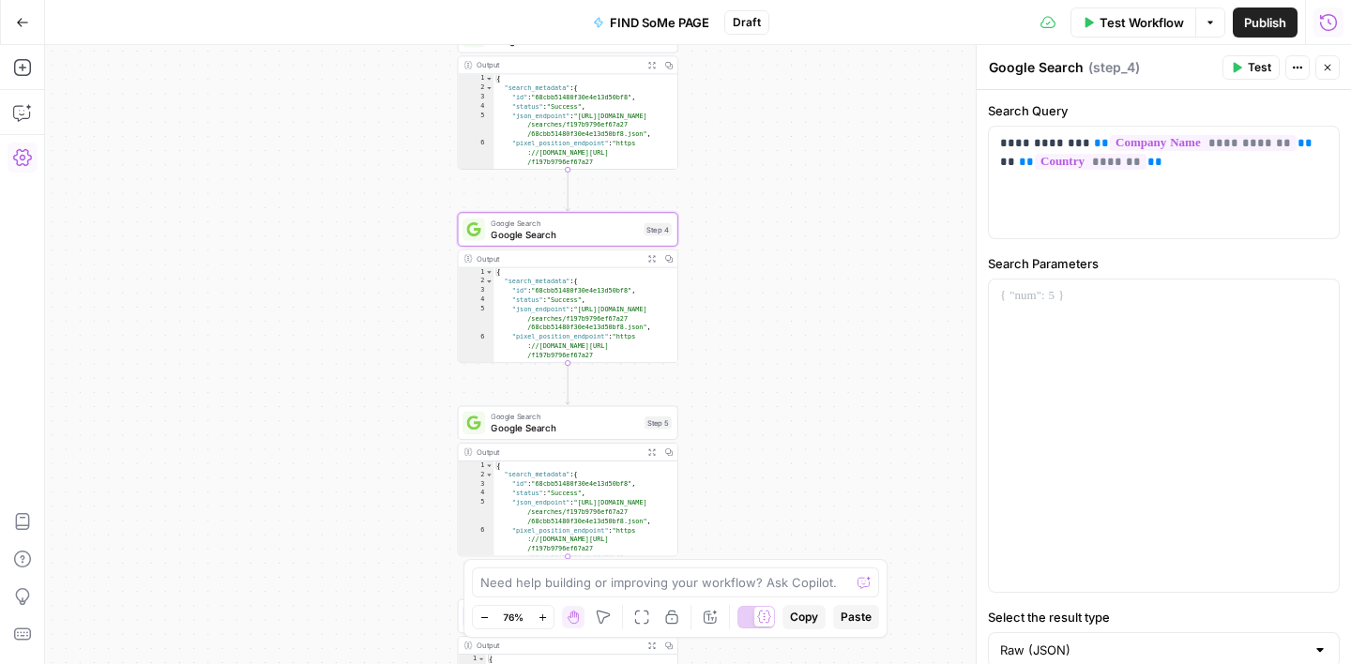
drag, startPoint x: 764, startPoint y: 419, endPoint x: 781, endPoint y: 207, distance: 212.6
click at [781, 207] on div "Workflow Set Inputs Inputs Google Search Google Search Step 1 Output Expand Out…" at bounding box center [698, 354] width 1306 height 619
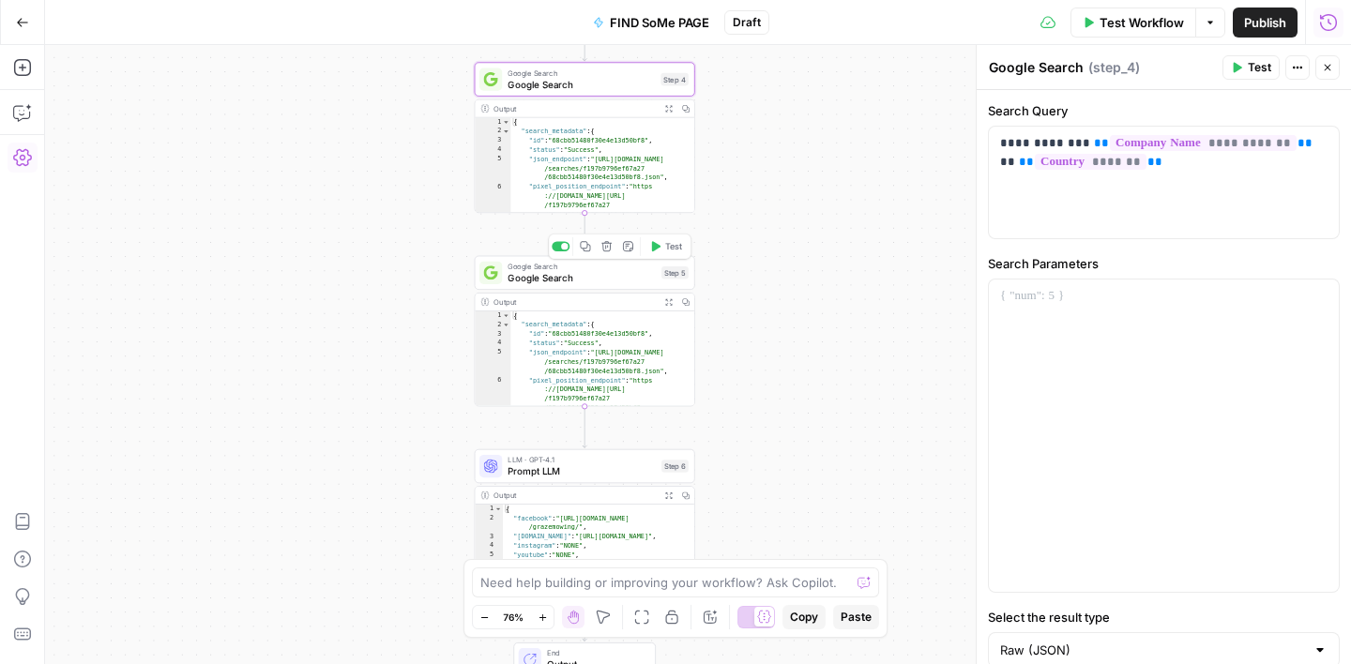
click at [616, 280] on span "Google Search" at bounding box center [581, 278] width 148 height 14
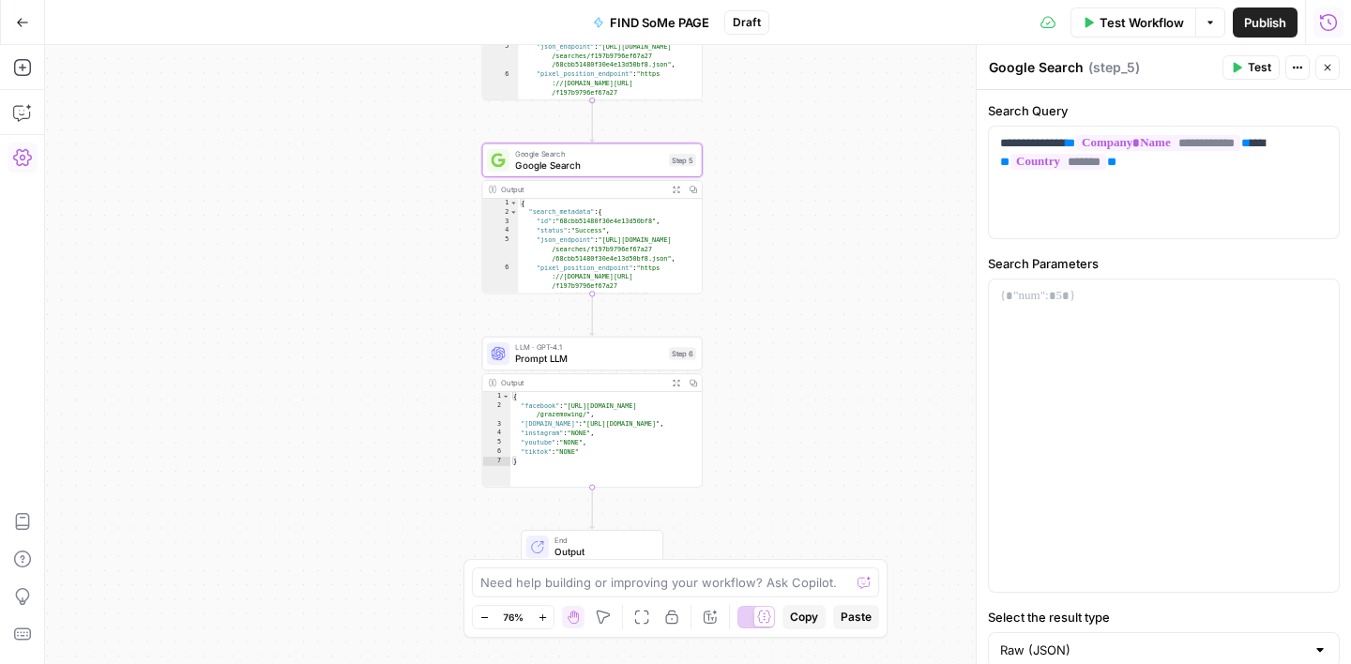
drag, startPoint x: 802, startPoint y: 340, endPoint x: 809, endPoint y: 221, distance: 119.4
click at [809, 221] on div "Workflow Set Inputs Inputs Google Search Google Search Step 1 Output Expand Out…" at bounding box center [698, 354] width 1306 height 619
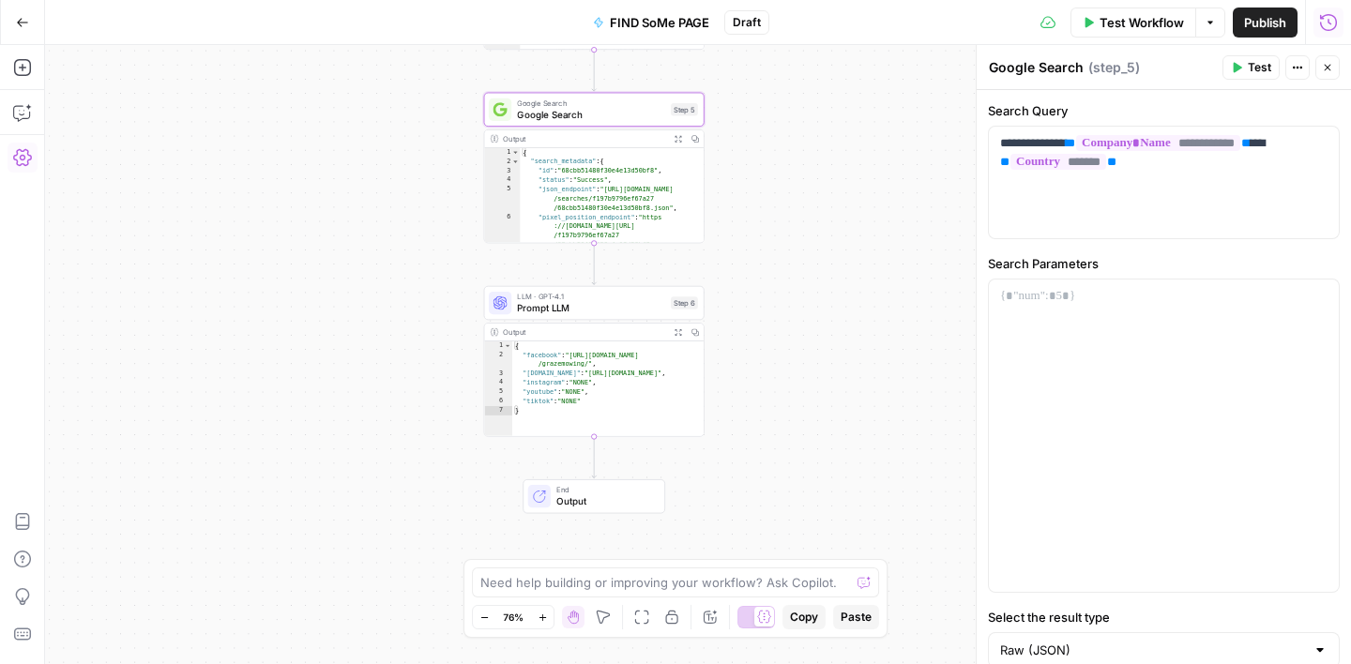
drag, startPoint x: 796, startPoint y: 296, endPoint x: 798, endPoint y: 250, distance: 46.0
click at [798, 250] on div "Workflow Set Inputs Inputs Google Search Google Search Step 1 Output Expand Out…" at bounding box center [698, 354] width 1306 height 619
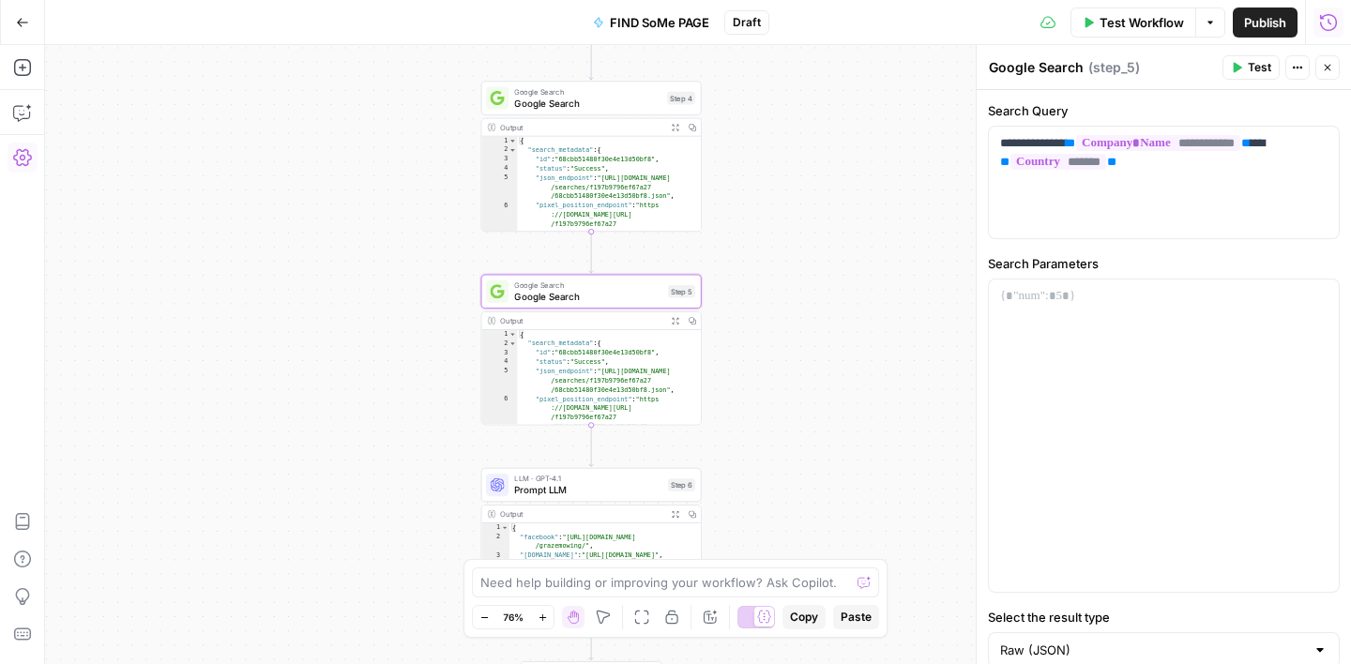
drag, startPoint x: 800, startPoint y: 234, endPoint x: 797, endPoint y: 420, distance: 186.7
click at [797, 420] on div "Workflow Set Inputs Inputs Google Search Google Search Step 1 Output Expand Out…" at bounding box center [698, 354] width 1306 height 619
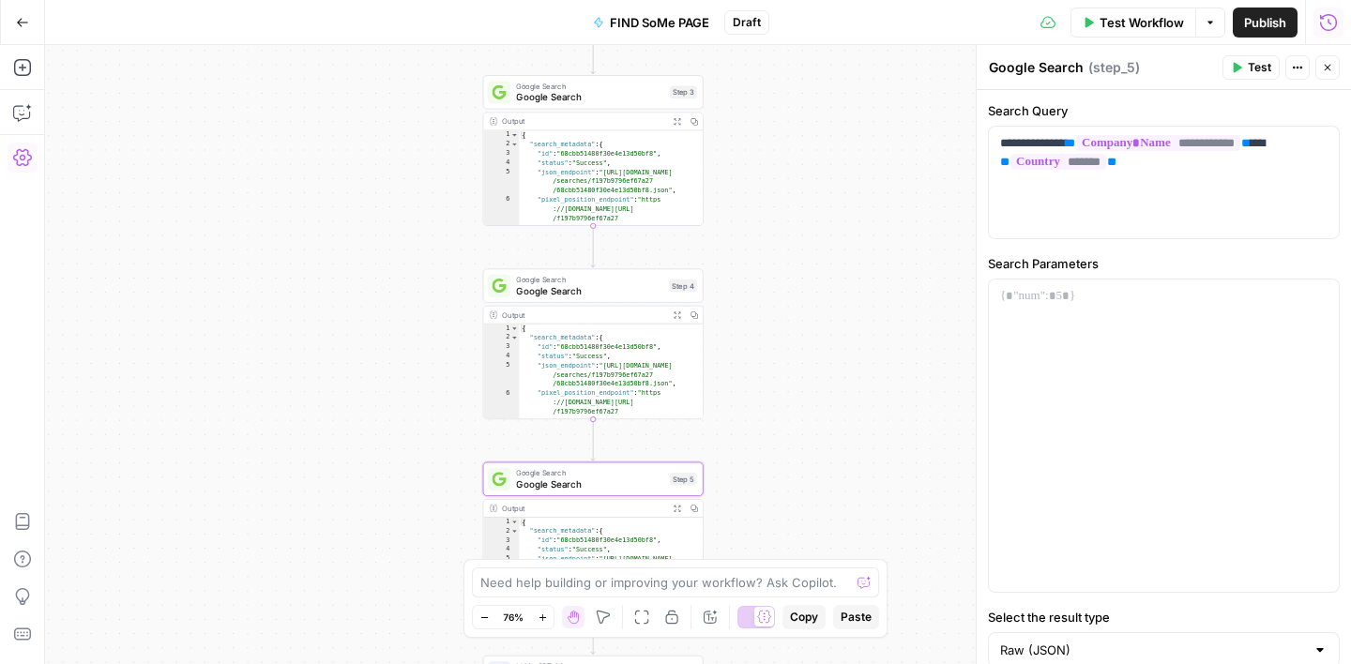
drag, startPoint x: 813, startPoint y: 253, endPoint x: 815, endPoint y: 438, distance: 184.8
click at [815, 438] on div "Workflow Set Inputs Inputs Google Search Google Search Step 1 Output Expand Out…" at bounding box center [698, 354] width 1306 height 619
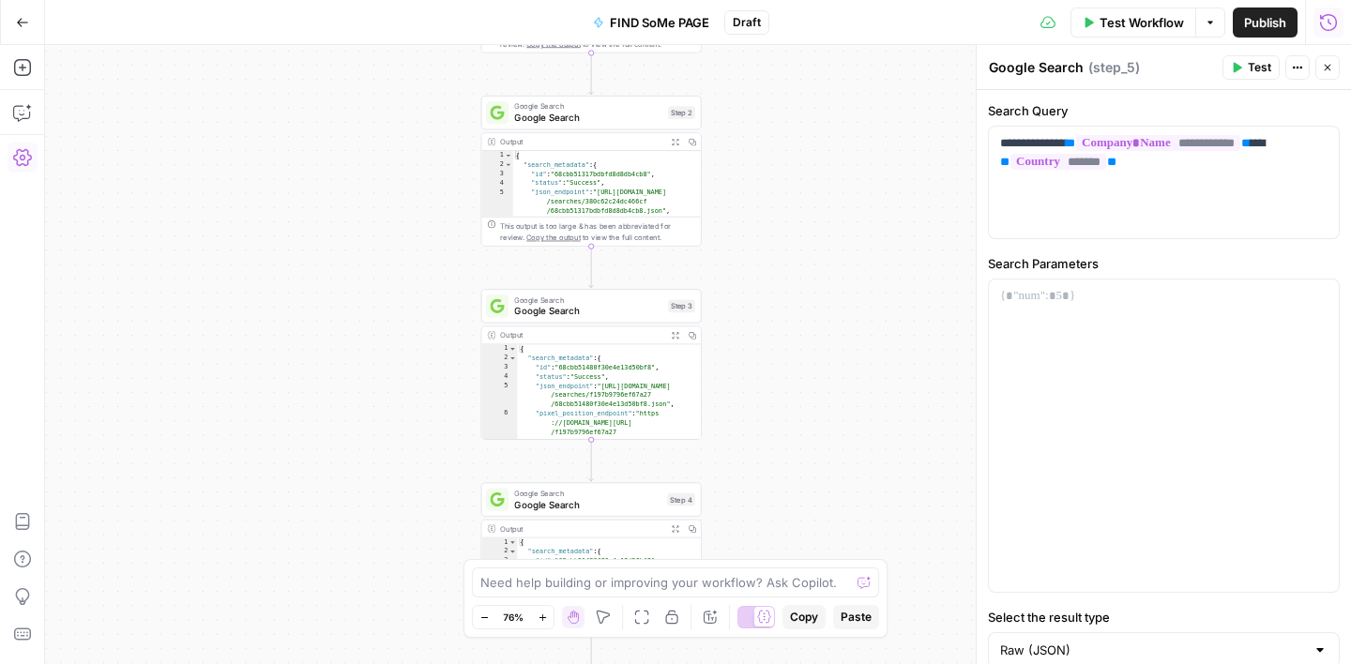
drag, startPoint x: 822, startPoint y: 322, endPoint x: 820, endPoint y: 535, distance: 212.9
click at [820, 535] on div "Workflow Set Inputs Inputs Google Search Google Search Step 1 Output Expand Out…" at bounding box center [698, 354] width 1306 height 619
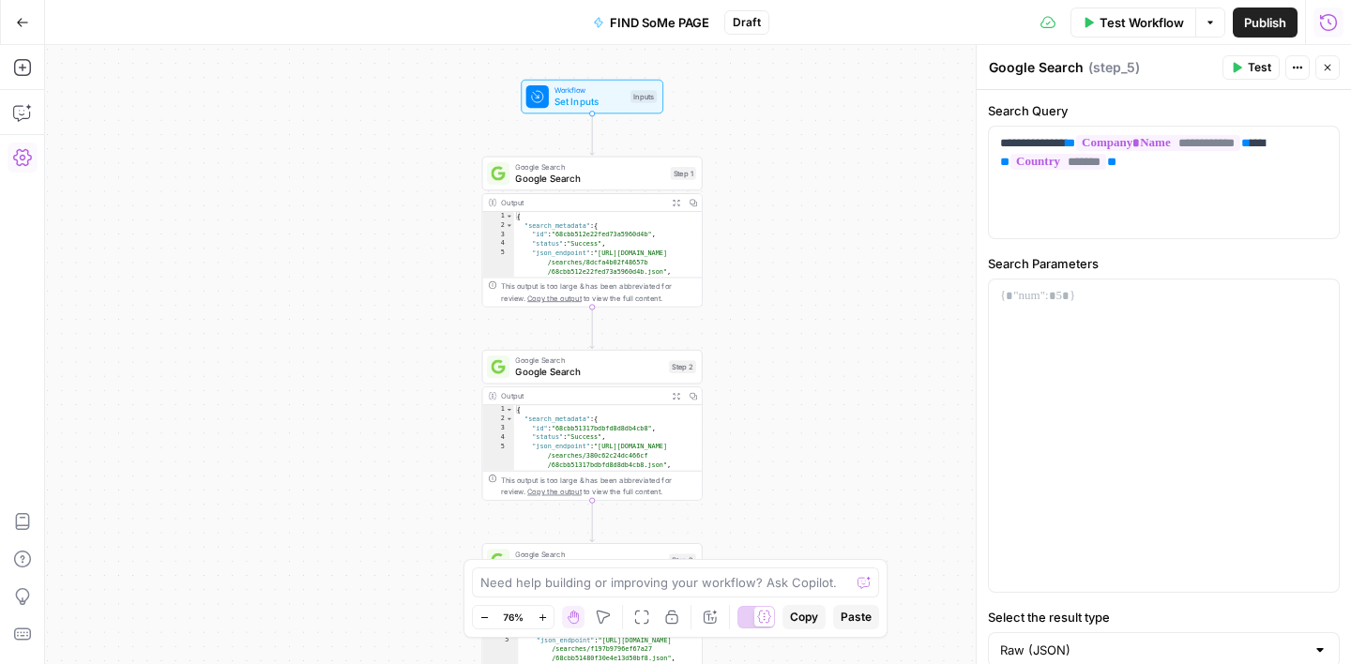
drag, startPoint x: 816, startPoint y: 278, endPoint x: 819, endPoint y: 571, distance: 293.6
click at [817, 571] on body "Turf Tank - Data Team New Home Browse Insights Opportunities Your Data Recent G…" at bounding box center [675, 332] width 1351 height 664
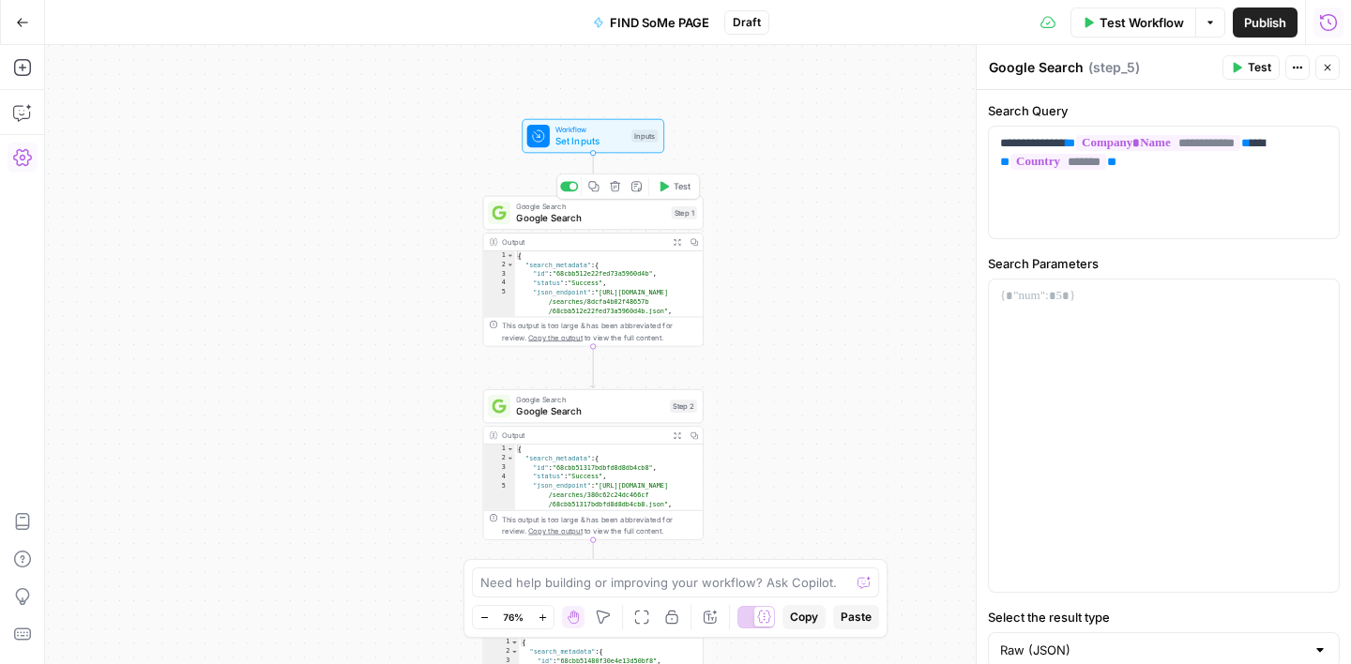
click at [610, 214] on span "Google Search" at bounding box center [590, 218] width 149 height 14
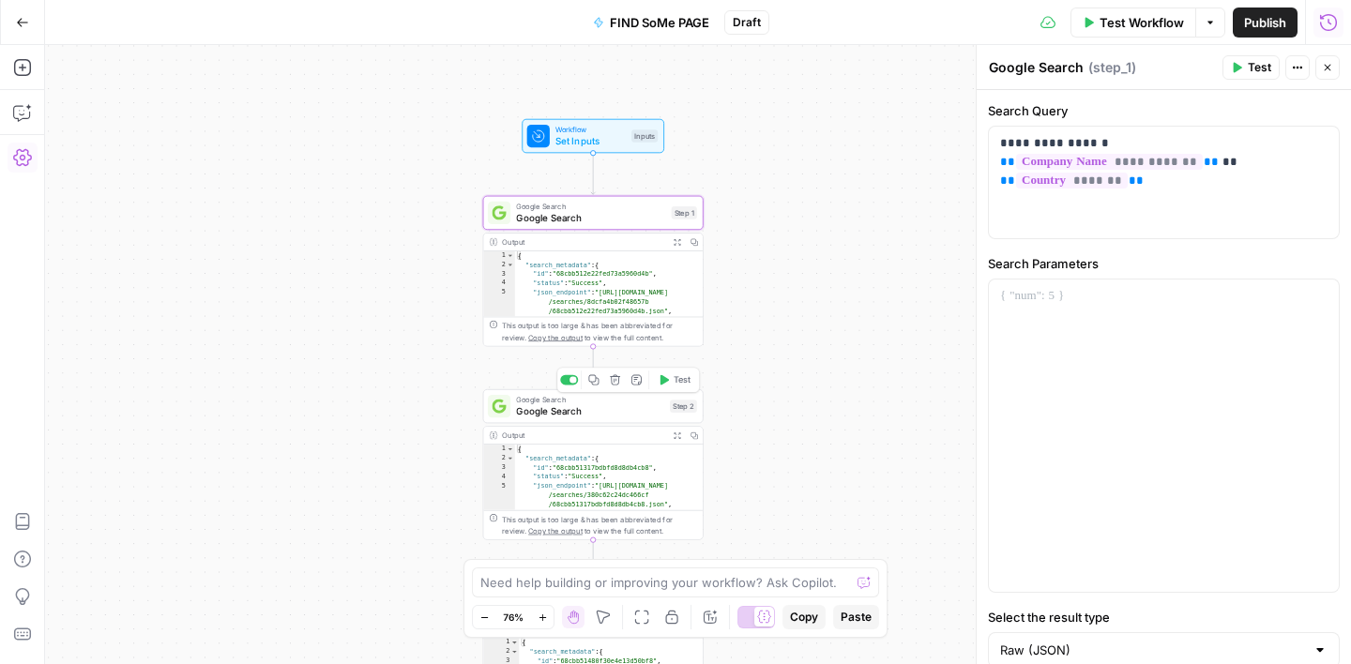
click at [596, 404] on span "Google Search" at bounding box center [590, 411] width 148 height 14
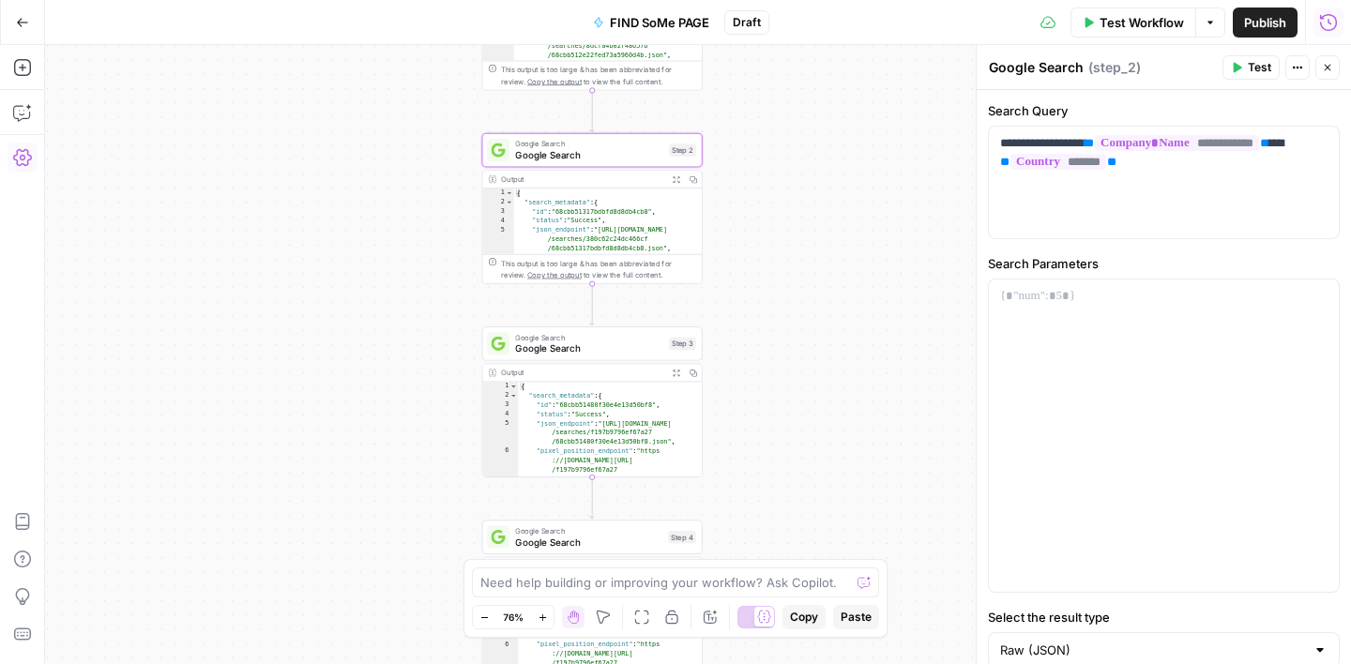
drag, startPoint x: 810, startPoint y: 448, endPoint x: 808, endPoint y: 188, distance: 260.7
click at [808, 189] on div "Workflow Set Inputs Inputs Google Search Google Search Step 1 Output Expand Out…" at bounding box center [698, 354] width 1306 height 619
click at [621, 343] on span "Google Search" at bounding box center [588, 345] width 148 height 14
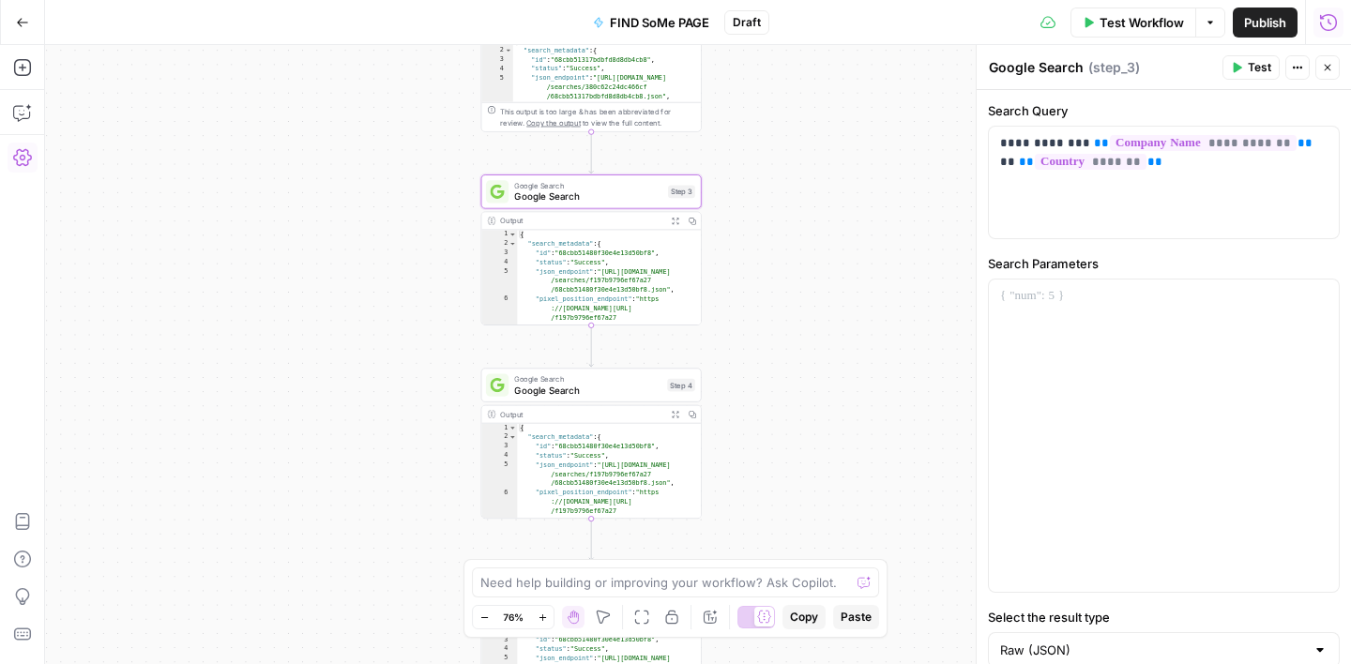
drag, startPoint x: 817, startPoint y: 402, endPoint x: 817, endPoint y: 245, distance: 157.6
click at [817, 245] on div "Workflow Set Inputs Inputs Google Search Google Search Step 1 Output Expand Out…" at bounding box center [698, 354] width 1306 height 619
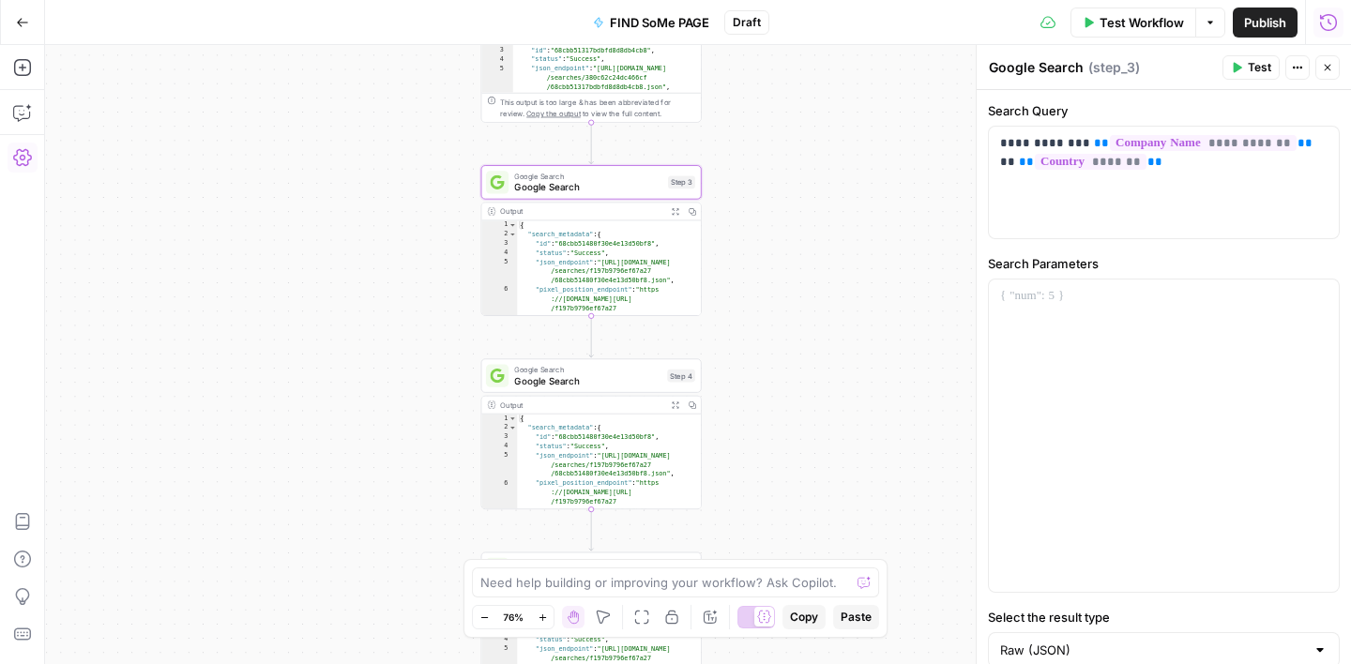
click at [599, 384] on span "Google Search" at bounding box center [587, 380] width 147 height 14
drag, startPoint x: 1035, startPoint y: 146, endPoint x: 992, endPoint y: 146, distance: 43.1
click at [992, 146] on div "**********" at bounding box center [1164, 183] width 350 height 112
click at [830, 293] on div "Workflow Set Inputs Inputs Google Search Google Search Step 1 Output Expand Out…" at bounding box center [698, 354] width 1306 height 619
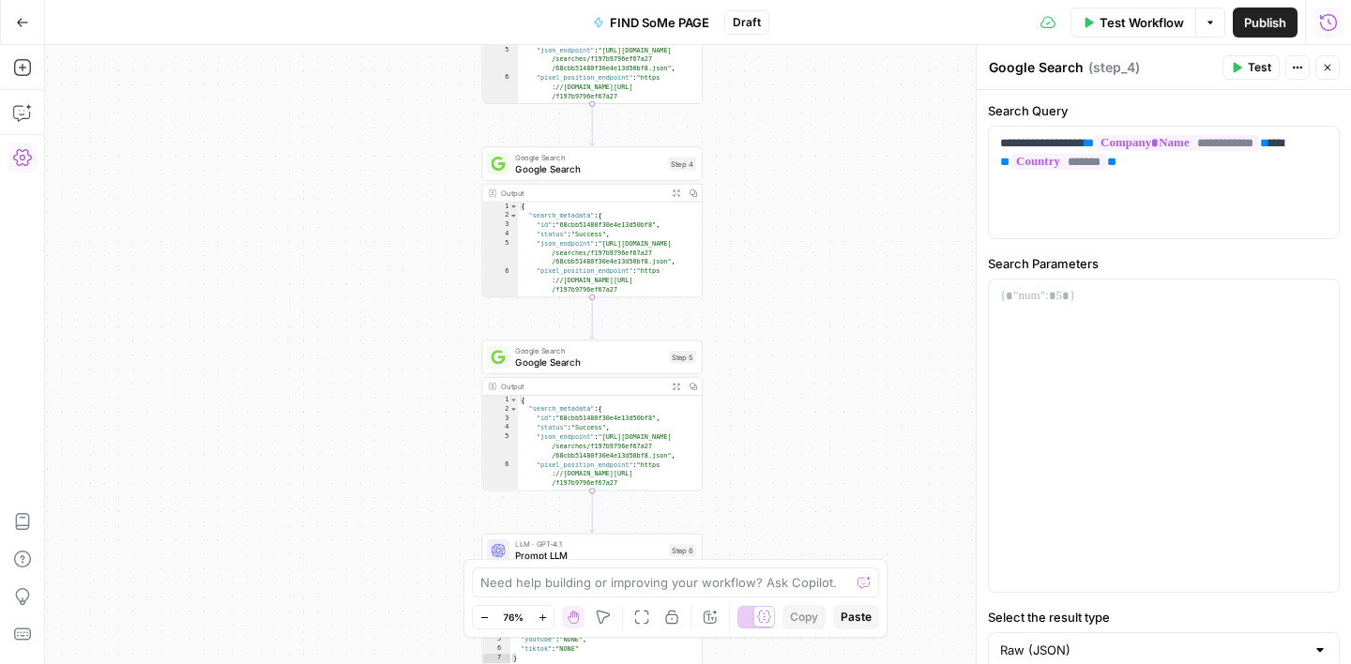
drag, startPoint x: 745, startPoint y: 443, endPoint x: 746, endPoint y: 231, distance: 212.0
click at [746, 231] on div "Workflow Set Inputs Inputs Google Search Google Search Step 1 Output Expand Out…" at bounding box center [698, 354] width 1306 height 619
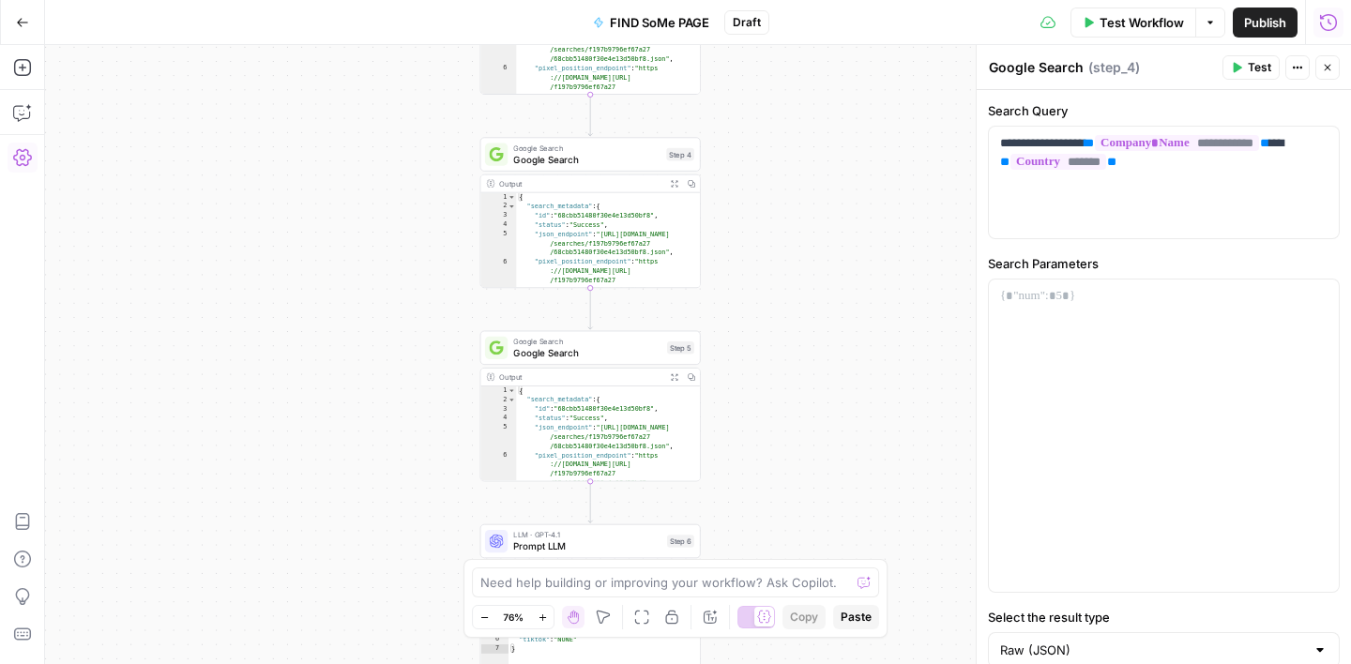
drag, startPoint x: 862, startPoint y: 429, endPoint x: 858, endPoint y: 331, distance: 97.6
click at [858, 331] on div "Workflow Set Inputs Inputs Google Search Google Search Step 1 Output Expand Out…" at bounding box center [698, 354] width 1306 height 619
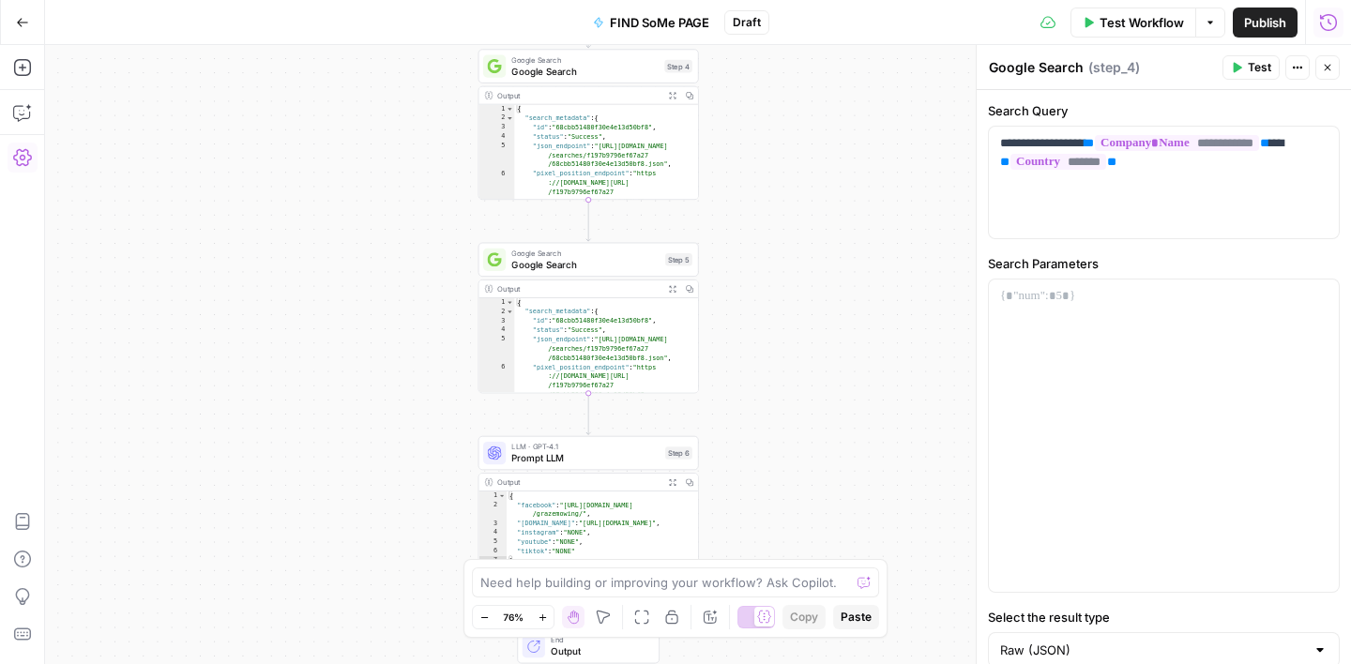
click at [616, 459] on span "Prompt LLM" at bounding box center [585, 458] width 148 height 14
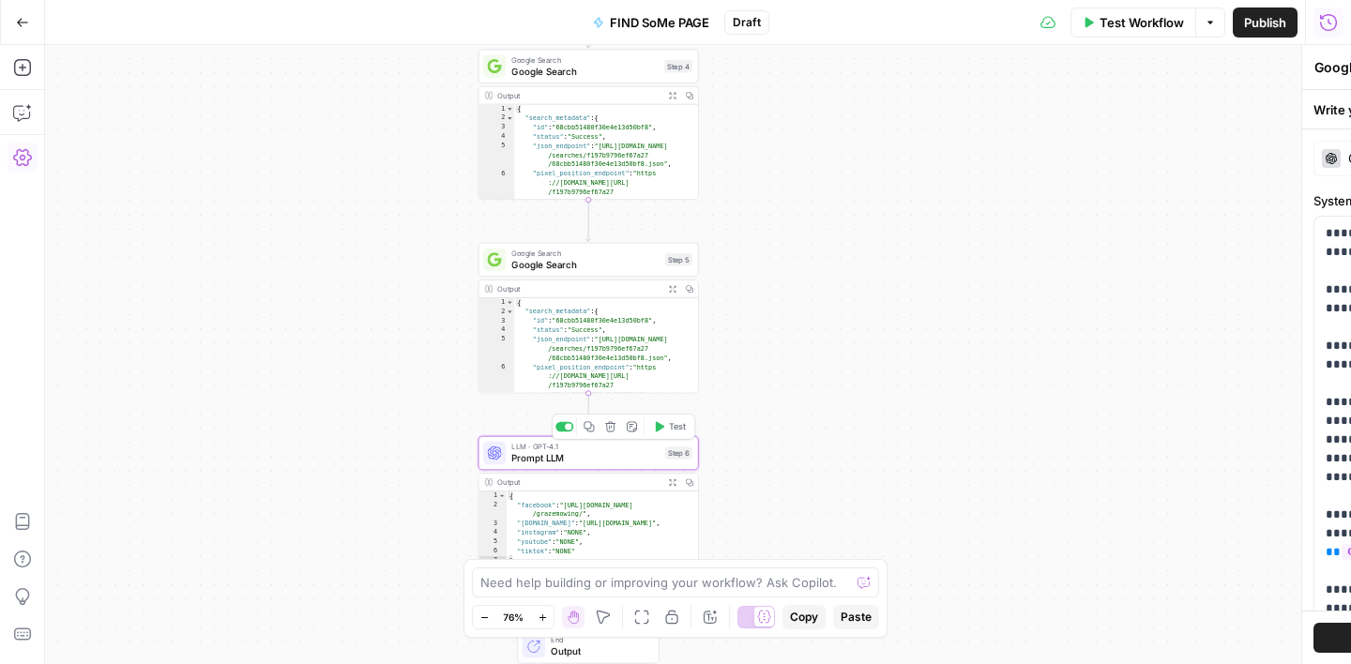
type textarea "Prompt LLM"
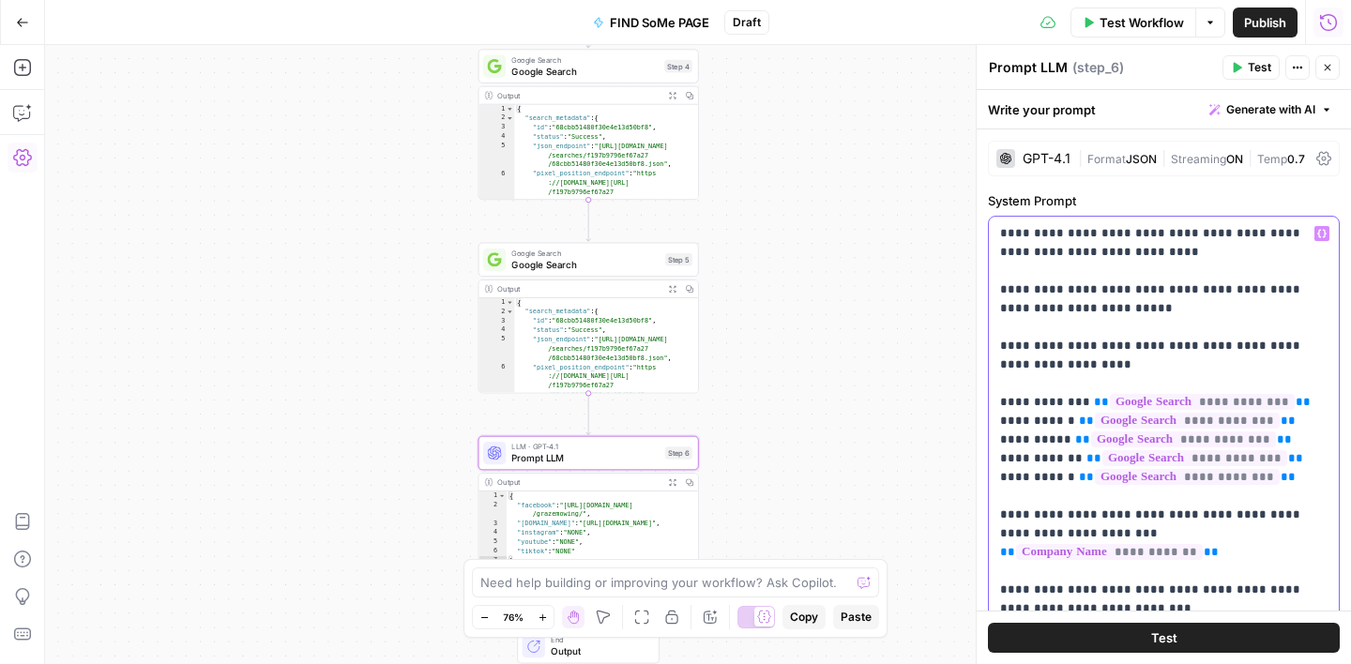
click at [1061, 461] on p "**********" at bounding box center [1163, 543] width 327 height 638
click at [1018, 502] on p "**********" at bounding box center [1163, 543] width 327 height 638
click at [609, 77] on span "Google Search" at bounding box center [584, 71] width 147 height 14
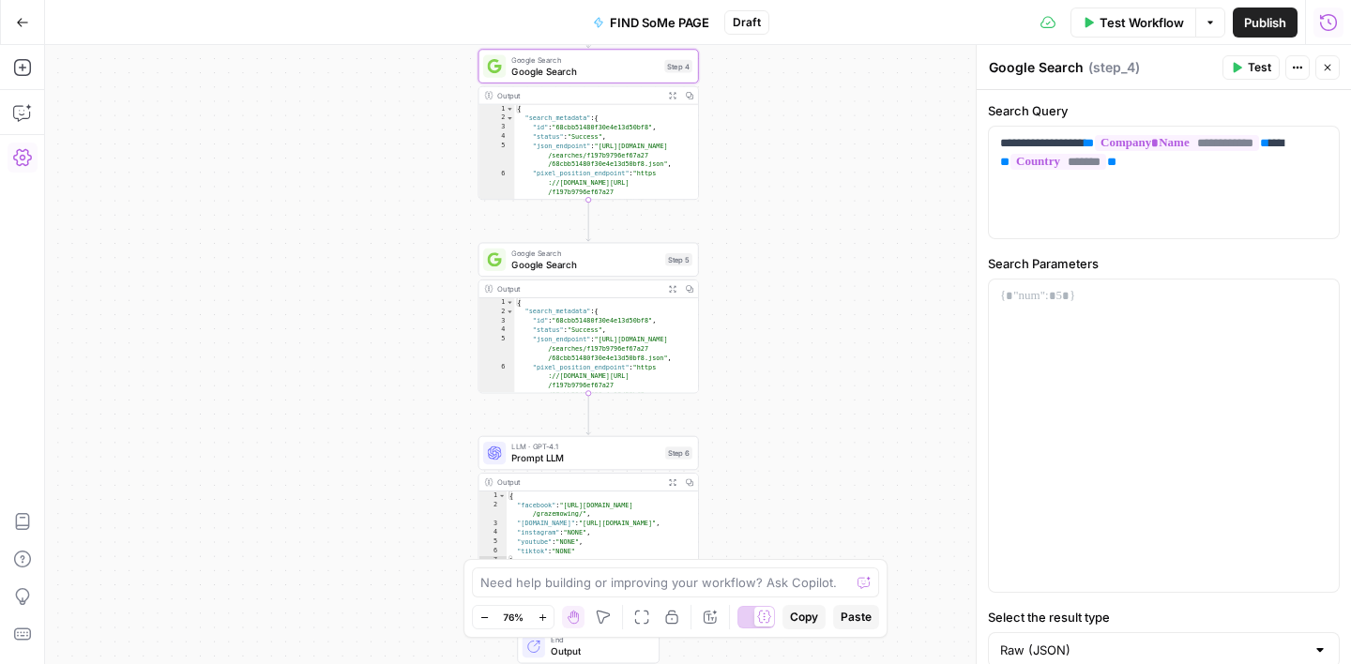
click at [615, 264] on span "Google Search" at bounding box center [585, 265] width 148 height 14
drag, startPoint x: 1066, startPoint y: 145, endPoint x: 977, endPoint y: 146, distance: 89.1
click at [978, 146] on div "**********" at bounding box center [1162, 354] width 375 height 619
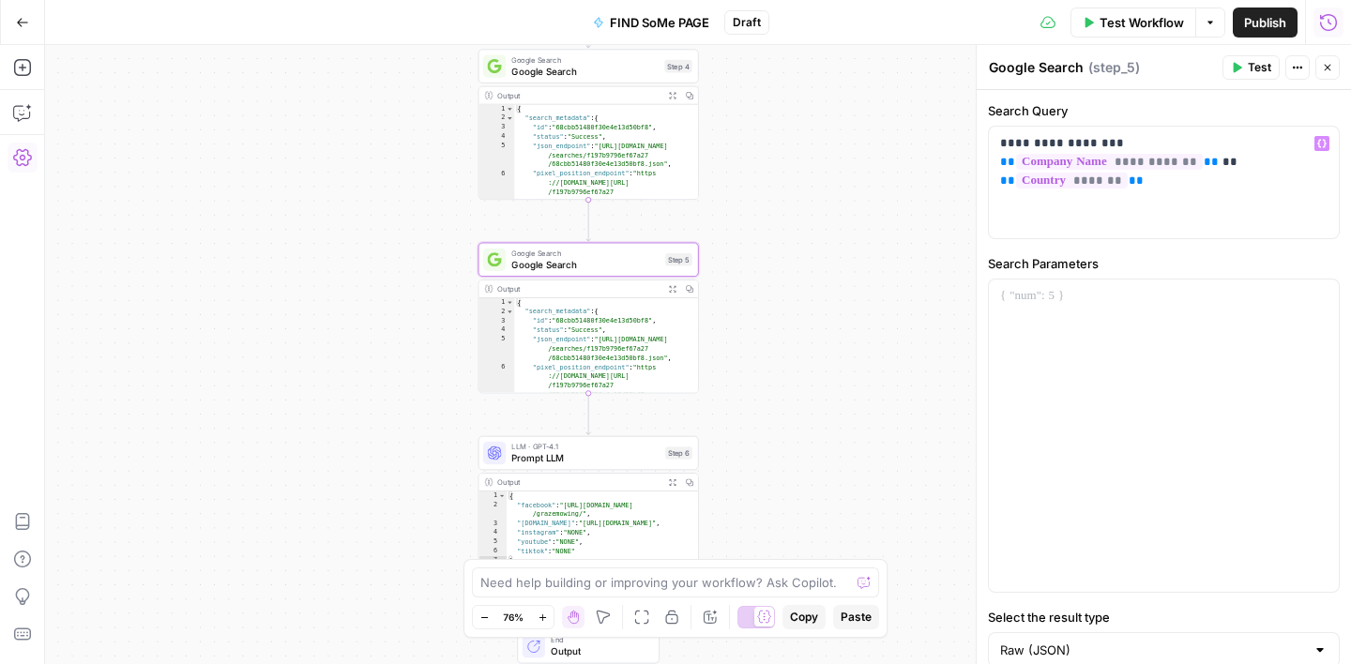
click at [1143, 262] on label "Search Parameters" at bounding box center [1164, 263] width 352 height 19
click at [878, 239] on div "Workflow Set Inputs Inputs Google Search Google Search Step 1 Output Expand Out…" at bounding box center [698, 354] width 1306 height 619
click at [586, 450] on div "LLM · GPT-4.1 Prompt LLM" at bounding box center [585, 453] width 148 height 24
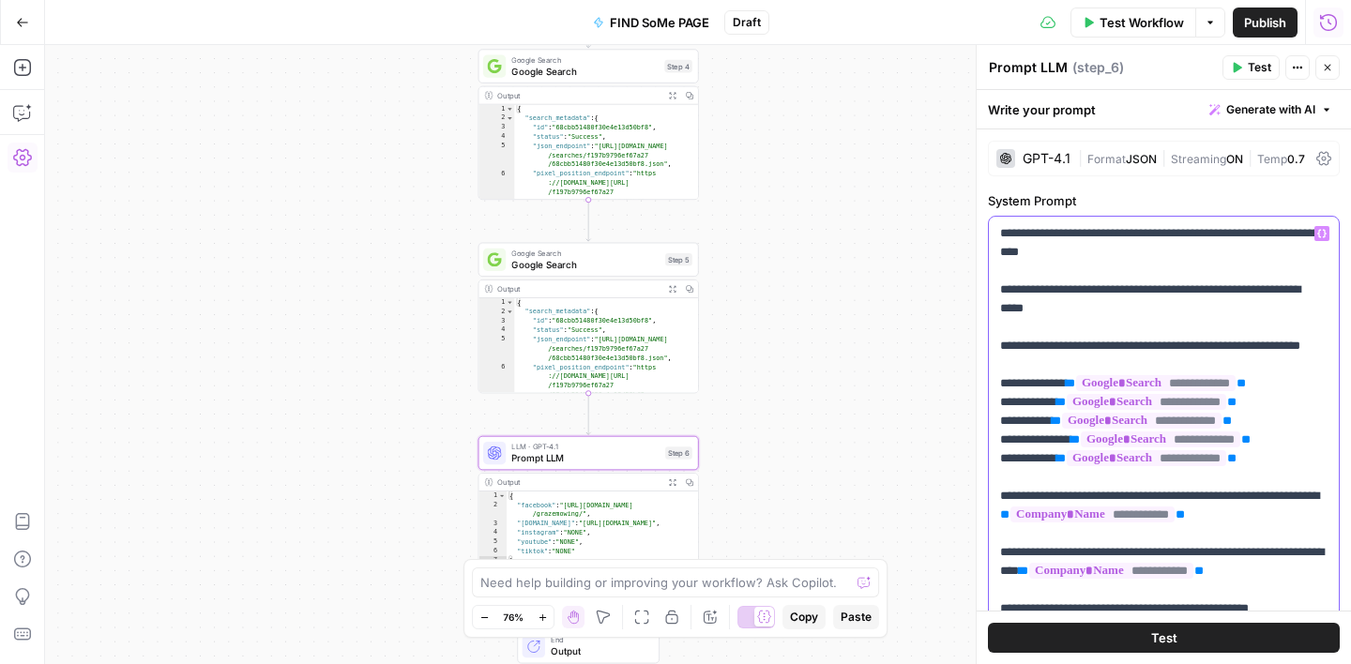
drag, startPoint x: 1045, startPoint y: 478, endPoint x: 1076, endPoint y: 477, distance: 31.0
click at [1045, 478] on p "**********" at bounding box center [1163, 543] width 327 height 638
click at [913, 423] on div "Workflow Set Inputs Inputs Google Search Google Search Step 1 Output Expand Out…" at bounding box center [698, 354] width 1306 height 619
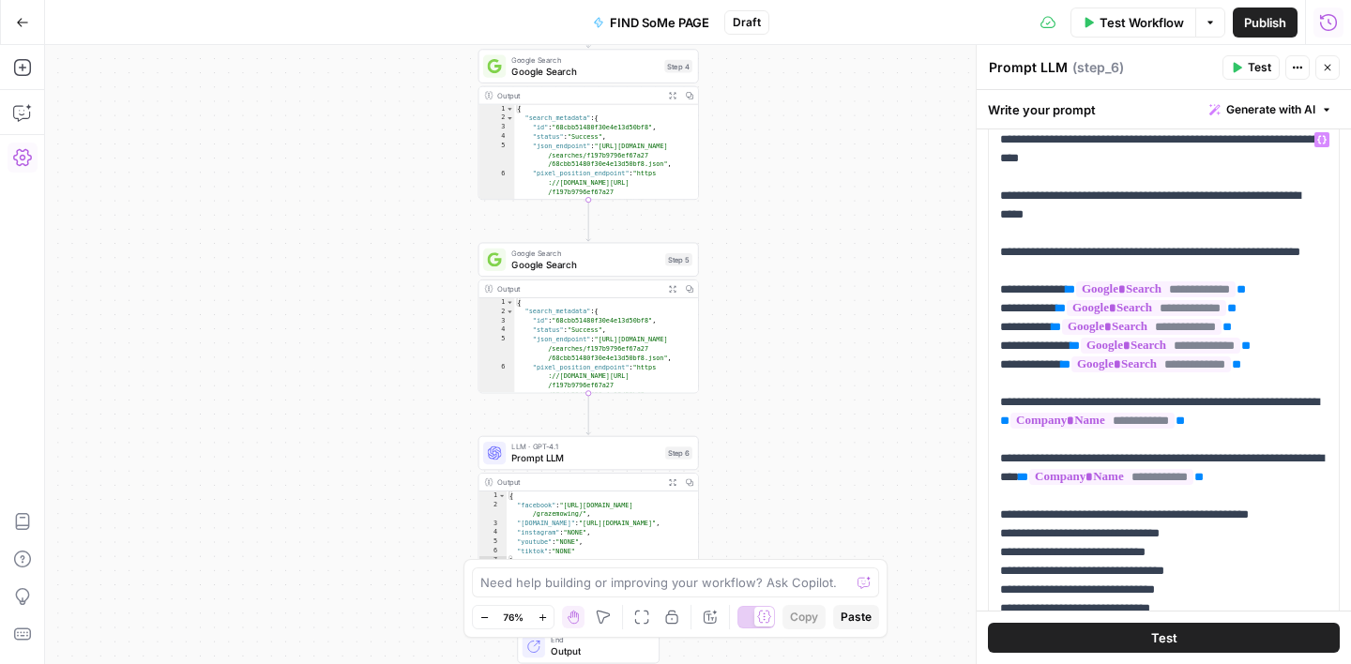
scroll to position [92, 0]
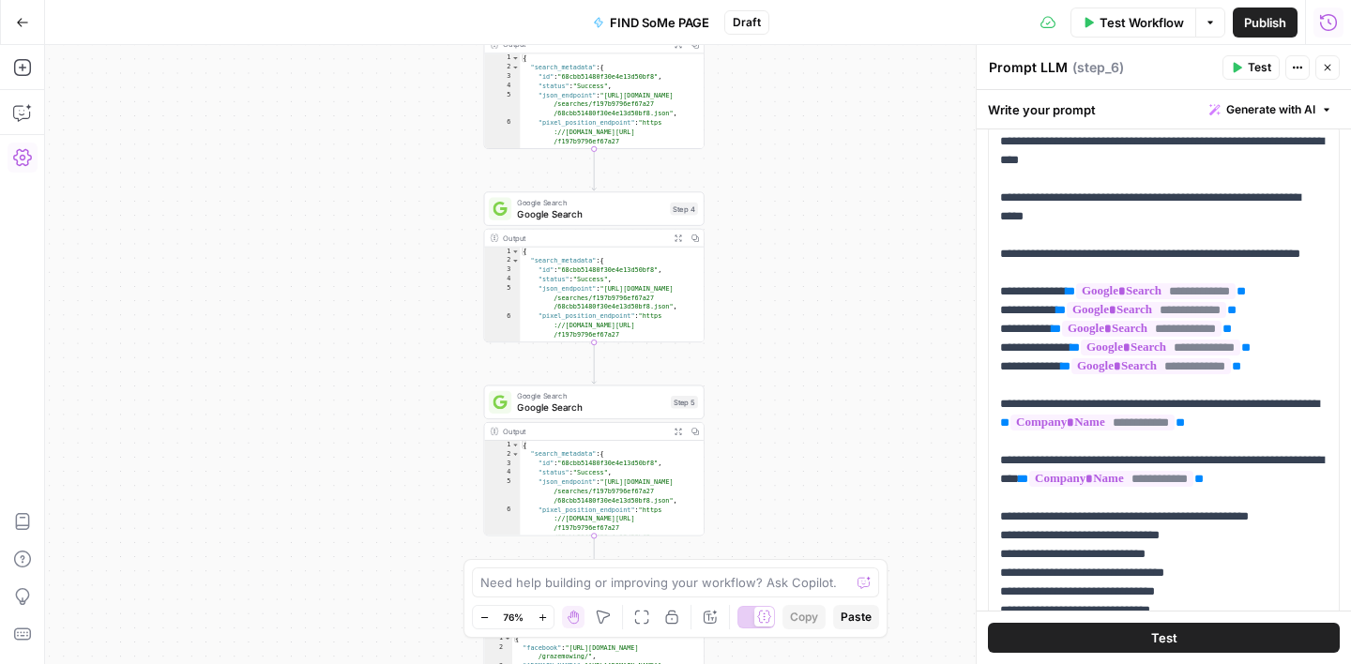
drag, startPoint x: 803, startPoint y: 183, endPoint x: 797, endPoint y: 480, distance: 297.4
click at [797, 480] on div "Workflow Set Inputs Inputs Google Search Google Search Step 1 Output Expand Out…" at bounding box center [698, 354] width 1306 height 619
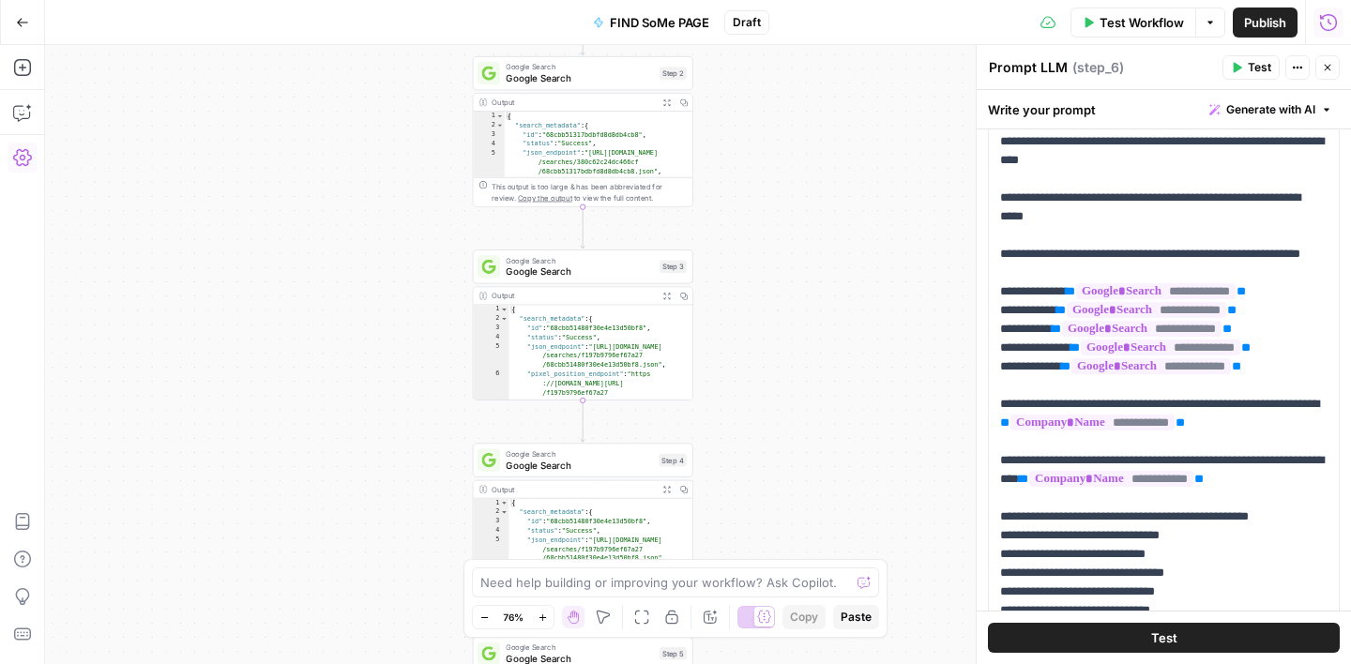
drag, startPoint x: 806, startPoint y: 210, endPoint x: 806, endPoint y: 468, distance: 257.9
click at [806, 469] on div "Workflow Set Inputs Inputs Google Search Google Search Step 1 Output Expand Out…" at bounding box center [698, 354] width 1306 height 619
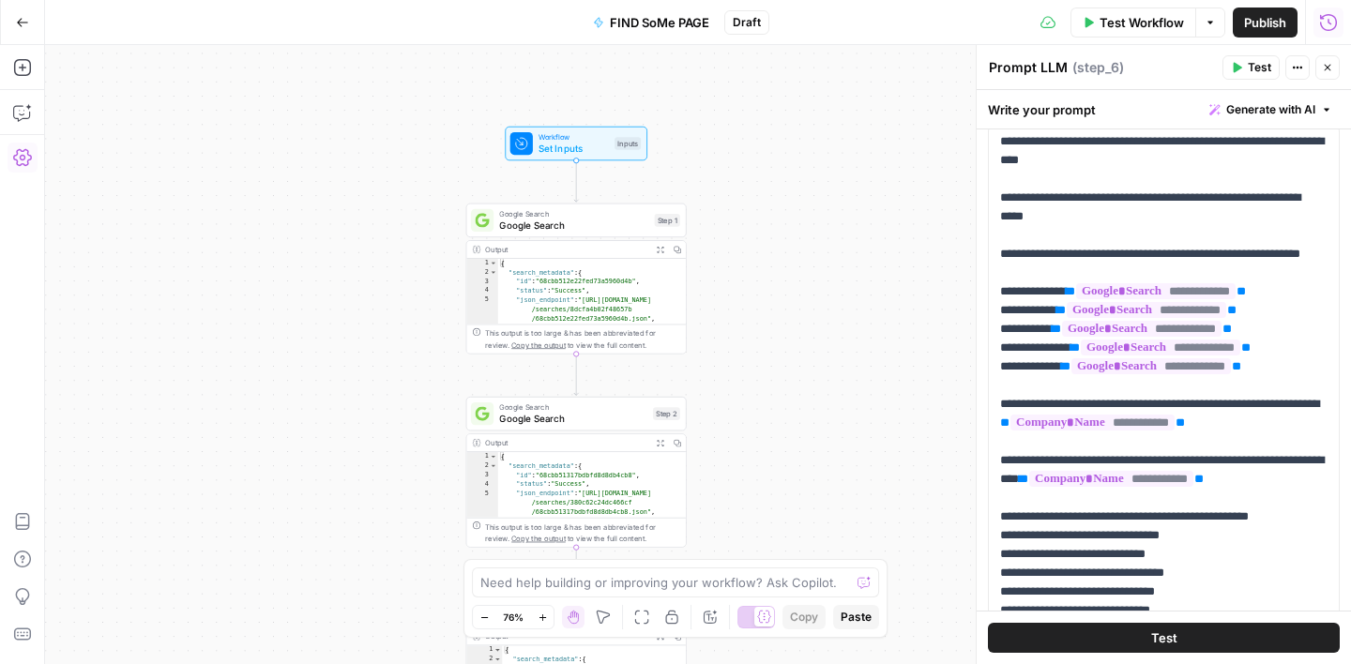
drag, startPoint x: 827, startPoint y: 264, endPoint x: 821, endPoint y: 442, distance: 178.3
click at [821, 442] on div "Workflow Set Inputs Inputs Google Search Google Search Step 1 Output Expand Out…" at bounding box center [698, 354] width 1306 height 619
click at [594, 231] on span "Google Search" at bounding box center [573, 226] width 149 height 14
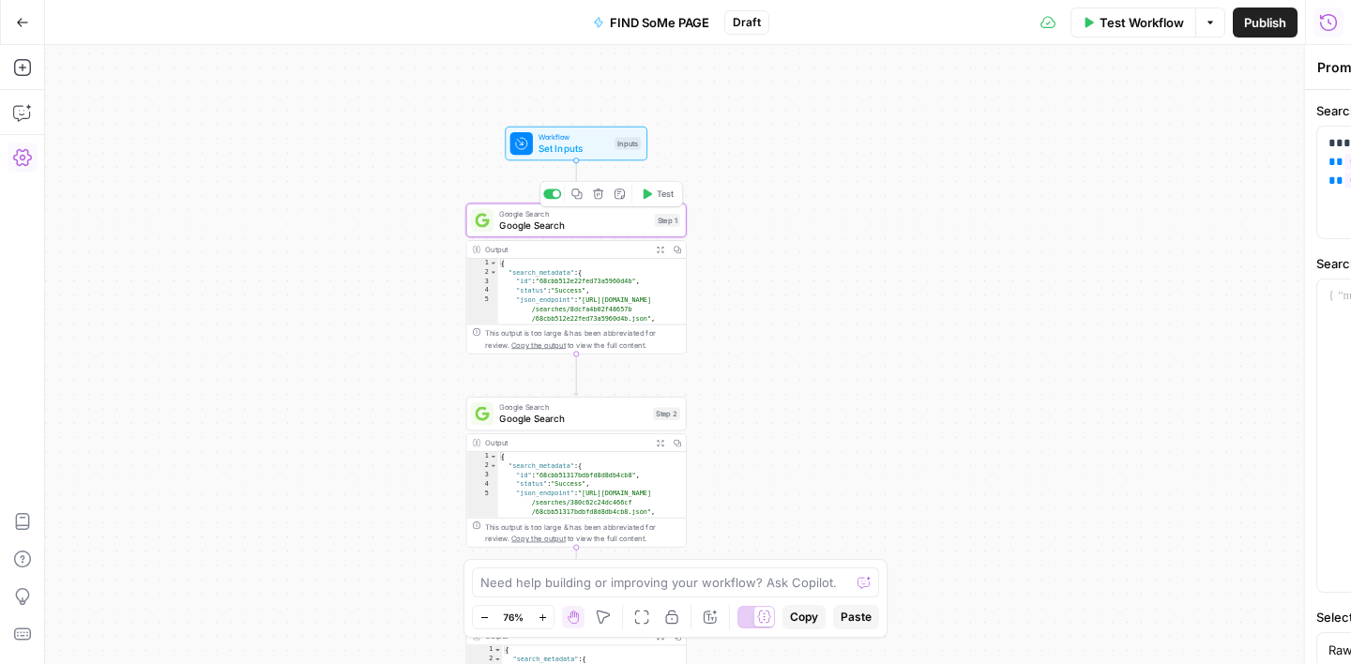
type textarea "Google Search"
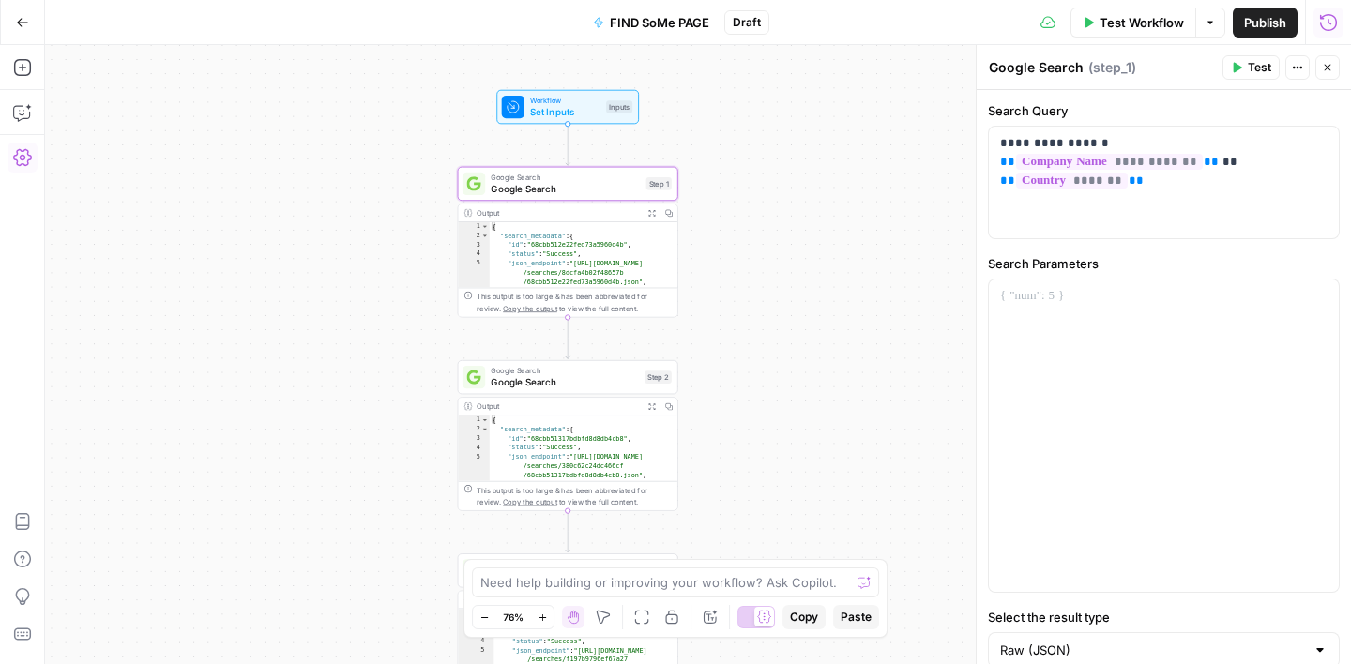
drag, startPoint x: 772, startPoint y: 393, endPoint x: 760, endPoint y: 326, distance: 67.7
click at [760, 326] on div "Workflow Set Inputs Inputs Google Search Google Search Step 1 Output Expand Out…" at bounding box center [698, 354] width 1306 height 619
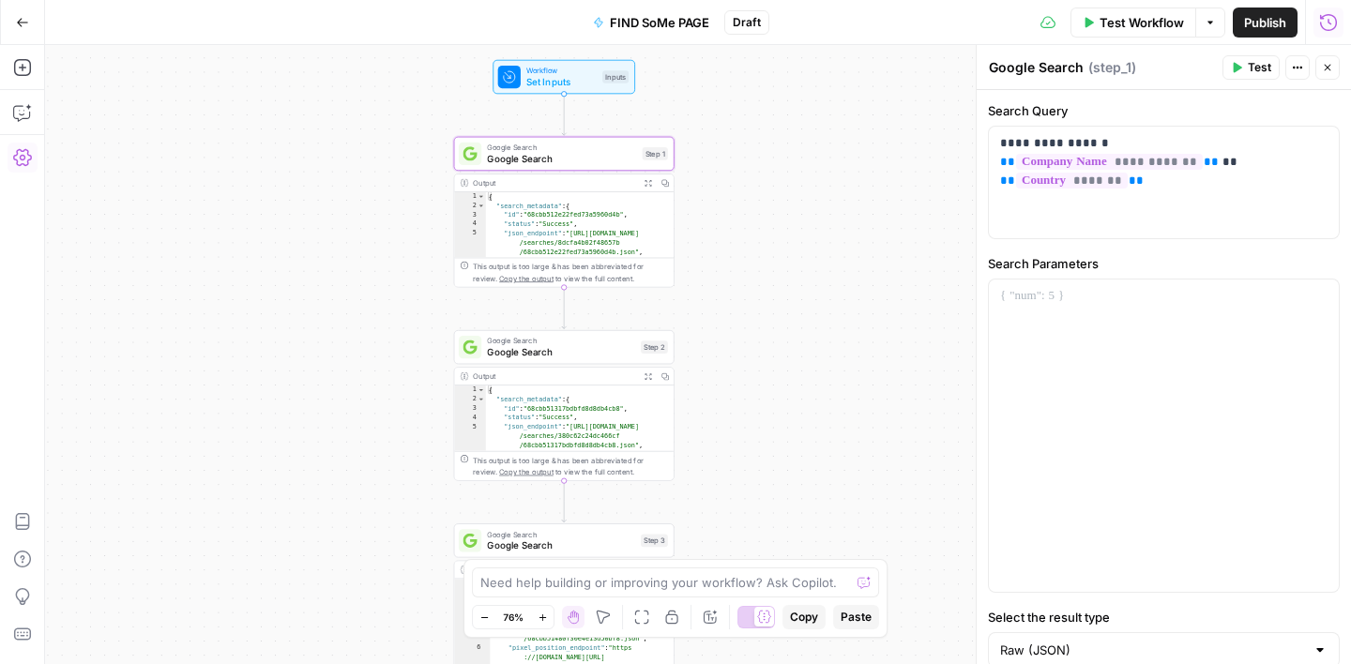
click at [583, 349] on span "Google Search" at bounding box center [561, 352] width 148 height 14
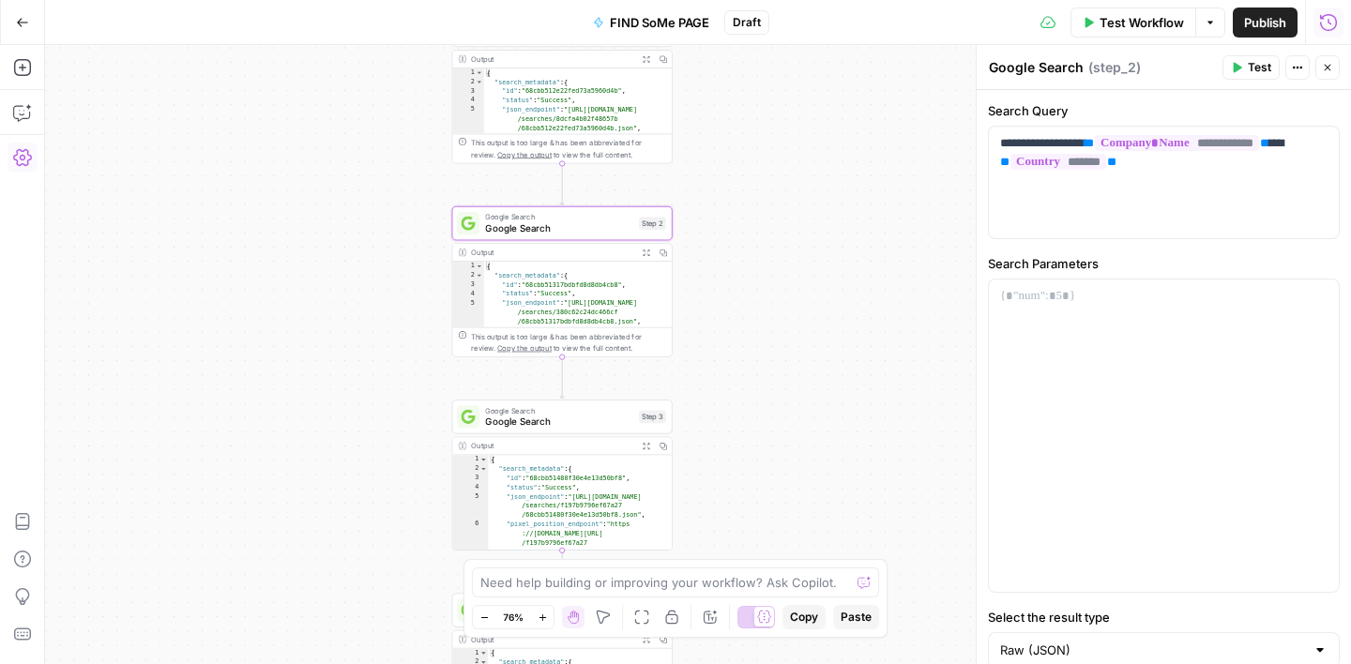
drag, startPoint x: 766, startPoint y: 431, endPoint x: 778, endPoint y: 211, distance: 219.8
click at [778, 211] on div "Workflow Set Inputs Inputs Google Search Google Search Step 1 Output Expand Out…" at bounding box center [698, 354] width 1306 height 619
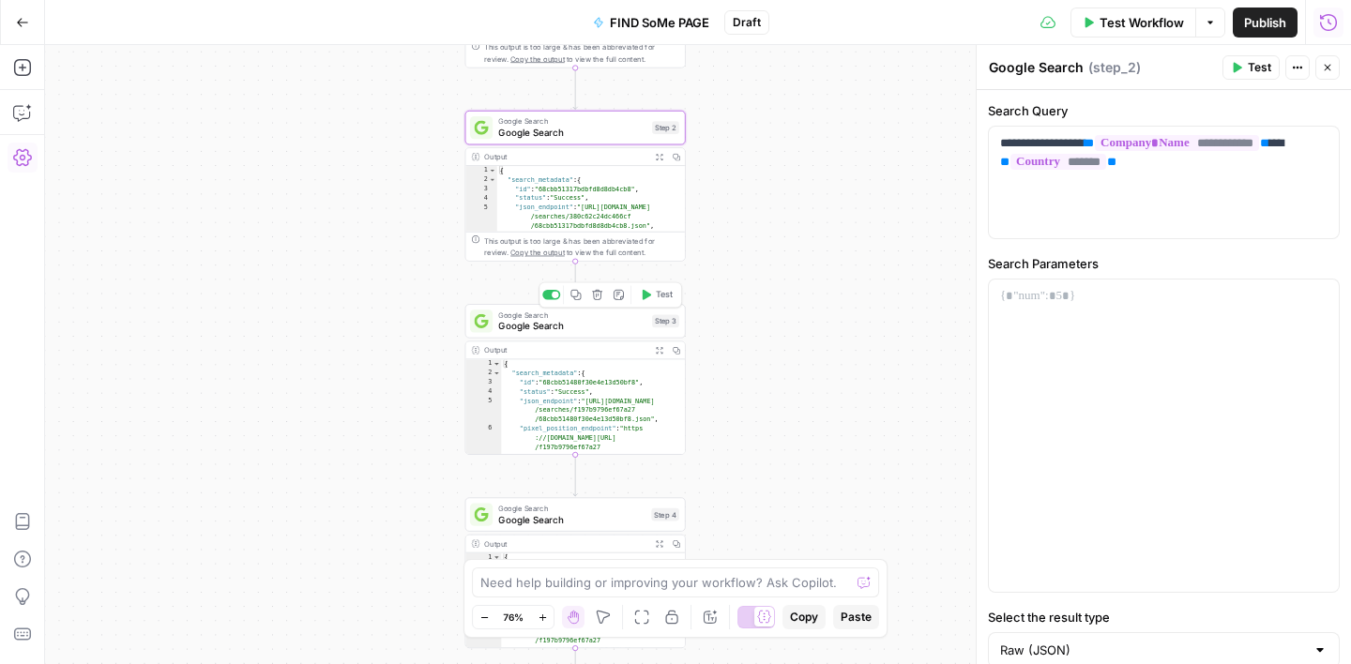
click at [595, 324] on span "Google Search" at bounding box center [572, 326] width 148 height 14
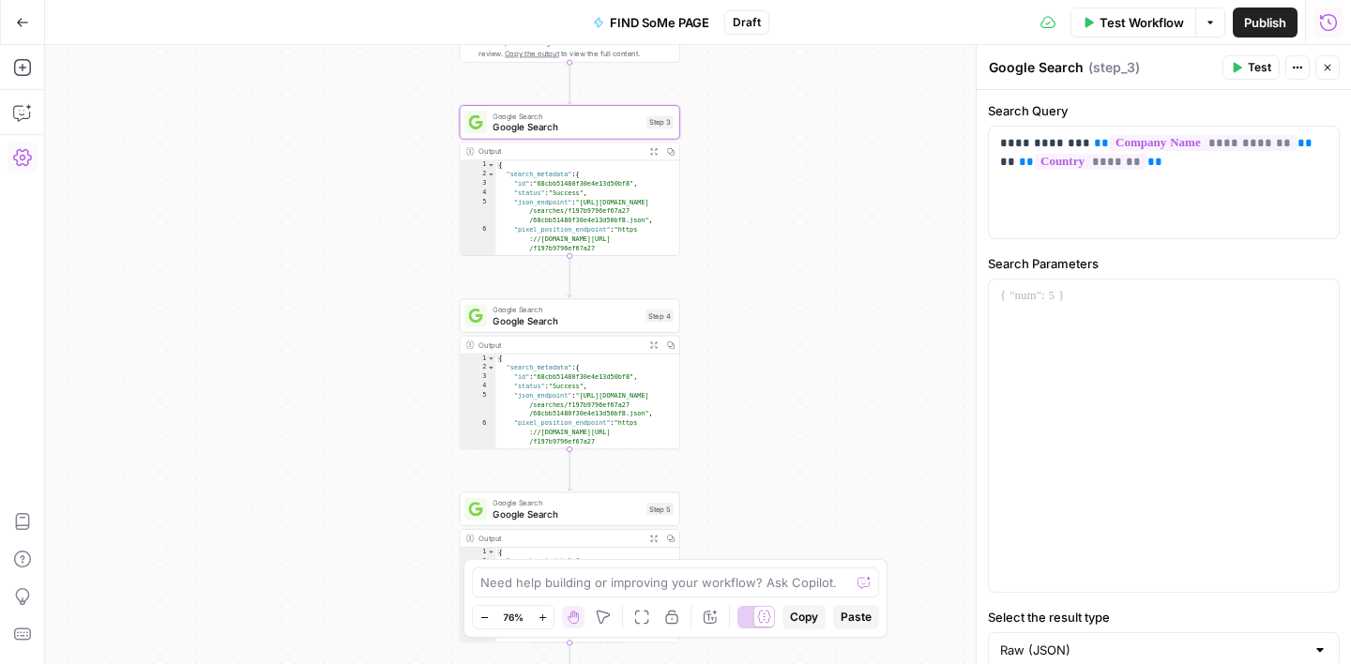
drag, startPoint x: 801, startPoint y: 420, endPoint x: 795, endPoint y: 221, distance: 198.9
click at [795, 221] on div "Workflow Set Inputs Inputs Google Search Google Search Step 1 Output Expand Out…" at bounding box center [698, 354] width 1306 height 619
click at [580, 324] on span "Google Search" at bounding box center [565, 320] width 147 height 14
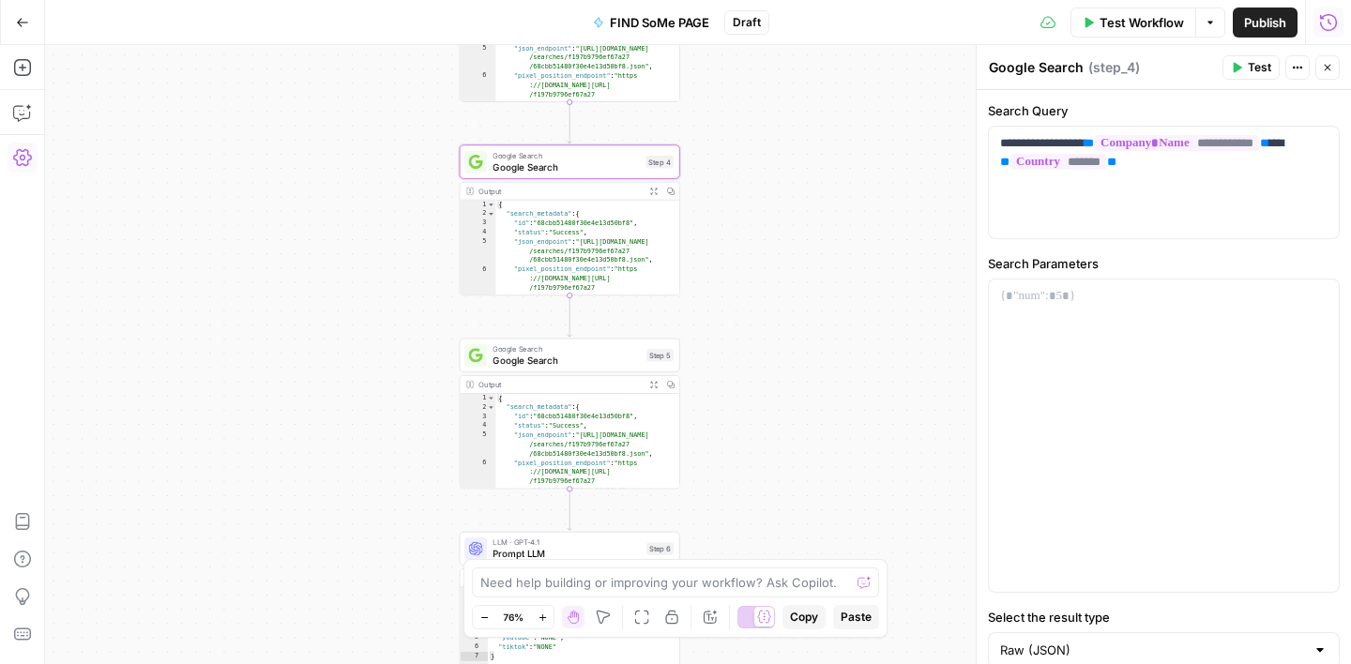
drag, startPoint x: 791, startPoint y: 417, endPoint x: 793, endPoint y: 186, distance: 231.7
click at [792, 191] on div "Workflow Set Inputs Inputs Google Search Google Search Step 1 Output Expand Out…" at bounding box center [698, 354] width 1306 height 619
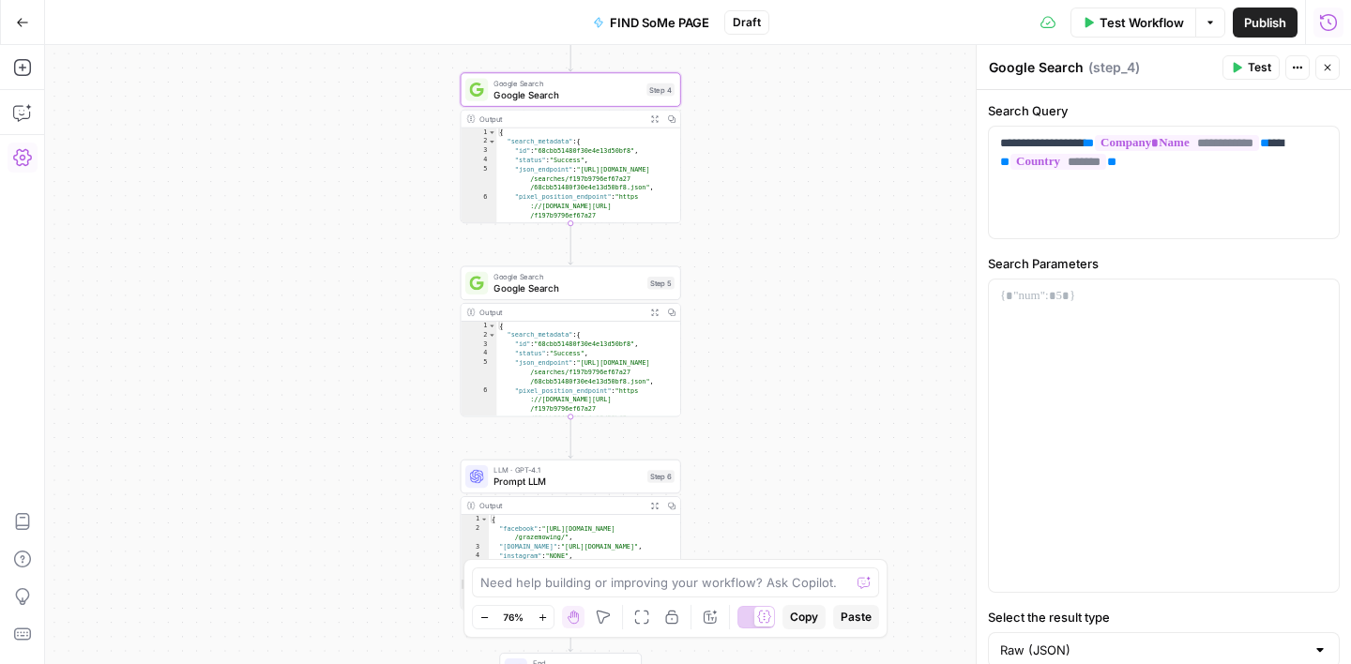
click at [587, 289] on span "Google Search" at bounding box center [567, 288] width 148 height 14
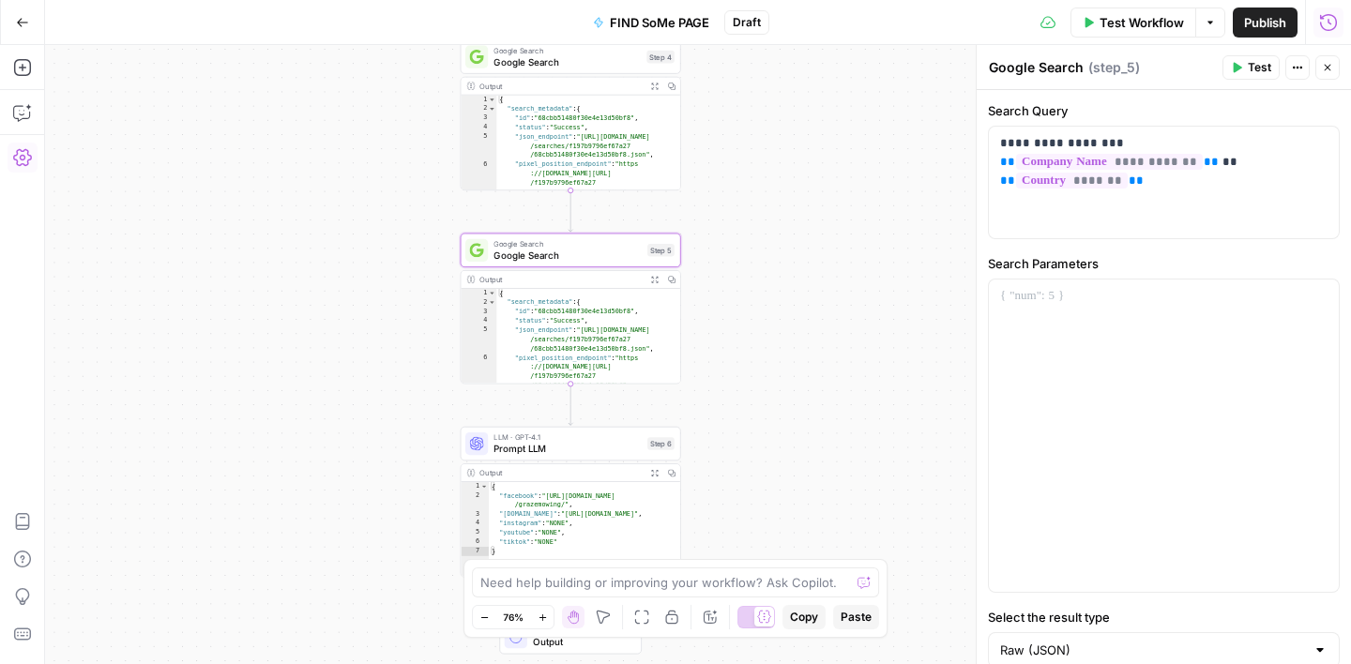
drag, startPoint x: 778, startPoint y: 342, endPoint x: 778, endPoint y: 257, distance: 85.4
click at [778, 259] on div "Workflow Set Inputs Inputs Google Search Google Search Step 1 Output Expand Out…" at bounding box center [698, 354] width 1306 height 619
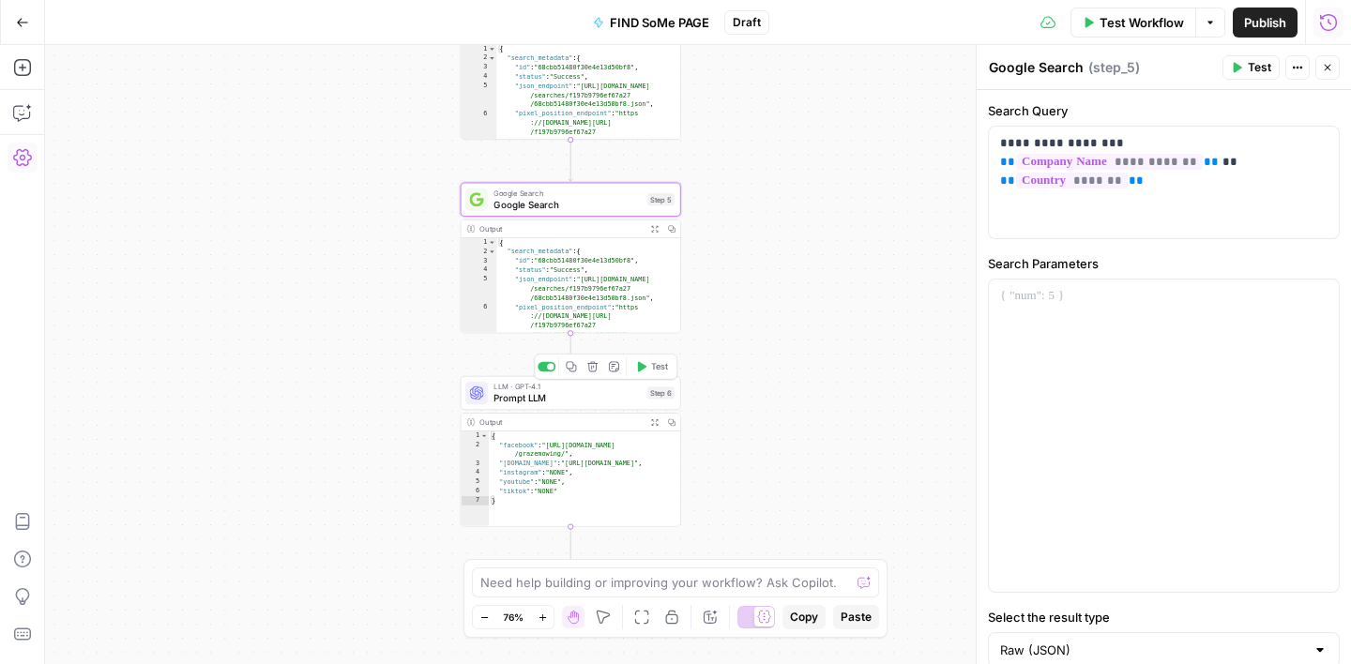
click at [614, 391] on span "Prompt LLM" at bounding box center [567, 398] width 148 height 14
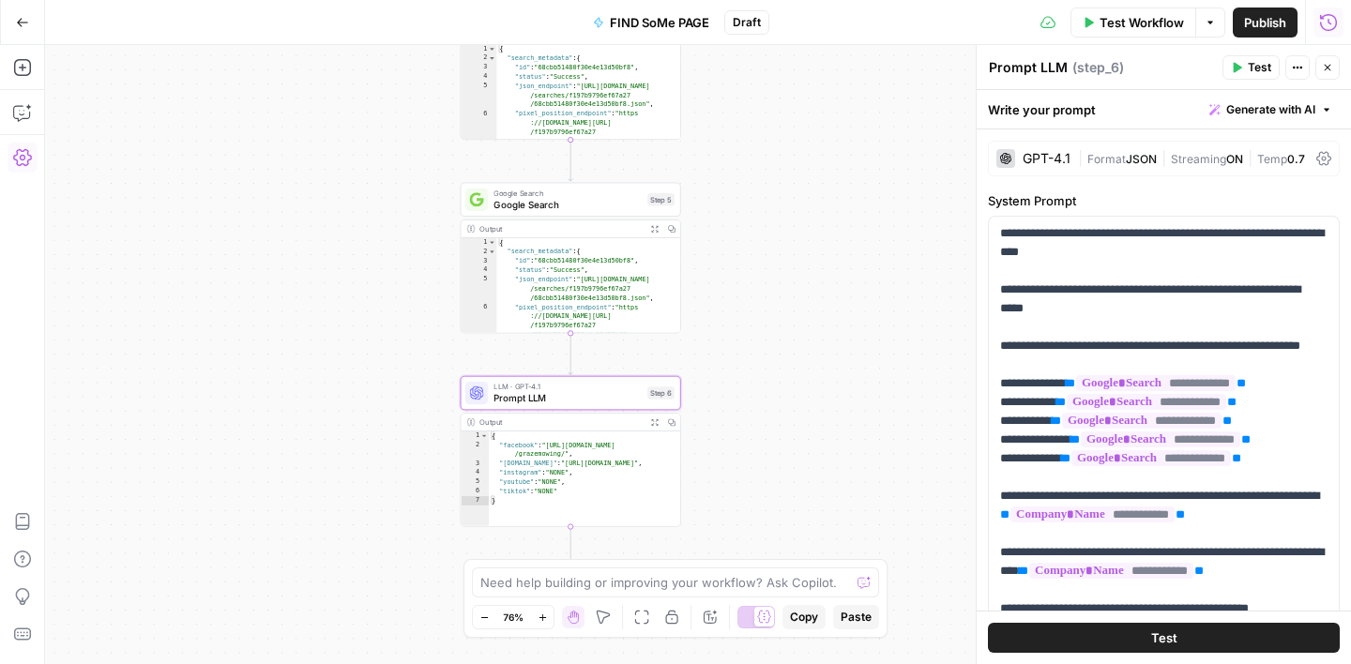
click at [1150, 24] on span "Test Workflow" at bounding box center [1141, 22] width 84 height 19
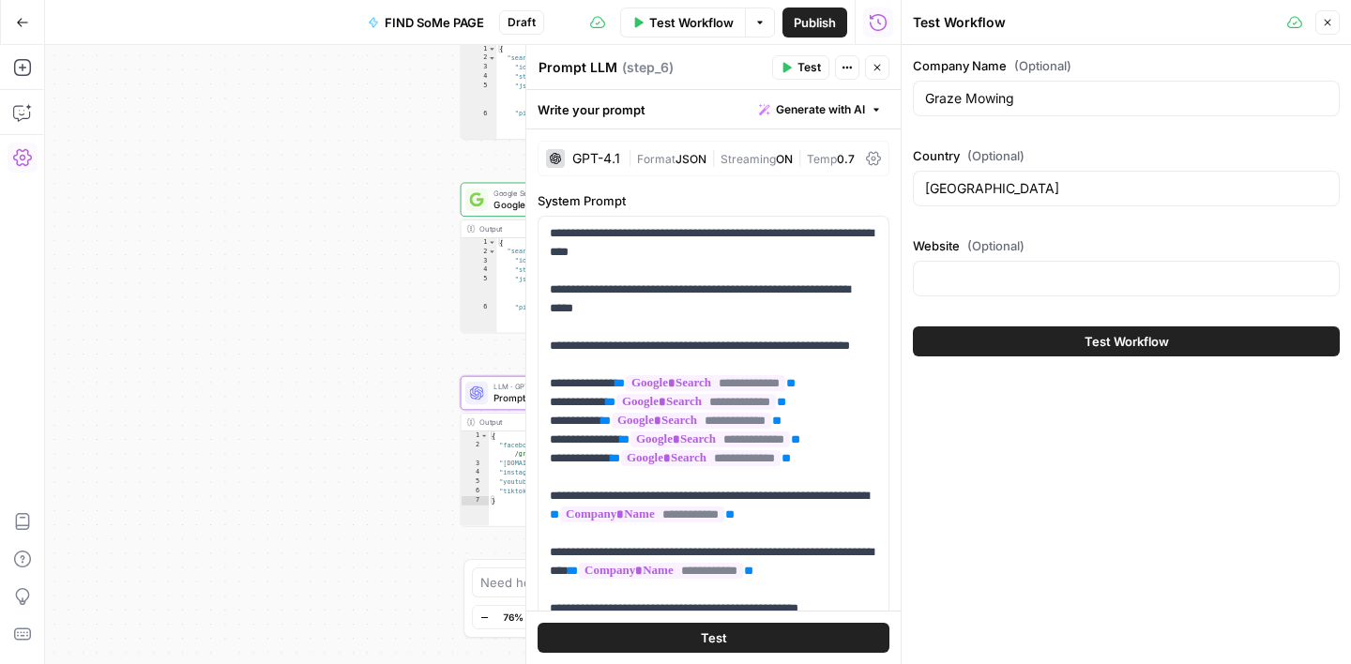
click at [1100, 338] on span "Test Workflow" at bounding box center [1126, 341] width 84 height 19
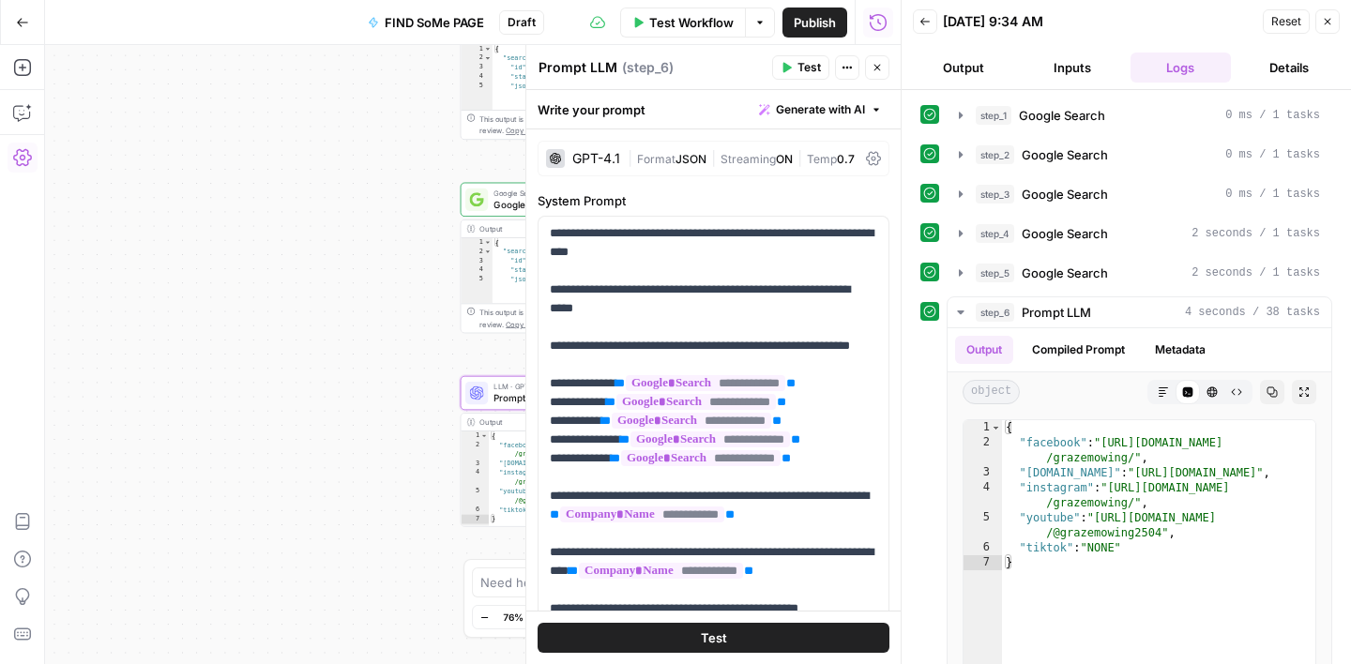
click at [1334, 16] on button "Close" at bounding box center [1327, 21] width 24 height 24
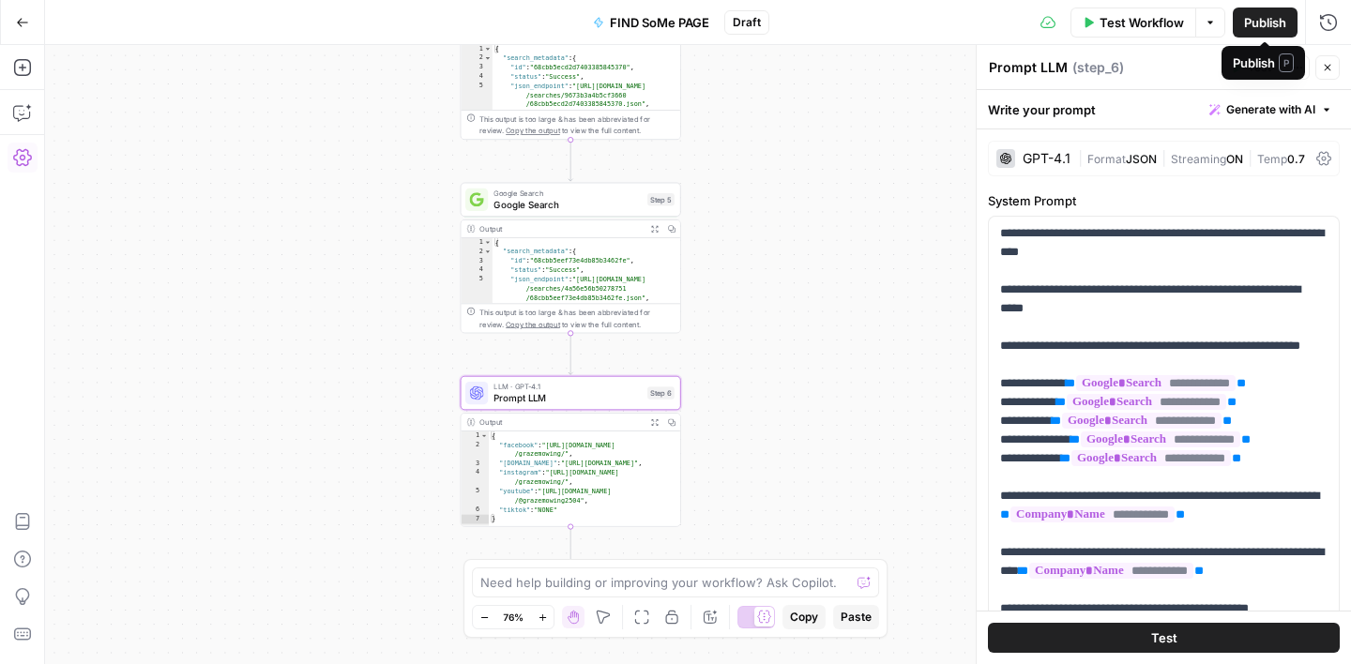
click at [1262, 26] on span "Publish" at bounding box center [1265, 22] width 42 height 19
